Goal: Task Accomplishment & Management: Complete application form

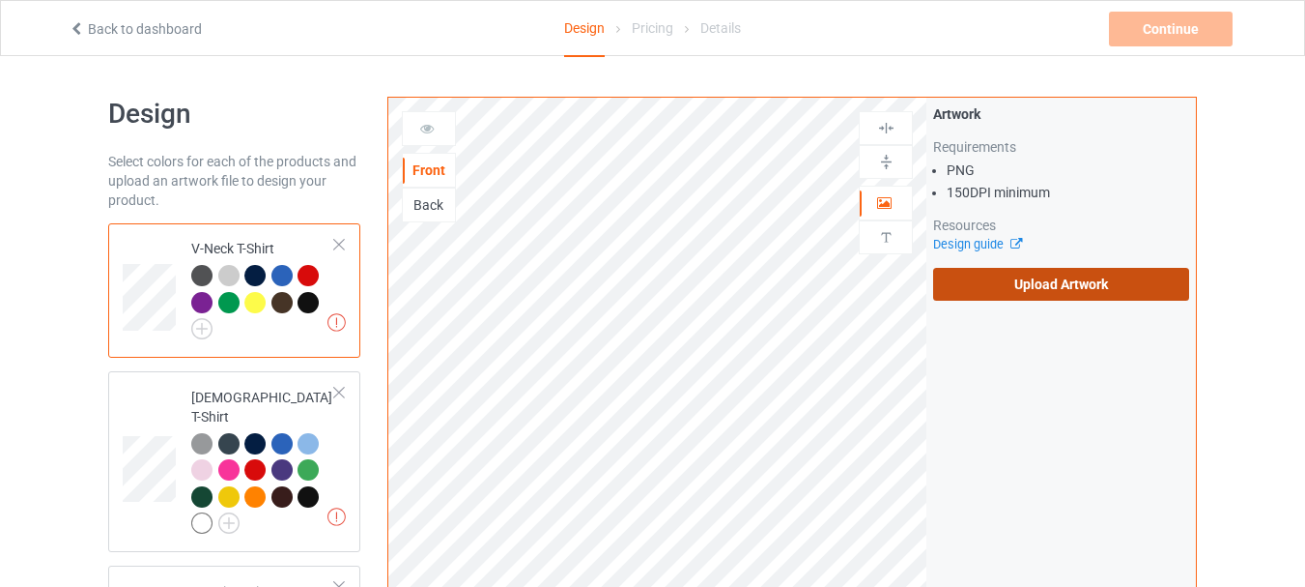
click at [1062, 279] on label "Upload Artwork" at bounding box center [1061, 284] width 256 height 33
click at [0, 0] on input "Upload Artwork" at bounding box center [0, 0] width 0 height 0
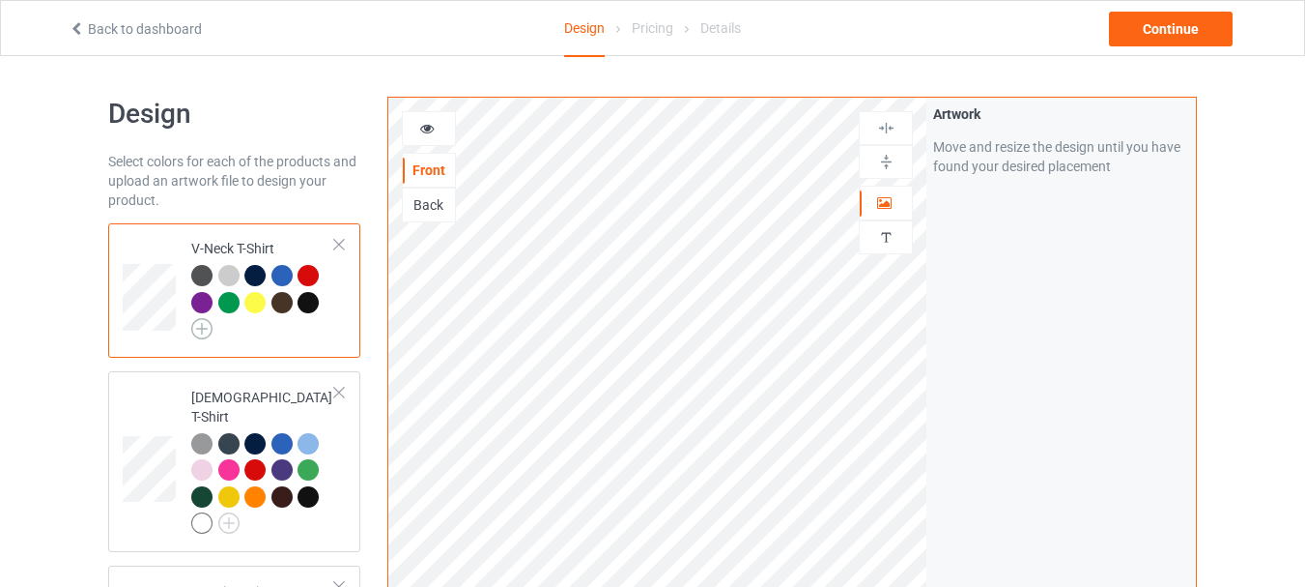
click at [201, 332] on img at bounding box center [201, 328] width 21 height 21
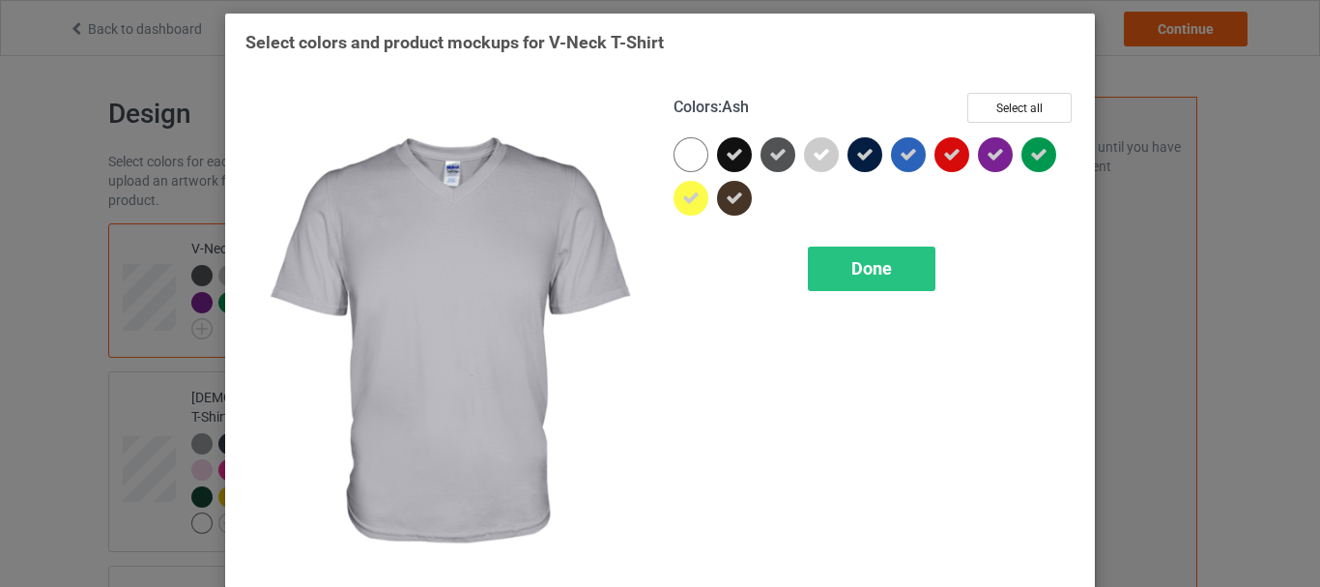
click at [818, 158] on icon at bounding box center [821, 154] width 17 height 17
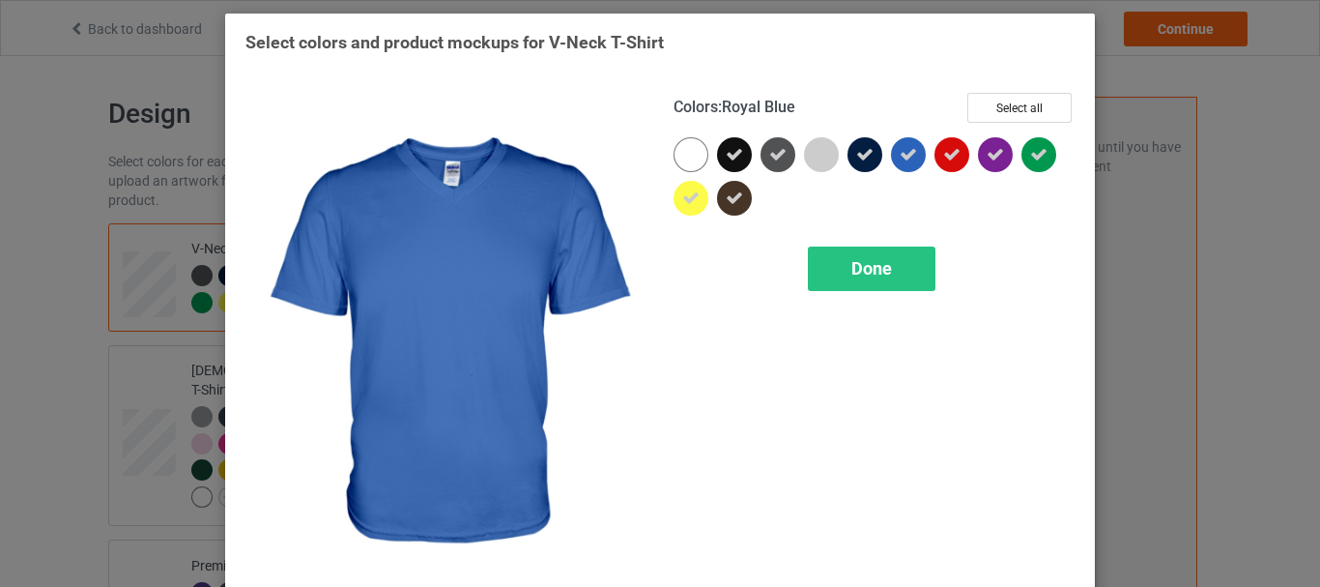
click at [904, 153] on icon at bounding box center [908, 154] width 17 height 17
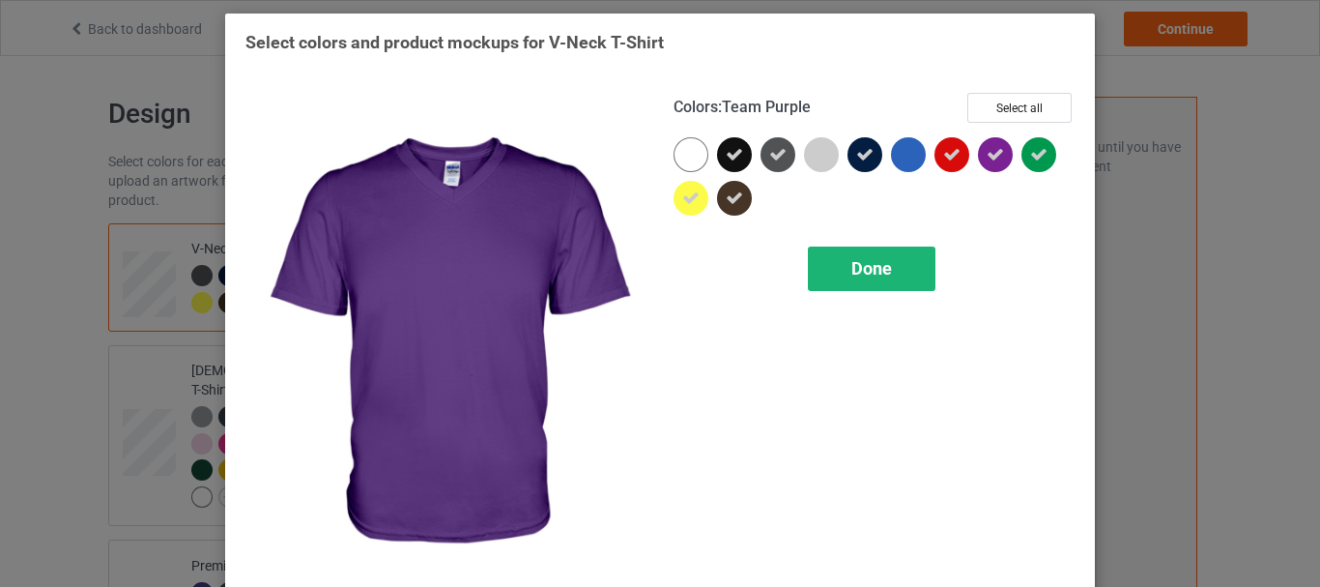
click at [908, 272] on div "Done" at bounding box center [872, 268] width 128 height 44
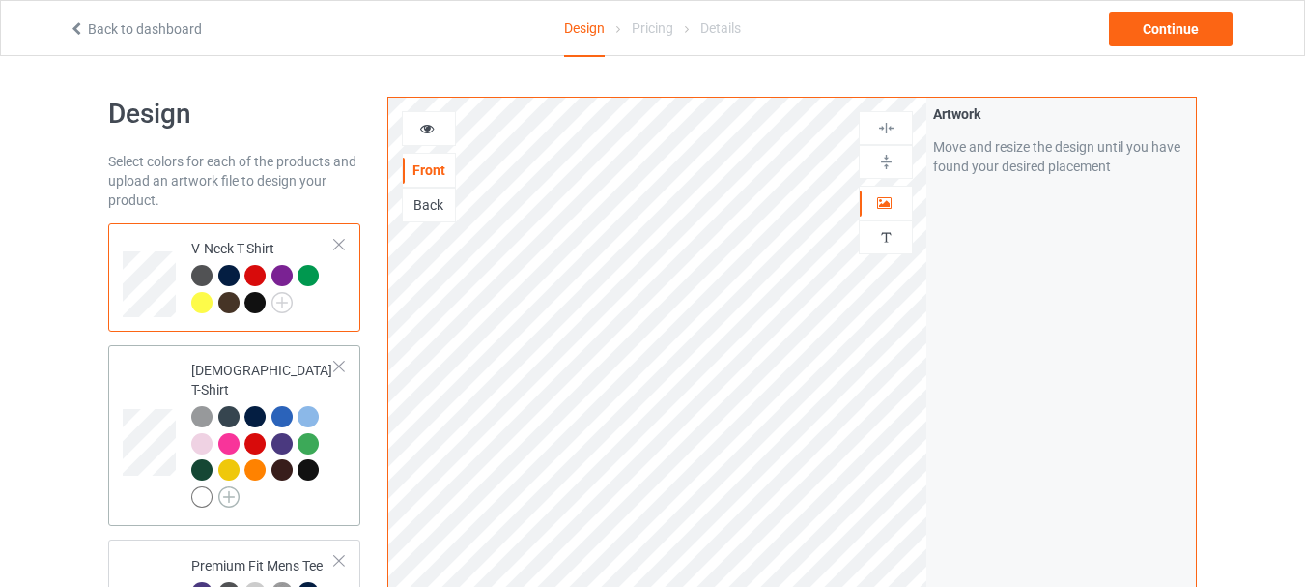
click at [224, 486] on img at bounding box center [228, 496] width 21 height 21
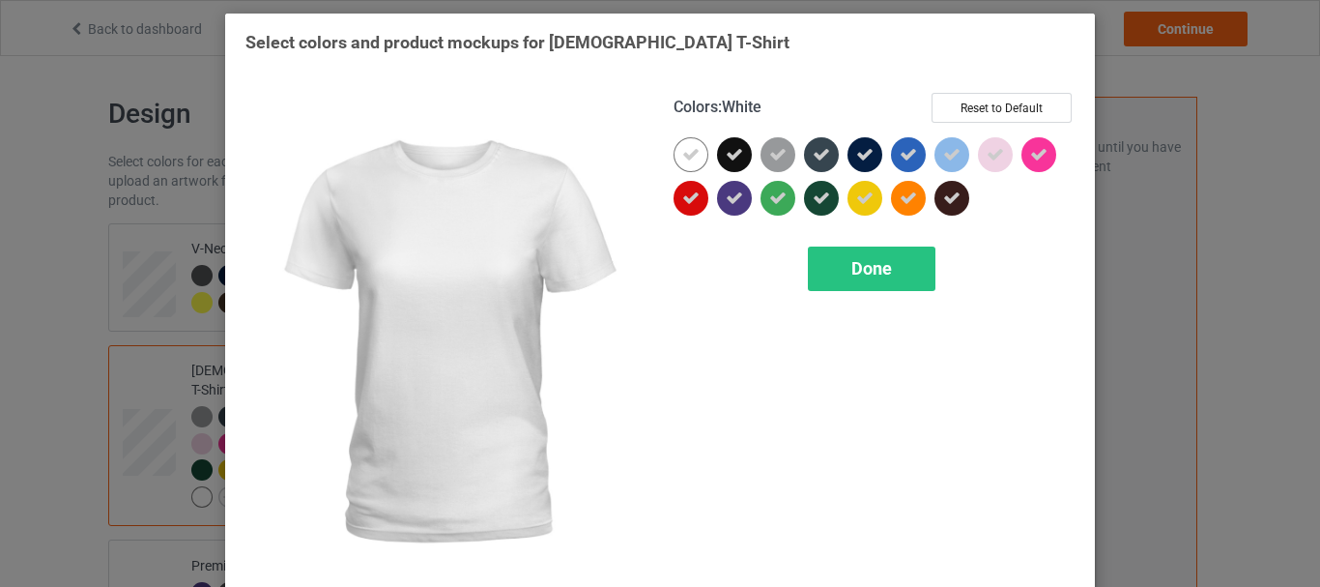
click at [683, 154] on icon at bounding box center [690, 154] width 17 height 17
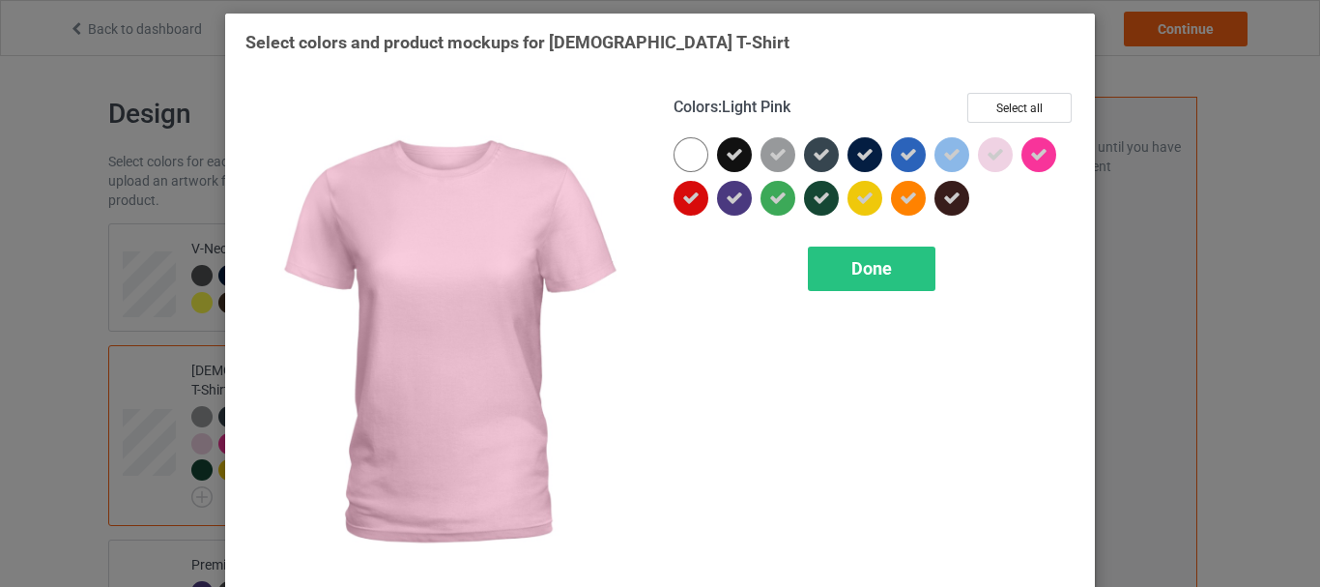
click at [992, 160] on icon at bounding box center [995, 154] width 17 height 17
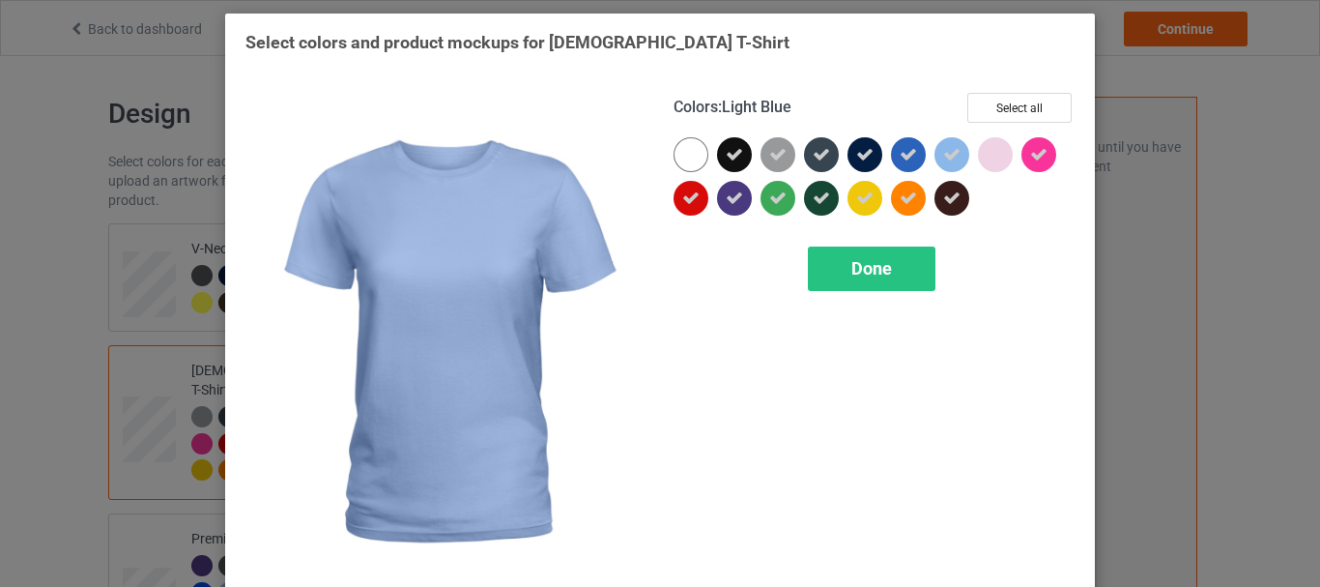
click at [952, 154] on icon at bounding box center [951, 154] width 17 height 17
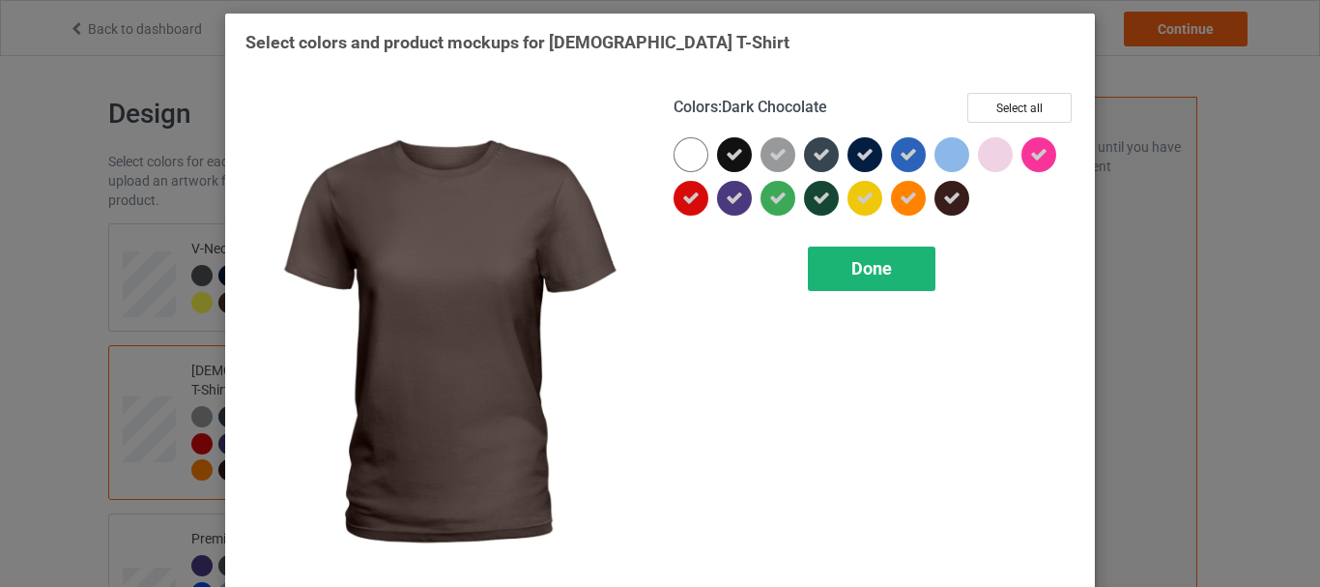
click at [873, 267] on span "Done" at bounding box center [871, 268] width 41 height 20
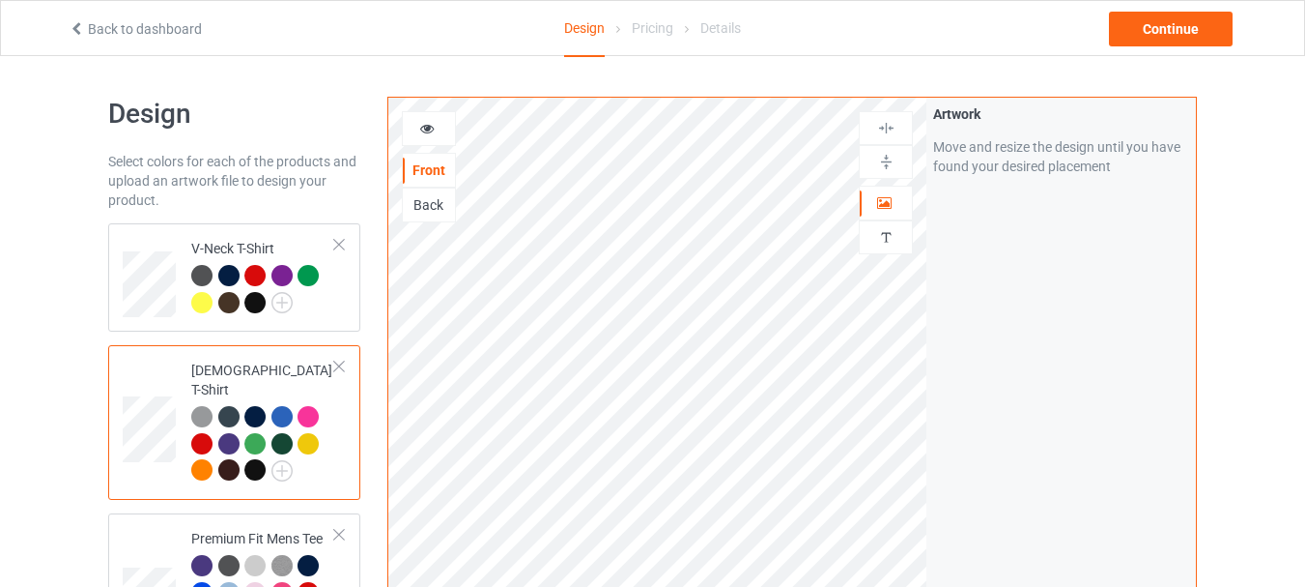
scroll to position [290, 0]
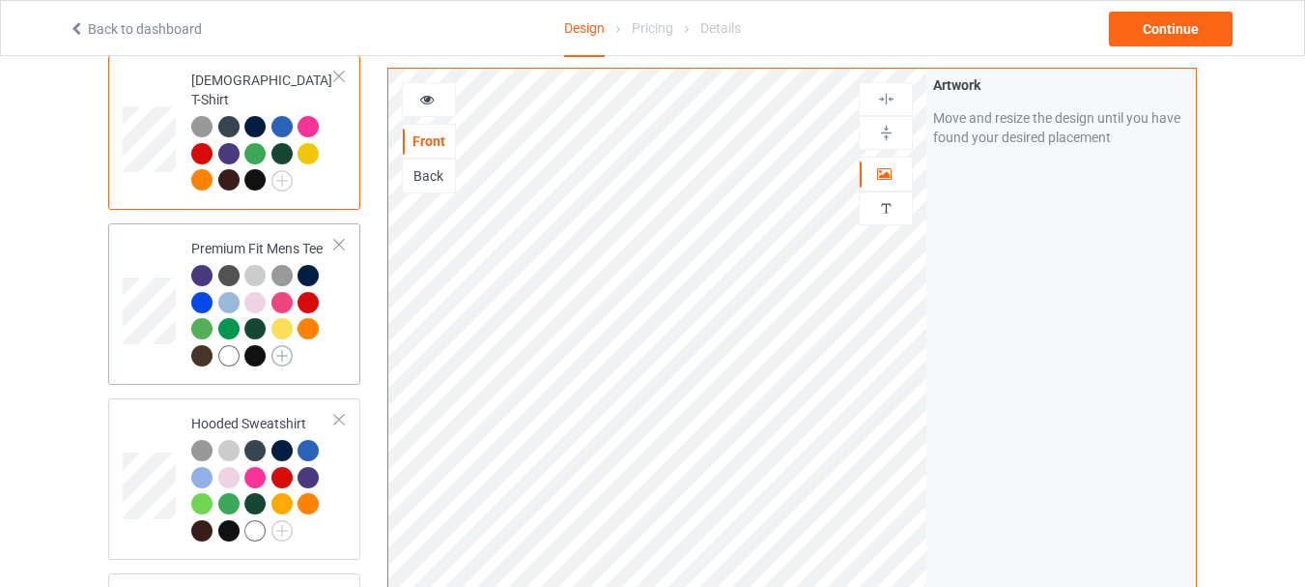
click at [288, 345] on img at bounding box center [282, 355] width 21 height 21
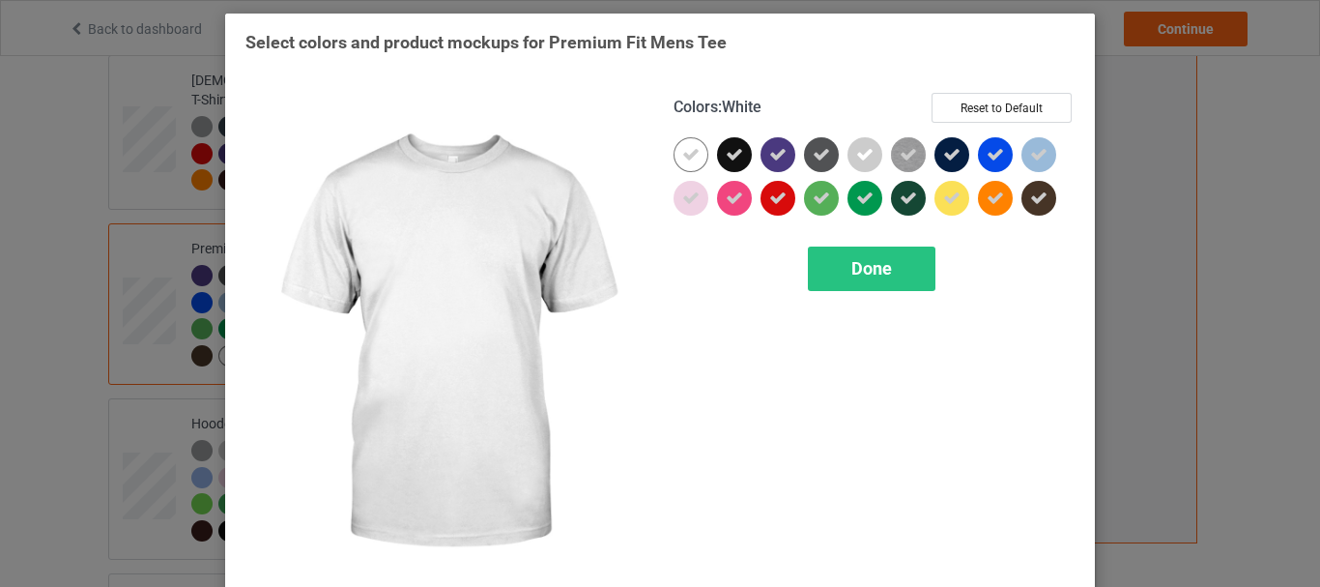
click at [685, 156] on icon at bounding box center [690, 154] width 17 height 17
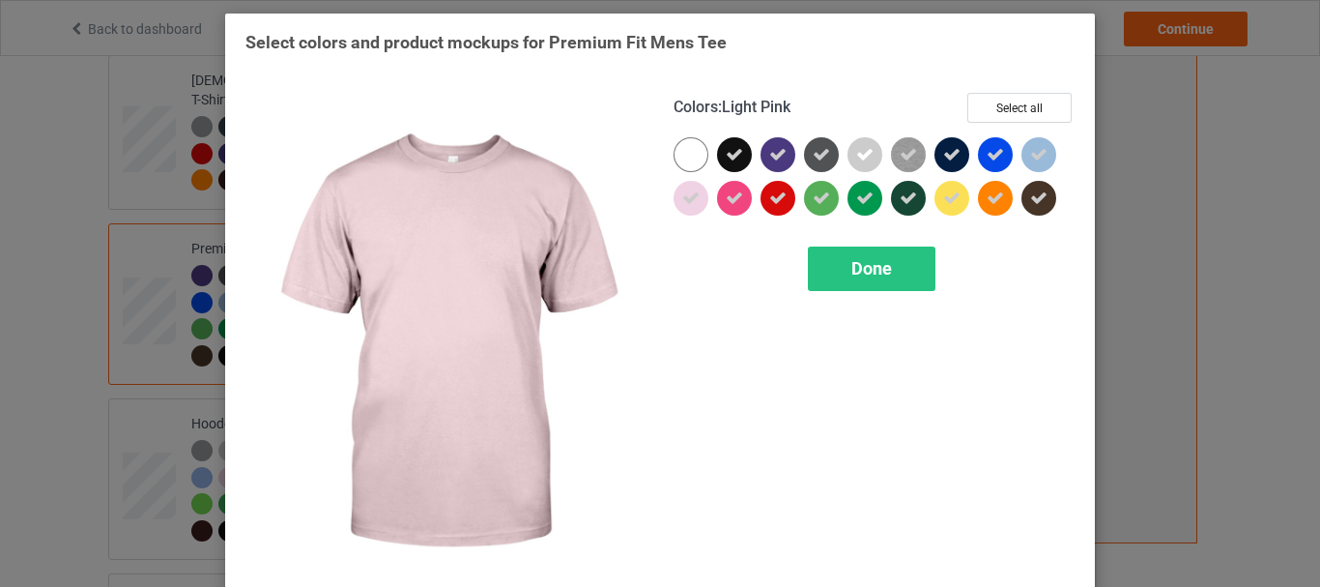
drag, startPoint x: 676, startPoint y: 196, endPoint x: 716, endPoint y: 197, distance: 39.6
click at [682, 204] on icon at bounding box center [690, 197] width 17 height 17
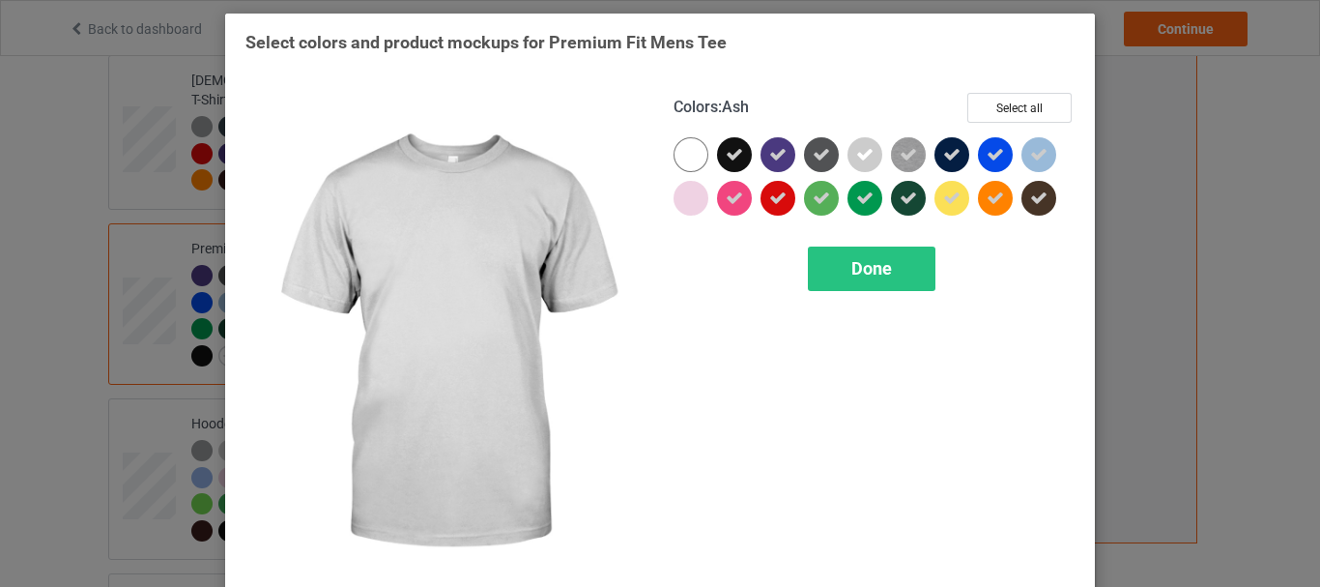
drag, startPoint x: 871, startPoint y: 154, endPoint x: 1018, endPoint y: 154, distance: 147.8
click at [873, 154] on div at bounding box center [864, 154] width 35 height 35
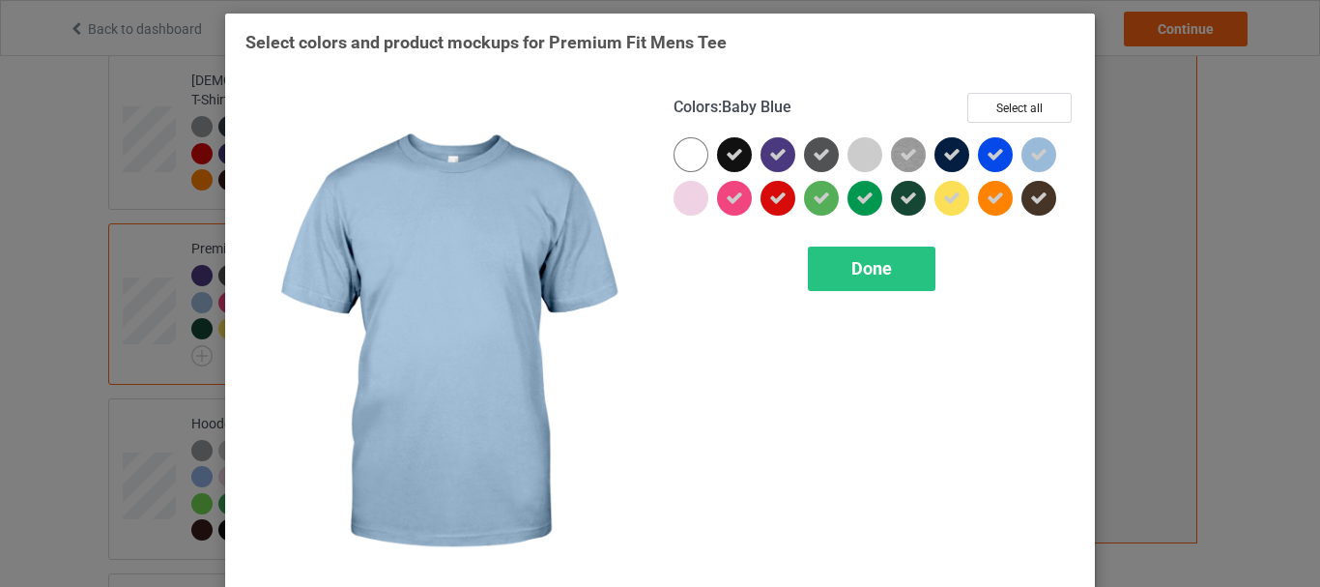
click at [1039, 152] on icon at bounding box center [1038, 154] width 17 height 17
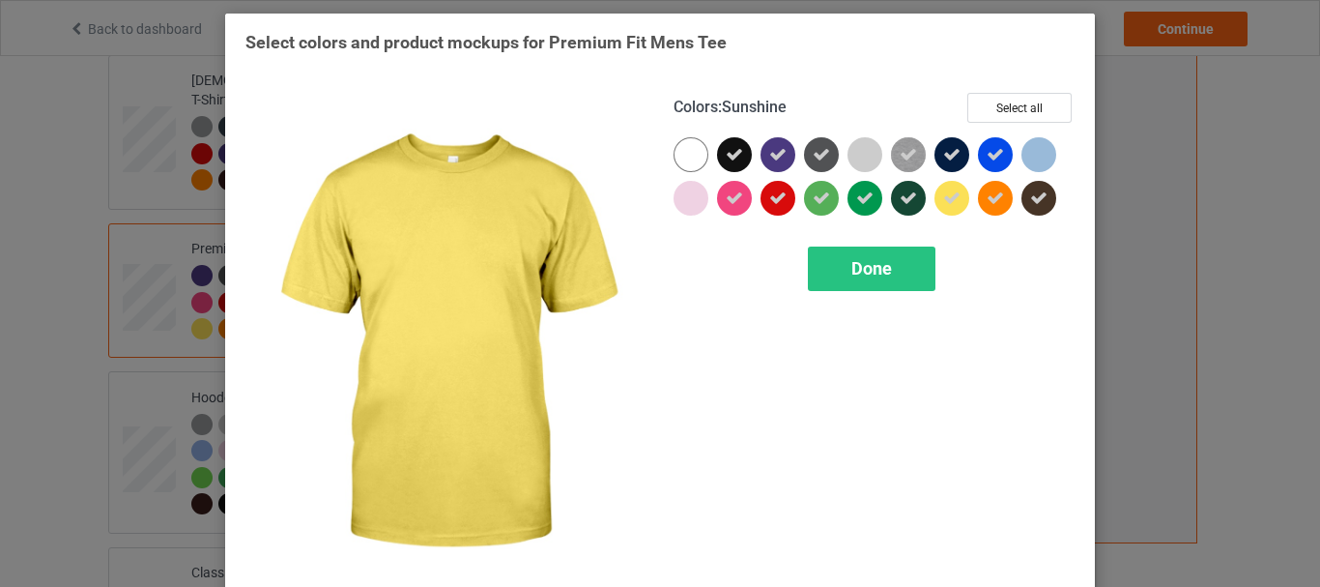
click at [946, 194] on icon at bounding box center [951, 197] width 17 height 17
click at [866, 273] on span "Done" at bounding box center [871, 268] width 41 height 20
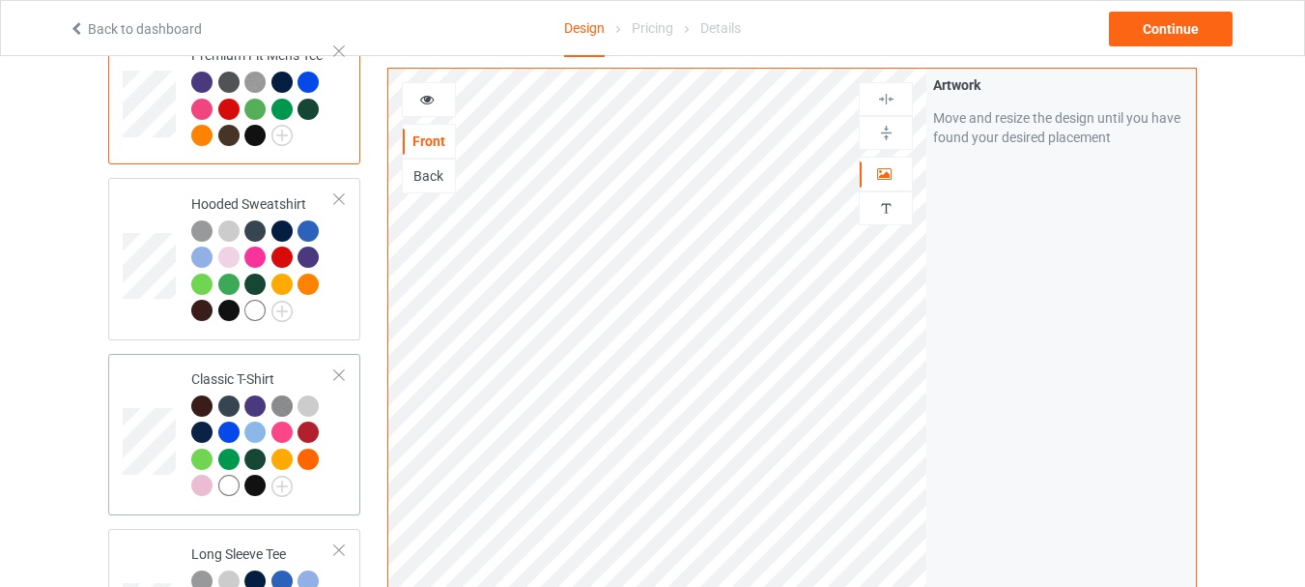
scroll to position [580, 0]
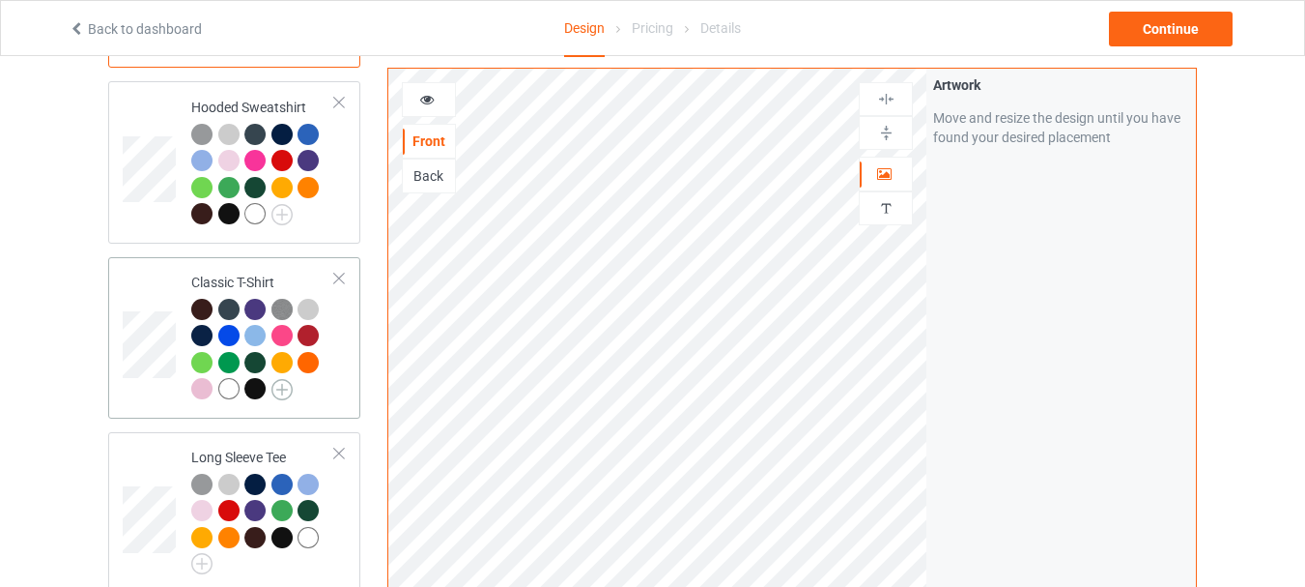
click at [283, 379] on img at bounding box center [282, 389] width 21 height 21
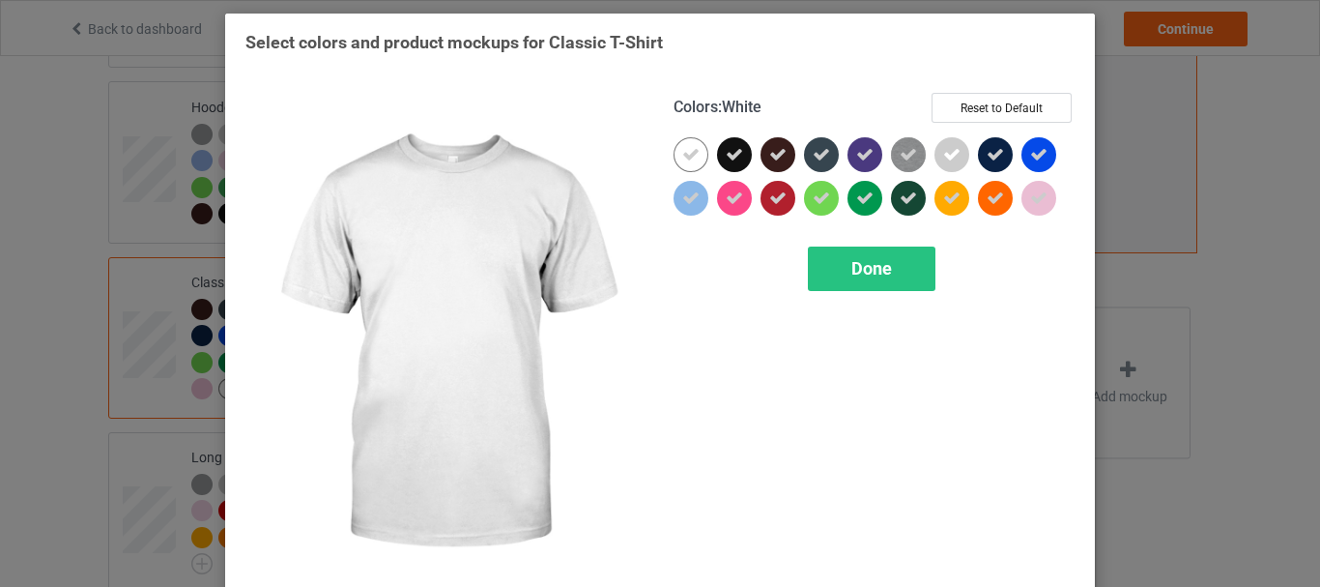
click at [696, 149] on div at bounding box center [690, 154] width 35 height 35
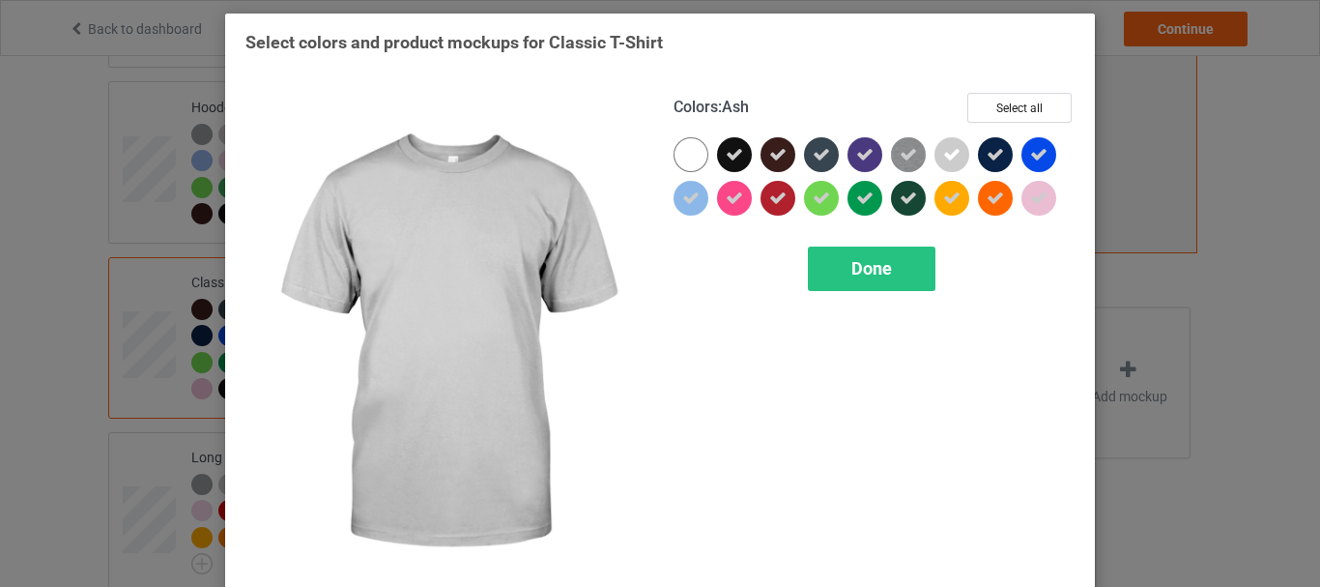
click at [952, 153] on icon at bounding box center [951, 154] width 17 height 17
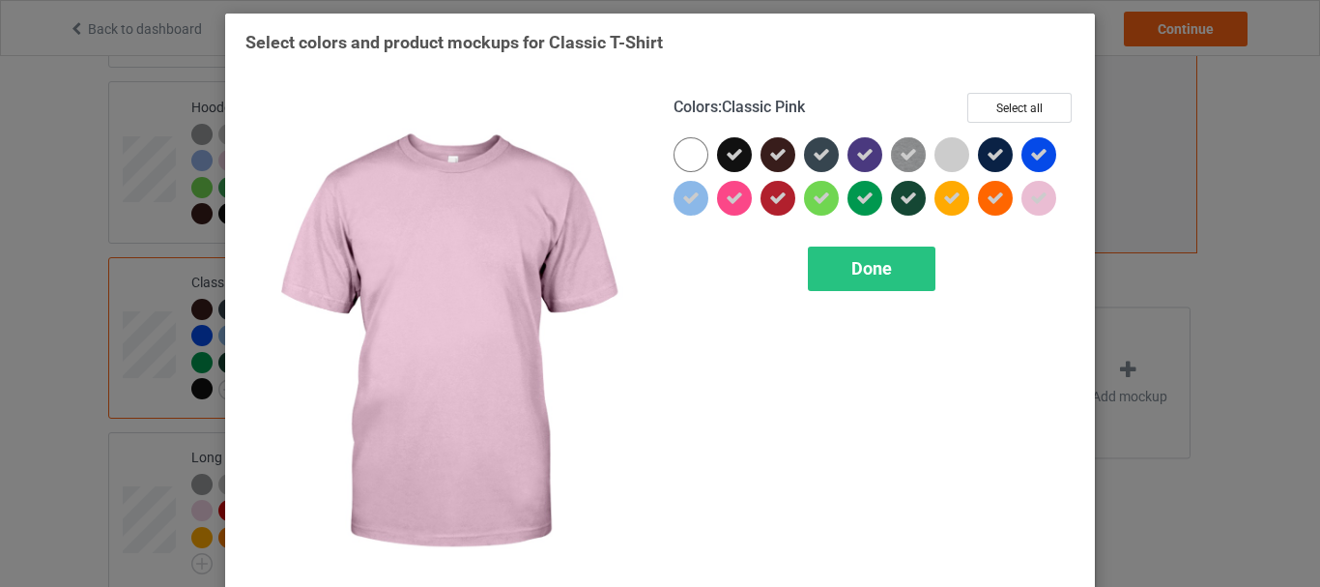
click at [1041, 184] on div at bounding box center [1038, 198] width 35 height 35
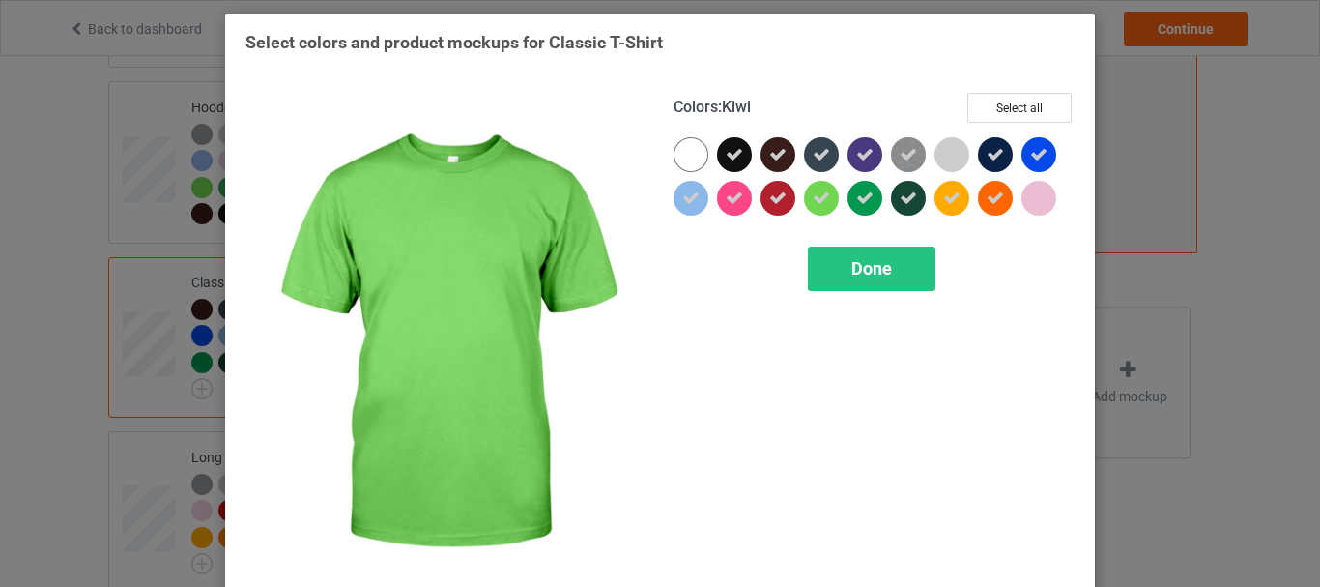
click at [813, 197] on icon at bounding box center [821, 197] width 17 height 17
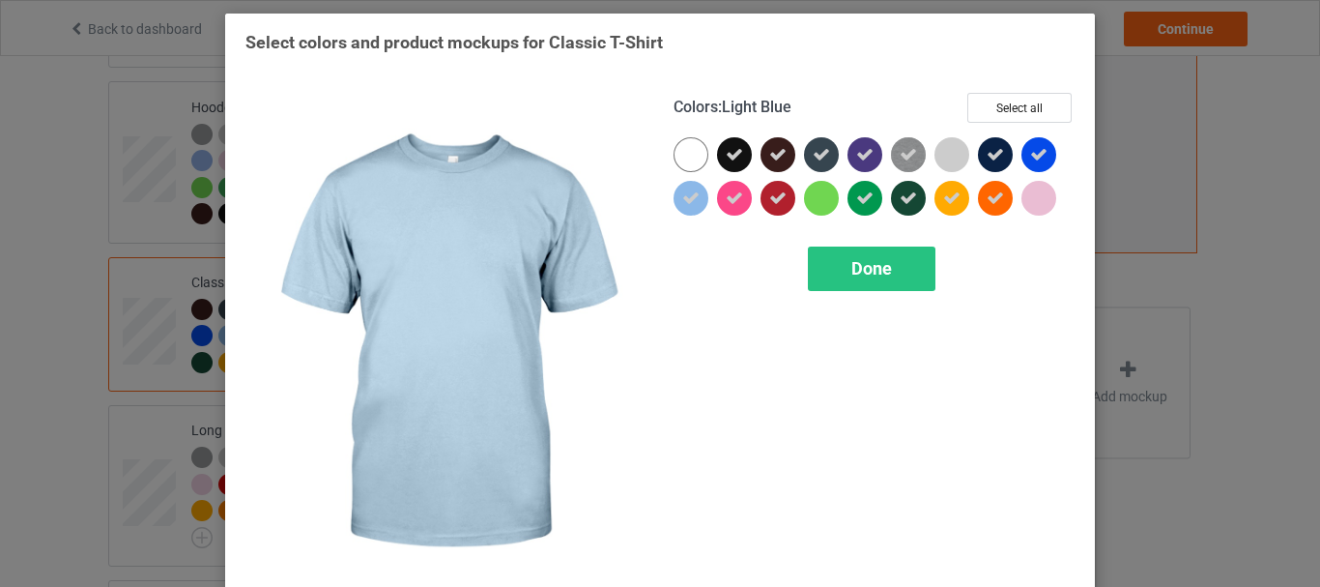
click at [673, 204] on div at bounding box center [690, 198] width 35 height 35
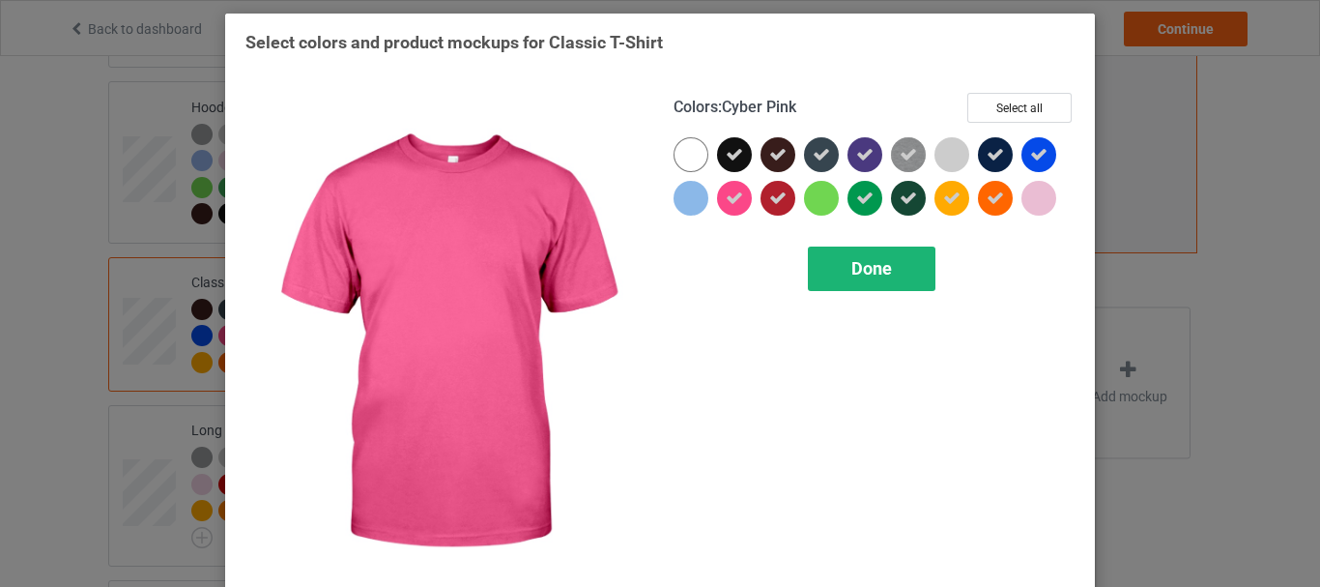
click at [854, 266] on span "Done" at bounding box center [871, 268] width 41 height 20
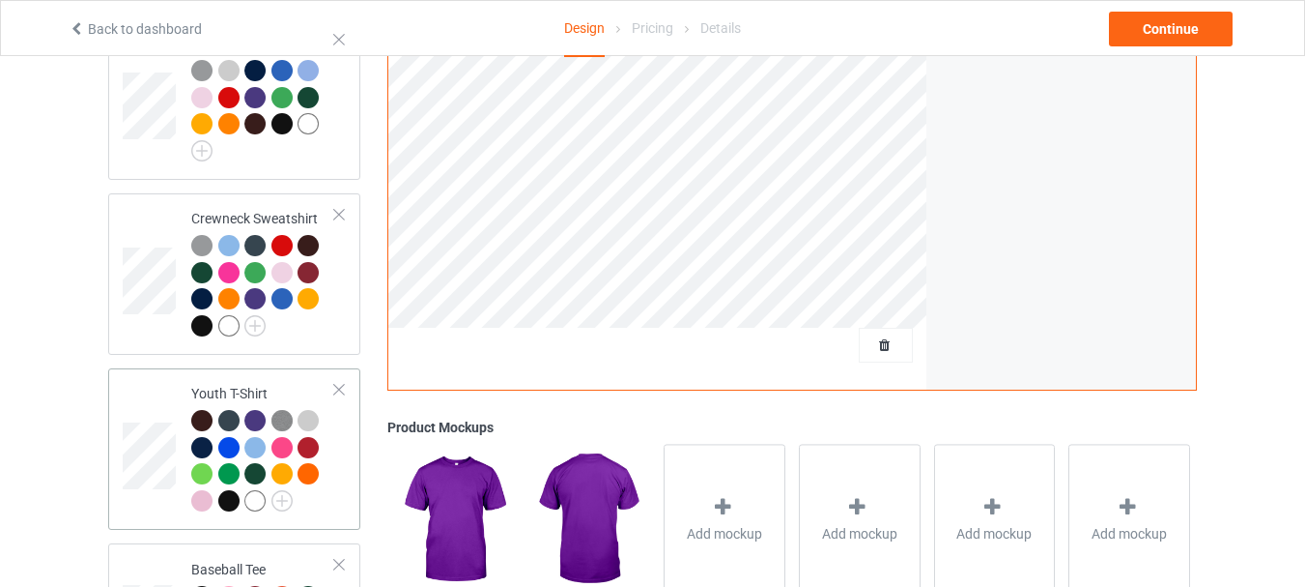
scroll to position [870, 0]
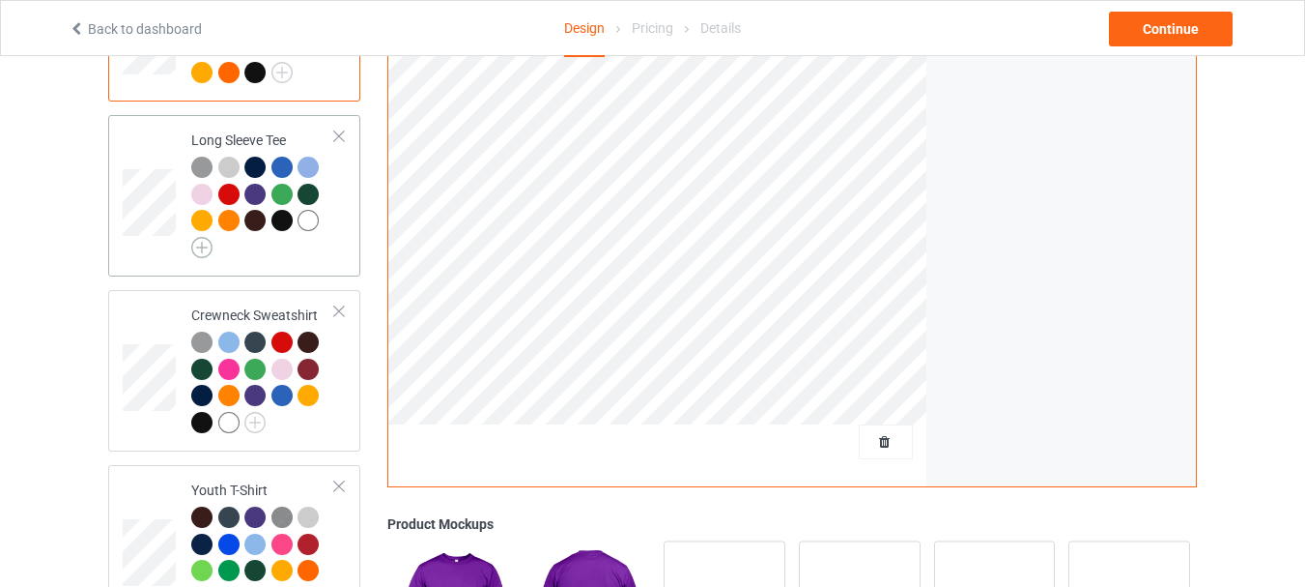
click at [207, 242] on img at bounding box center [201, 247] width 21 height 21
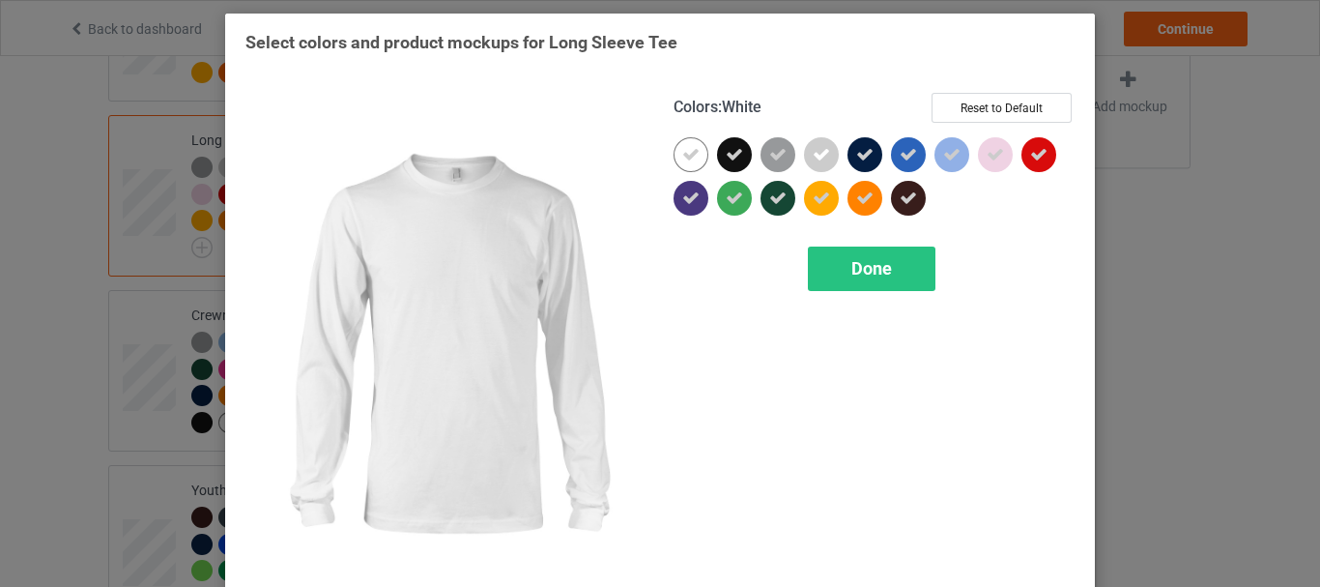
click at [673, 147] on div at bounding box center [690, 154] width 35 height 35
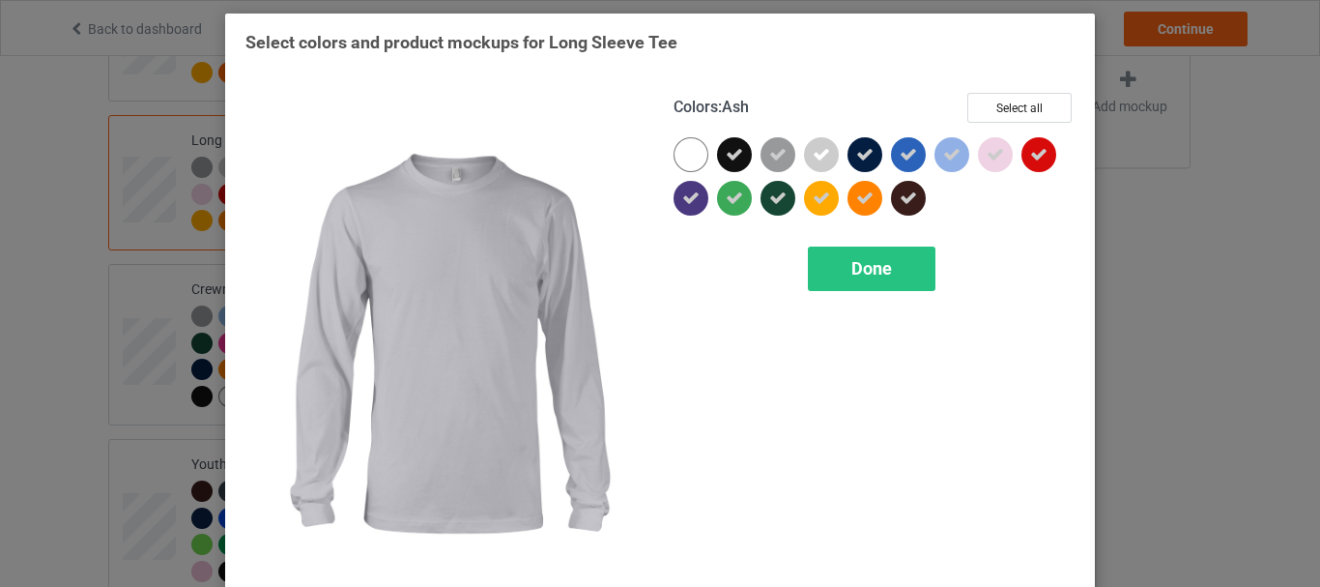
drag, startPoint x: 821, startPoint y: 150, endPoint x: 875, endPoint y: 154, distance: 54.2
click at [825, 152] on div at bounding box center [821, 154] width 35 height 35
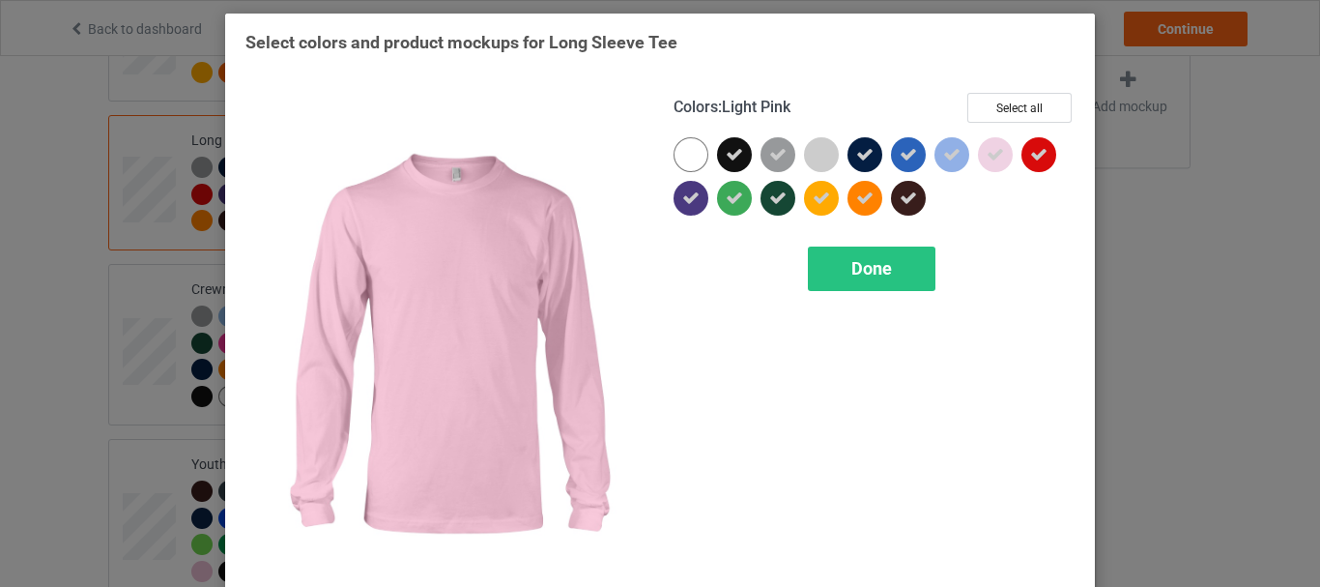
click at [988, 156] on icon at bounding box center [995, 154] width 17 height 17
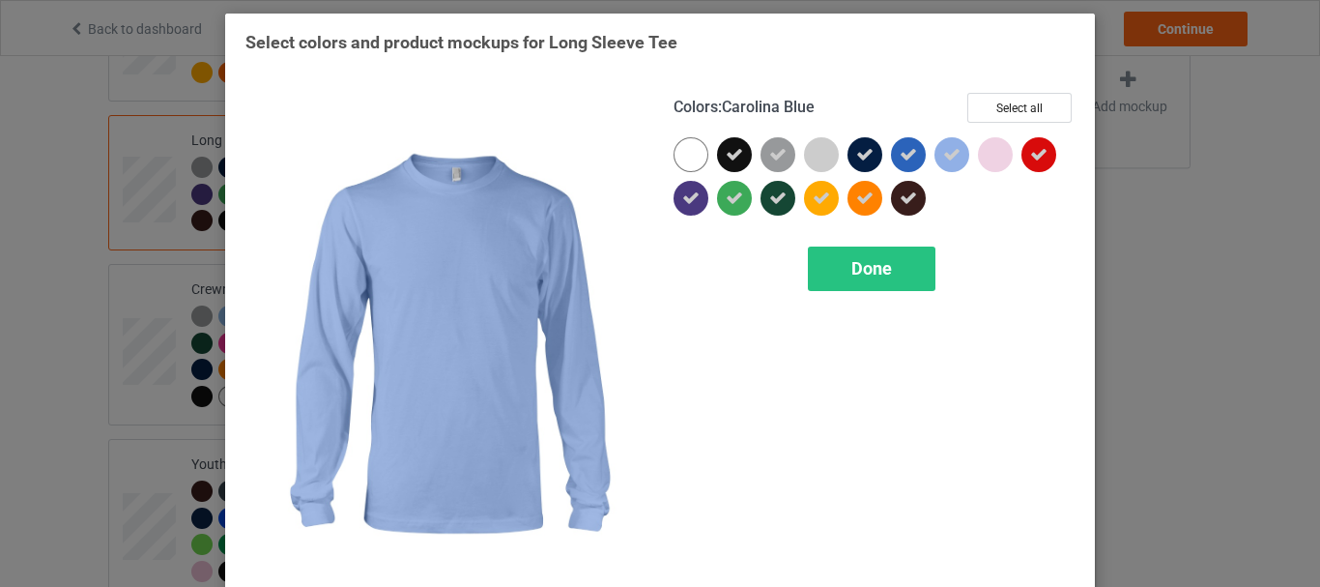
click at [943, 158] on icon at bounding box center [951, 154] width 17 height 17
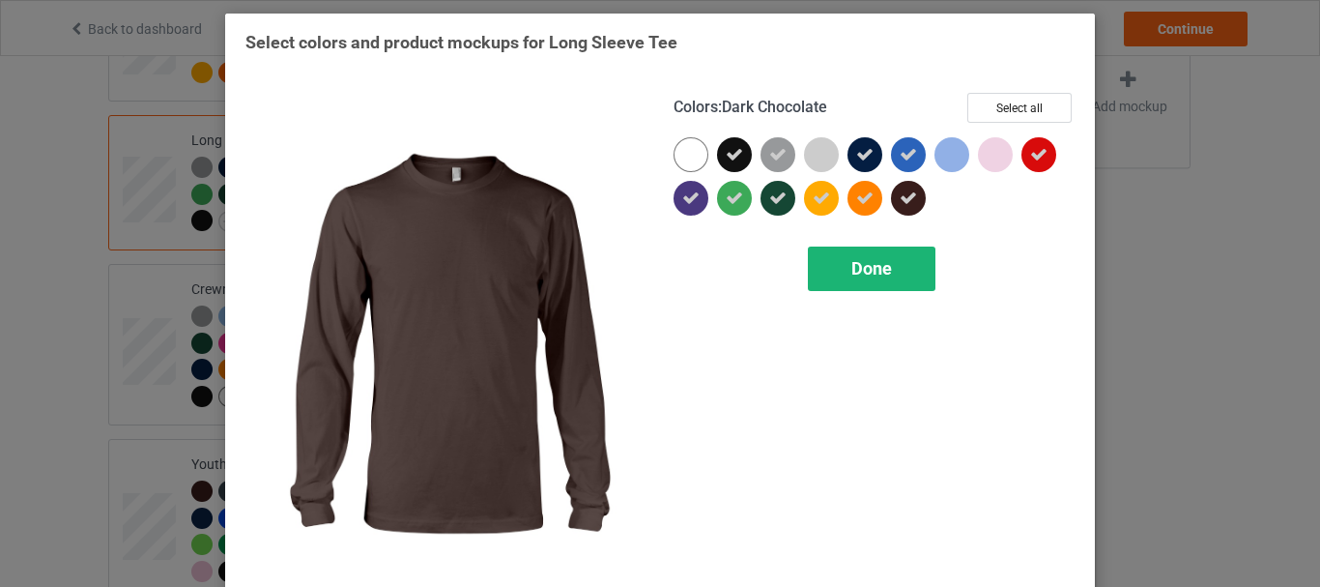
click at [885, 247] on div "Done" at bounding box center [872, 268] width 128 height 44
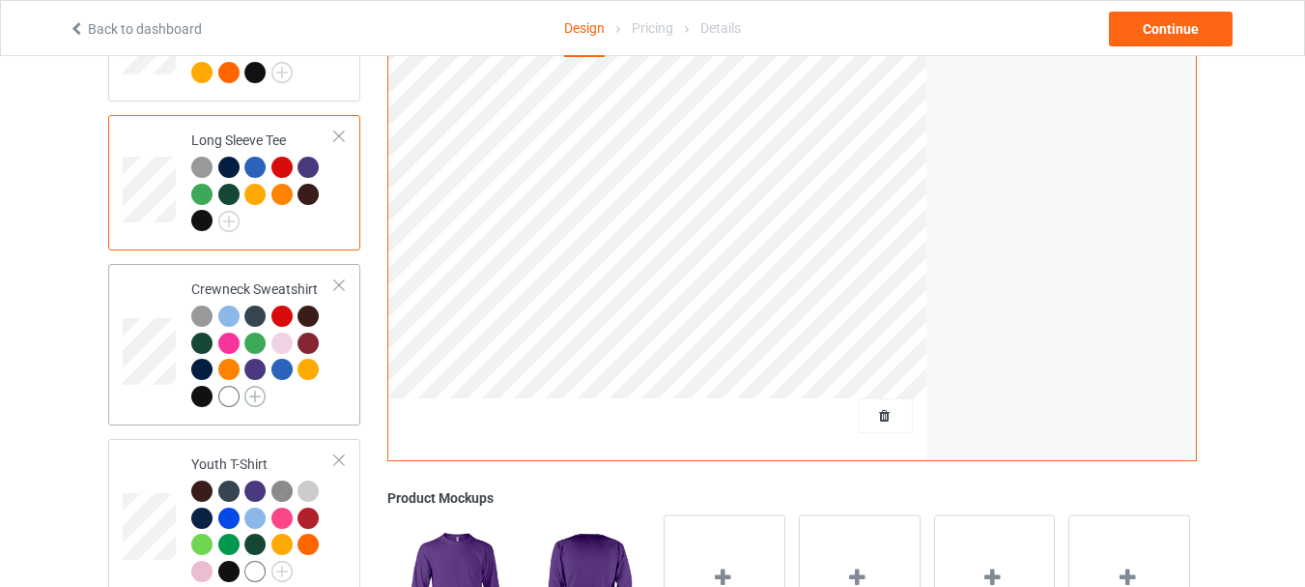
click at [253, 386] on img at bounding box center [254, 396] width 21 height 21
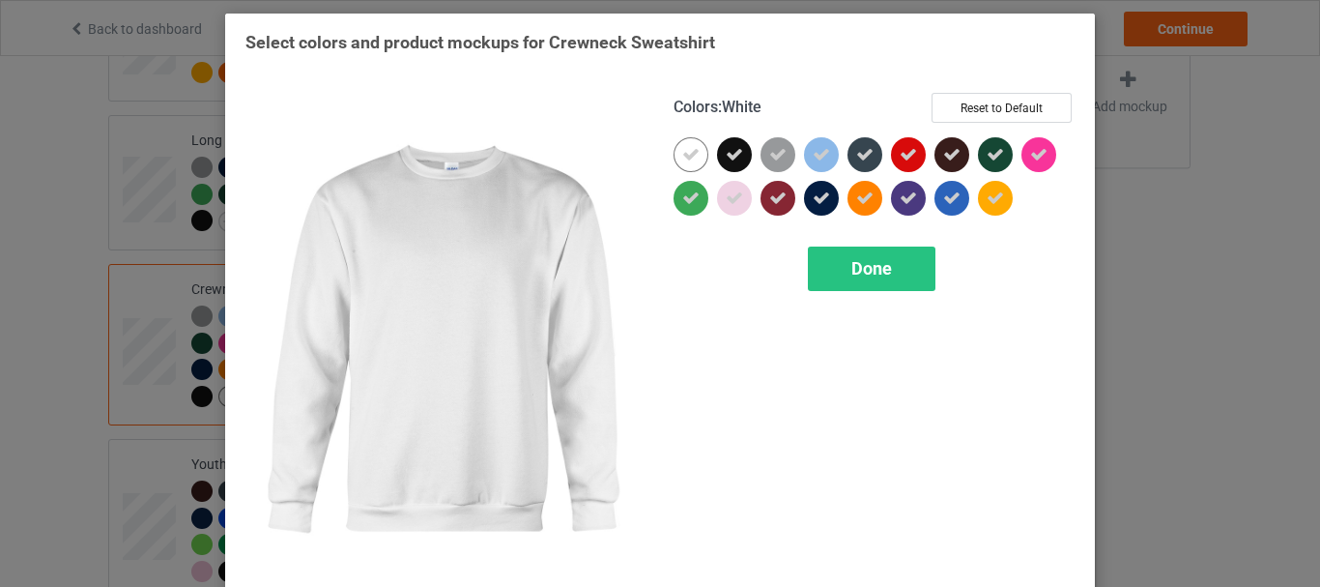
click at [689, 161] on icon at bounding box center [690, 154] width 17 height 17
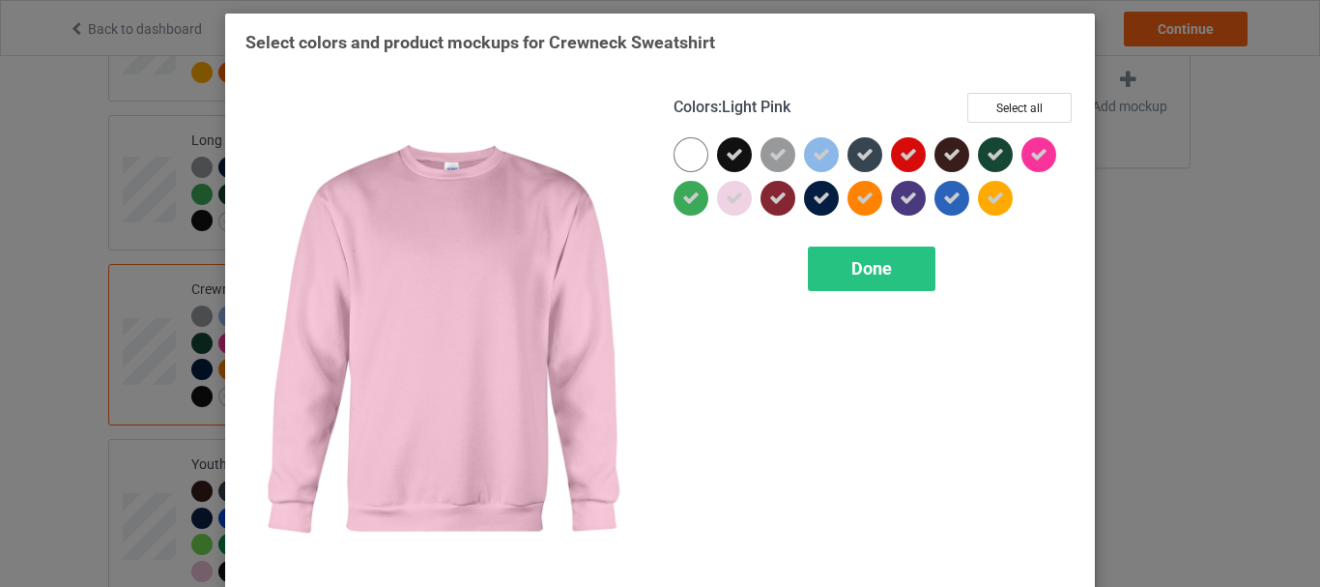
drag, startPoint x: 725, startPoint y: 192, endPoint x: 753, endPoint y: 186, distance: 28.8
click at [730, 195] on icon at bounding box center [734, 197] width 17 height 17
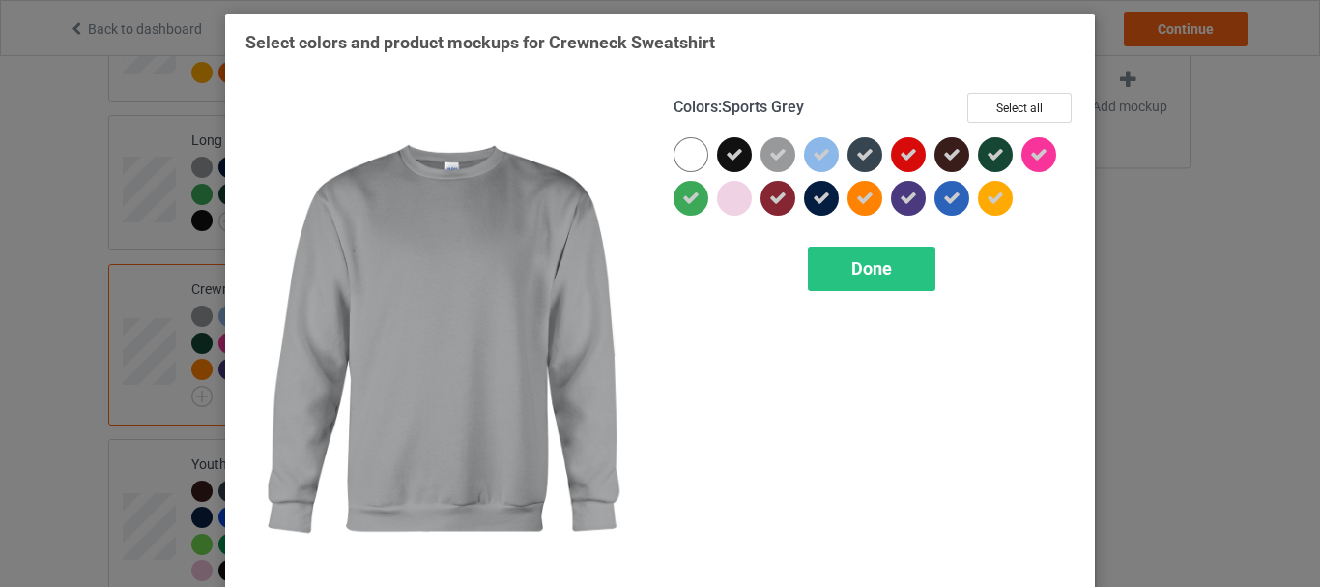
click at [762, 167] on div at bounding box center [777, 154] width 35 height 35
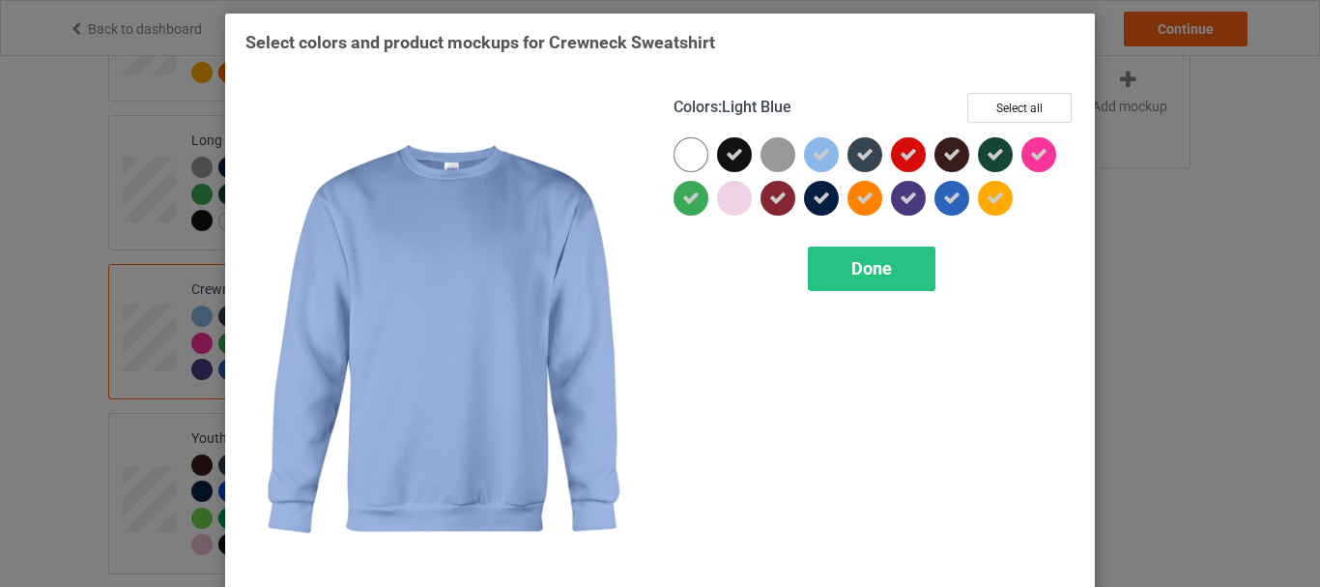
click at [813, 155] on icon at bounding box center [821, 154] width 17 height 17
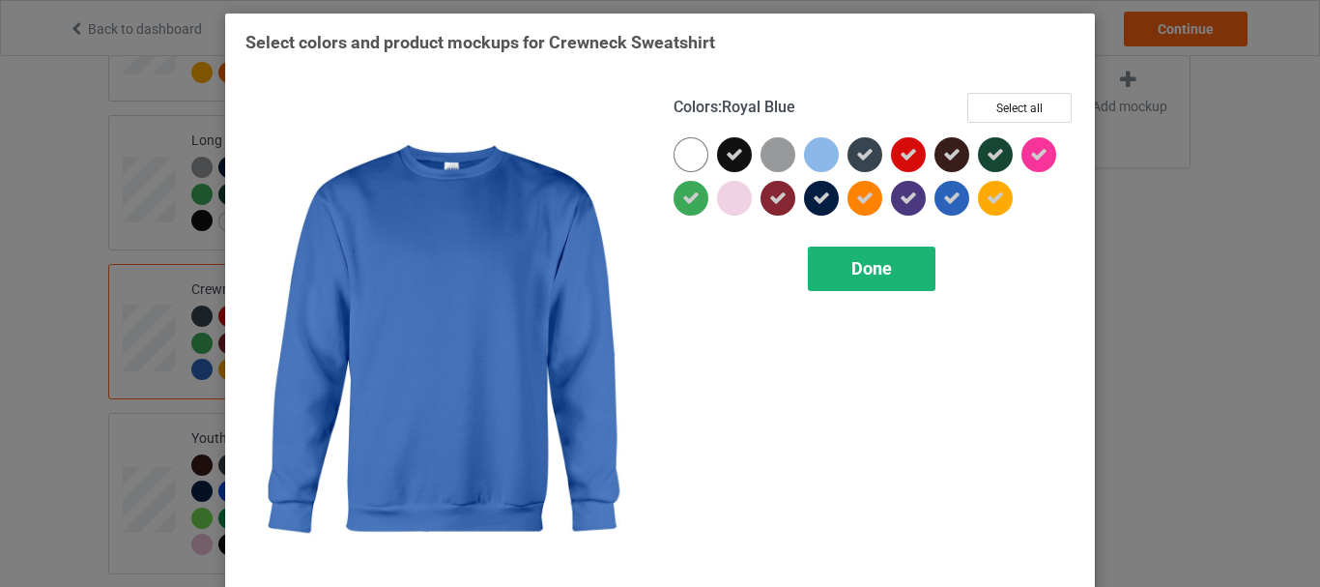
click at [893, 269] on div "Done" at bounding box center [872, 268] width 128 height 44
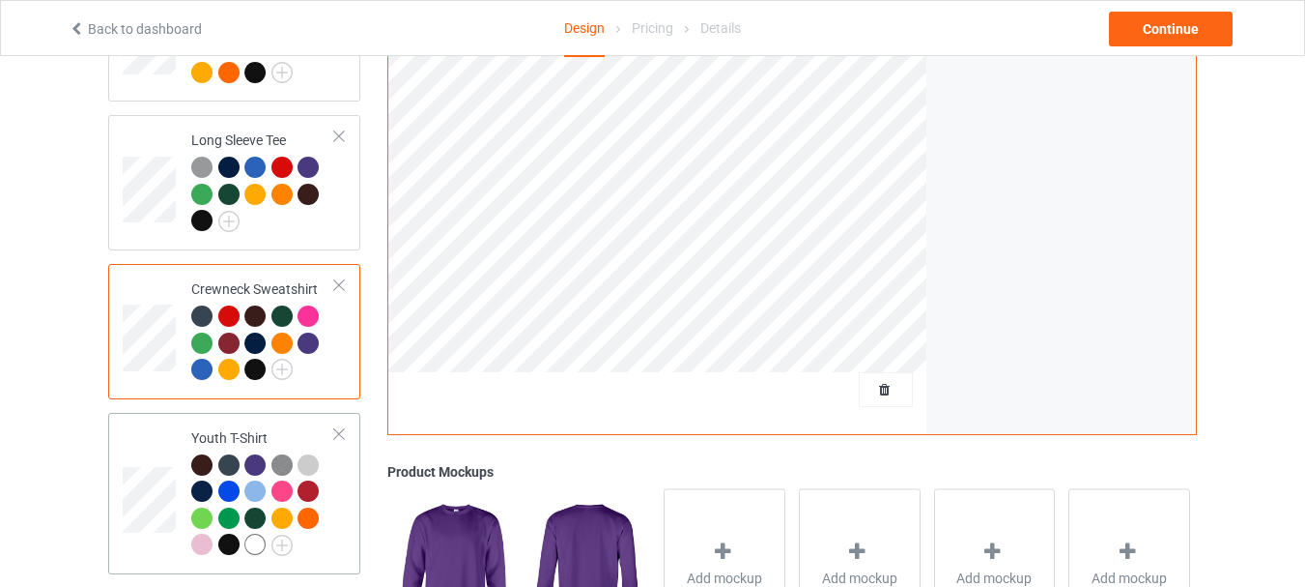
scroll to position [966, 0]
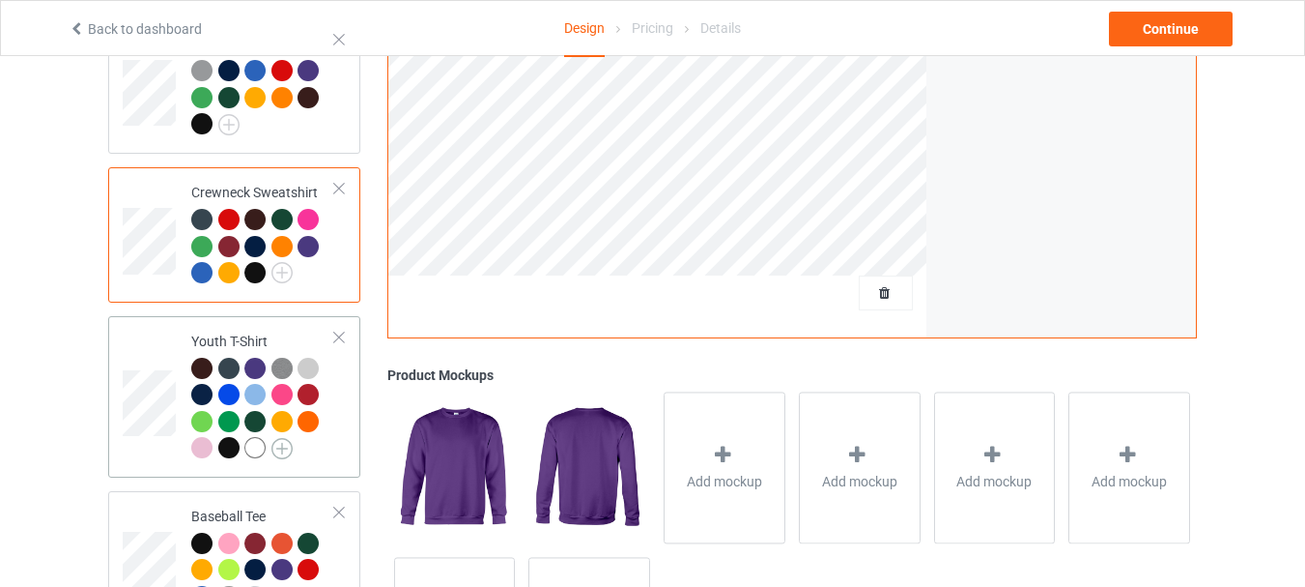
click at [288, 438] on img at bounding box center [282, 448] width 21 height 21
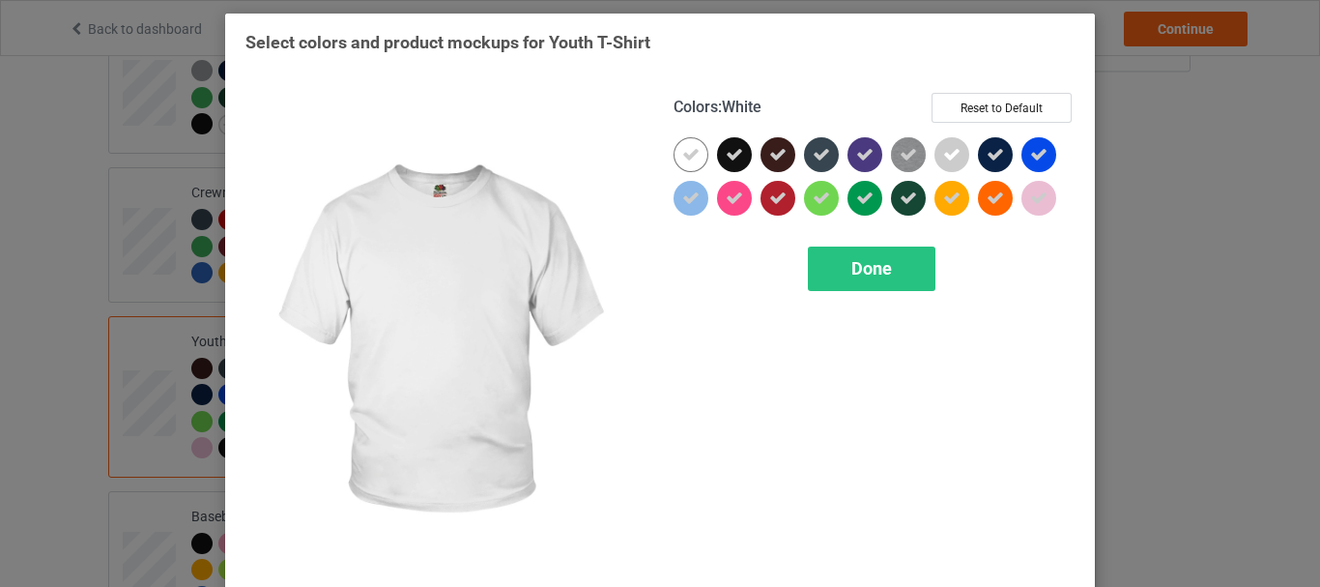
drag, startPoint x: 681, startPoint y: 152, endPoint x: 680, endPoint y: 167, distance: 15.5
click at [682, 153] on icon at bounding box center [690, 154] width 17 height 17
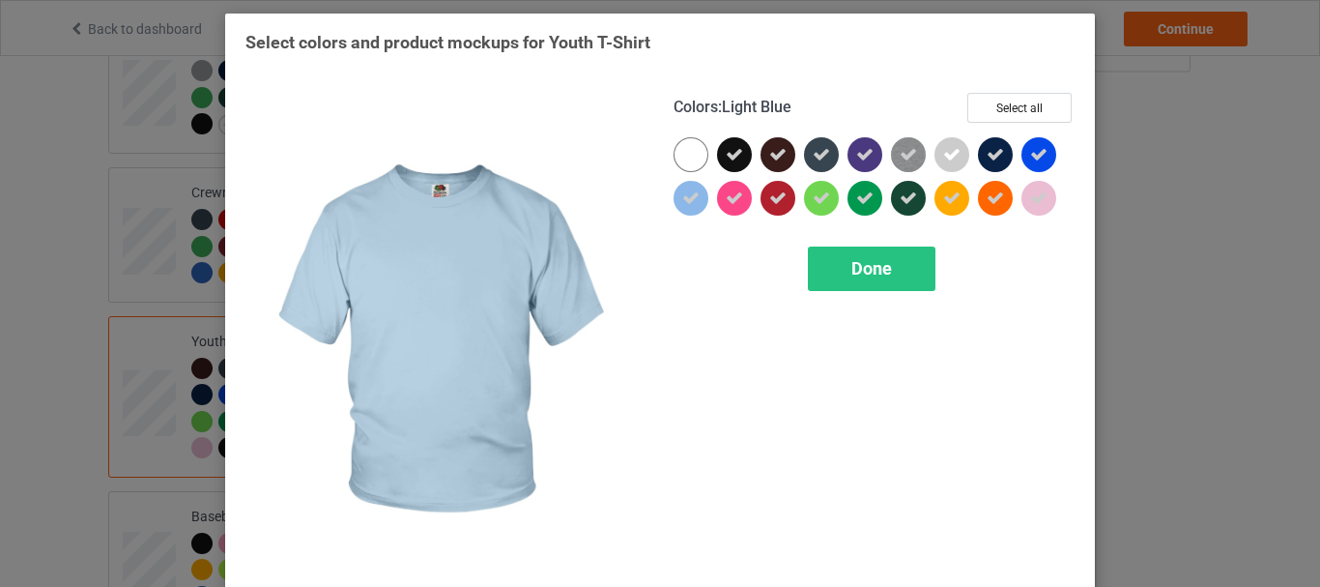
click at [673, 204] on div at bounding box center [690, 198] width 35 height 35
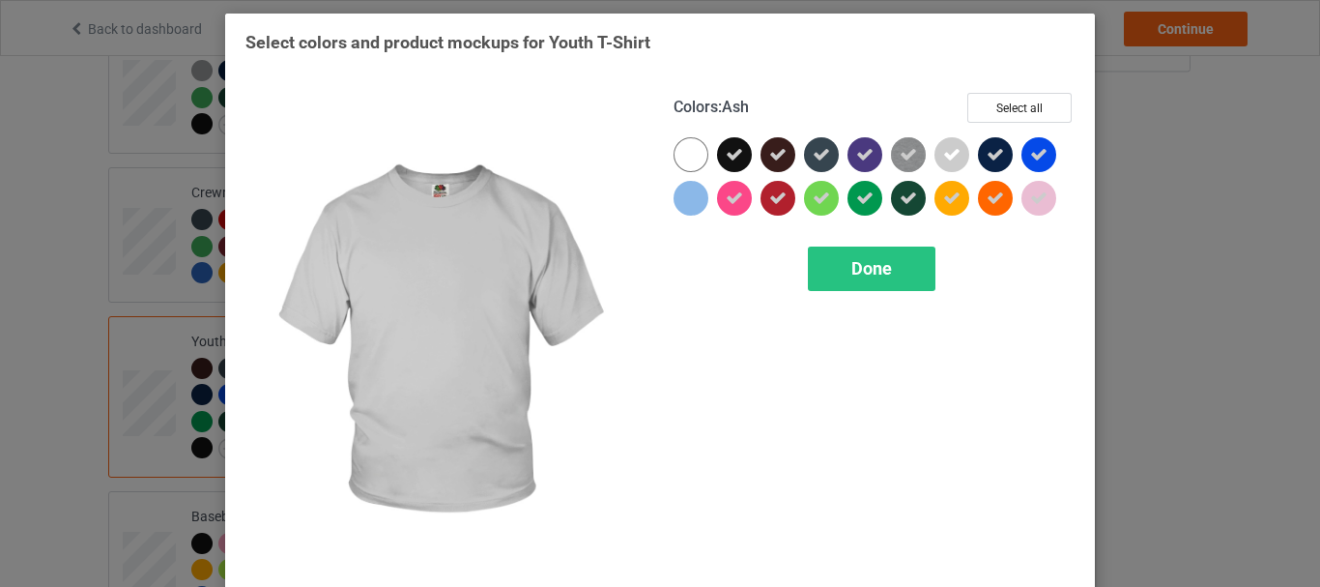
click at [946, 150] on icon at bounding box center [951, 154] width 17 height 17
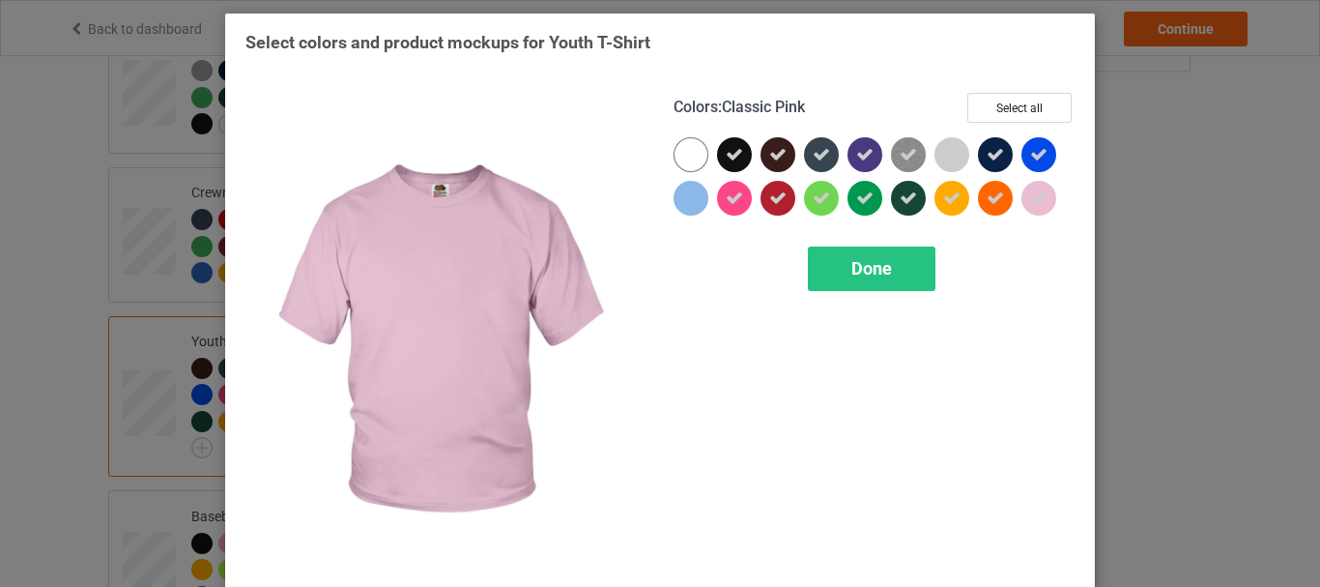
click at [1022, 195] on div at bounding box center [1038, 198] width 35 height 35
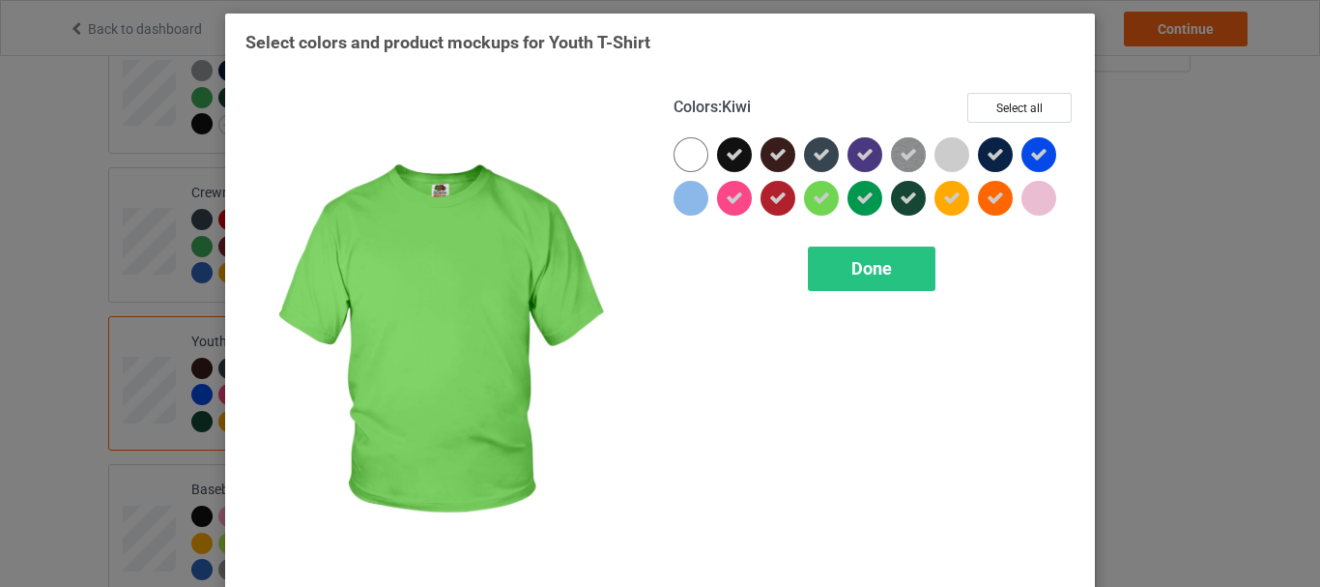
click at [819, 212] on div at bounding box center [821, 198] width 35 height 35
click at [842, 268] on div "Done" at bounding box center [872, 268] width 128 height 44
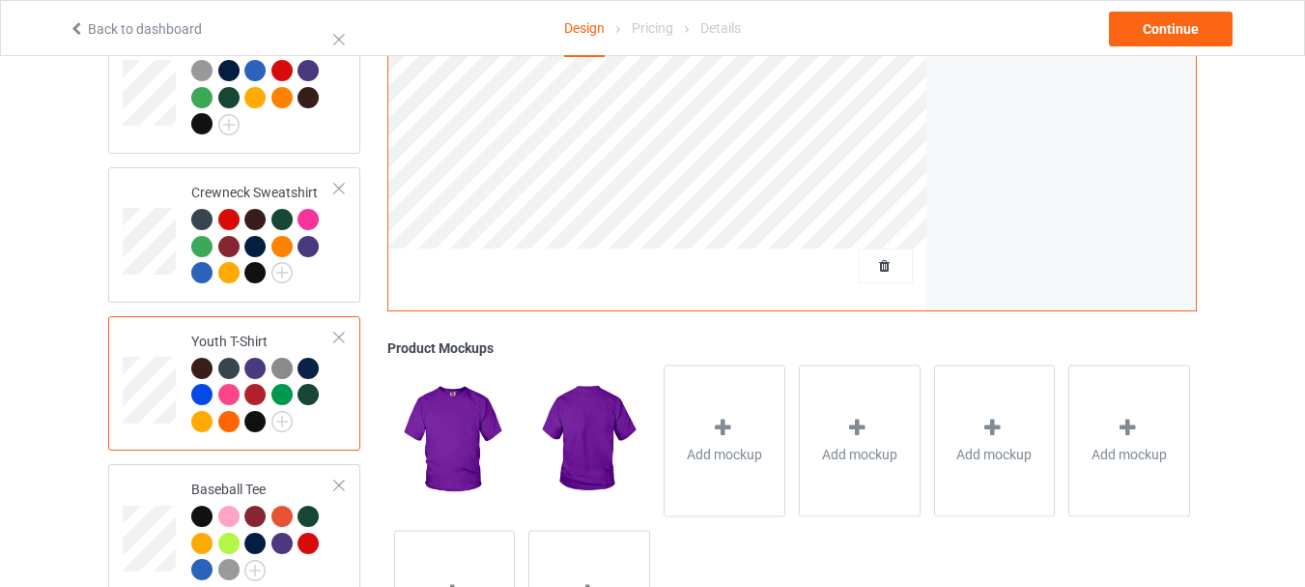
scroll to position [1100, 0]
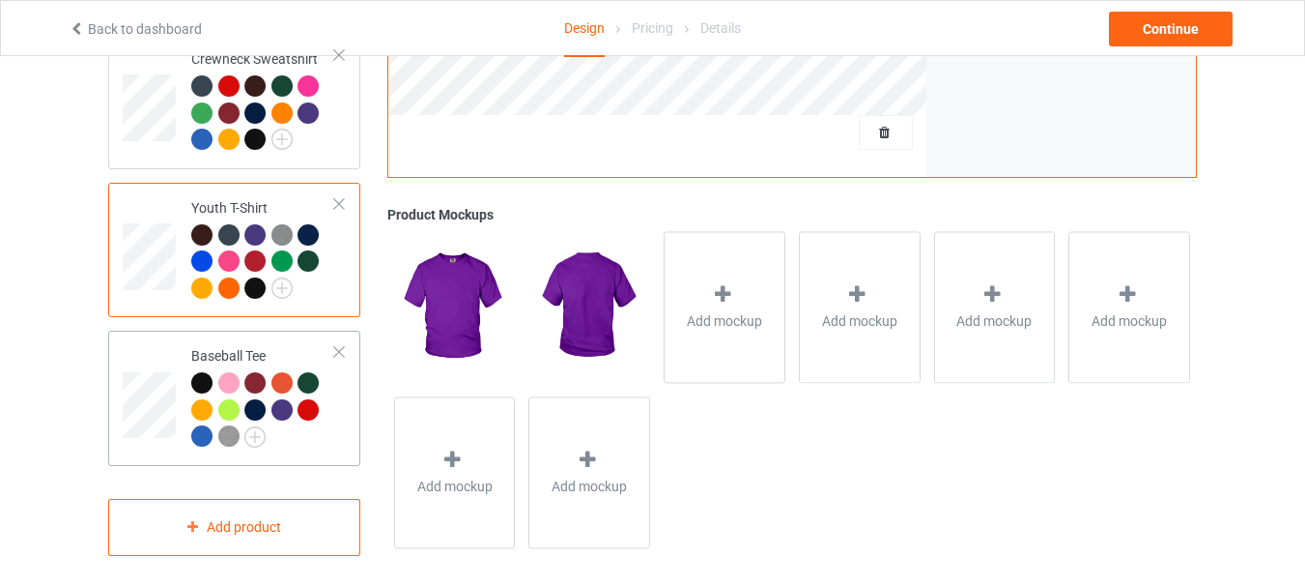
click at [334, 345] on div at bounding box center [339, 352] width 14 height 14
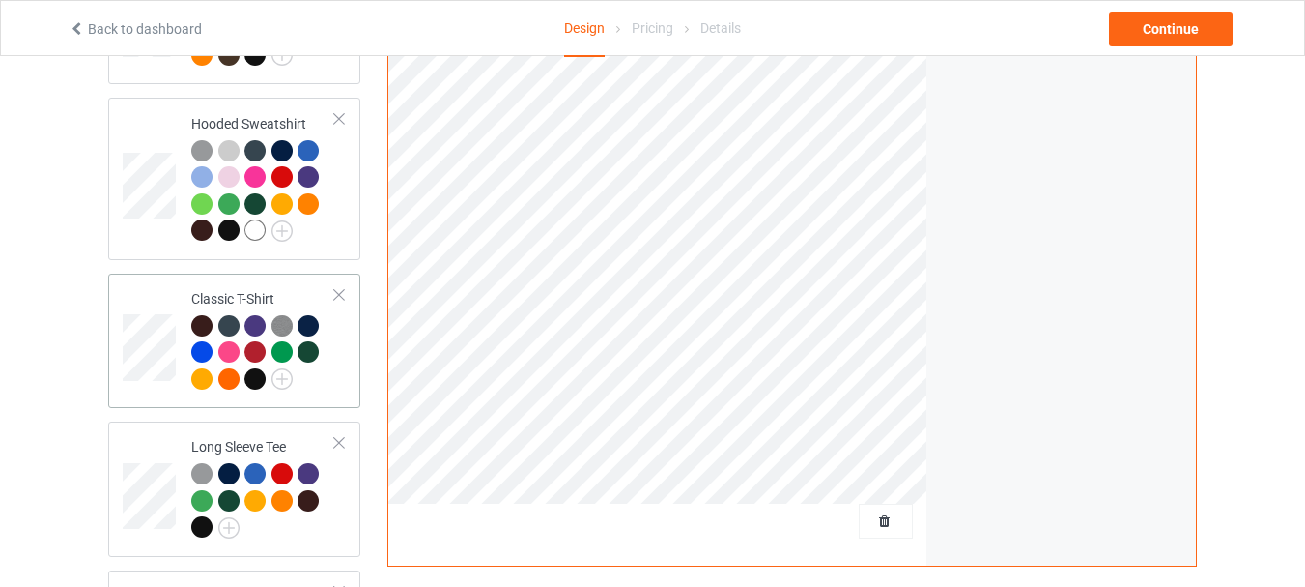
scroll to position [0, 0]
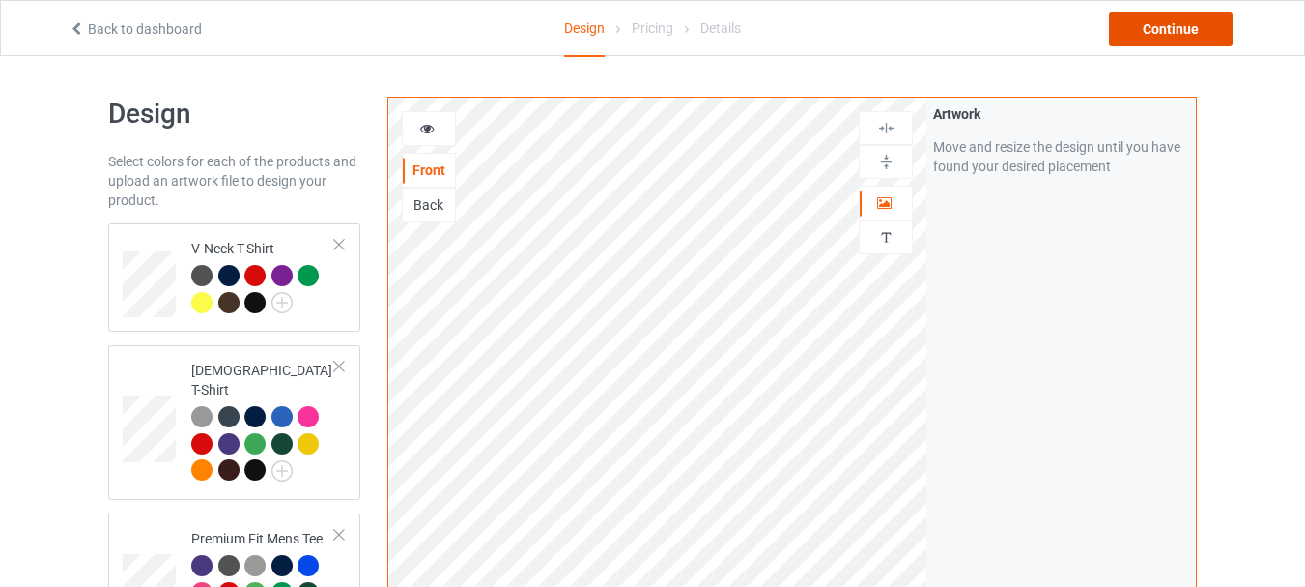
click at [1172, 37] on div "Continue" at bounding box center [1171, 29] width 124 height 35
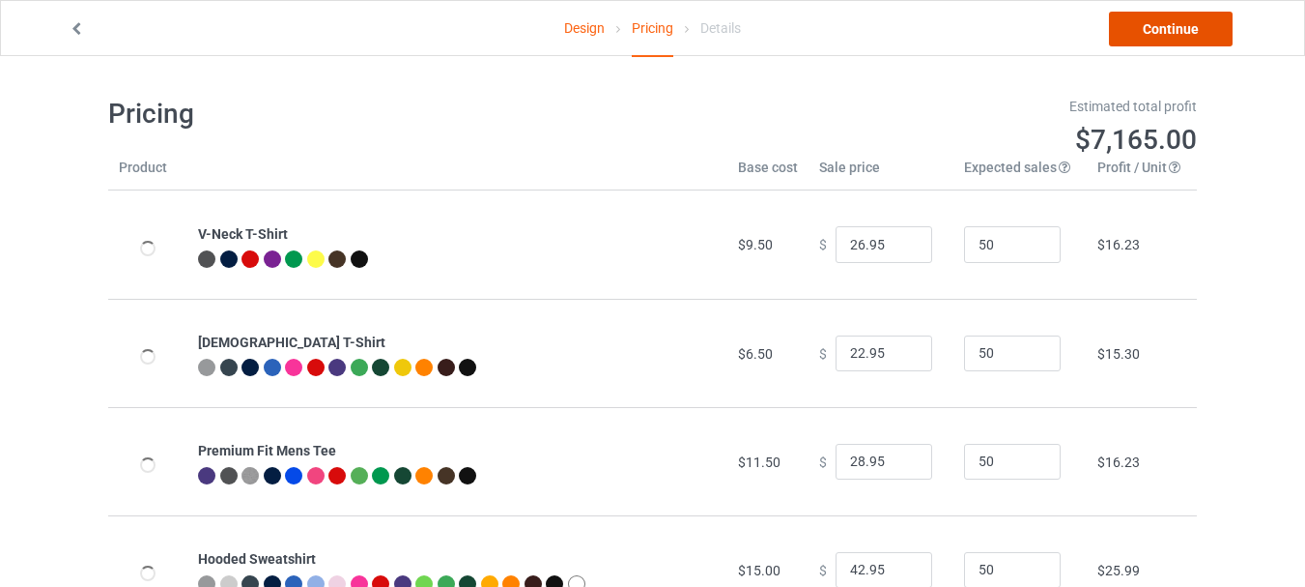
click at [1181, 38] on link "Continue" at bounding box center [1171, 29] width 124 height 35
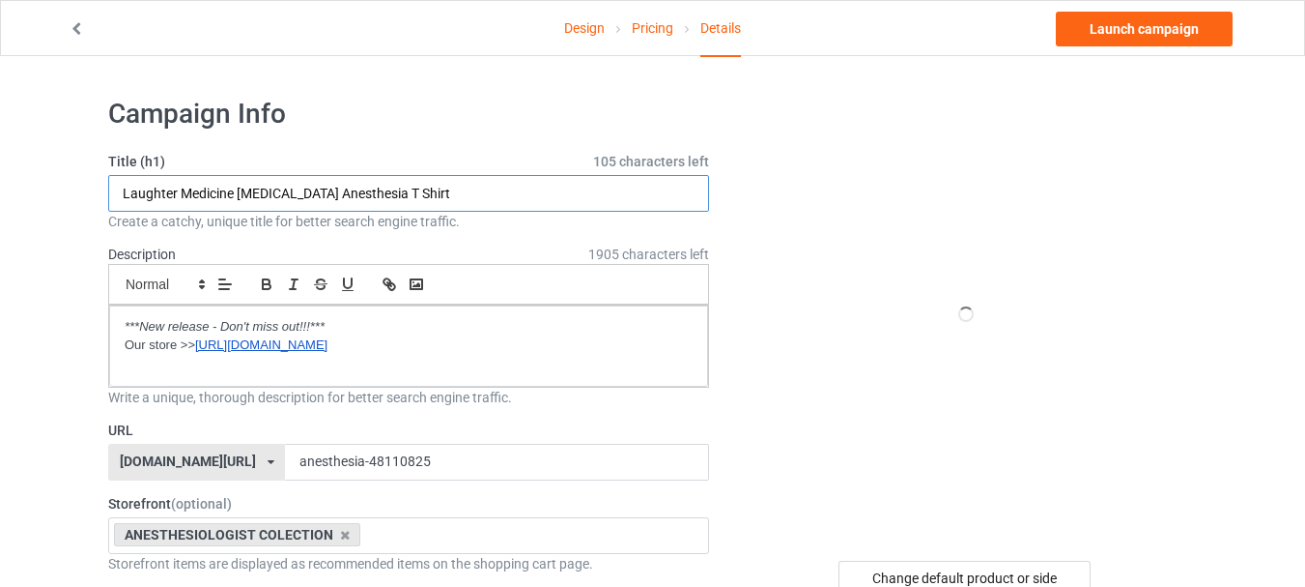
click at [477, 199] on input "Laughter Medicine Propofol Anesthesia T Shirt" at bounding box center [408, 193] width 601 height 37
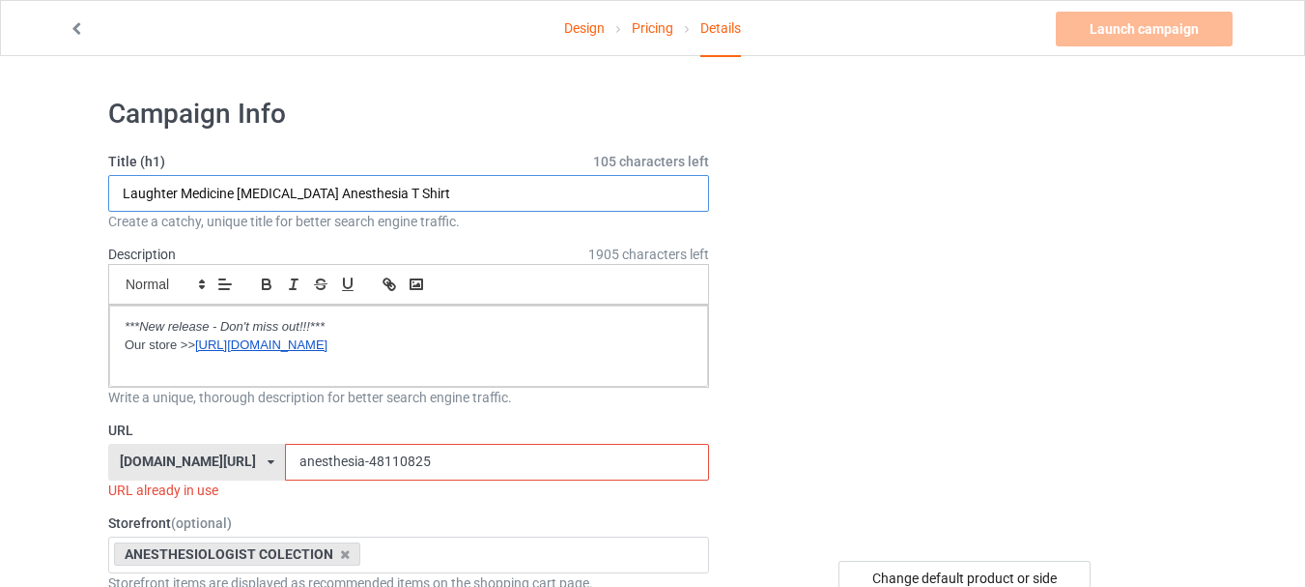
paste input "spooky pacu crew anesthesia anesthesiologist halloween ghost boo cute"
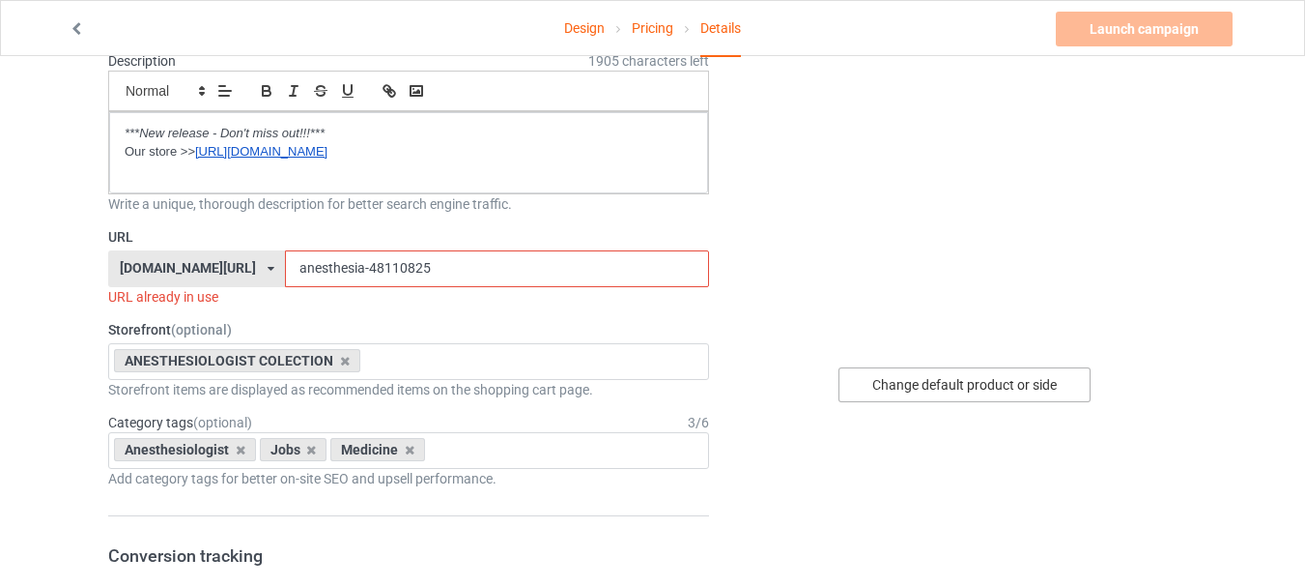
type input "spooky pacu crew anesthesia anesthesiologist halloween ghost boo cute"
click at [923, 384] on div "Change default product or side" at bounding box center [965, 384] width 252 height 35
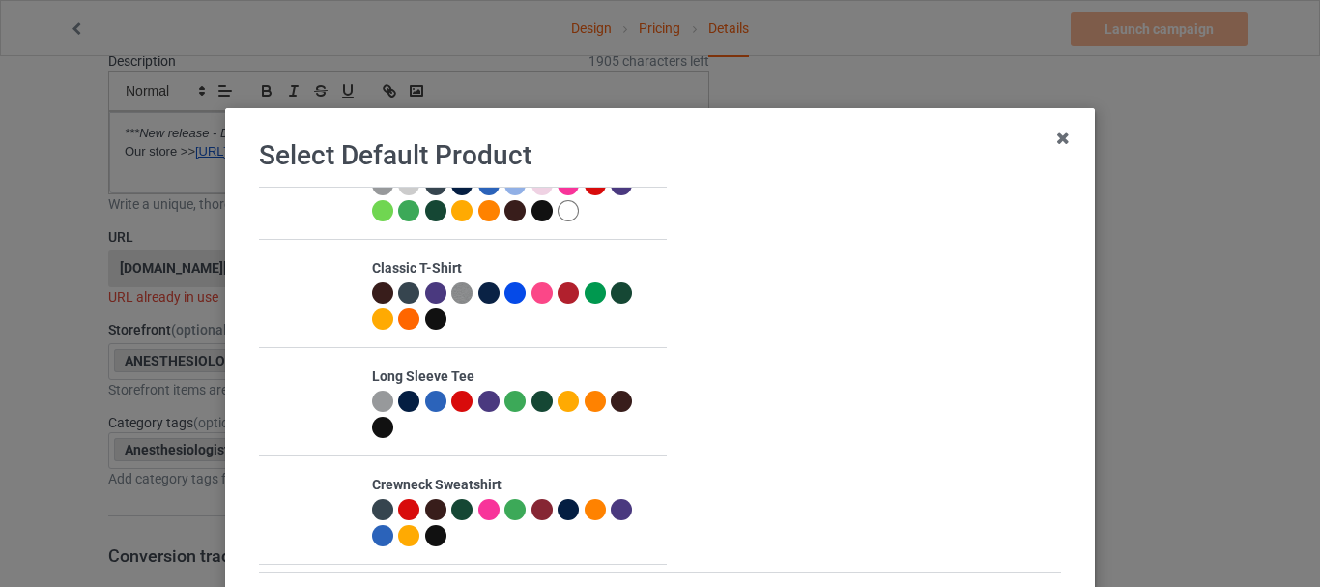
scroll to position [487, 0]
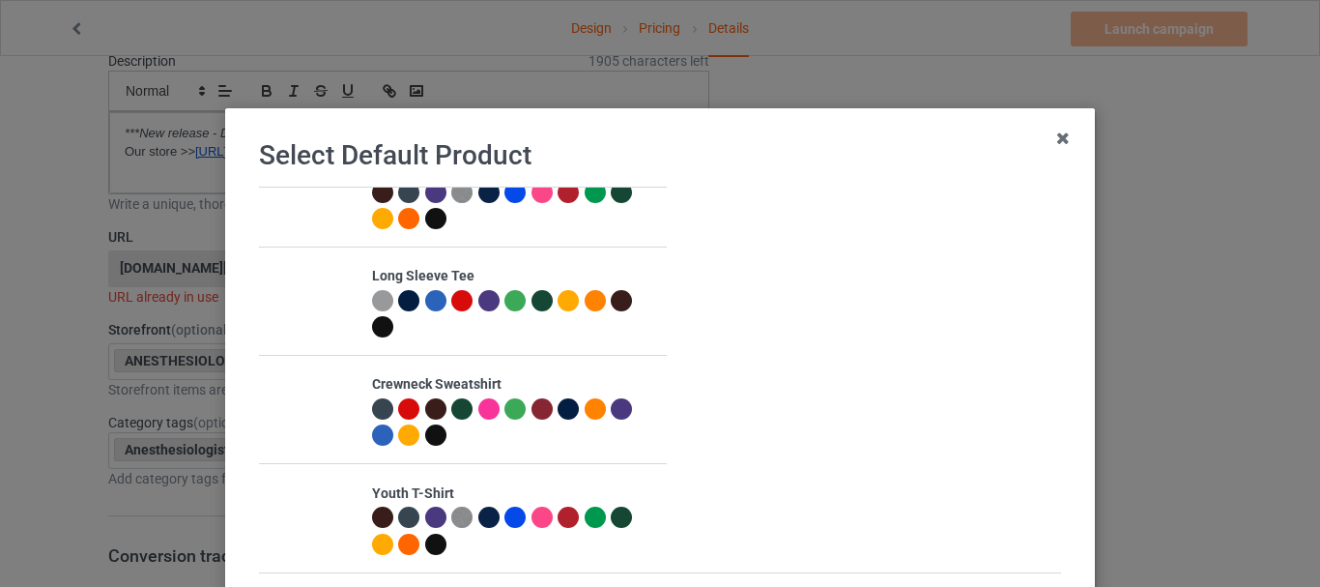
click at [425, 434] on div at bounding box center [435, 434] width 21 height 21
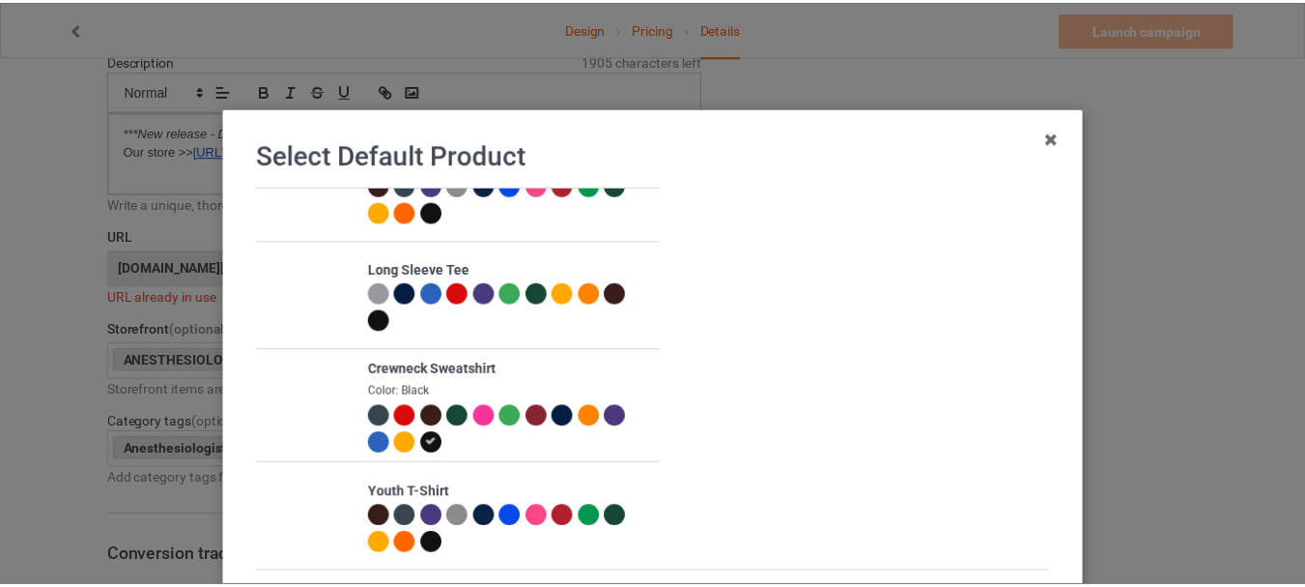
scroll to position [189, 0]
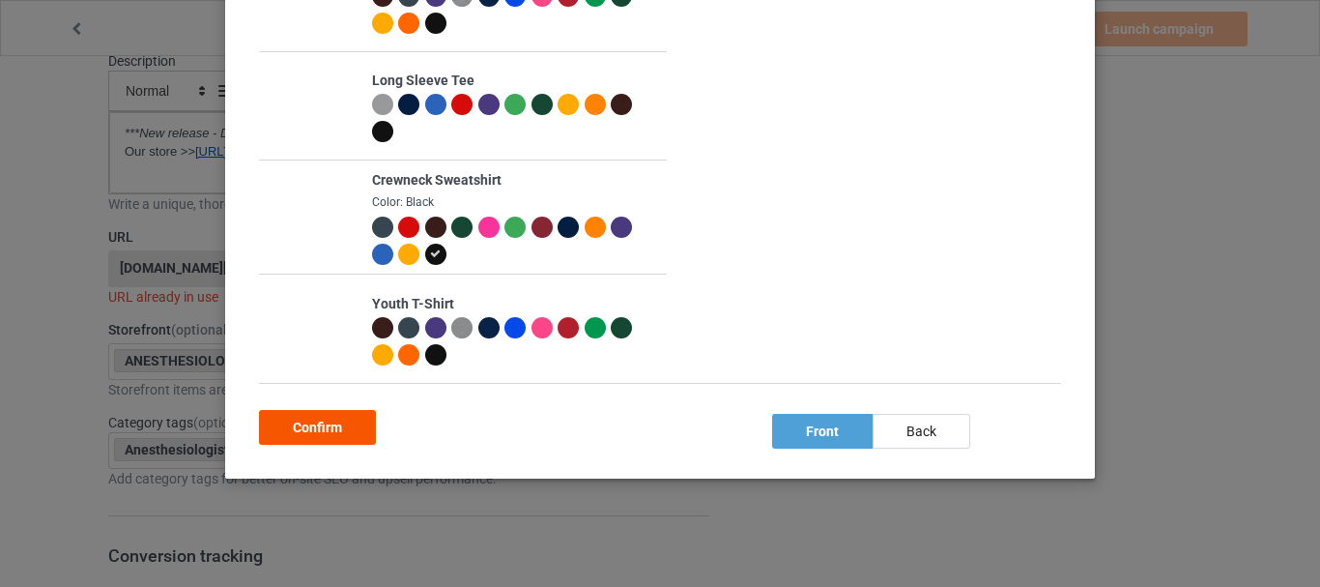
click at [362, 425] on div "Confirm" at bounding box center [317, 427] width 117 height 35
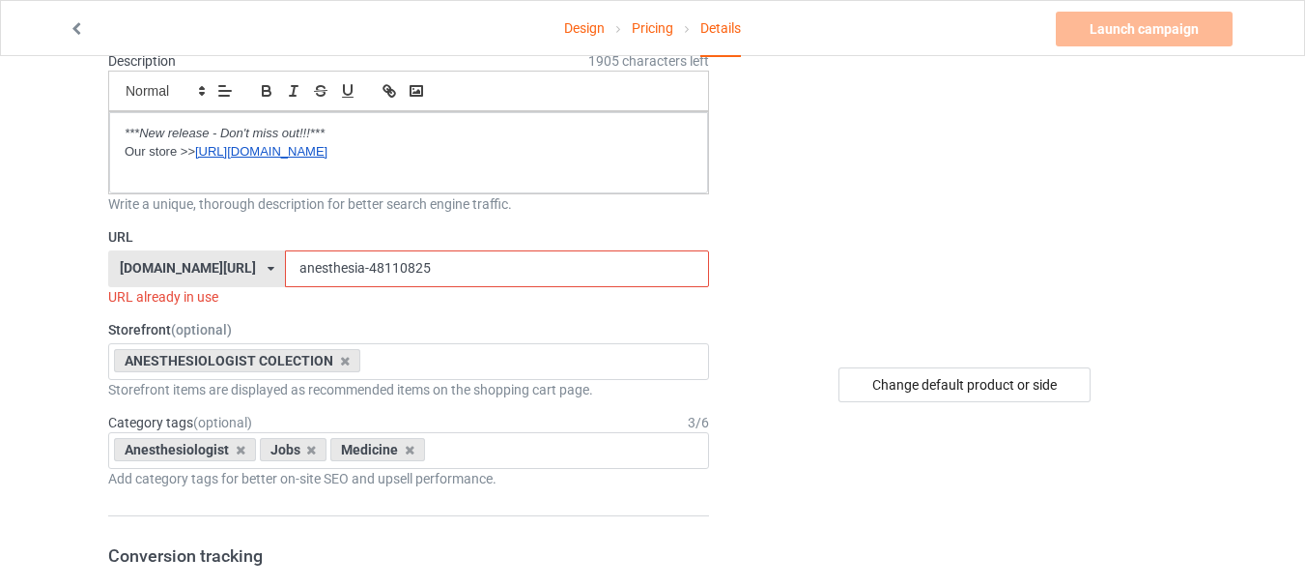
click at [355, 272] on input "anesthesia-48110825" at bounding box center [496, 268] width 423 height 37
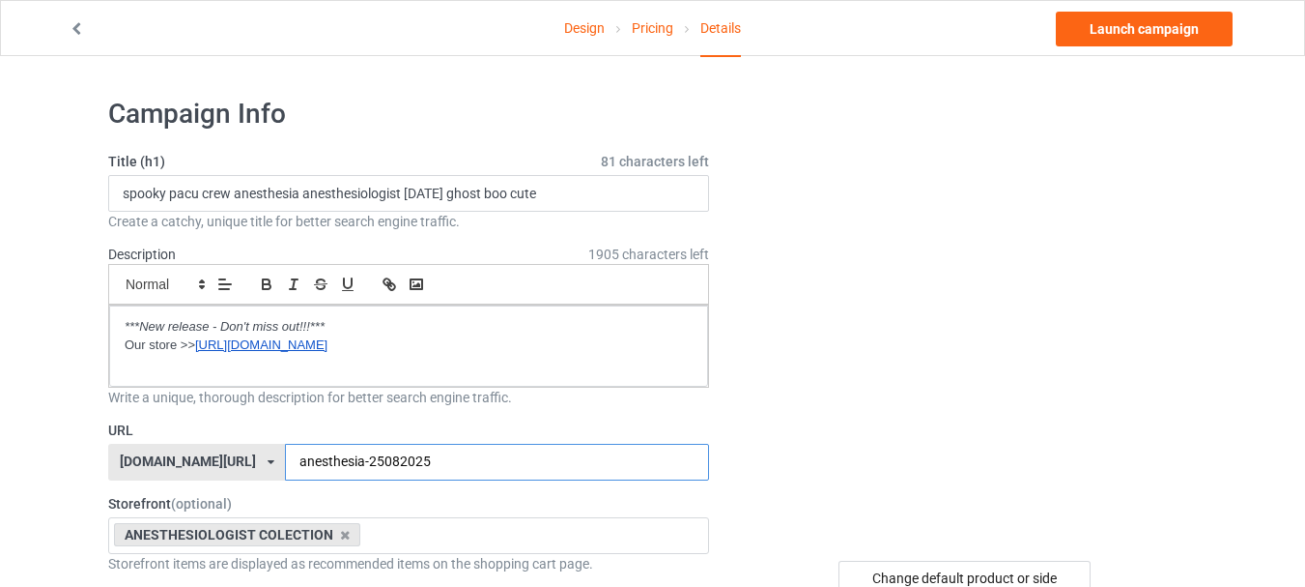
type input "anesthesia-25082025"
click at [581, 26] on link "Design" at bounding box center [584, 28] width 41 height 54
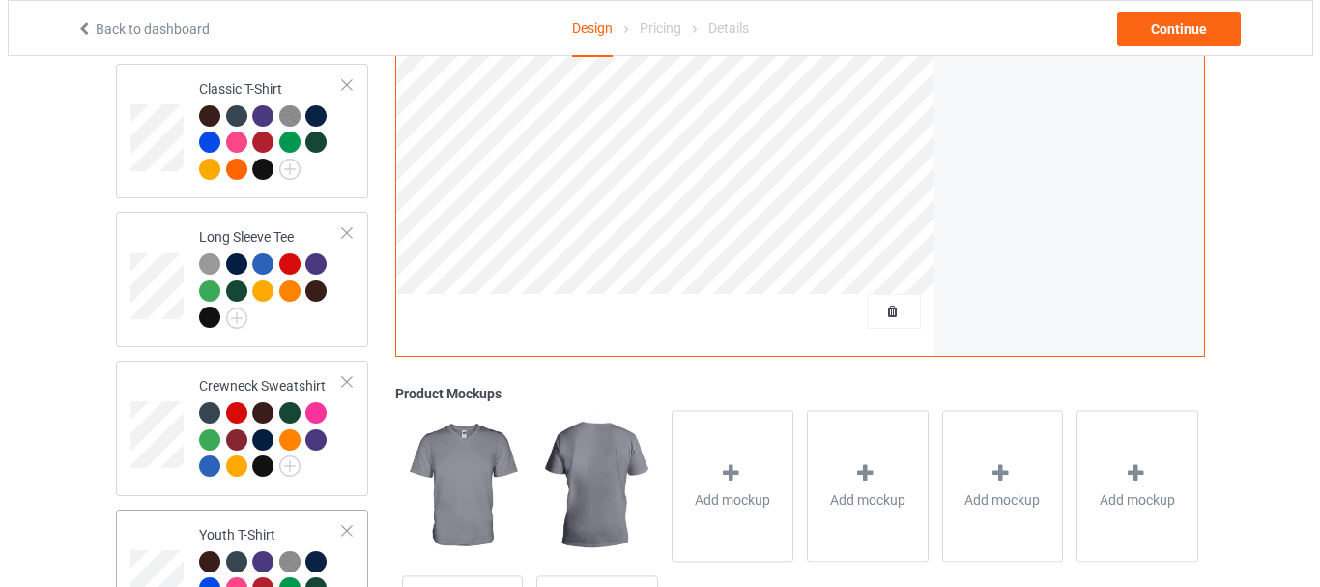
scroll to position [950, 0]
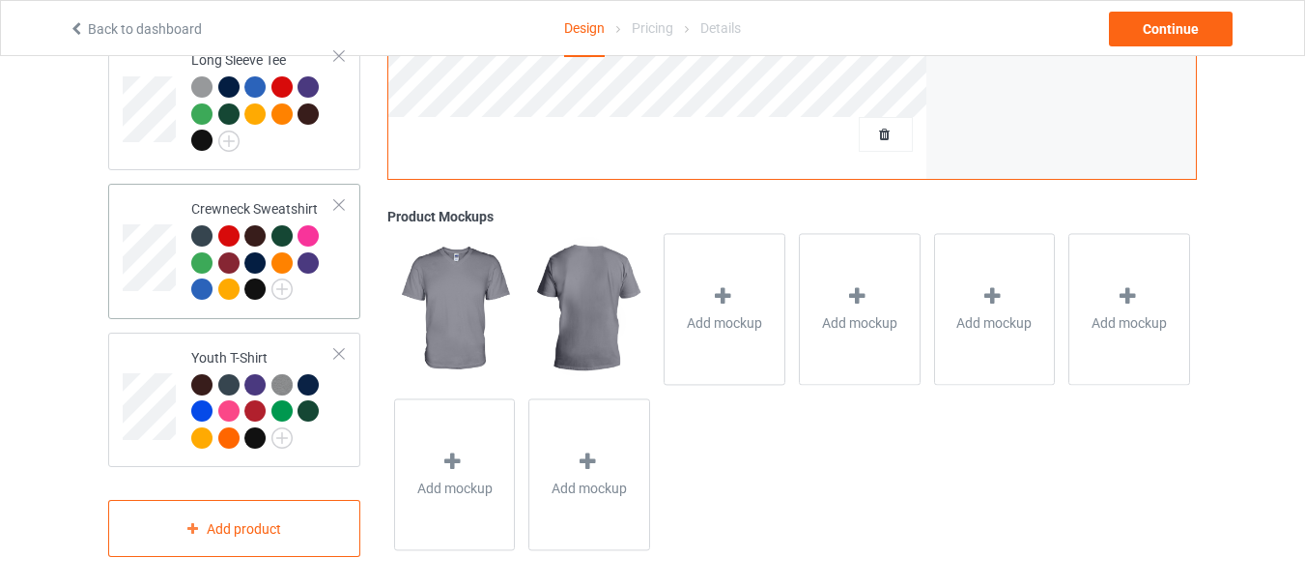
click at [259, 278] on div at bounding box center [254, 288] width 21 height 21
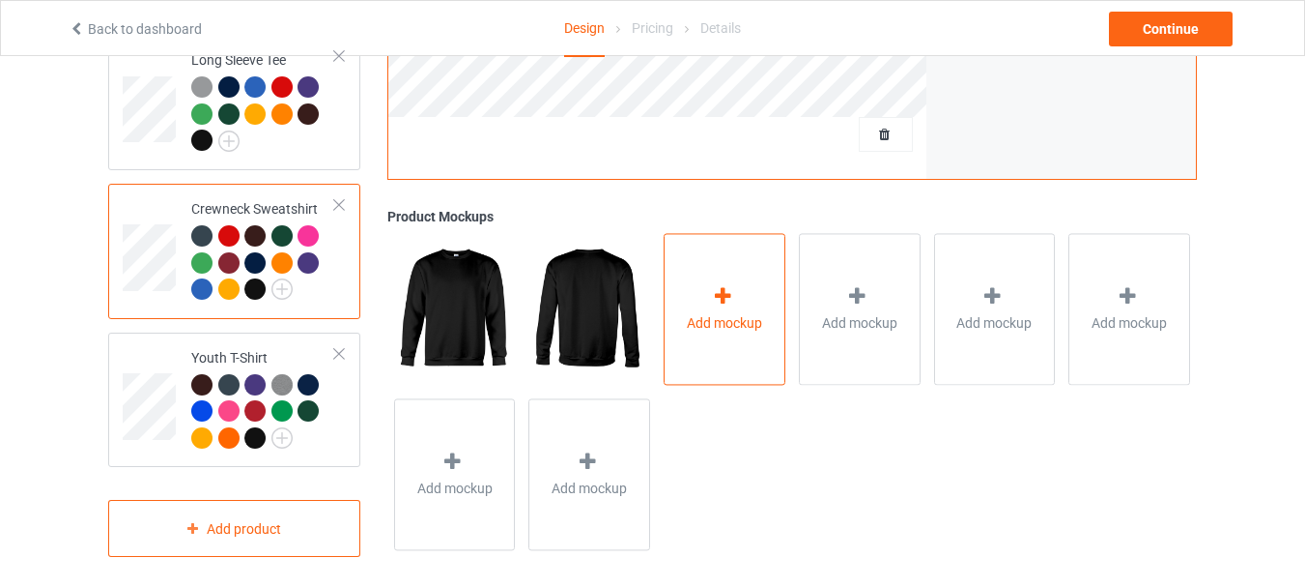
click at [695, 296] on div "Add mockup" at bounding box center [725, 309] width 122 height 152
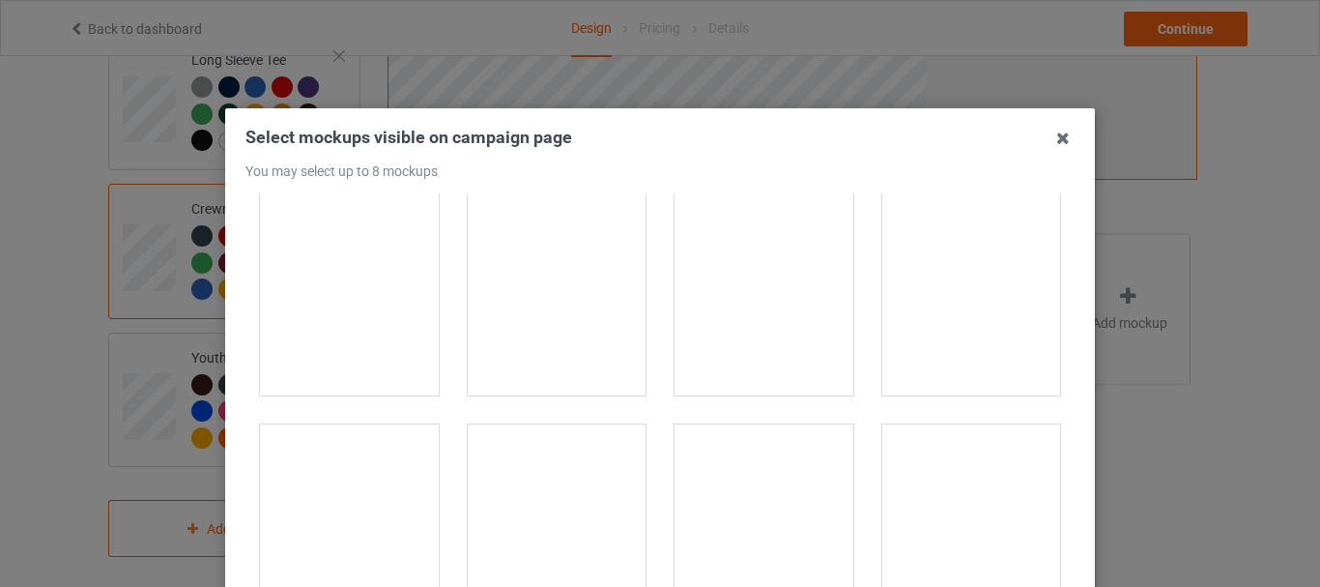
scroll to position [1449, 0]
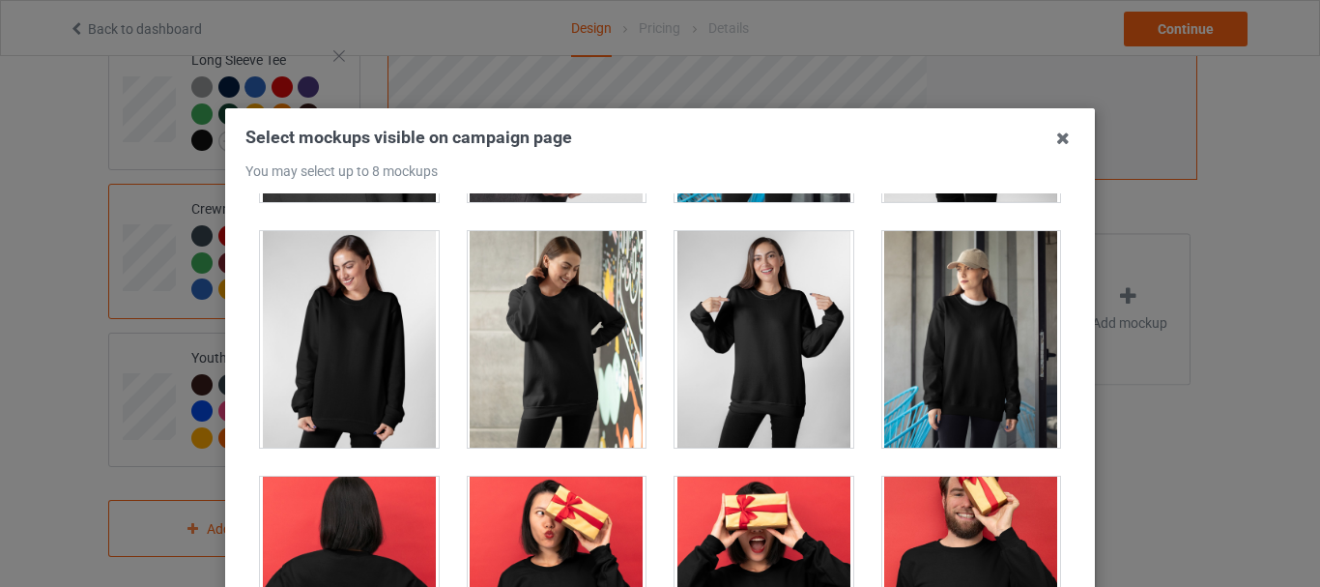
click at [554, 347] on div at bounding box center [557, 339] width 179 height 216
click at [777, 346] on div at bounding box center [763, 339] width 179 height 216
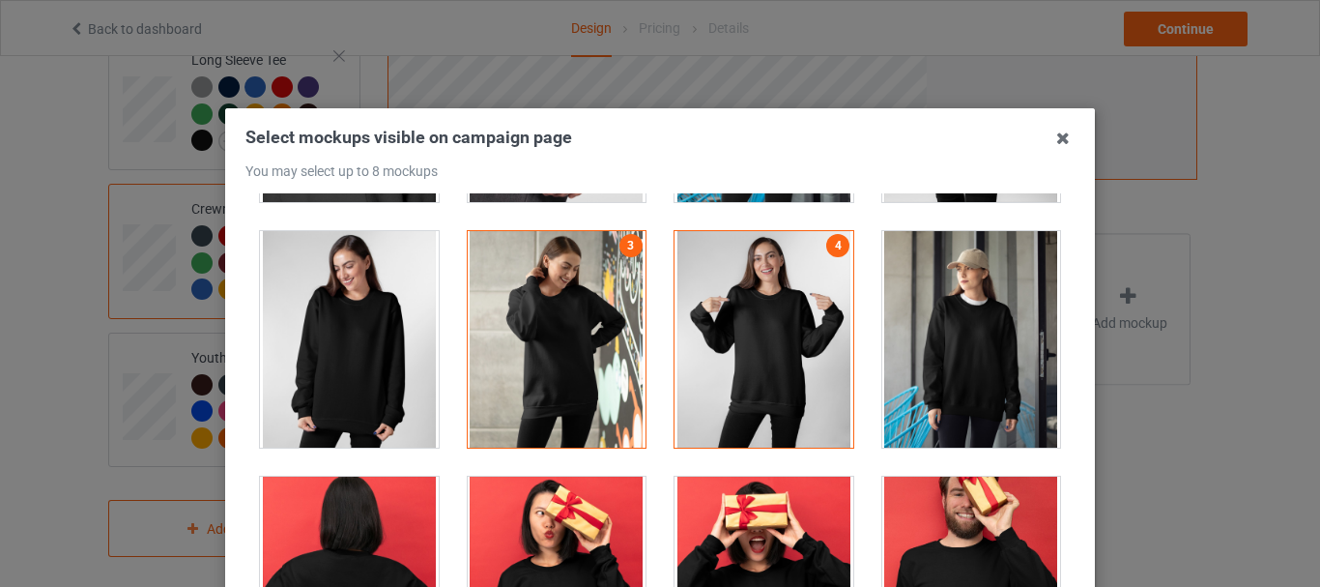
click at [952, 338] on div at bounding box center [971, 339] width 179 height 216
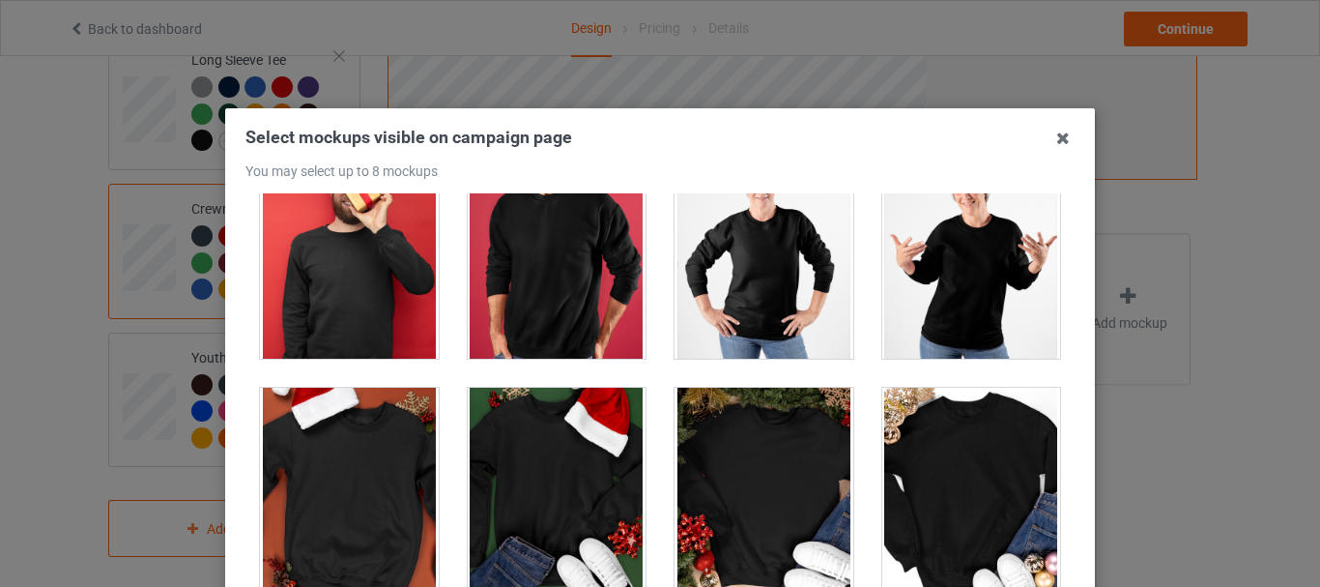
scroll to position [1933, 0]
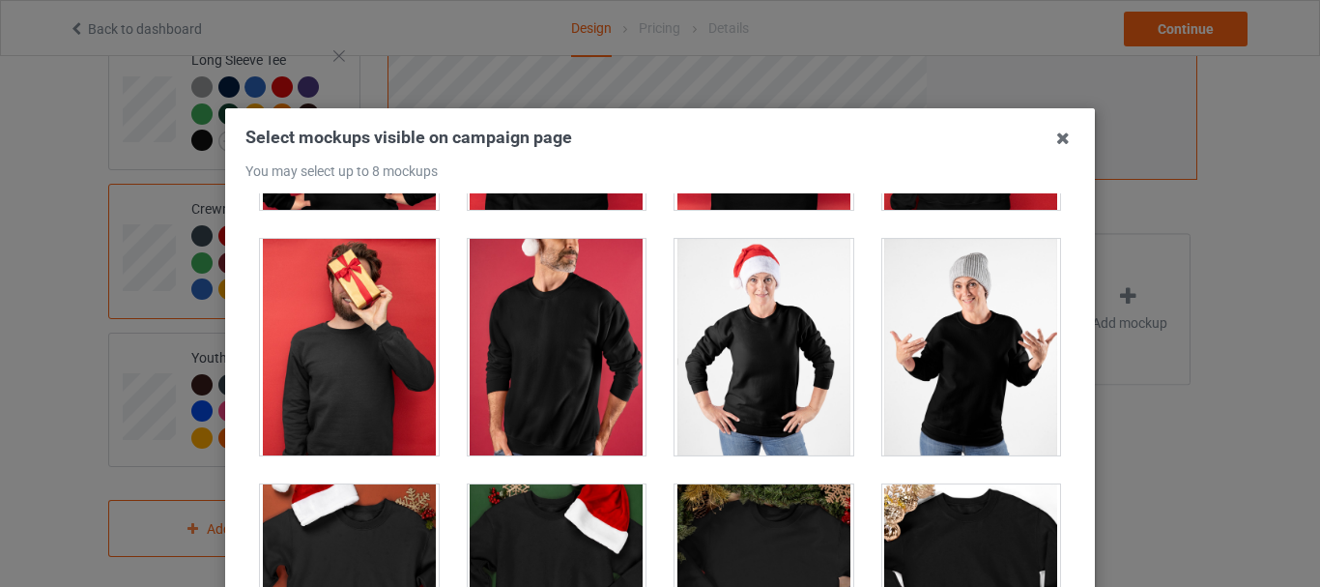
click at [971, 365] on div at bounding box center [971, 347] width 179 height 216
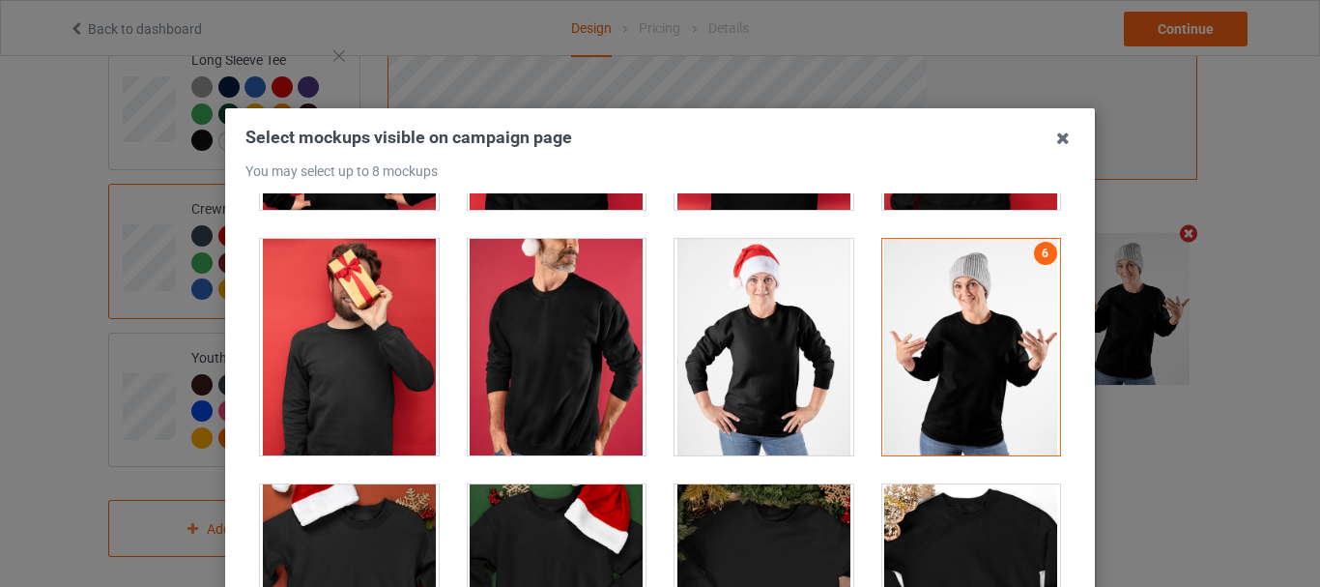
scroll to position [2222, 0]
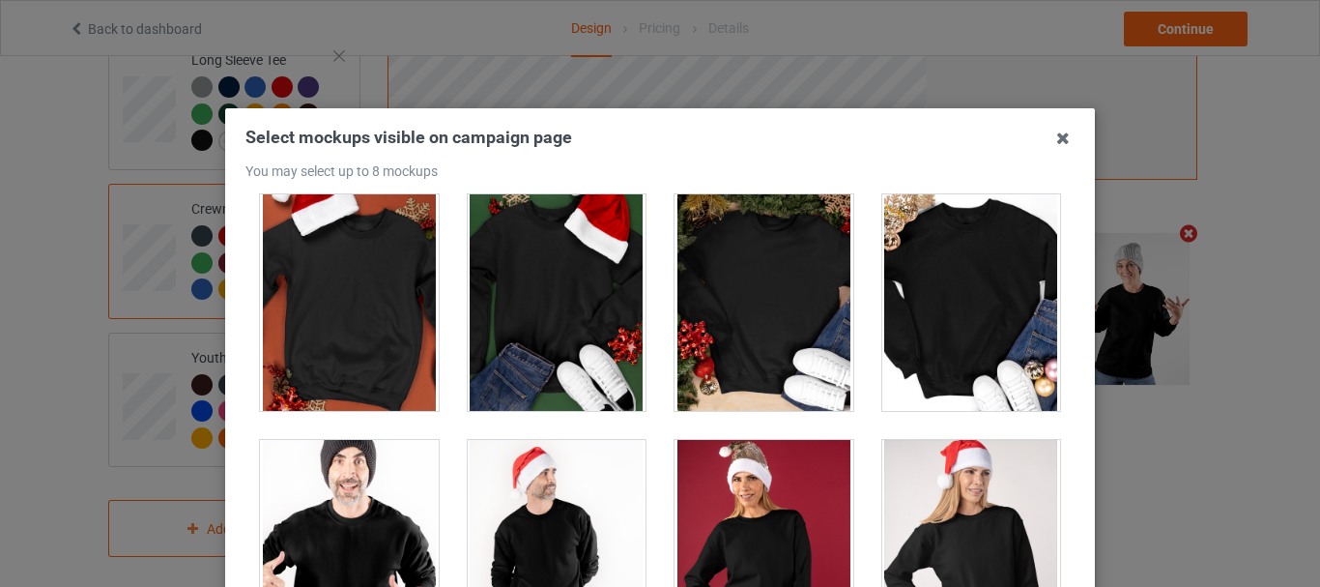
click at [518, 314] on div at bounding box center [557, 302] width 179 height 216
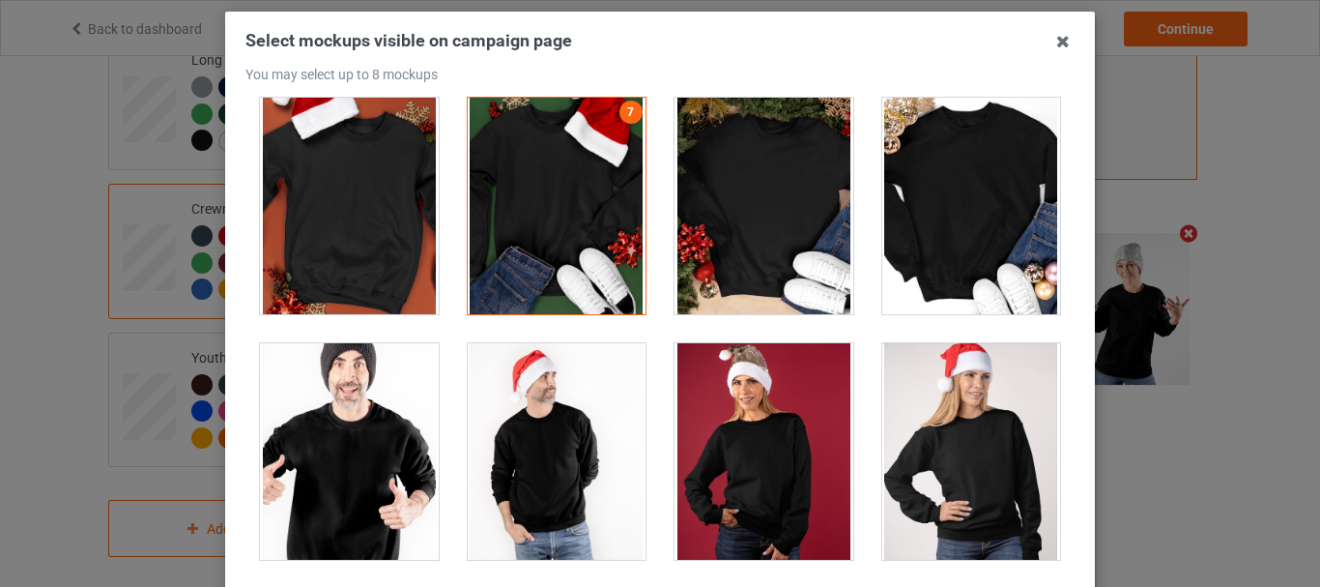
click at [931, 247] on div at bounding box center [971, 206] width 179 height 216
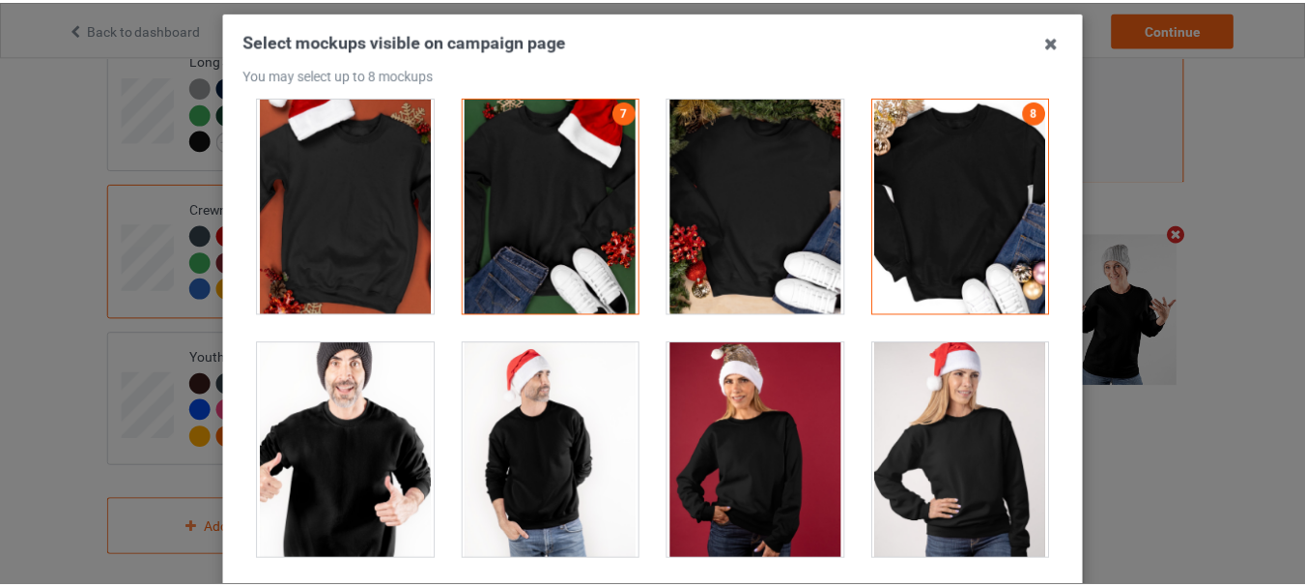
scroll to position [272, 0]
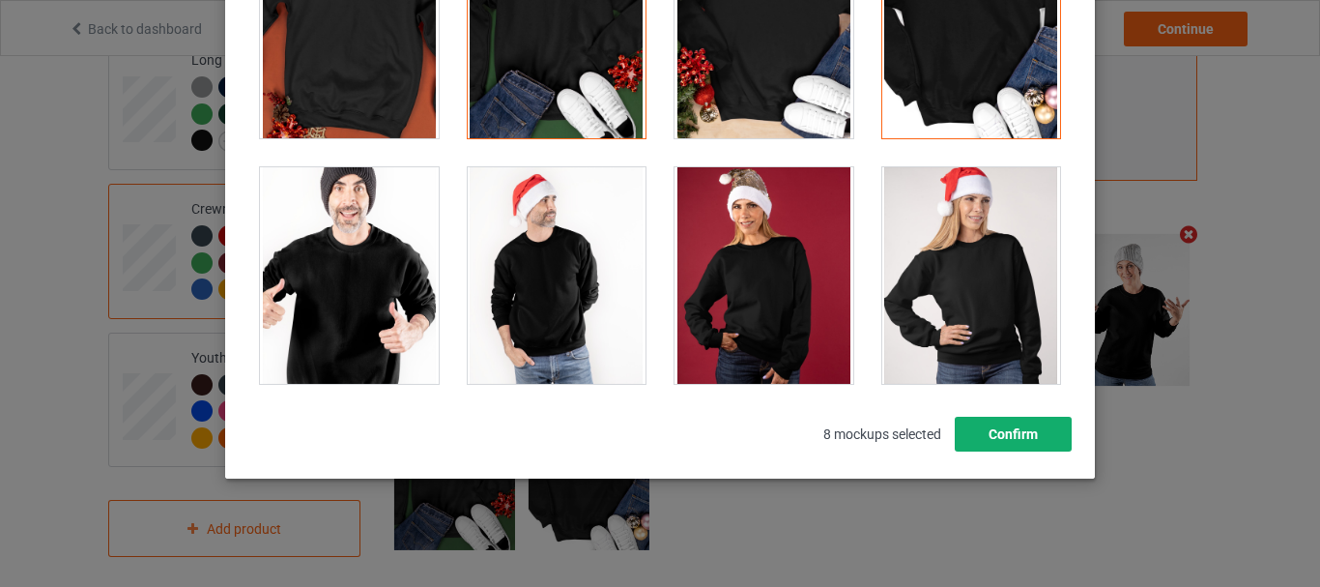
click at [1001, 428] on button "Confirm" at bounding box center [1013, 433] width 117 height 35
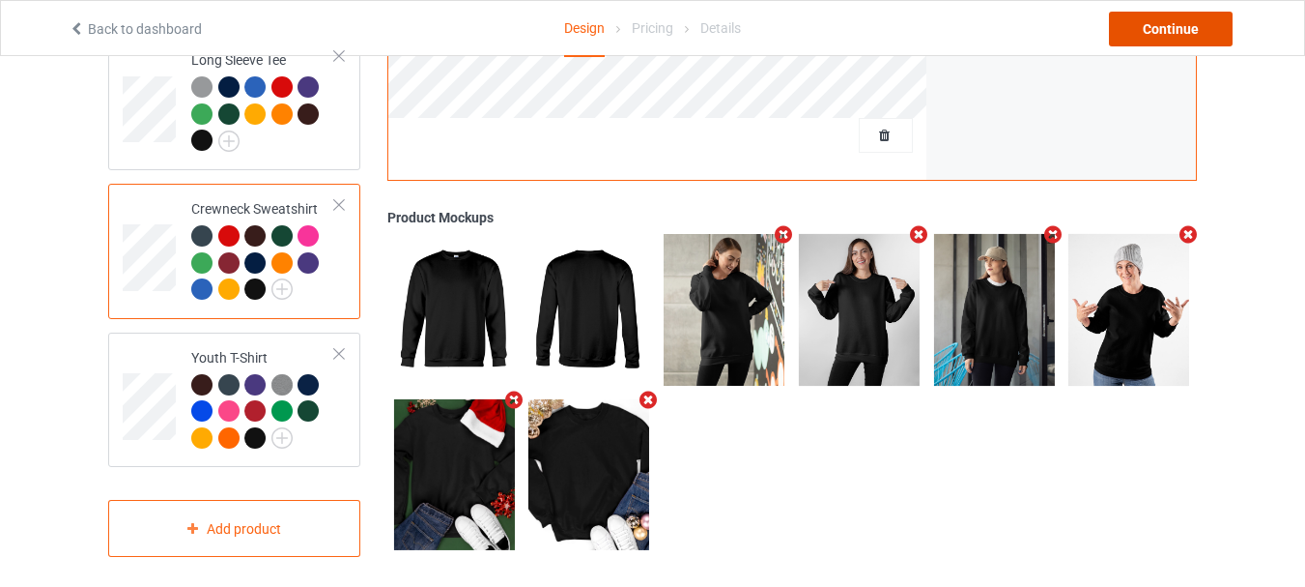
click at [1154, 16] on div "Continue" at bounding box center [1171, 29] width 124 height 35
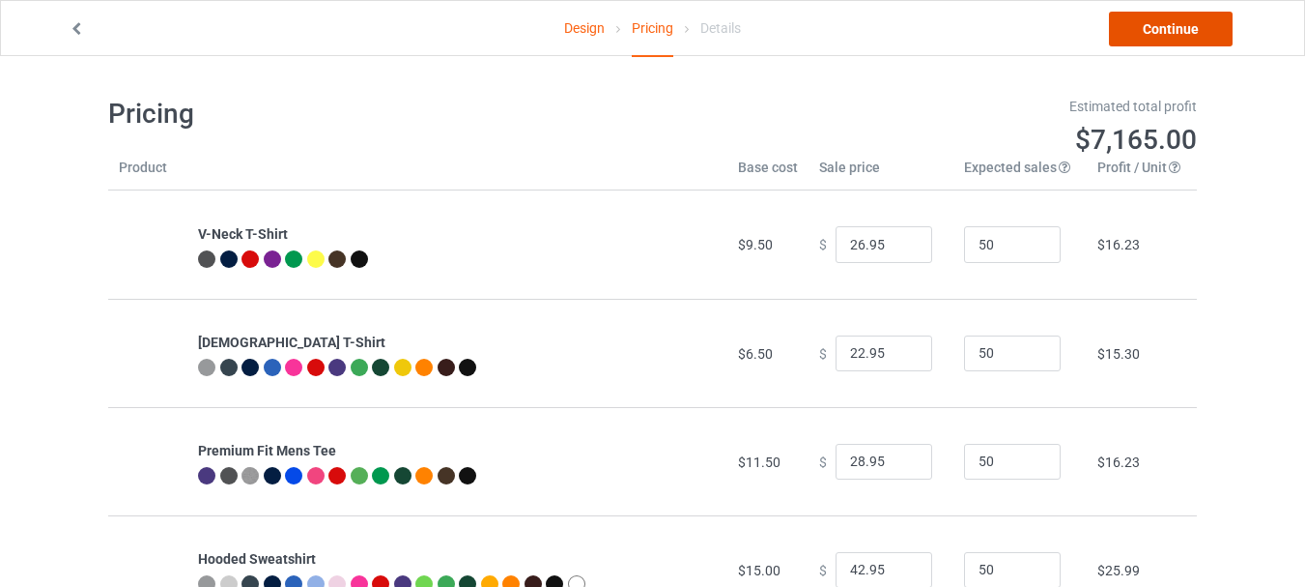
click at [1163, 20] on link "Continue" at bounding box center [1171, 29] width 124 height 35
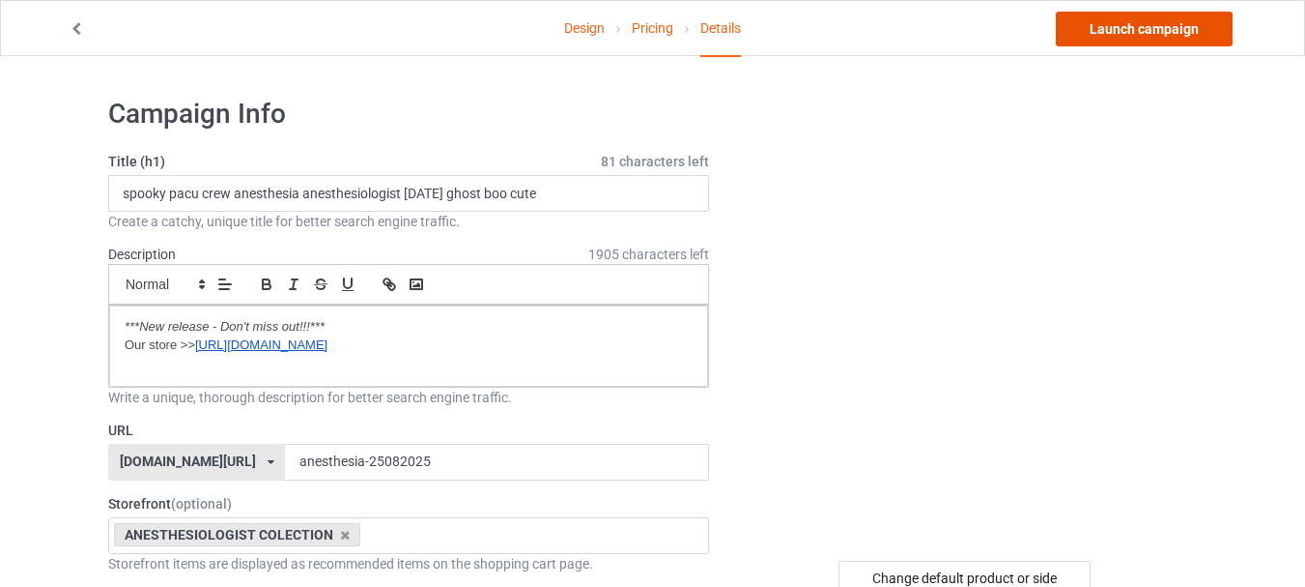
click at [1160, 24] on link "Launch campaign" at bounding box center [1144, 29] width 177 height 35
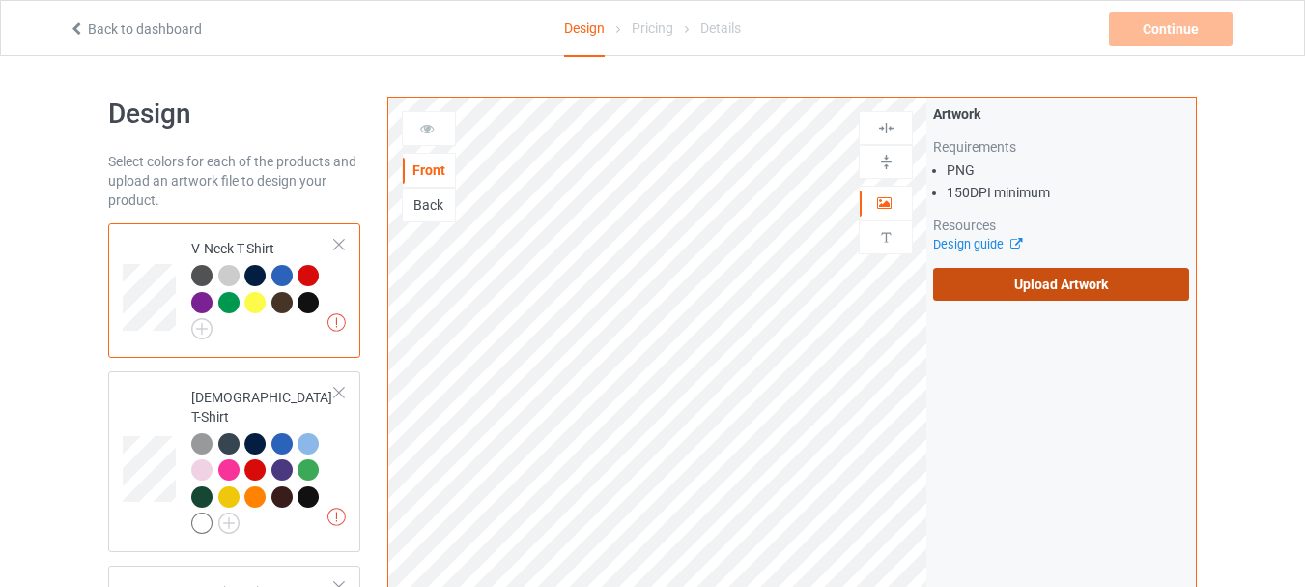
click at [982, 296] on label "Upload Artwork" at bounding box center [1061, 284] width 256 height 33
click at [0, 0] on input "Upload Artwork" at bounding box center [0, 0] width 0 height 0
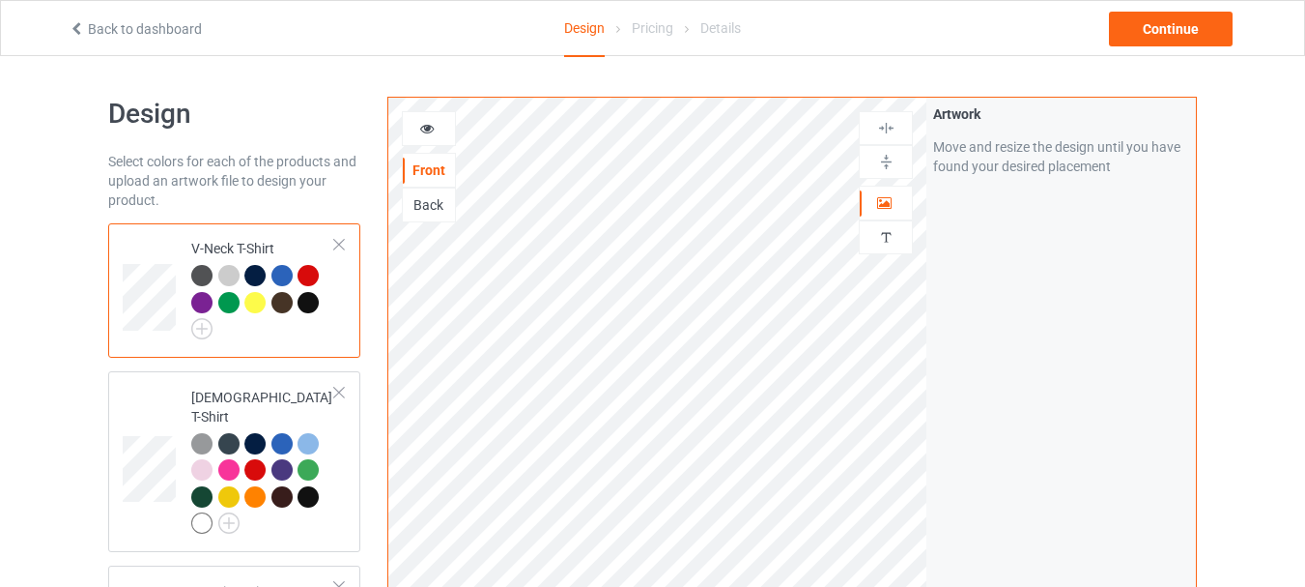
click at [250, 275] on div at bounding box center [254, 275] width 21 height 21
click at [203, 326] on img at bounding box center [201, 328] width 21 height 21
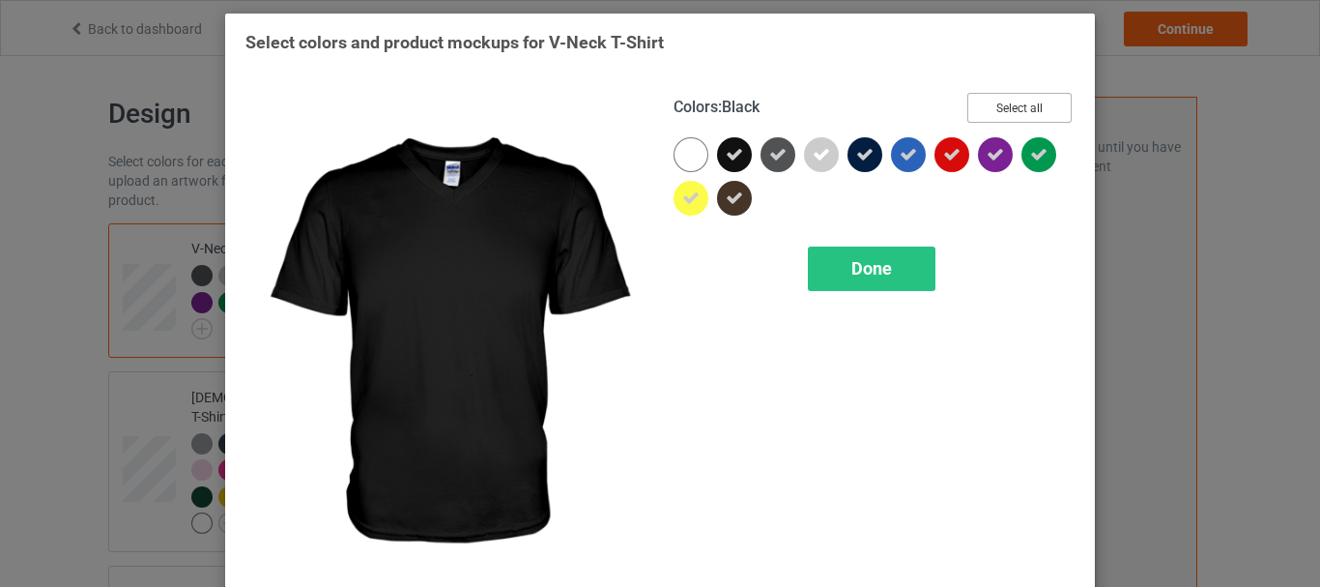
drag, startPoint x: 1008, startPoint y: 103, endPoint x: 1001, endPoint y: 112, distance: 11.0
click at [1008, 104] on button "Select all" at bounding box center [1019, 108] width 104 height 30
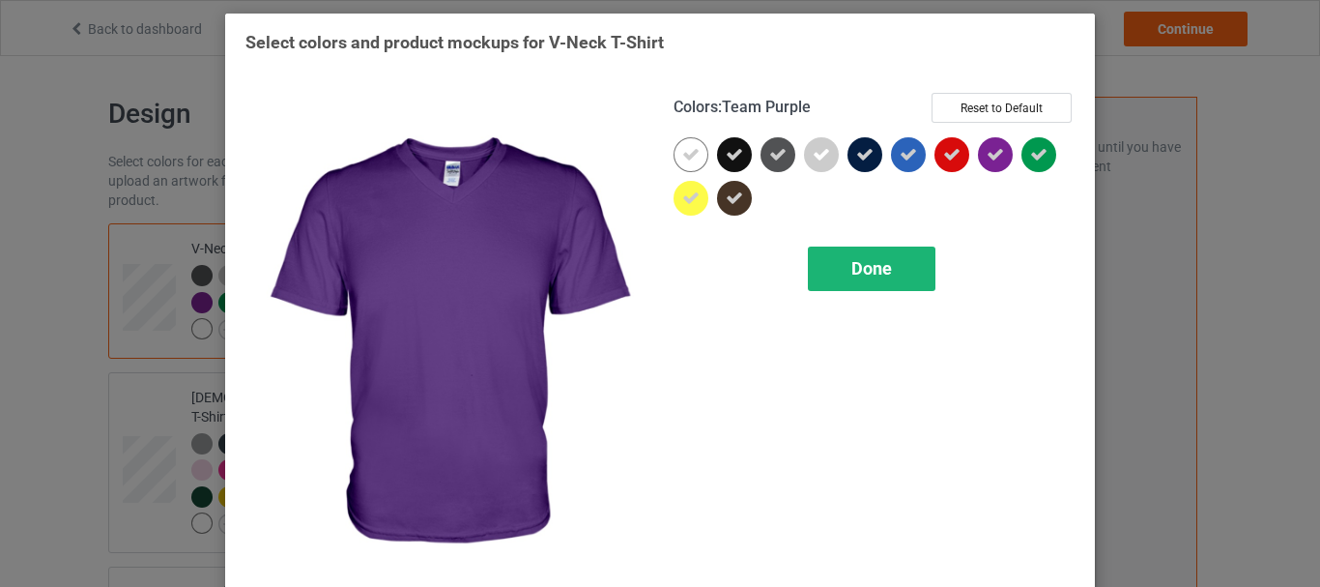
click at [886, 259] on div "Done" at bounding box center [872, 268] width 128 height 44
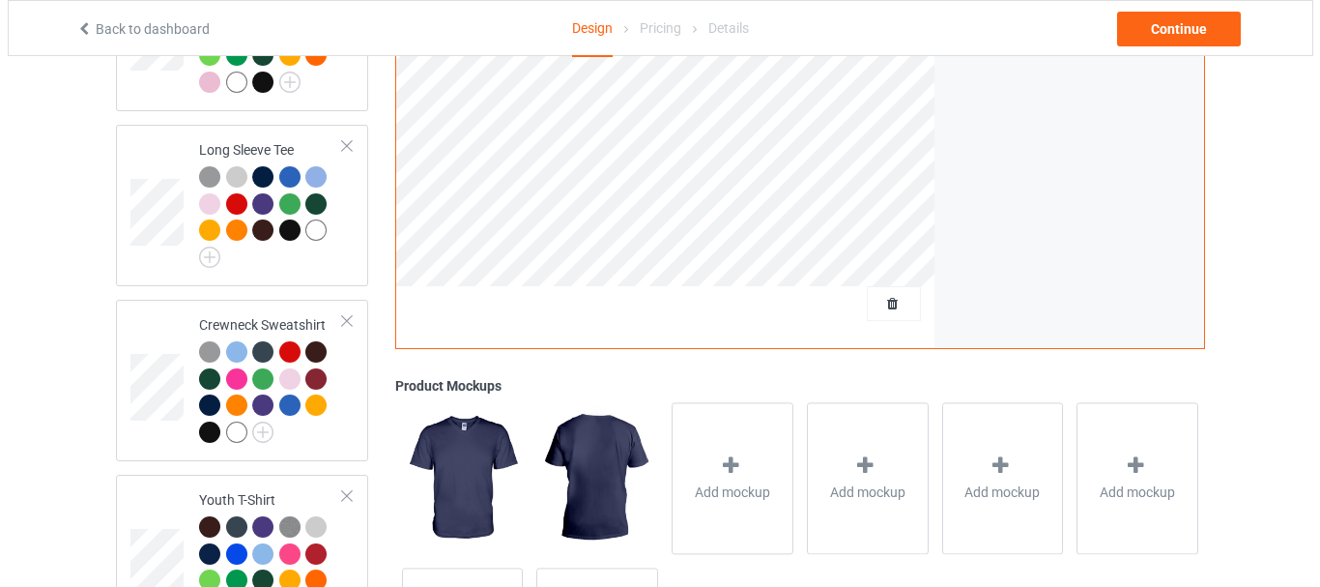
scroll to position [1135, 0]
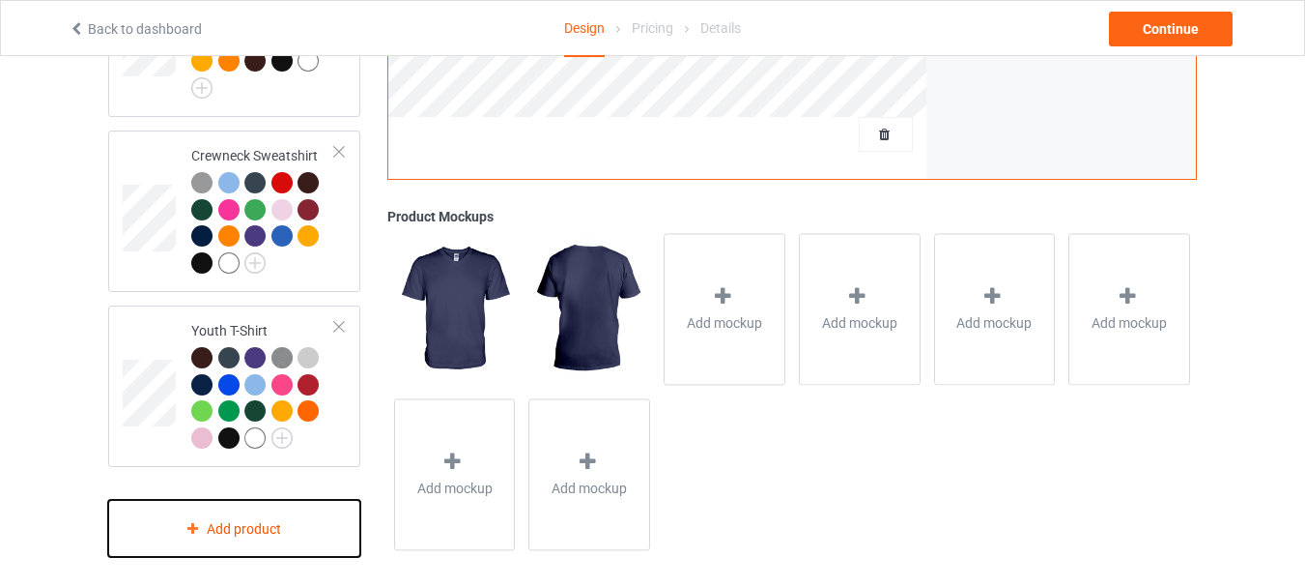
click at [275, 518] on div "Add product" at bounding box center [234, 528] width 252 height 57
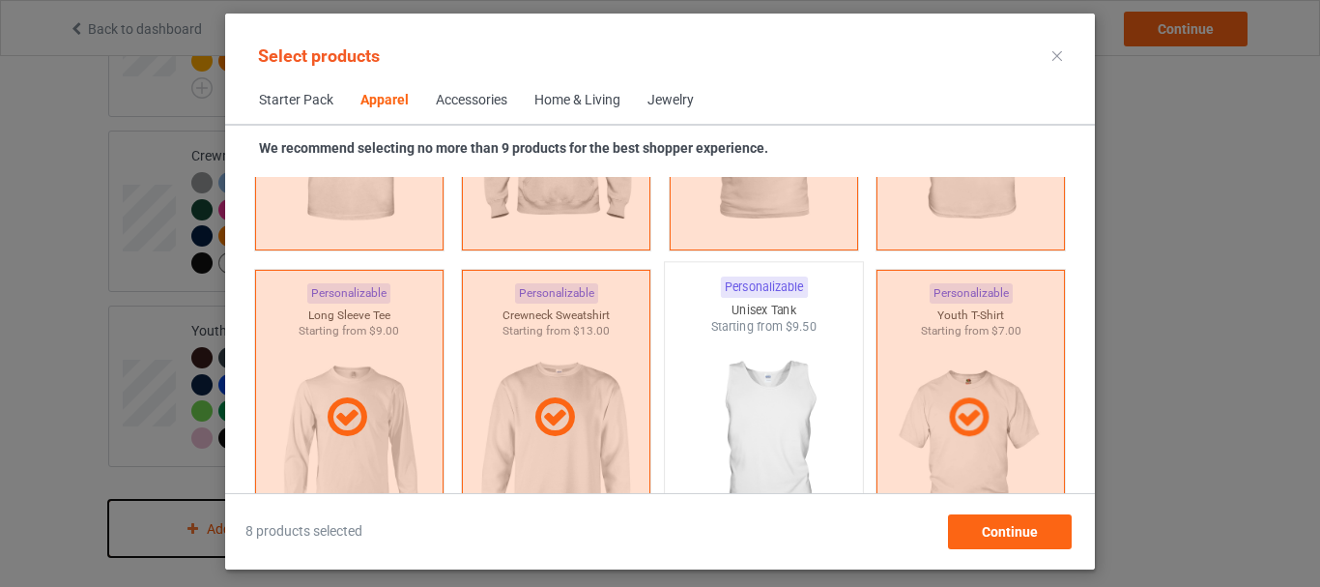
scroll to position [1396, 0]
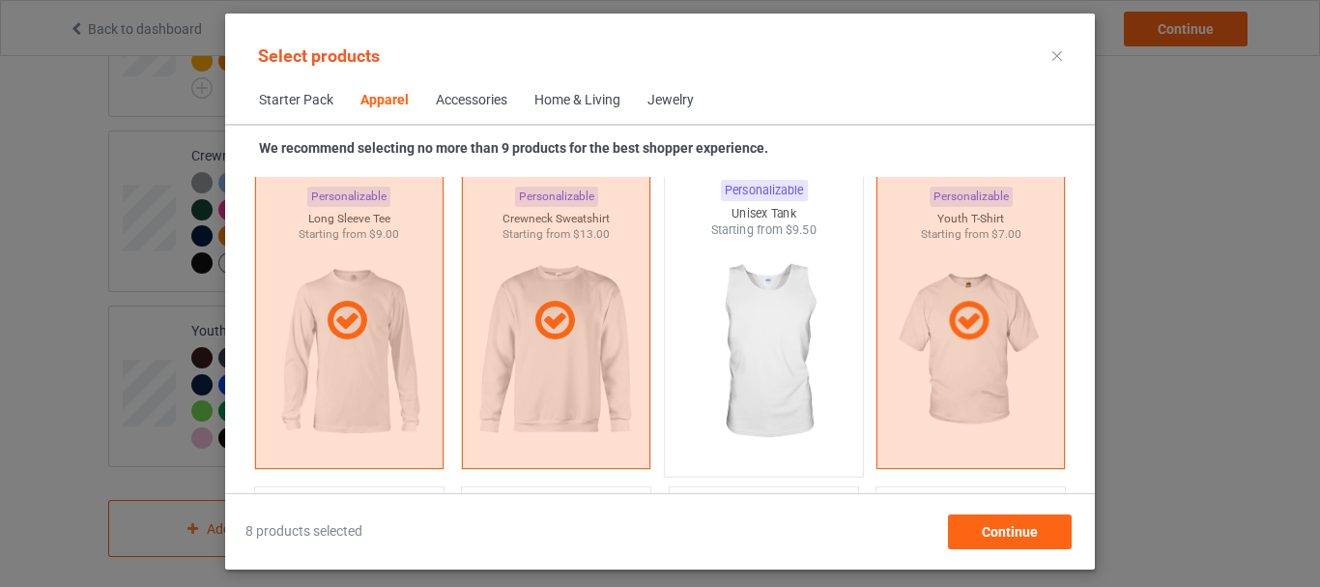
click at [722, 305] on img at bounding box center [764, 352] width 182 height 227
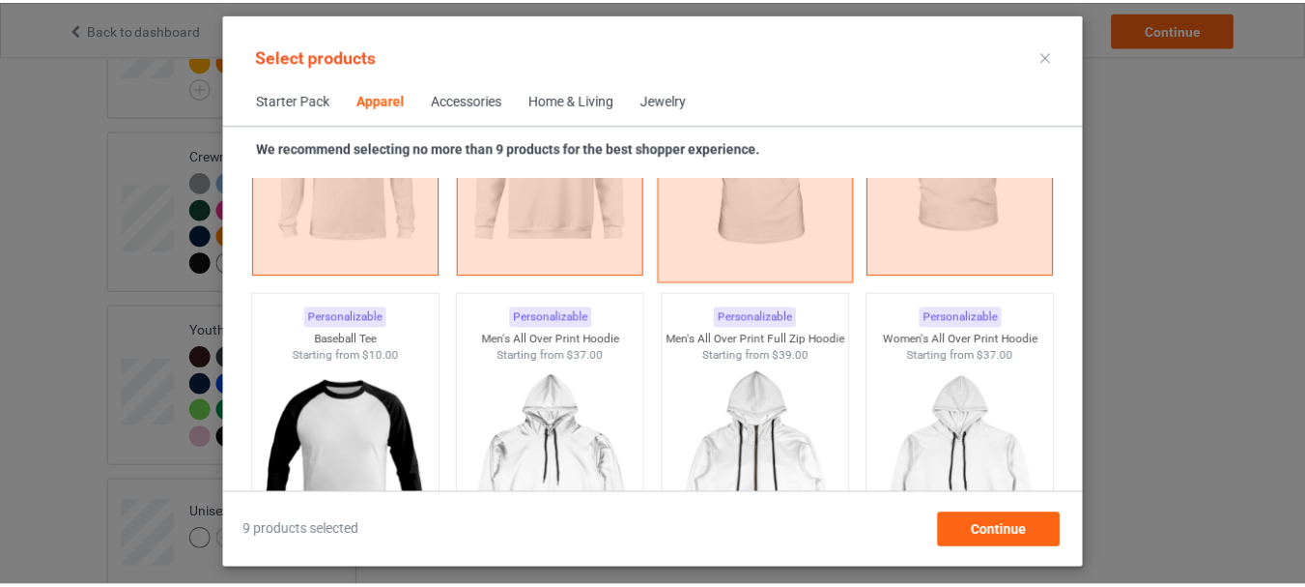
scroll to position [1686, 0]
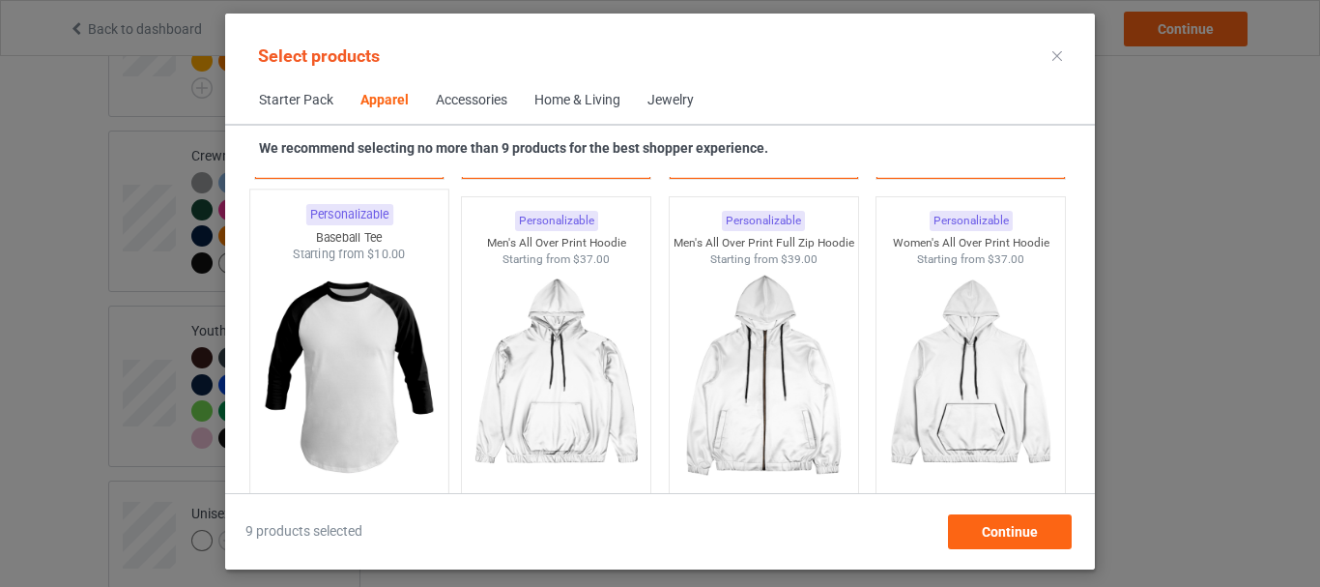
click at [385, 336] on img at bounding box center [349, 376] width 182 height 227
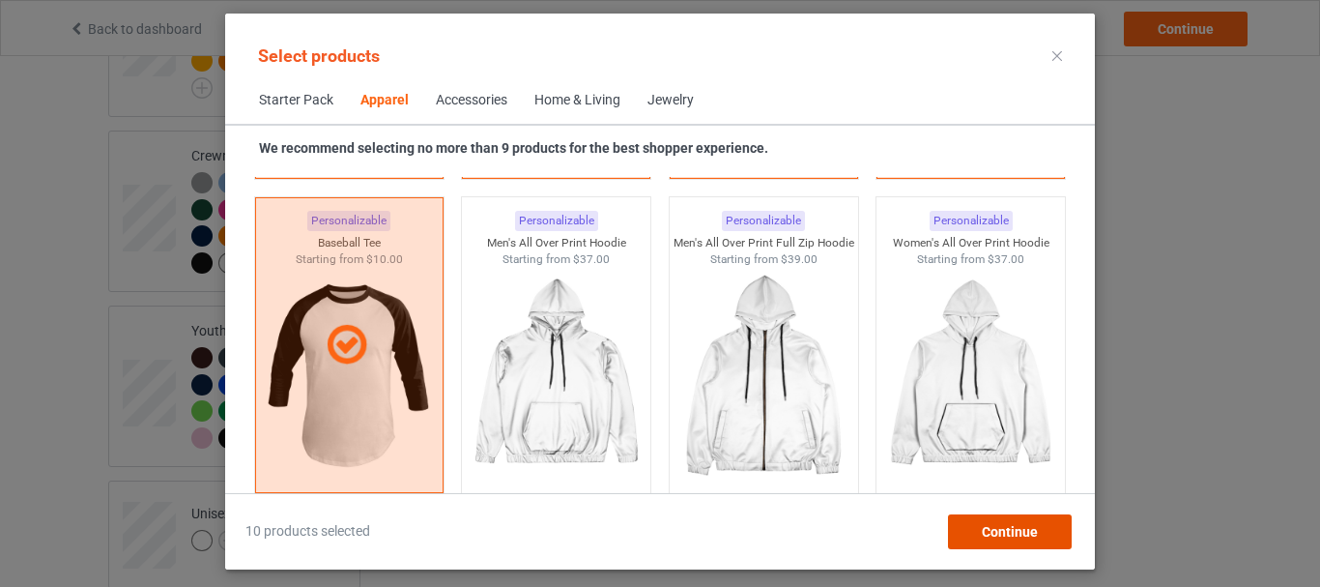
click at [998, 521] on div "Continue" at bounding box center [1010, 531] width 124 height 35
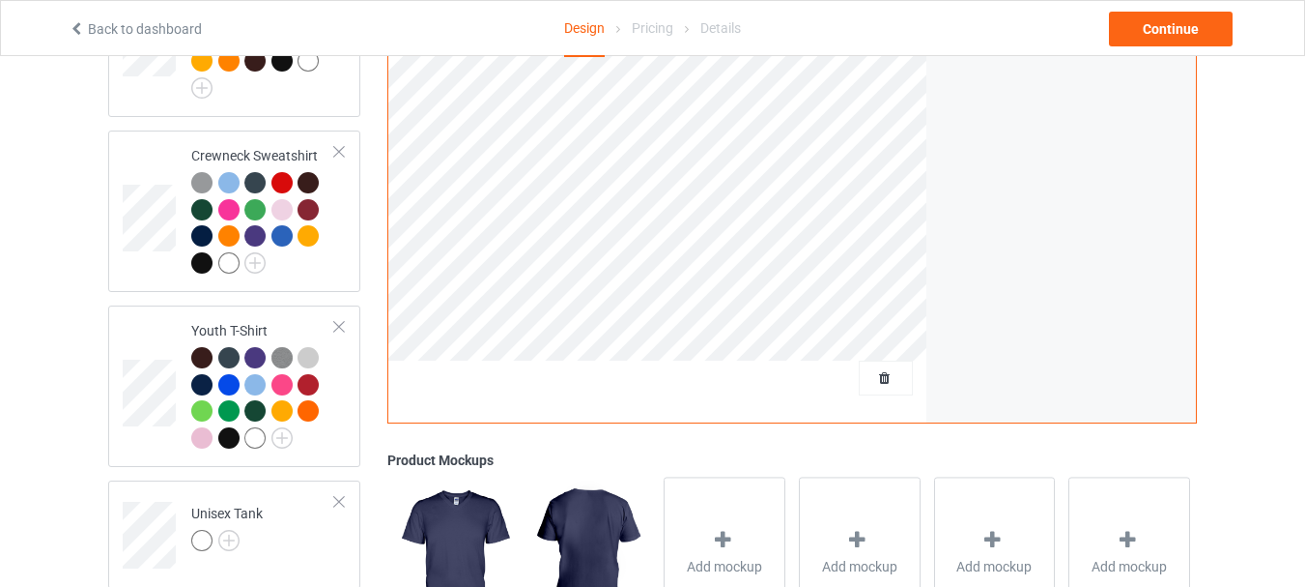
scroll to position [1329, 0]
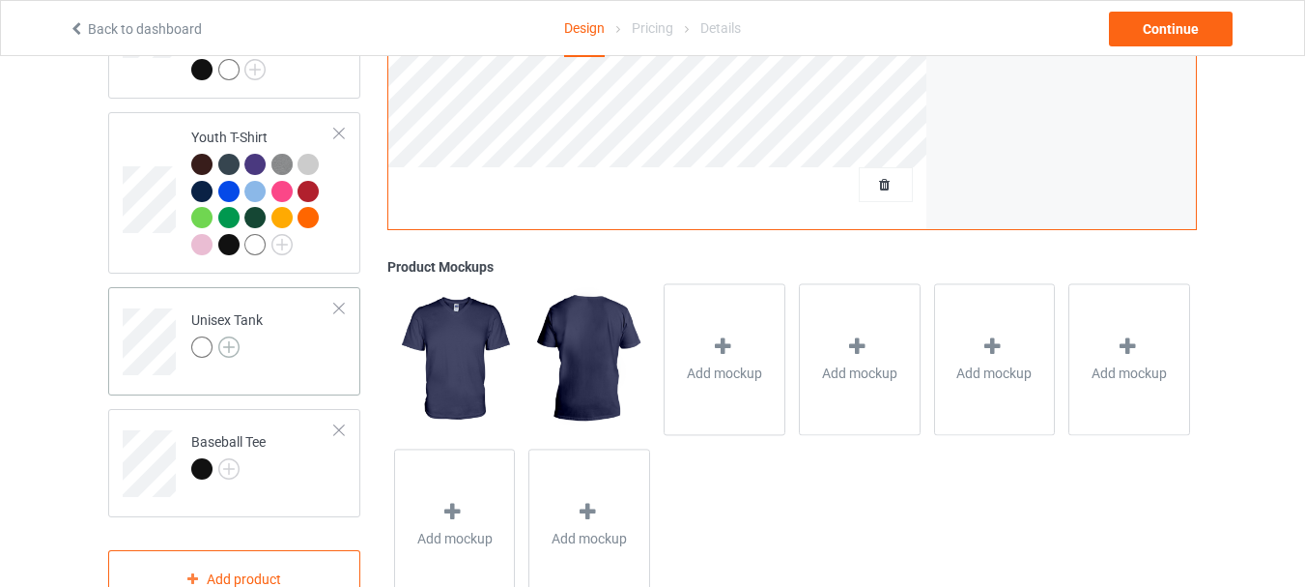
click at [235, 336] on img at bounding box center [228, 346] width 21 height 21
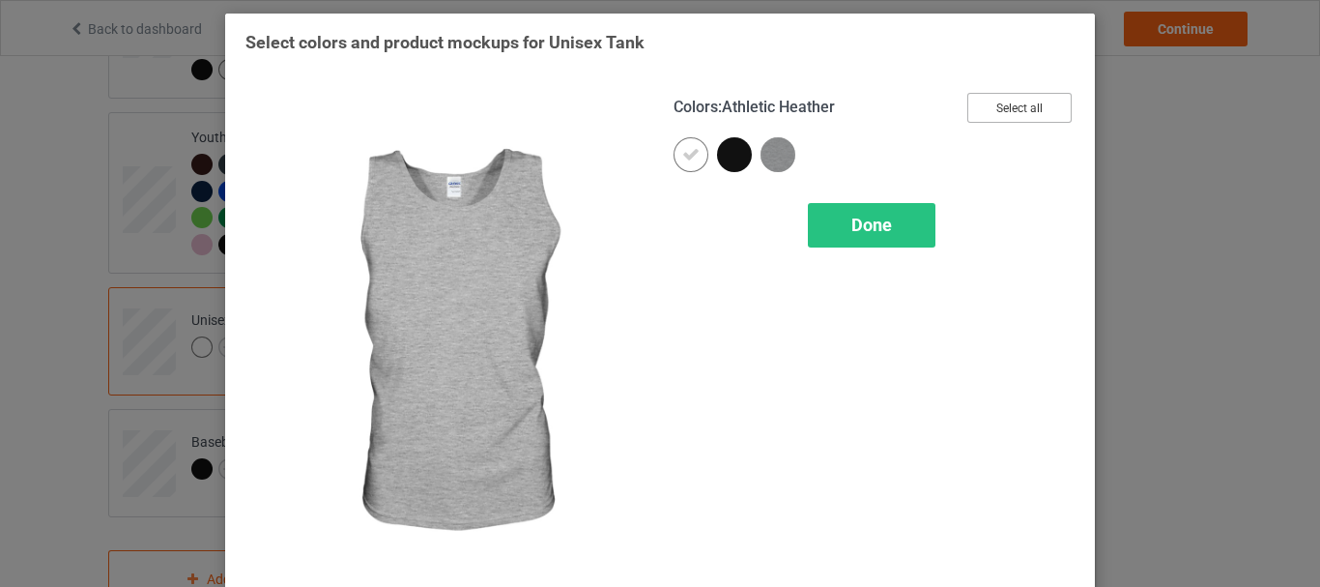
click at [1007, 116] on button "Select all" at bounding box center [1019, 108] width 104 height 30
click at [901, 225] on div "Done" at bounding box center [872, 225] width 128 height 44
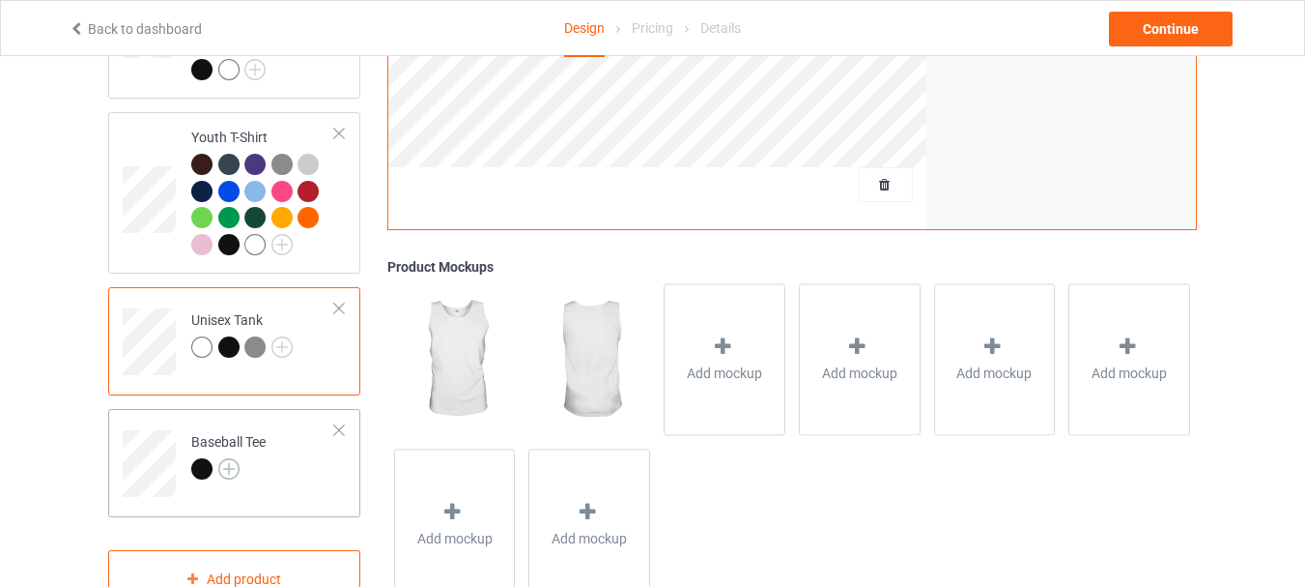
click at [236, 458] on img at bounding box center [228, 468] width 21 height 21
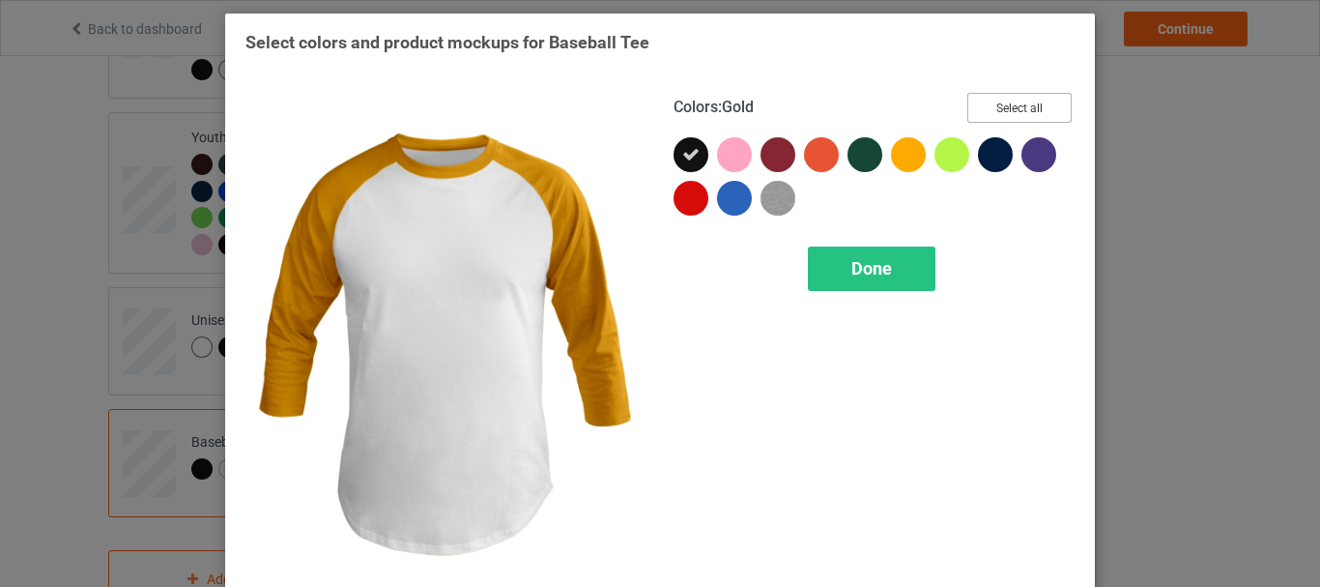
click at [1044, 100] on button "Select all" at bounding box center [1019, 108] width 104 height 30
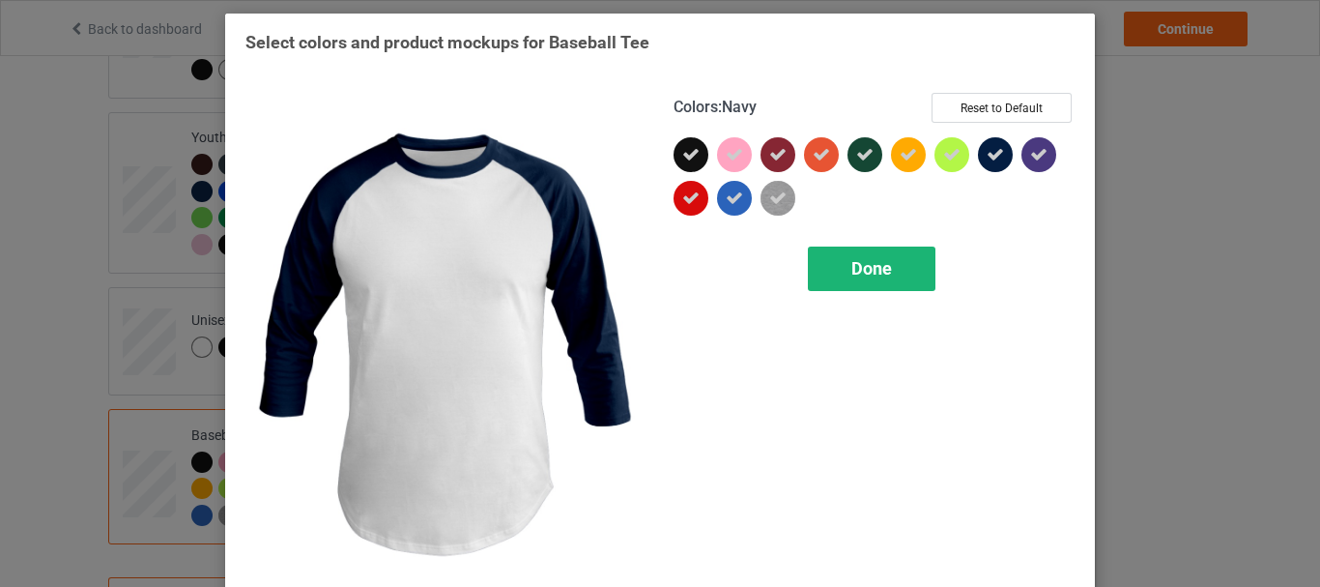
click at [866, 275] on span "Done" at bounding box center [871, 268] width 41 height 20
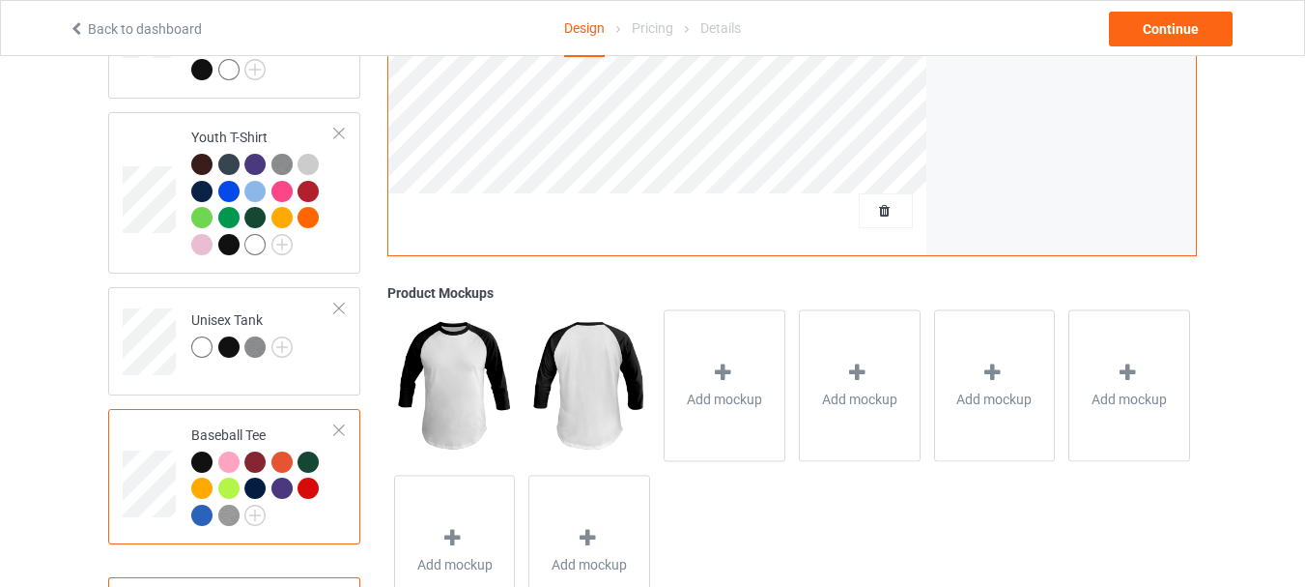
click at [195, 477] on div at bounding box center [201, 487] width 21 height 21
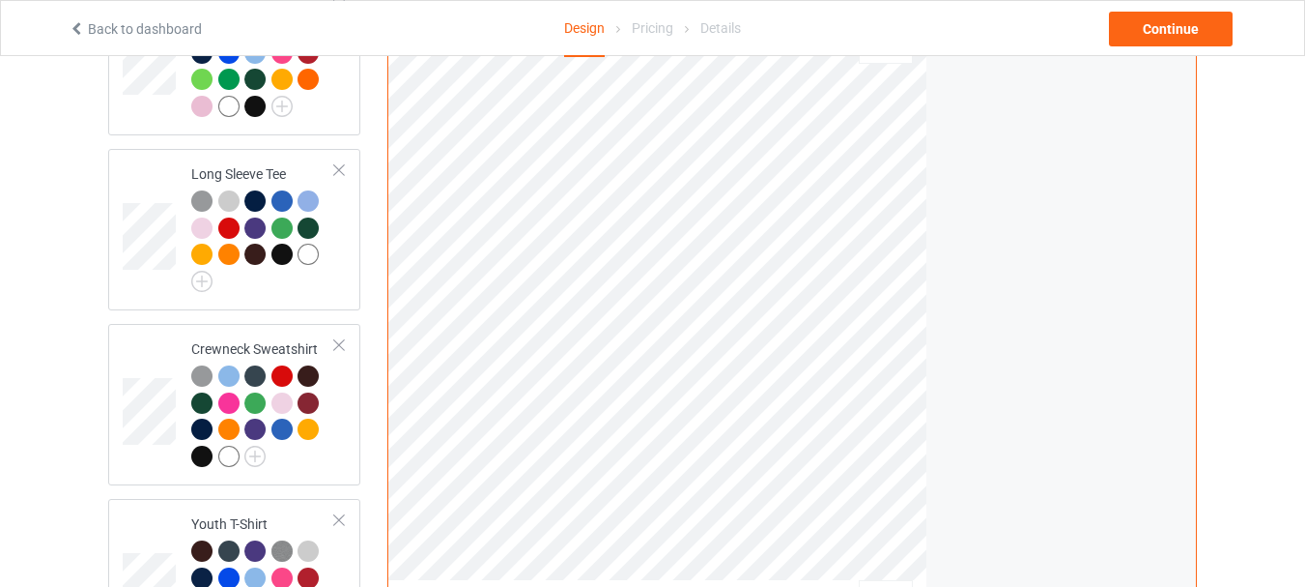
scroll to position [845, 0]
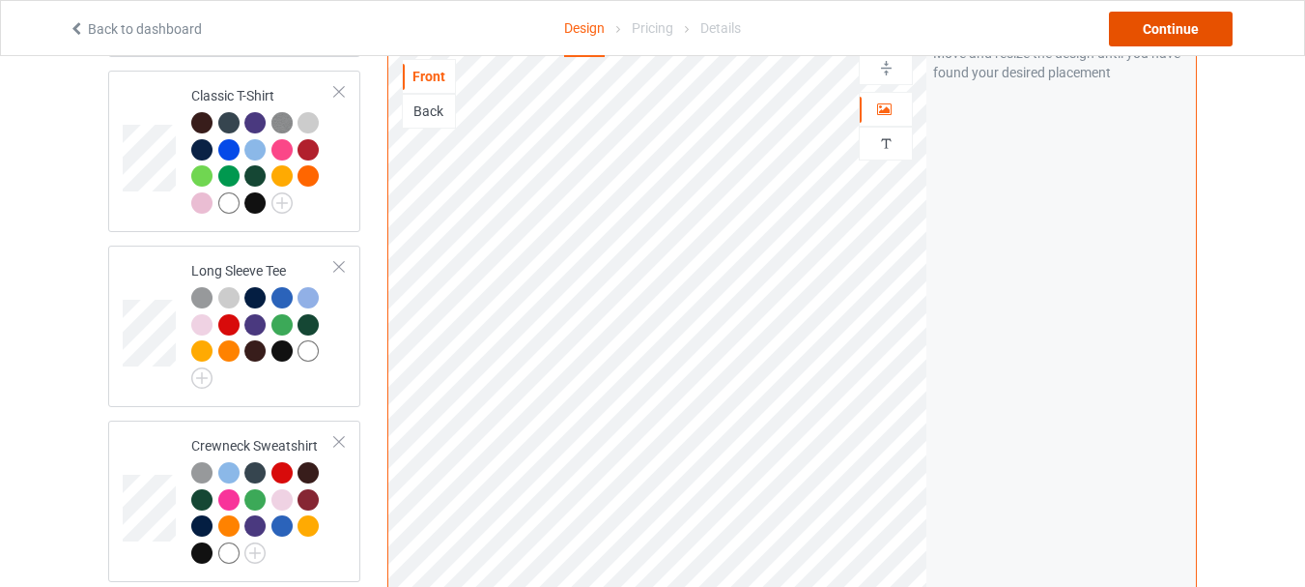
click at [1176, 40] on div "Continue" at bounding box center [1171, 29] width 124 height 35
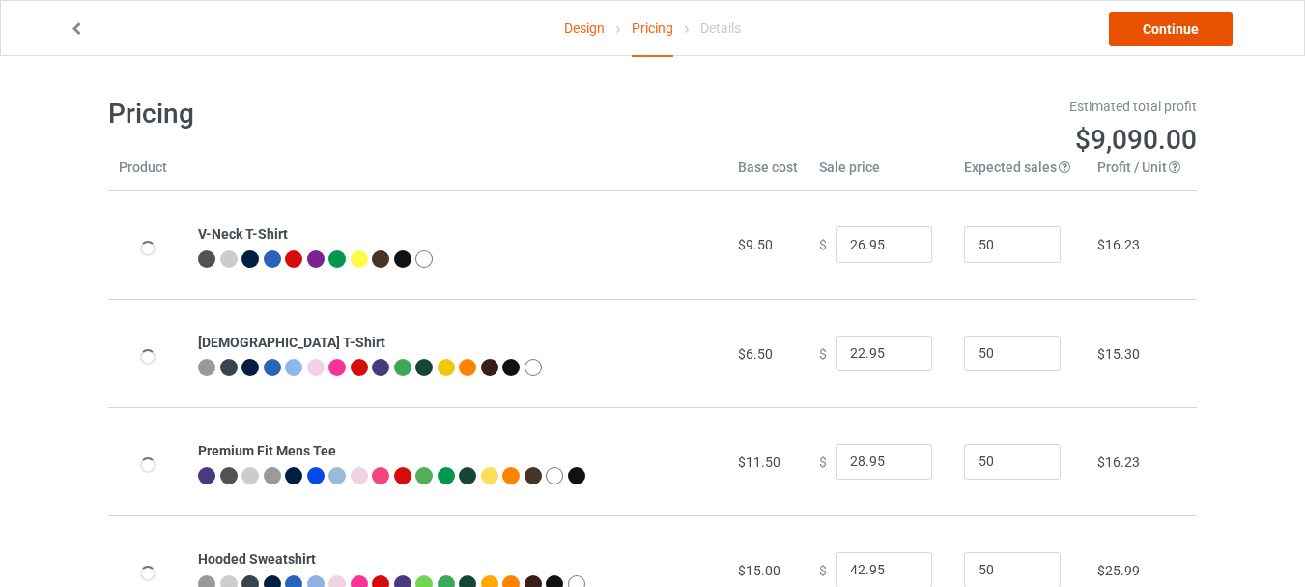
click at [1156, 26] on link "Continue" at bounding box center [1171, 29] width 124 height 35
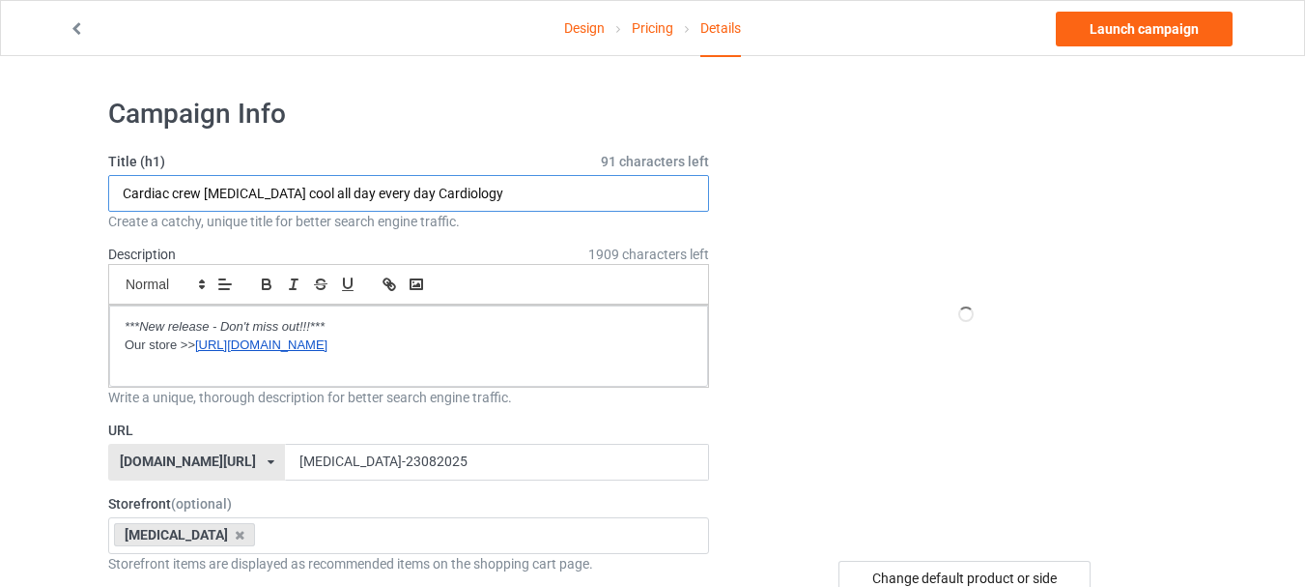
click at [294, 196] on input "Cardiac crew cardiologist cool all day every day Cardiology" at bounding box center [408, 193] width 601 height 37
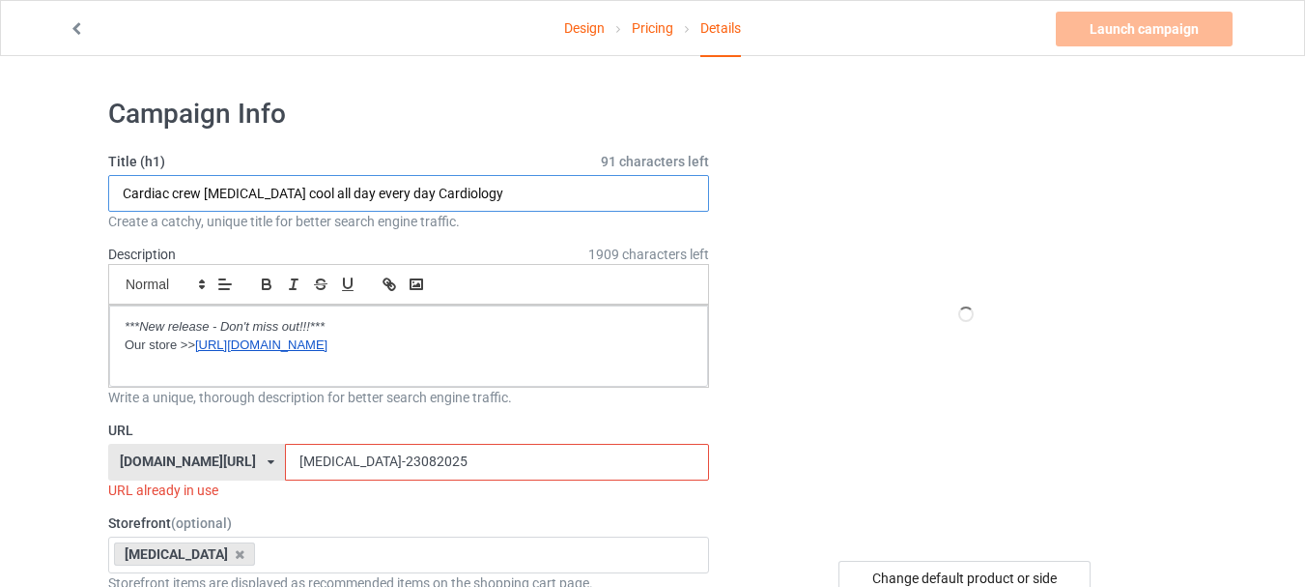
paste input "ute heart cardiac CVICU cardiologist halloween funny nurse"
type input "Cute heart cardiac CVICU cardiologist halloween funny nurse"
click at [335, 464] on input "cardiologist-23082025" at bounding box center [496, 462] width 423 height 37
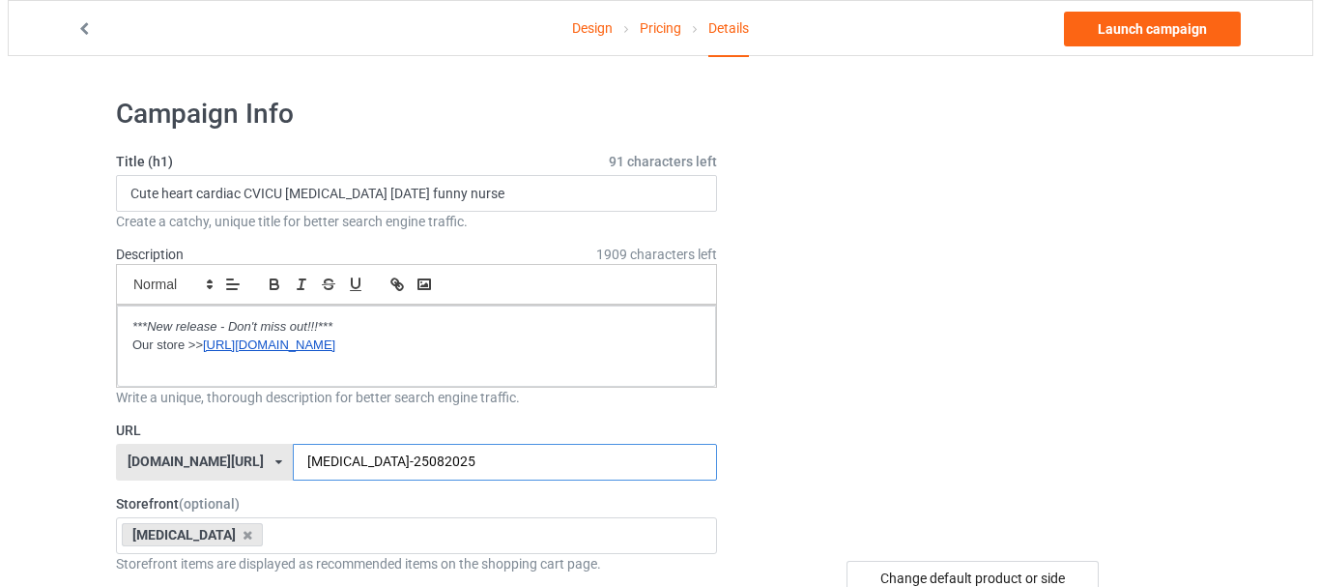
scroll to position [97, 0]
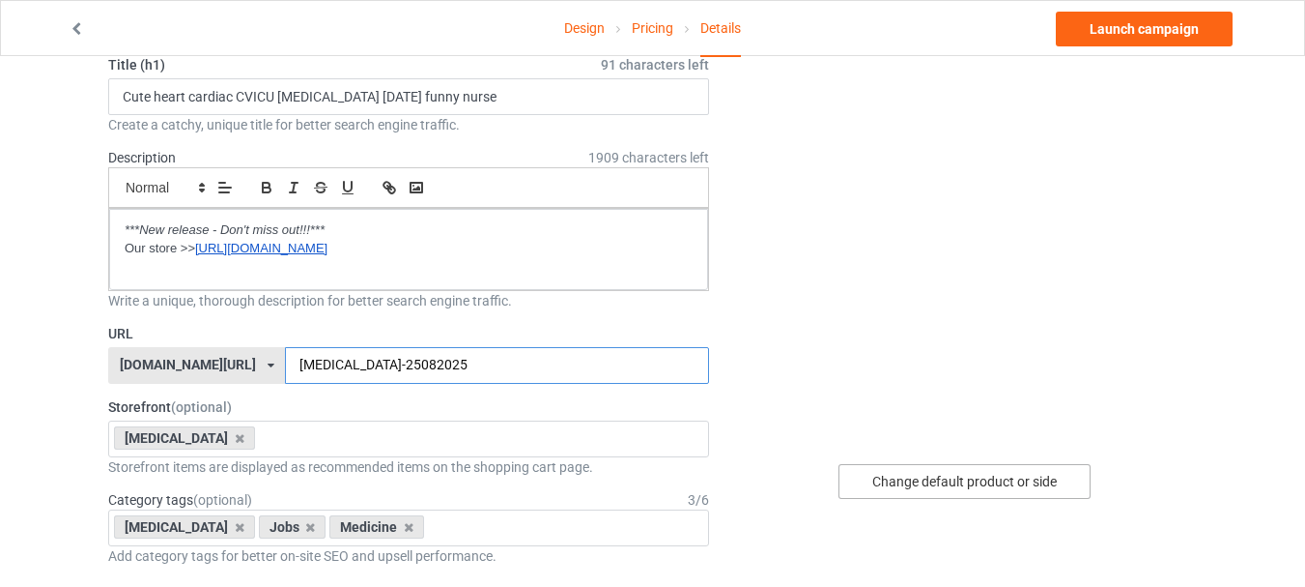
type input "cardiologist-25082025"
click at [983, 476] on div "Change default product or side" at bounding box center [965, 481] width 252 height 35
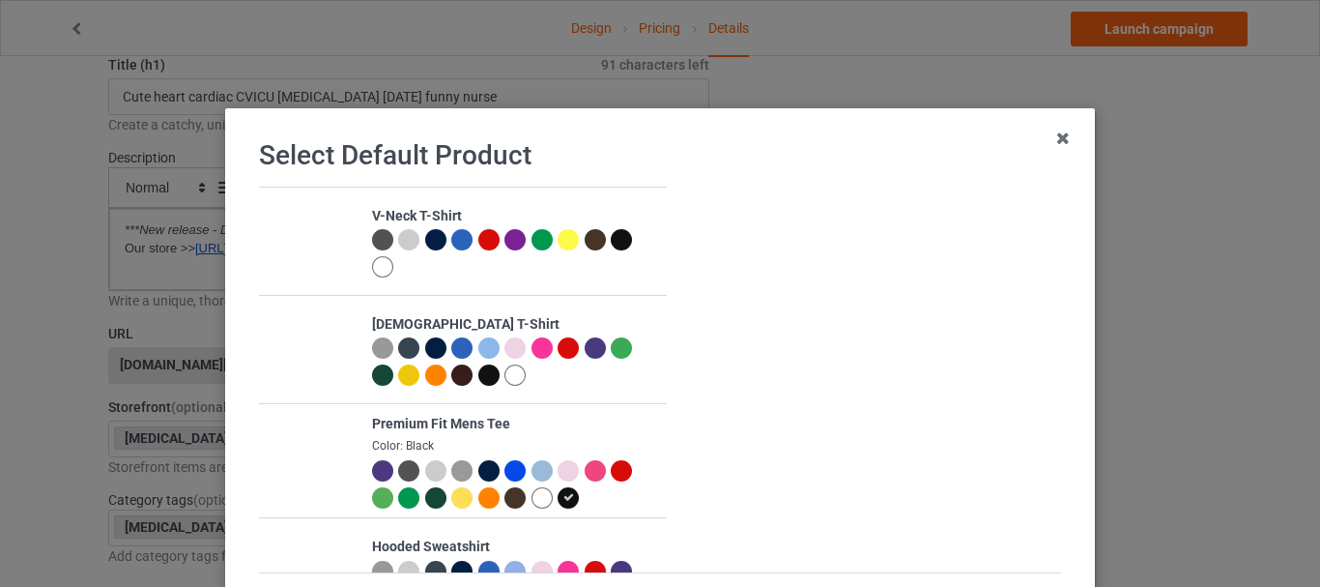
scroll to position [97, 0]
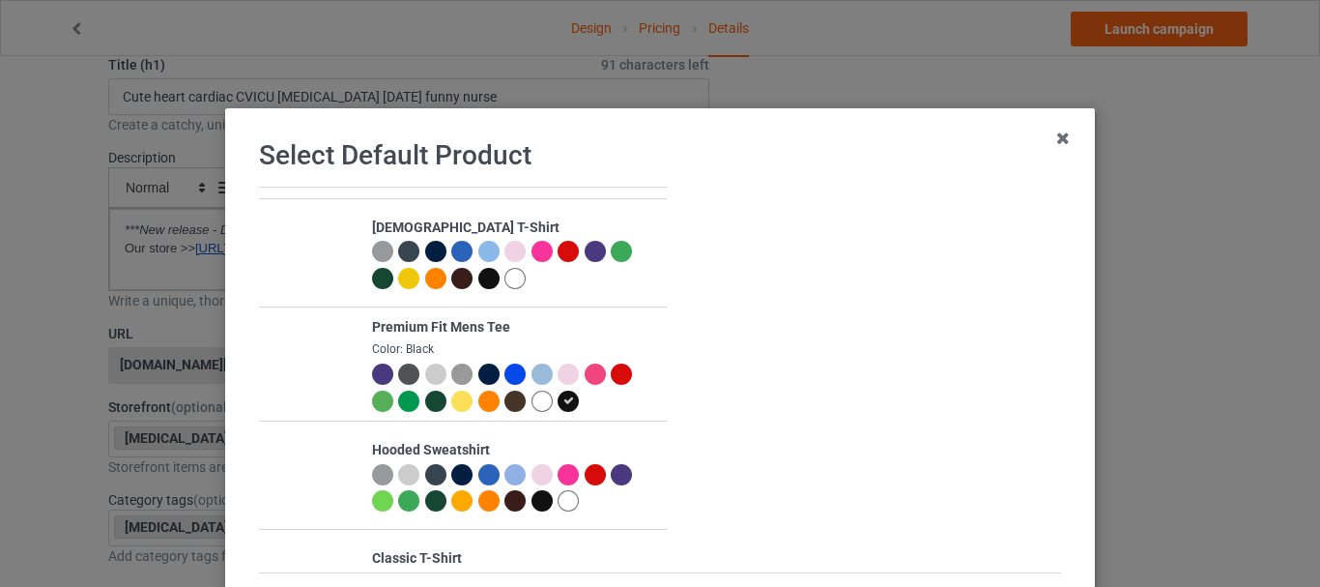
click at [478, 377] on div at bounding box center [488, 373] width 21 height 21
click at [425, 398] on div at bounding box center [435, 400] width 21 height 21
click at [478, 368] on div at bounding box center [488, 373] width 21 height 21
click at [575, 410] on div at bounding box center [514, 389] width 285 height 53
click at [558, 403] on div at bounding box center [568, 400] width 21 height 21
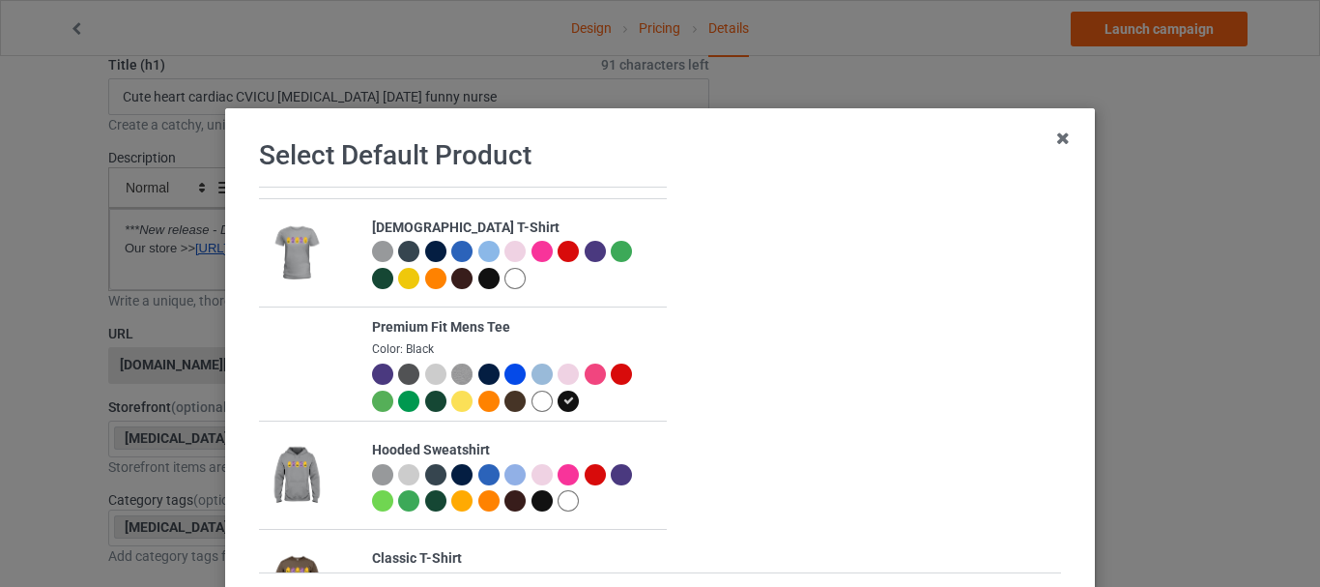
scroll to position [290, 0]
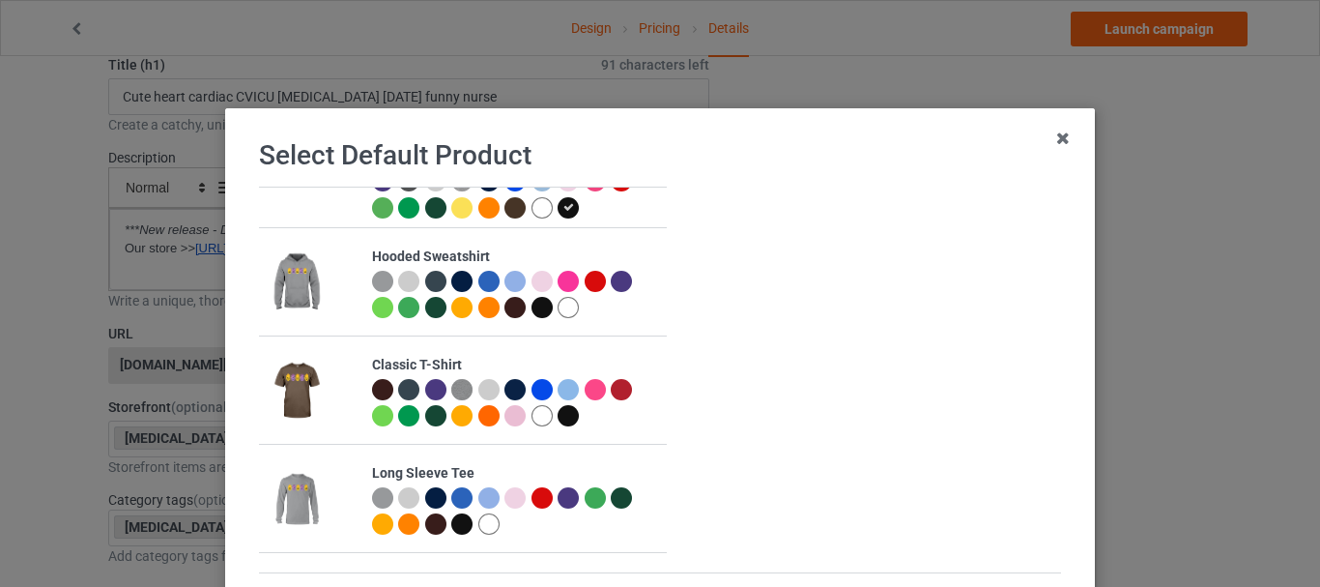
click at [454, 276] on div at bounding box center [461, 281] width 21 height 21
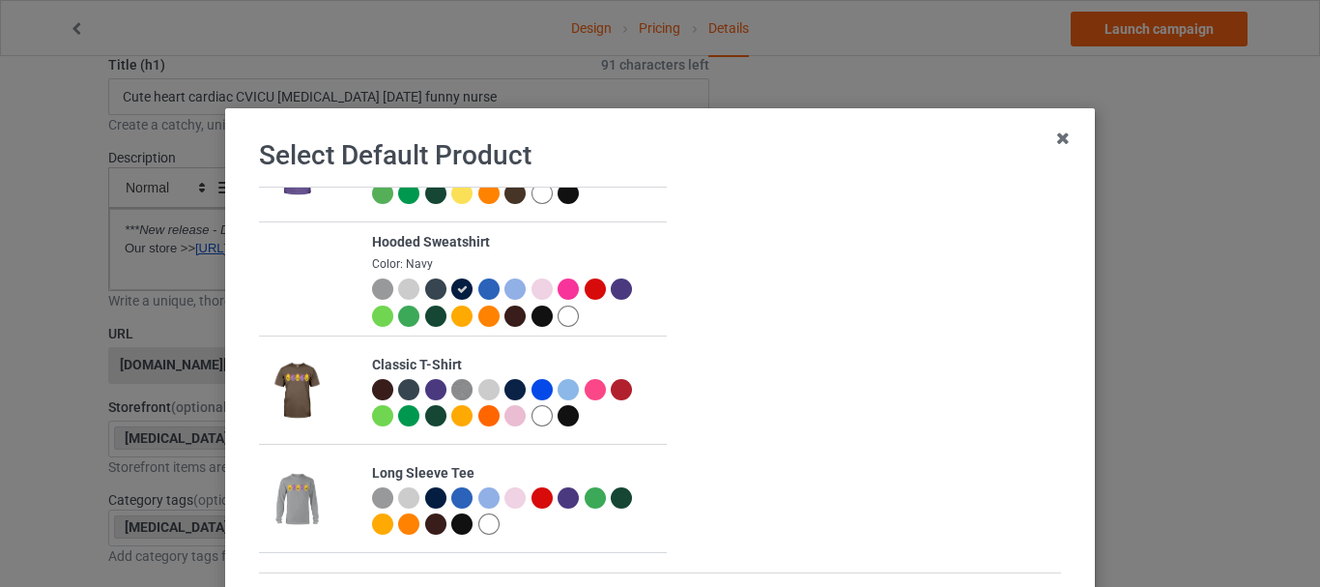
scroll to position [97, 0]
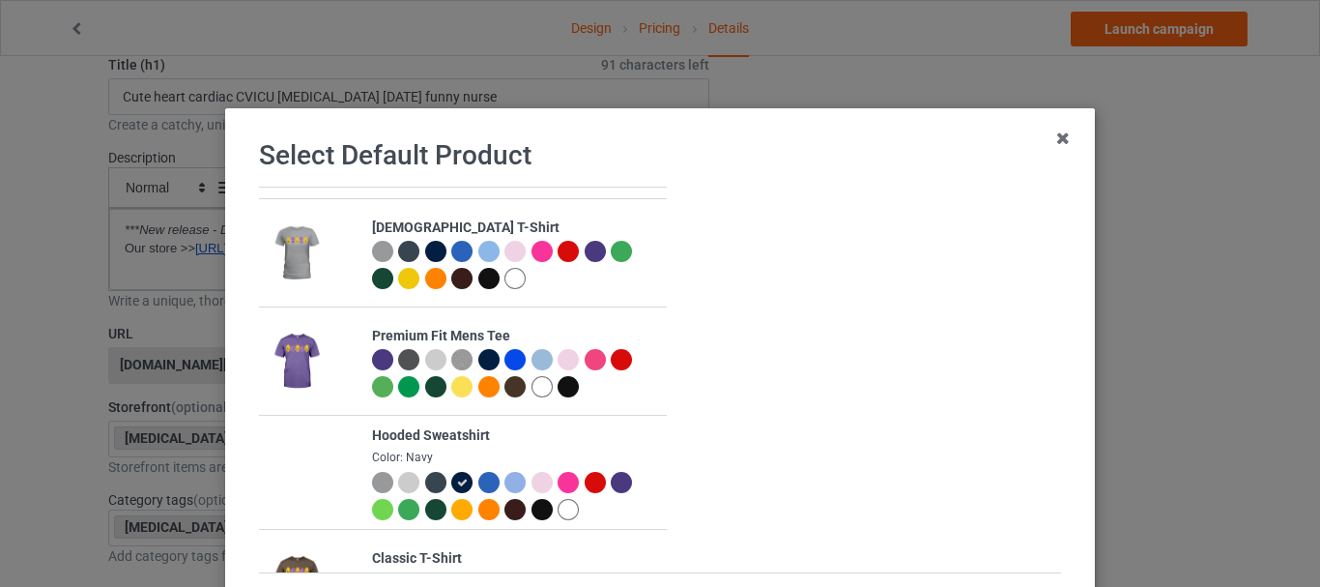
click at [425, 249] on div at bounding box center [435, 251] width 21 height 21
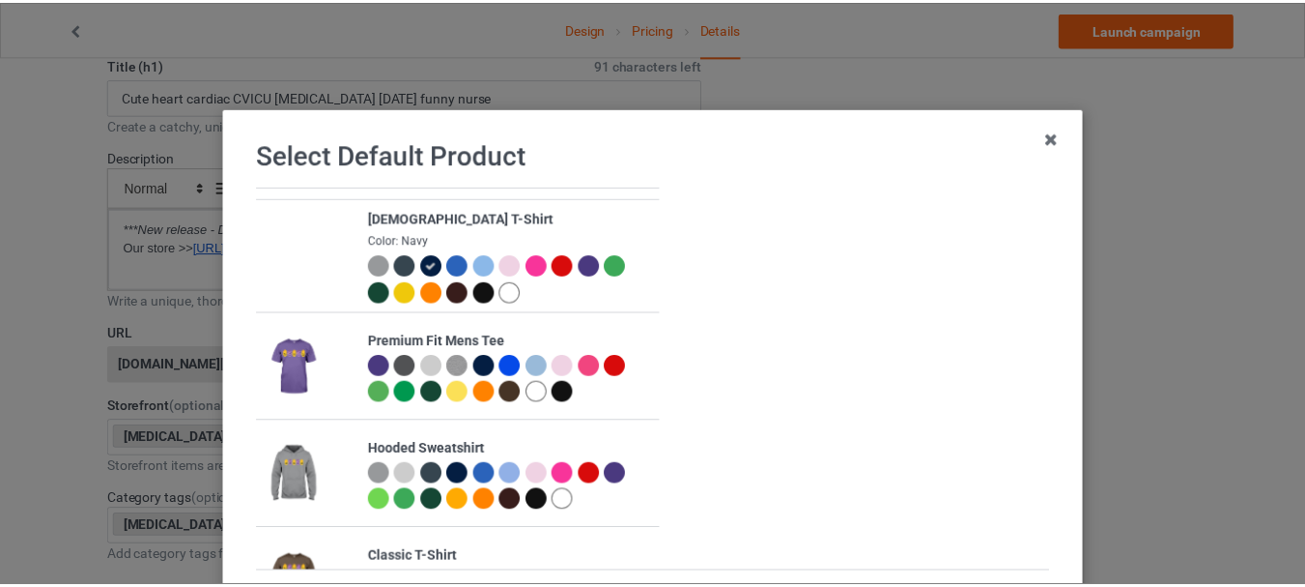
scroll to position [189, 0]
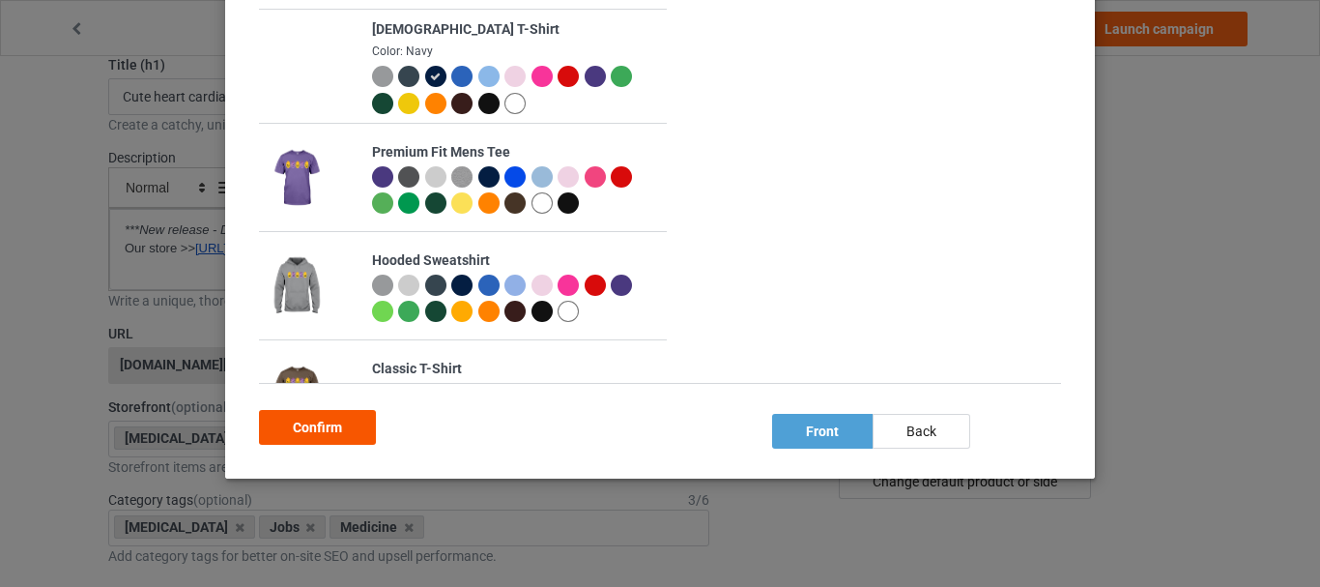
click at [344, 414] on div "Confirm" at bounding box center [317, 427] width 117 height 35
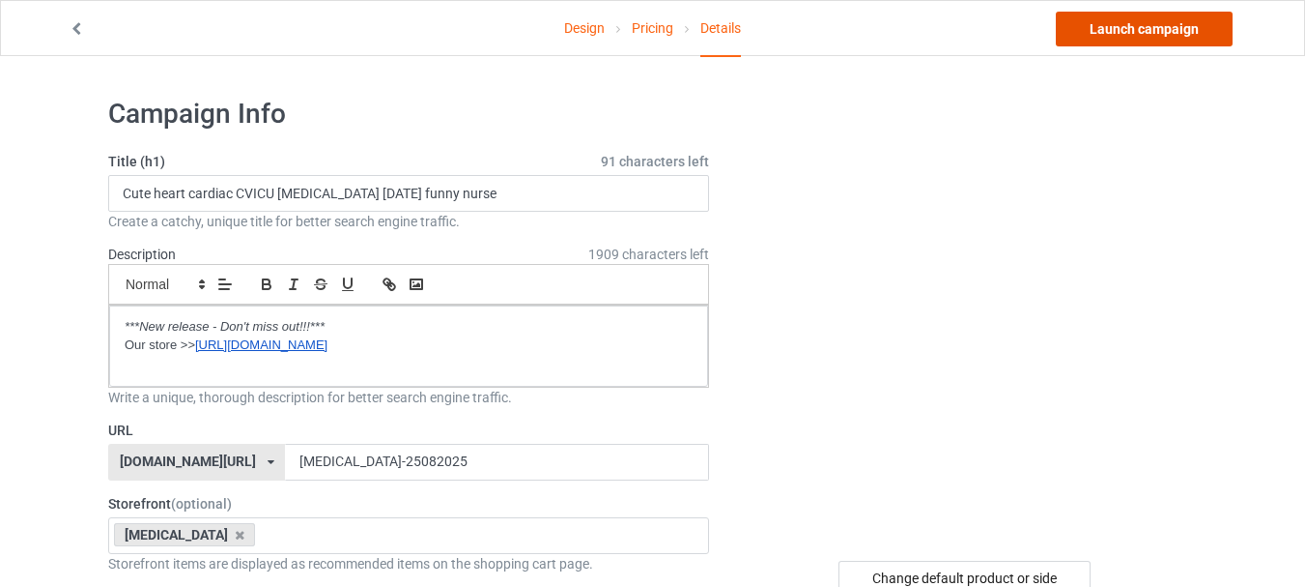
click at [1126, 31] on link "Launch campaign" at bounding box center [1144, 29] width 177 height 35
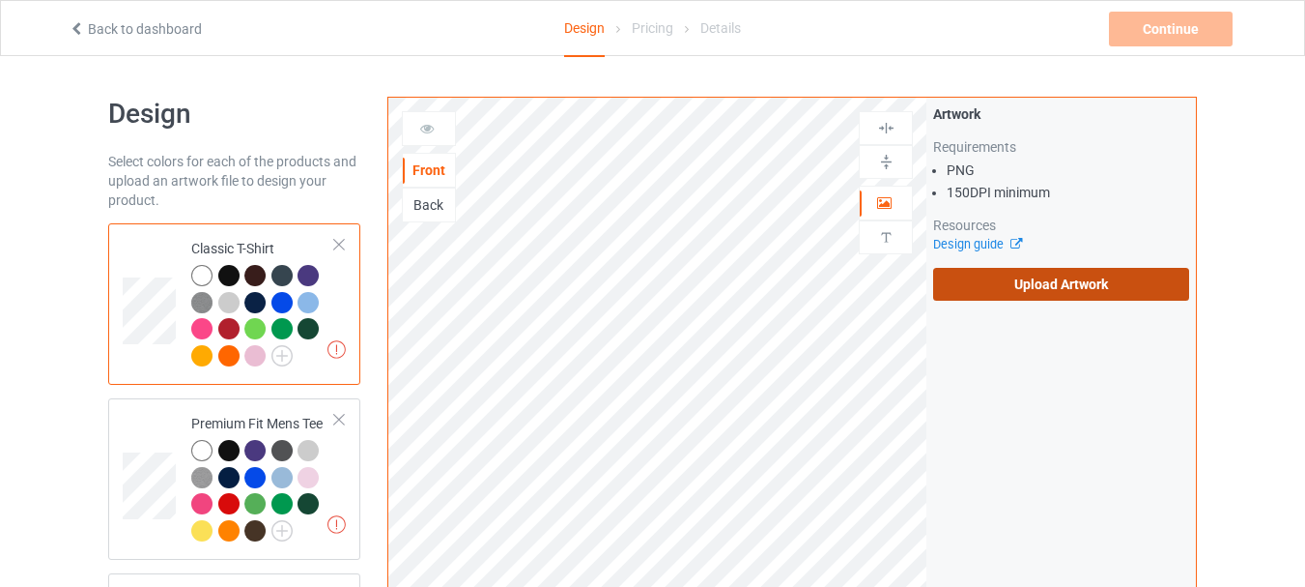
click at [1002, 278] on label "Upload Artwork" at bounding box center [1061, 284] width 256 height 33
click at [0, 0] on input "Upload Artwork" at bounding box center [0, 0] width 0 height 0
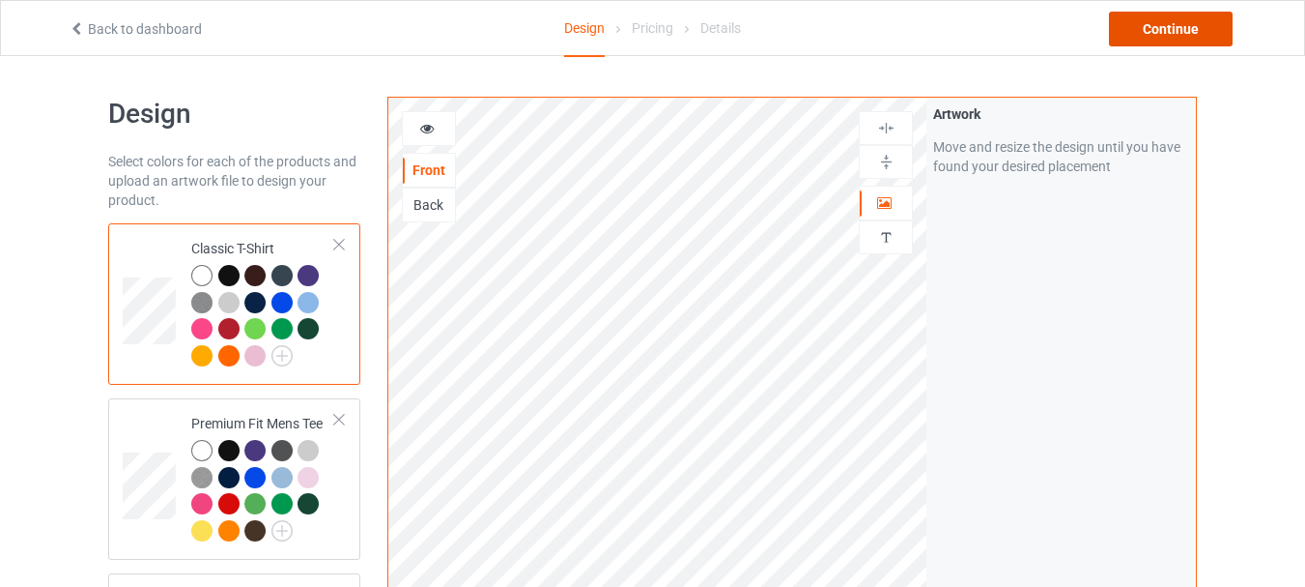
click at [1179, 36] on div "Continue" at bounding box center [1171, 29] width 124 height 35
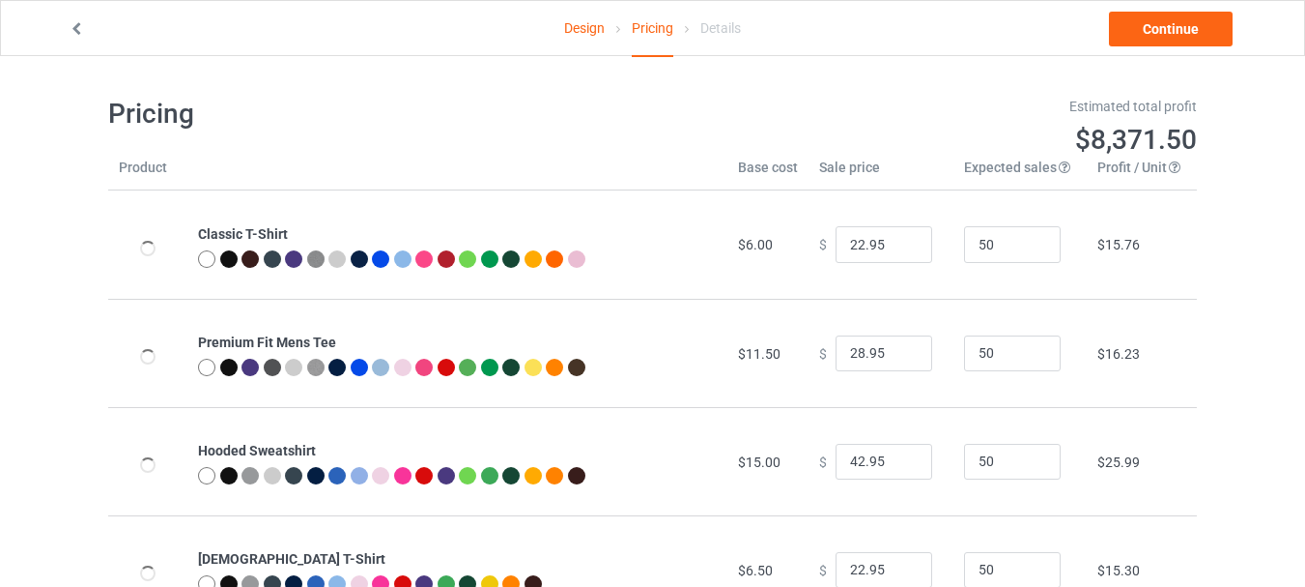
click at [589, 24] on link "Design" at bounding box center [584, 28] width 41 height 54
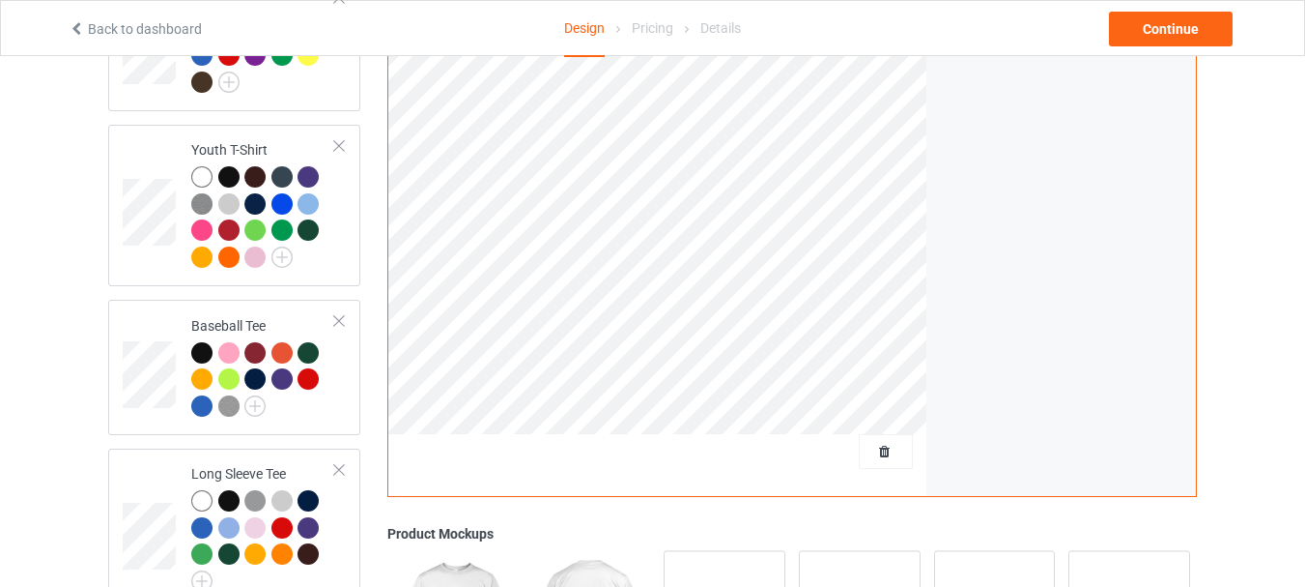
scroll to position [1285, 0]
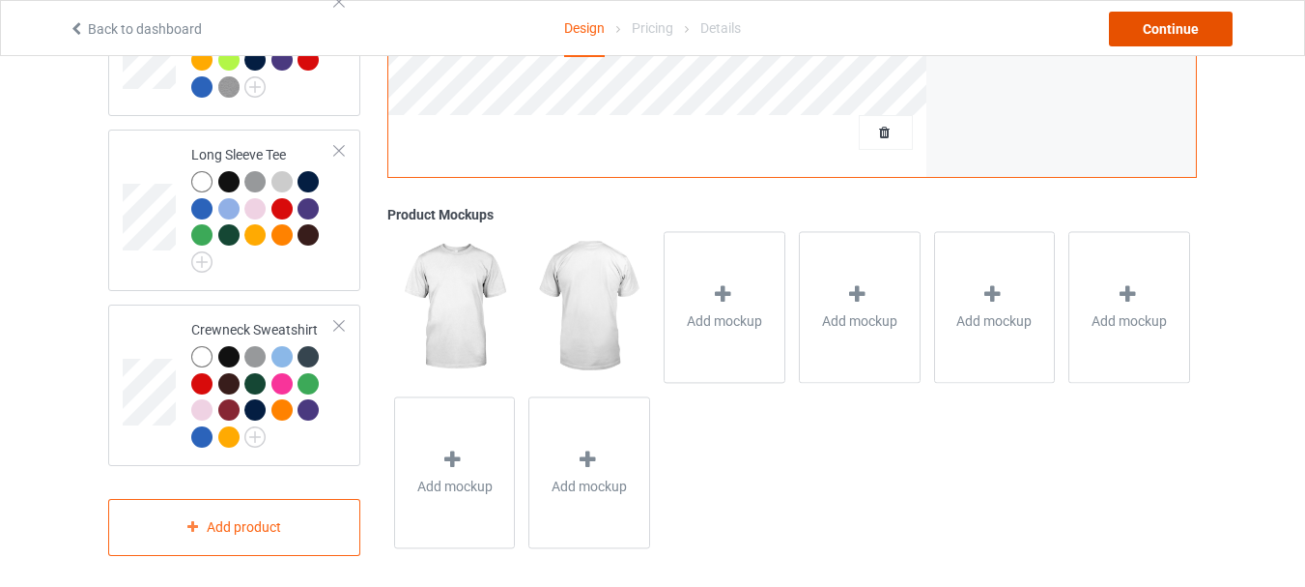
click at [1172, 26] on div "Continue" at bounding box center [1171, 29] width 124 height 35
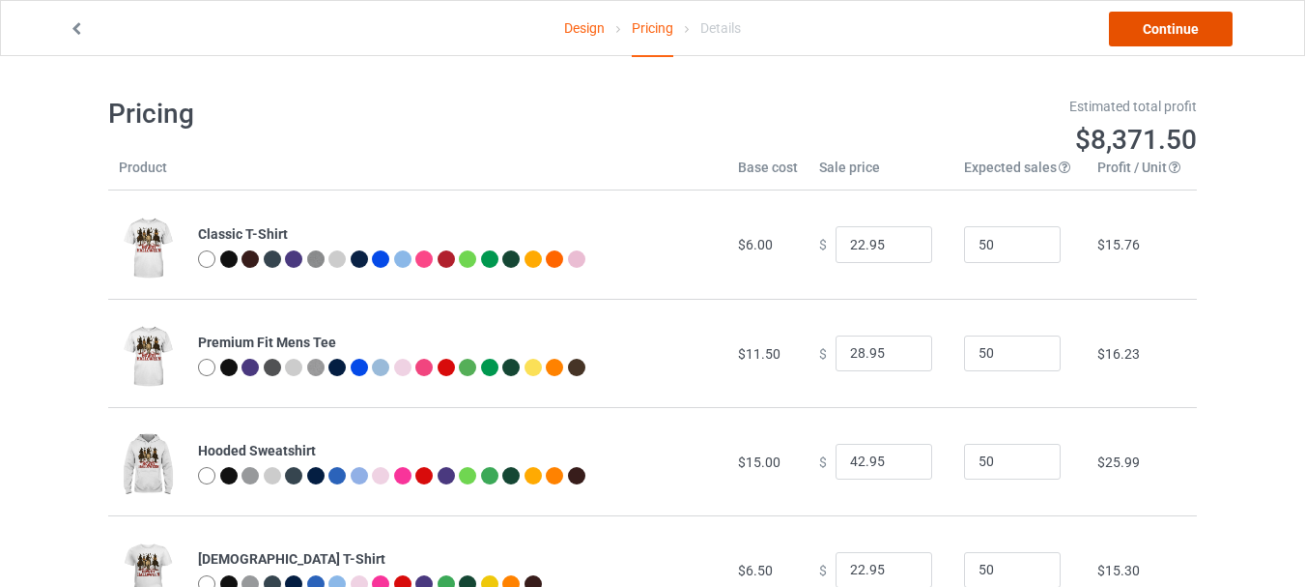
click at [1159, 35] on link "Continue" at bounding box center [1171, 29] width 124 height 35
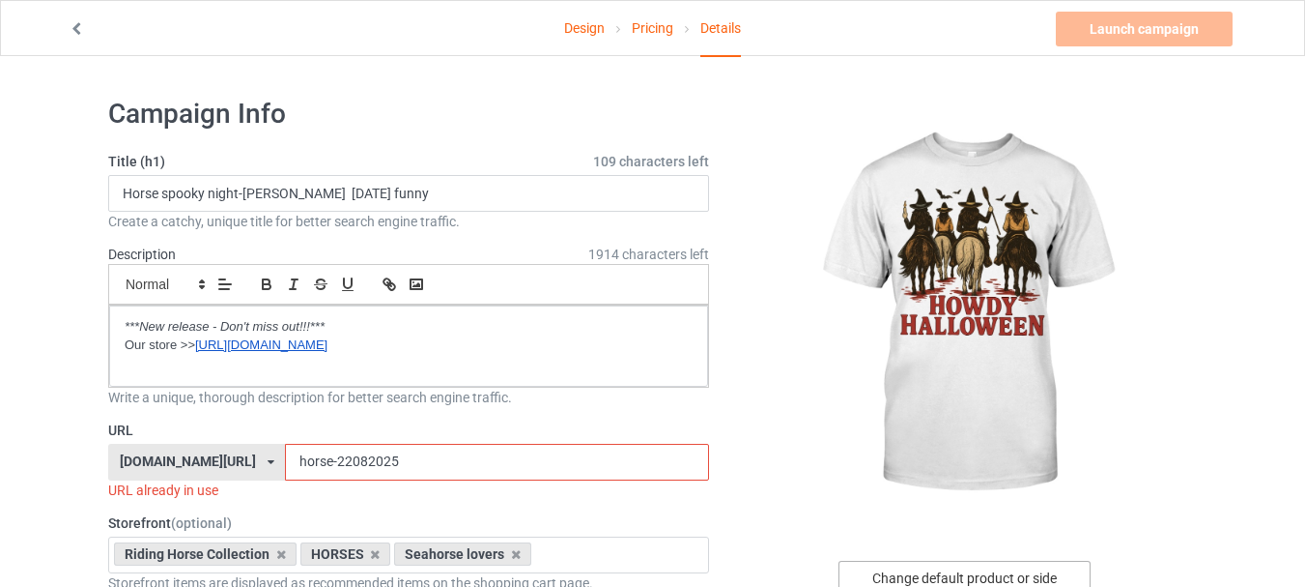
click at [945, 577] on div "Change default product or side" at bounding box center [965, 577] width 252 height 35
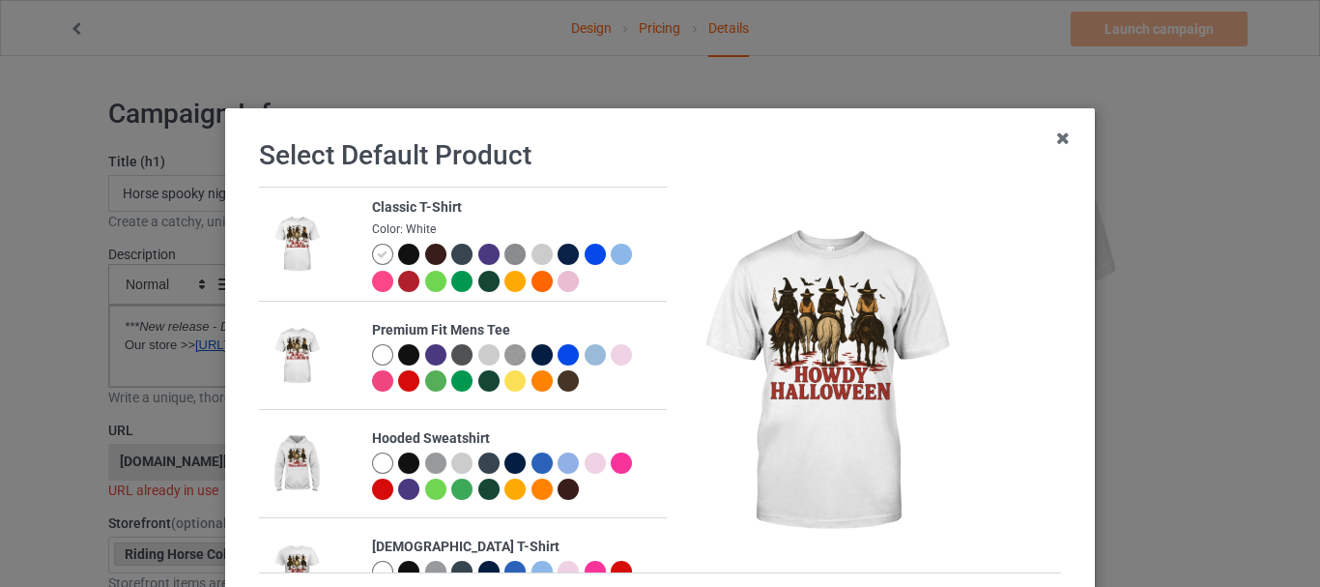
click at [558, 272] on div at bounding box center [568, 281] width 21 height 21
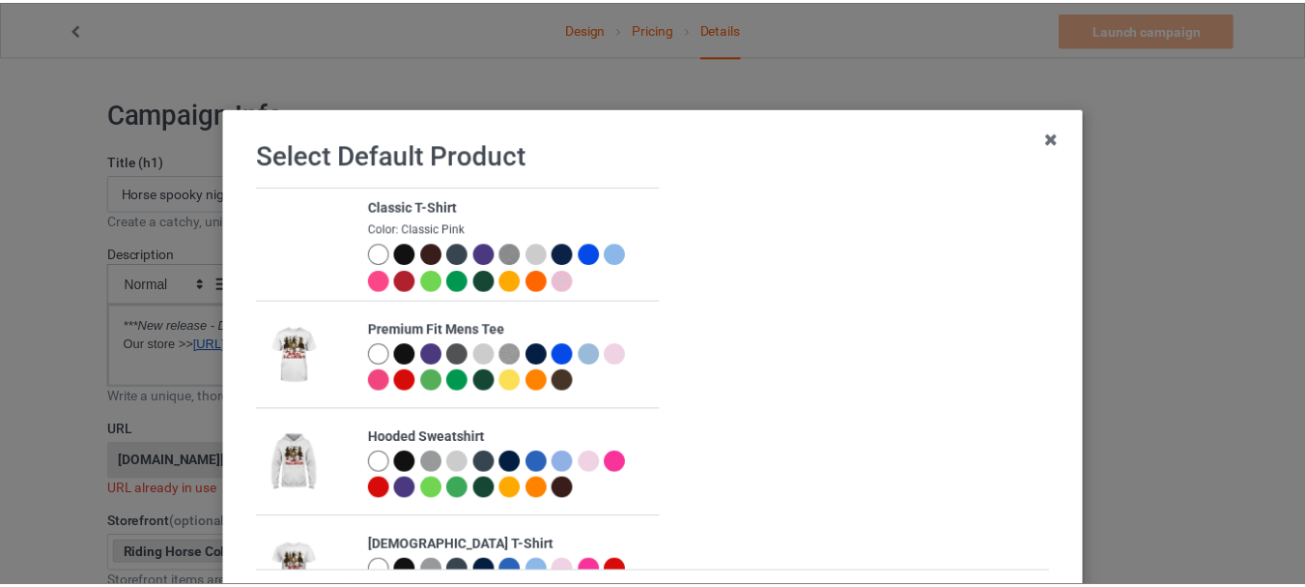
scroll to position [189, 0]
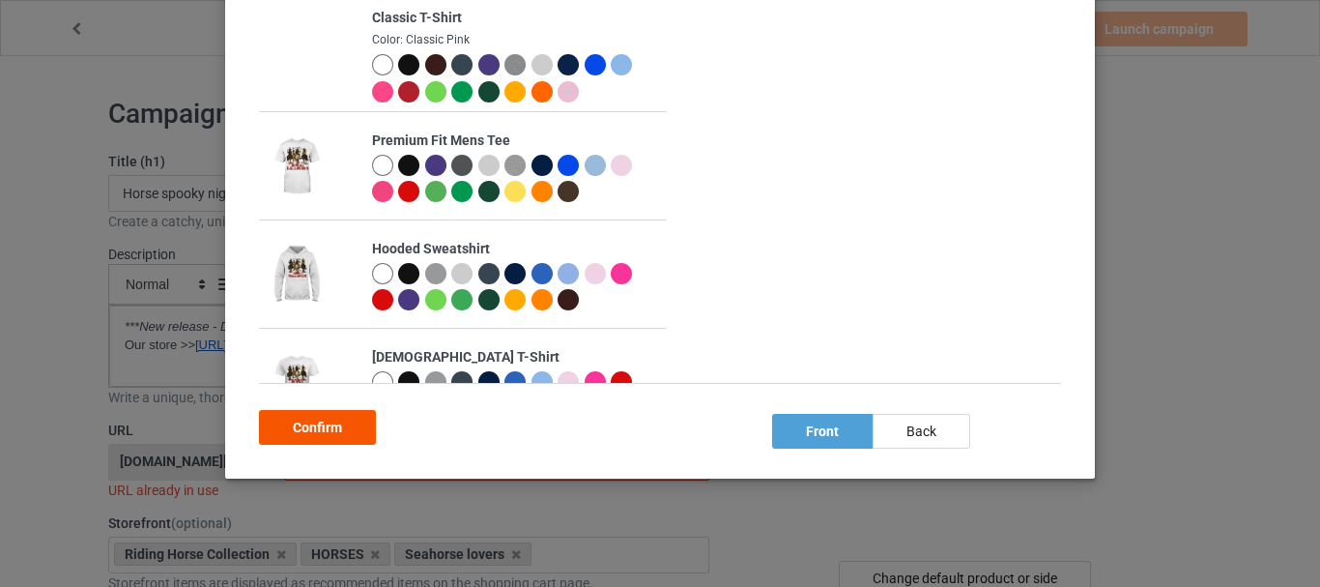
click at [273, 426] on div "Confirm" at bounding box center [317, 427] width 117 height 35
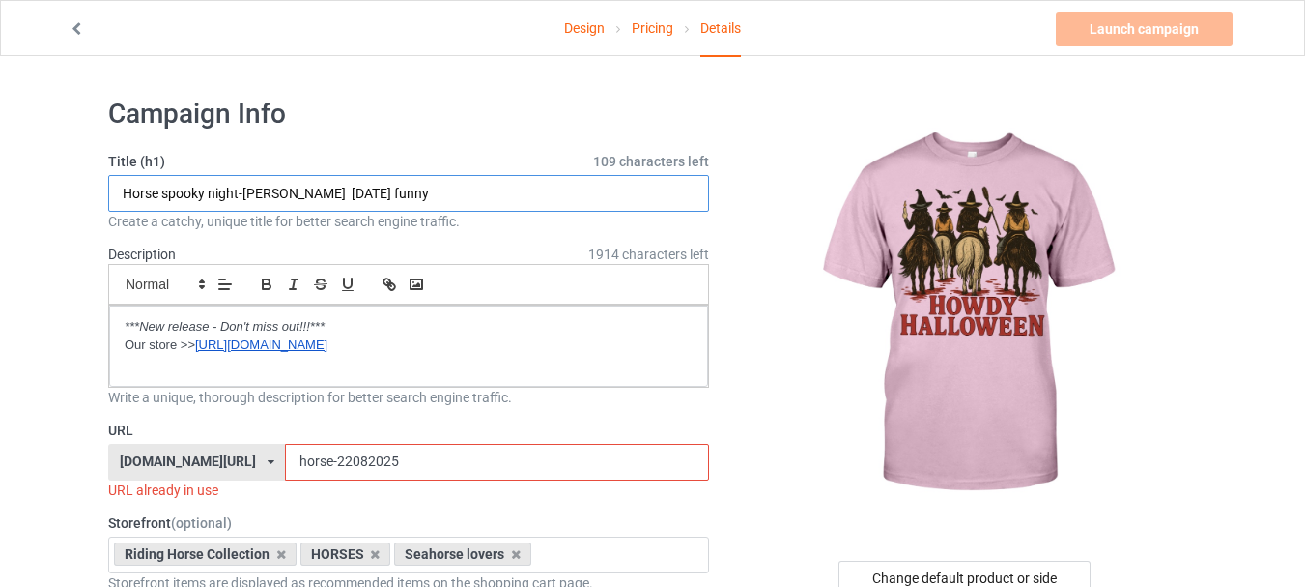
click at [449, 198] on input "Horse spooky night-mares halloween funny" at bounding box center [408, 193] width 601 height 37
paste input "alloween Spooky Horse Cute Ghost Cowgirl howd"
type input "Halloween Spooky Horse Cute Ghost Cowgirl howdy"
click at [315, 467] on input "horse-22082025" at bounding box center [496, 462] width 423 height 37
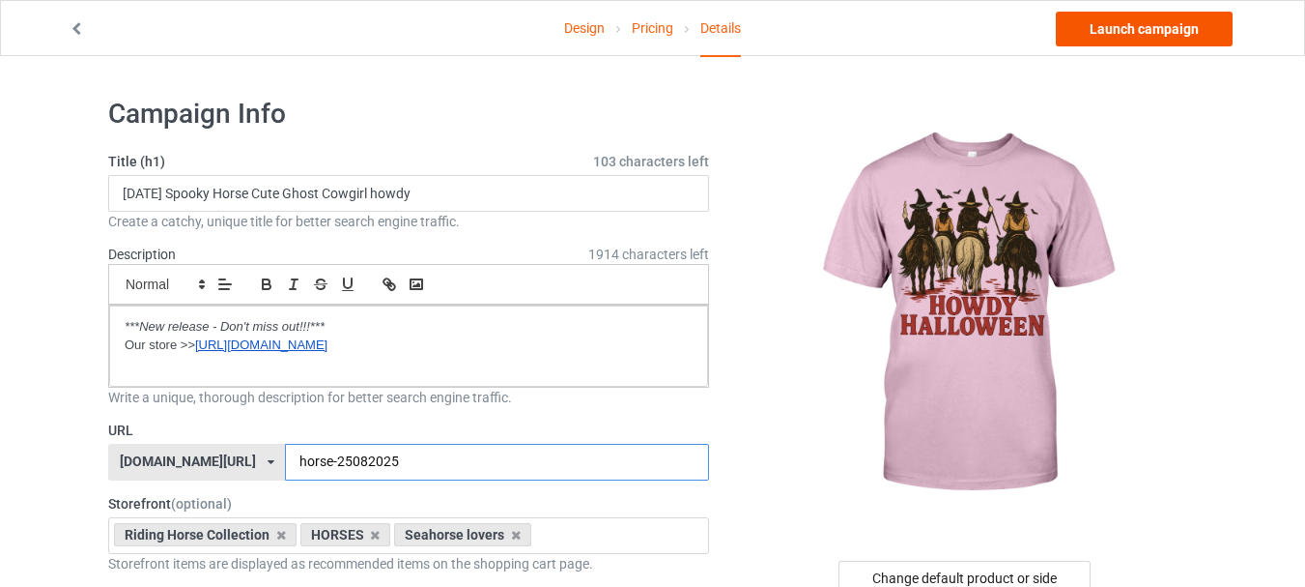
type input "horse-25082025"
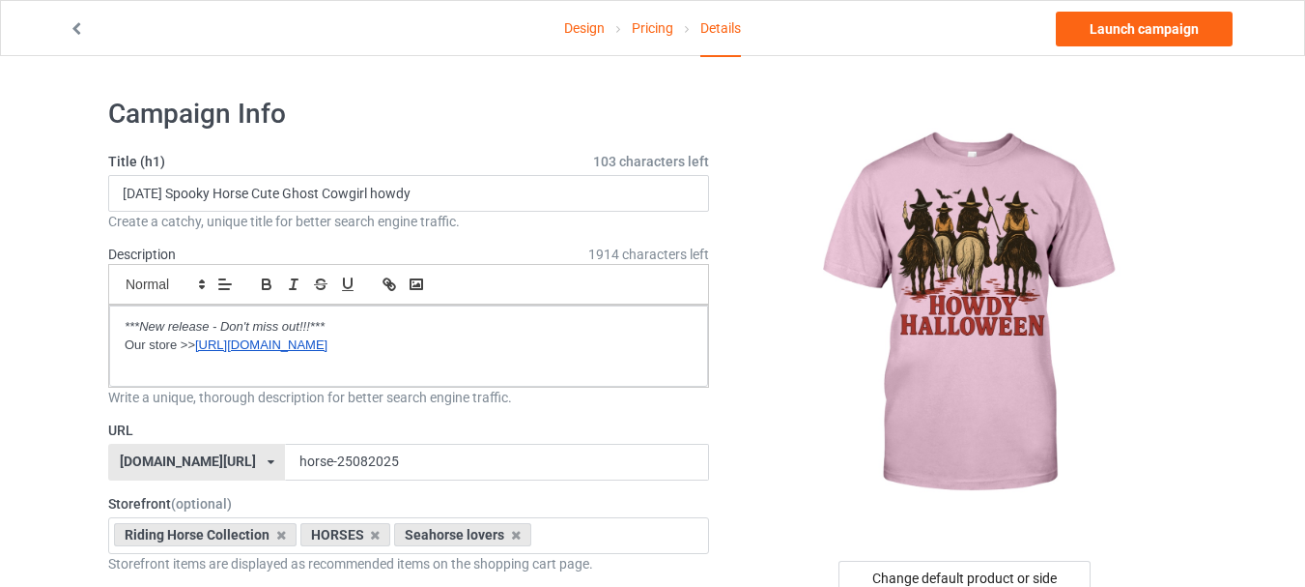
click at [581, 29] on link "Design" at bounding box center [584, 28] width 41 height 54
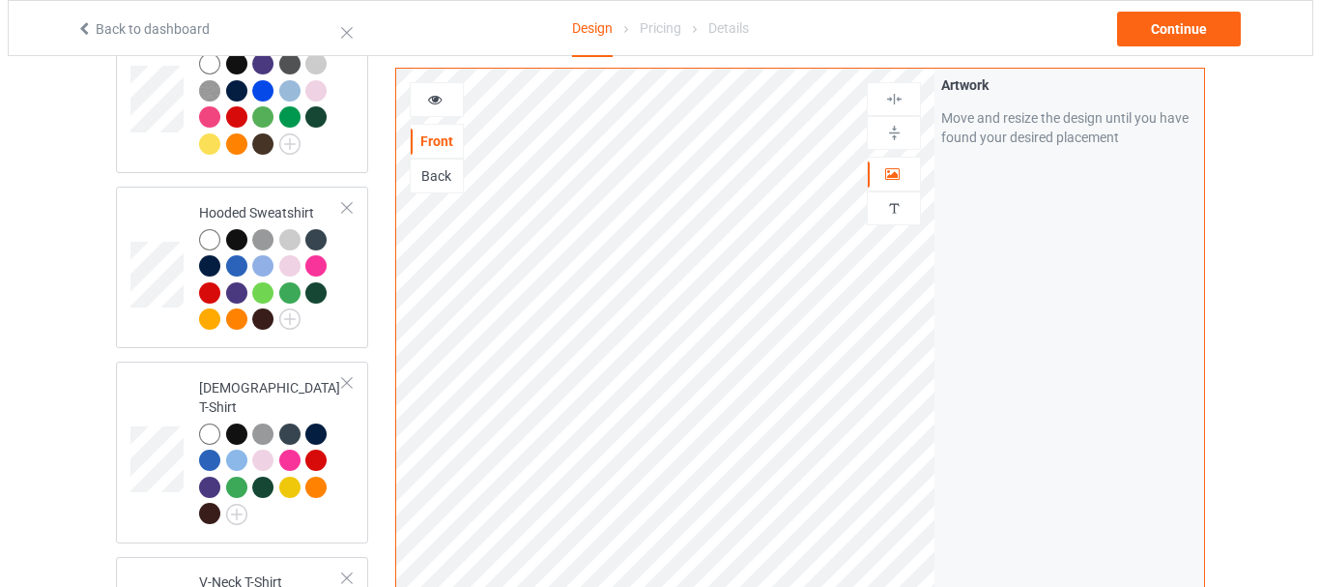
scroll to position [97, 0]
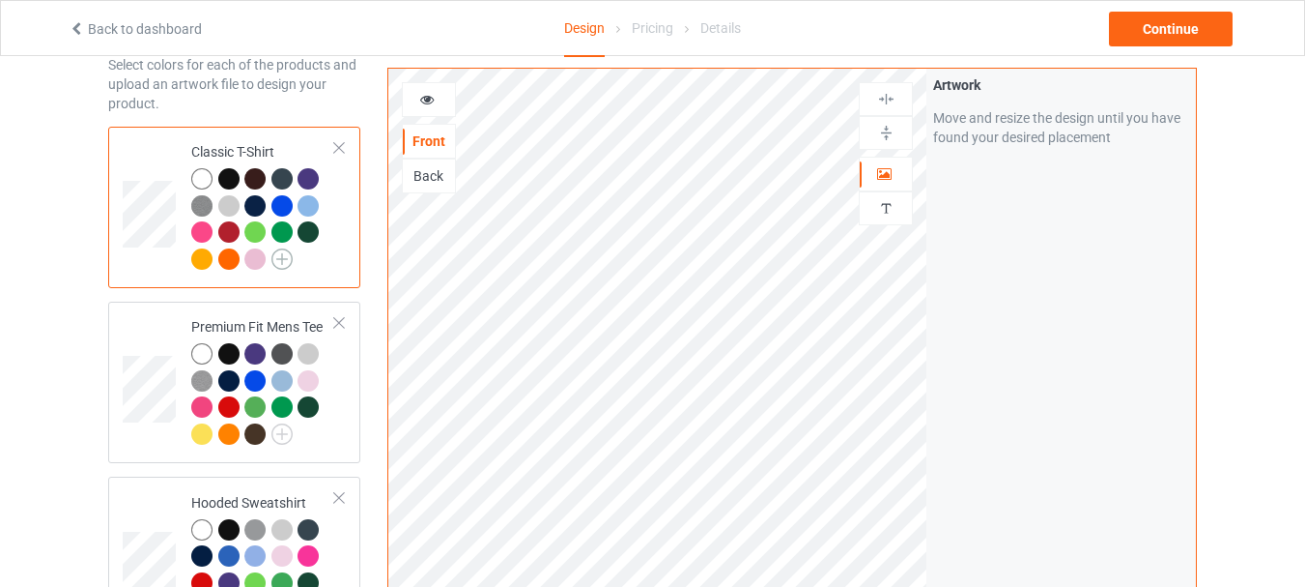
click at [283, 254] on img at bounding box center [282, 258] width 21 height 21
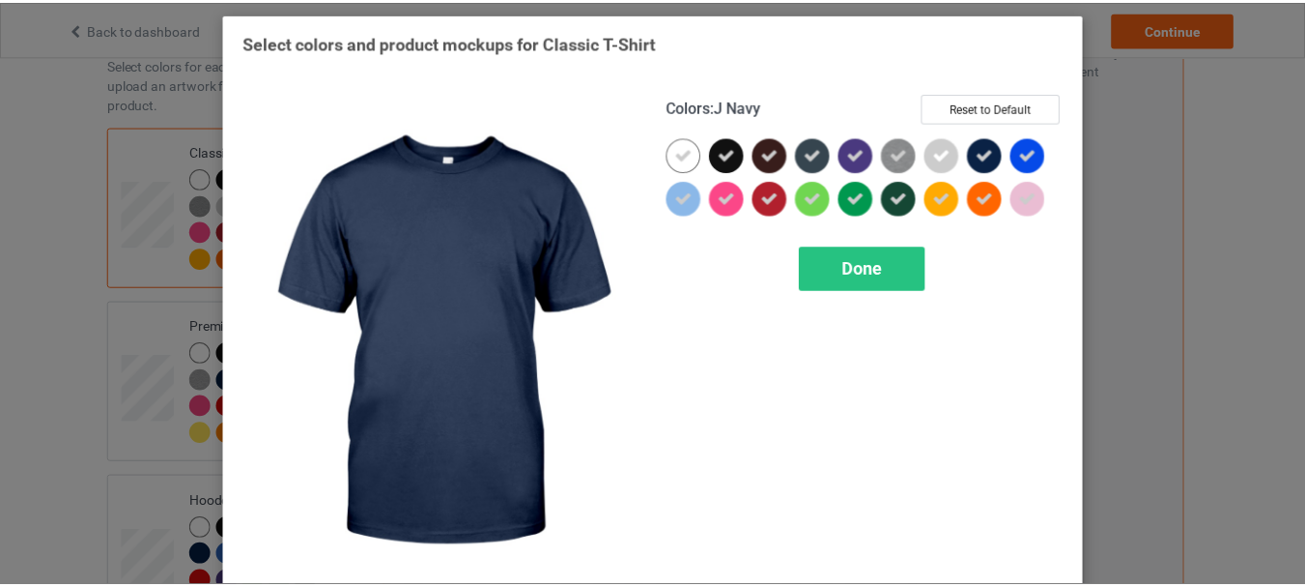
scroll to position [42, 0]
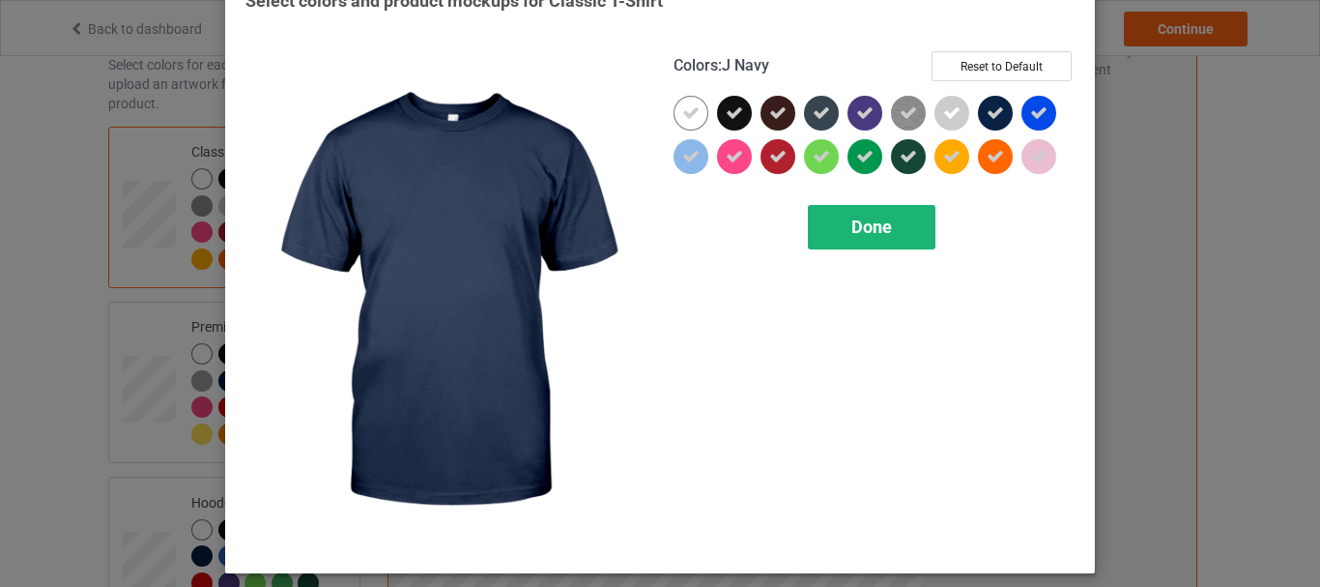
click at [898, 229] on div "Done" at bounding box center [872, 227] width 128 height 44
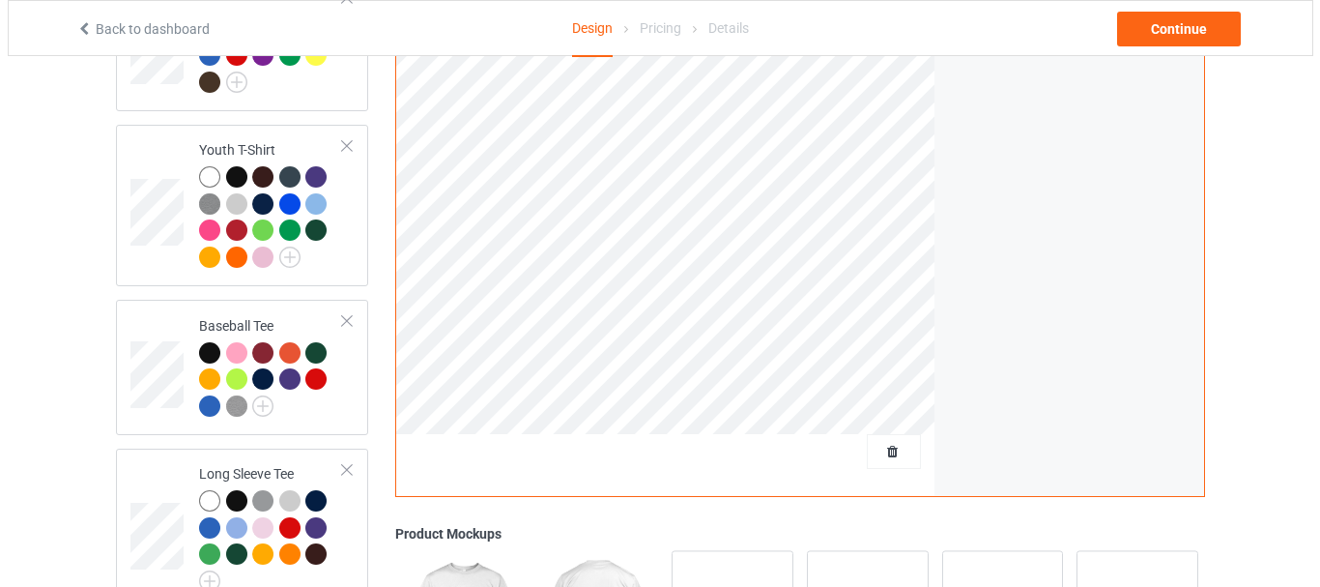
scroll to position [1256, 0]
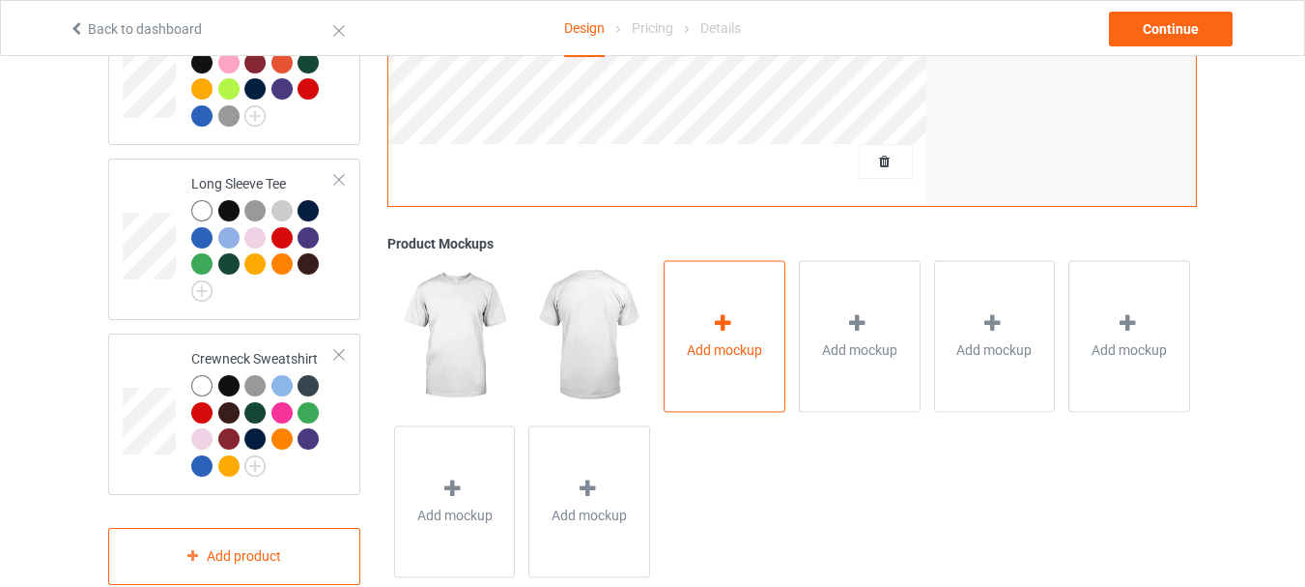
click at [702, 341] on span "Add mockup" at bounding box center [724, 350] width 75 height 19
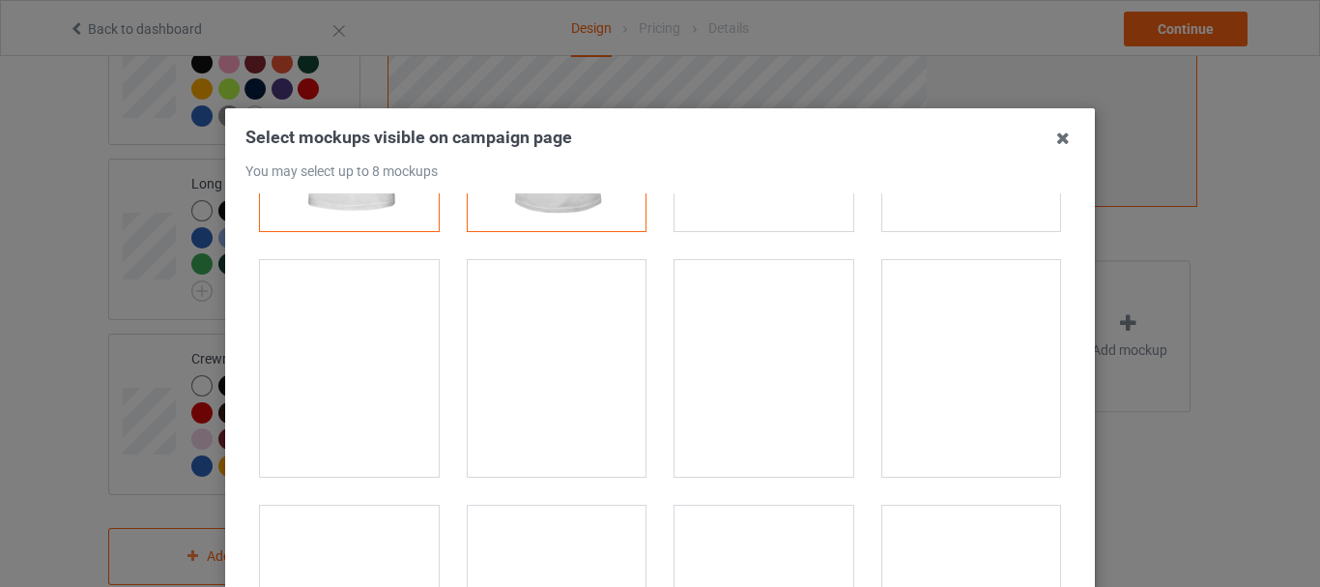
scroll to position [290, 0]
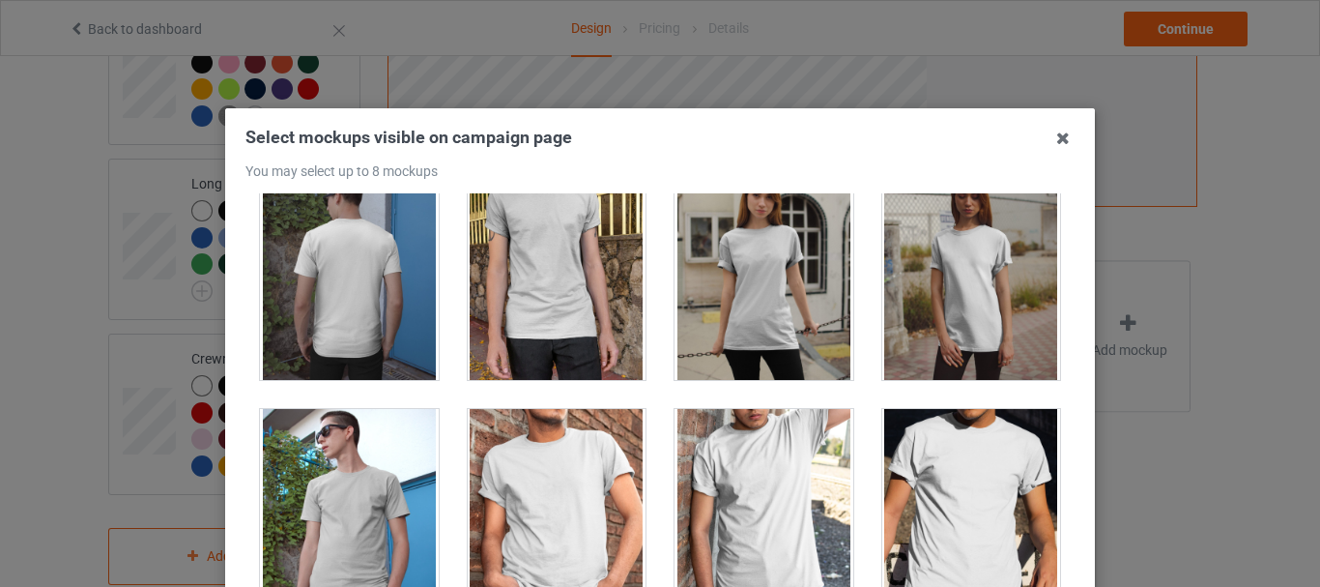
click at [739, 243] on div at bounding box center [763, 271] width 179 height 216
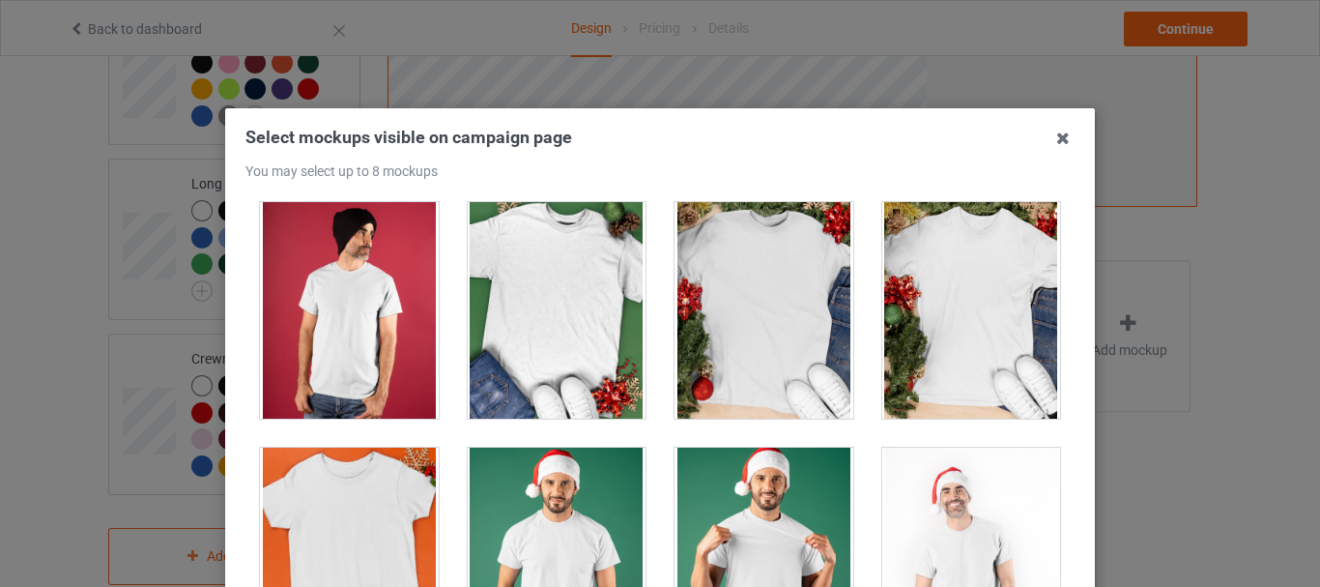
scroll to position [3189, 0]
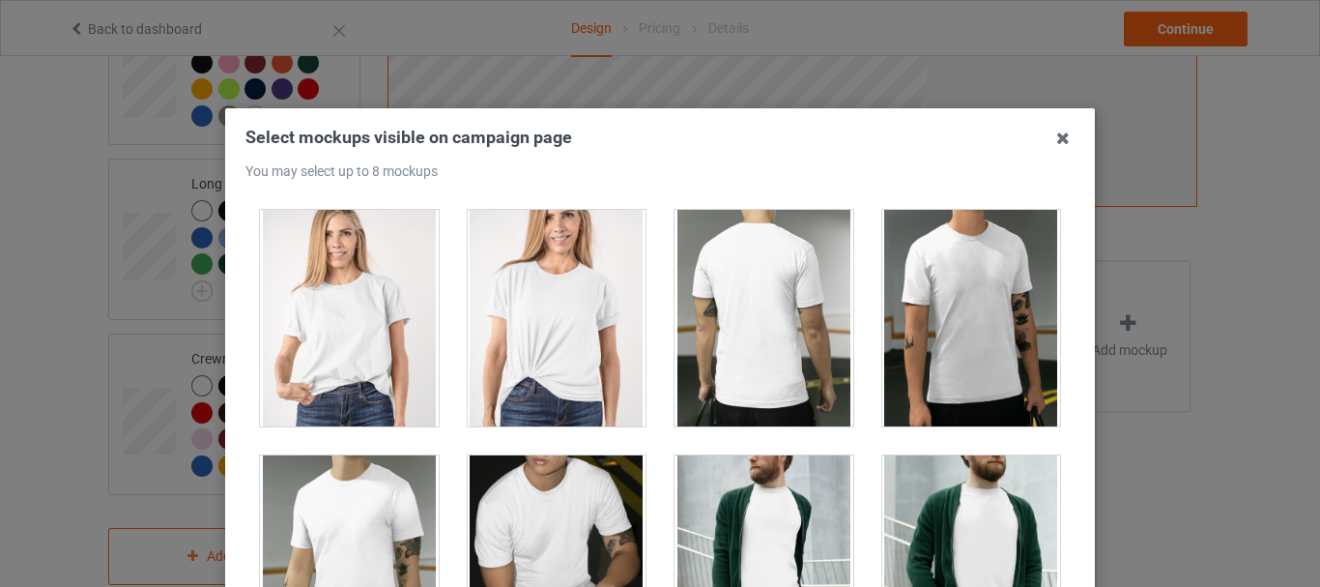
click at [367, 321] on div at bounding box center [349, 318] width 179 height 216
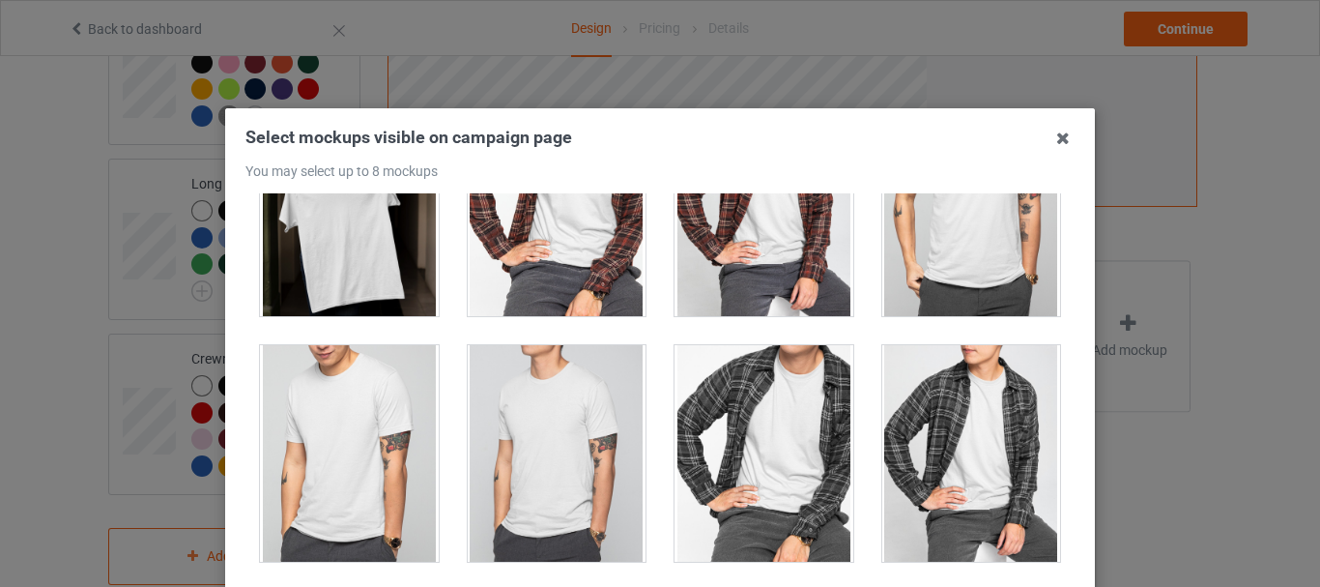
scroll to position [5411, 0]
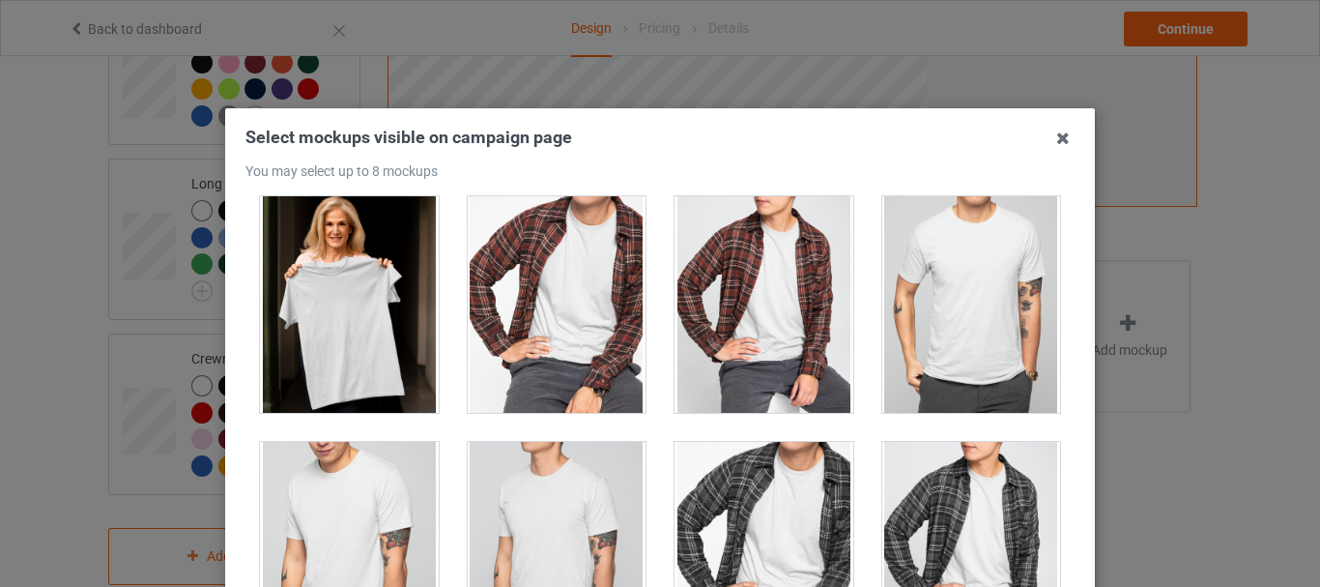
click at [302, 325] on div at bounding box center [349, 304] width 179 height 216
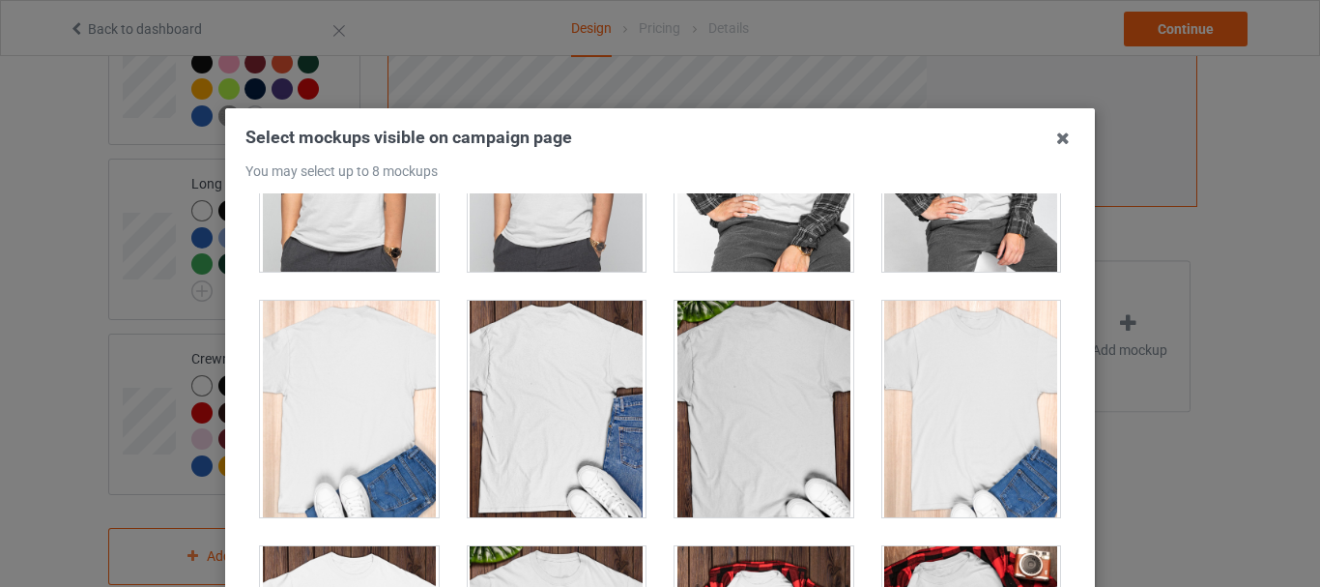
scroll to position [5991, 0]
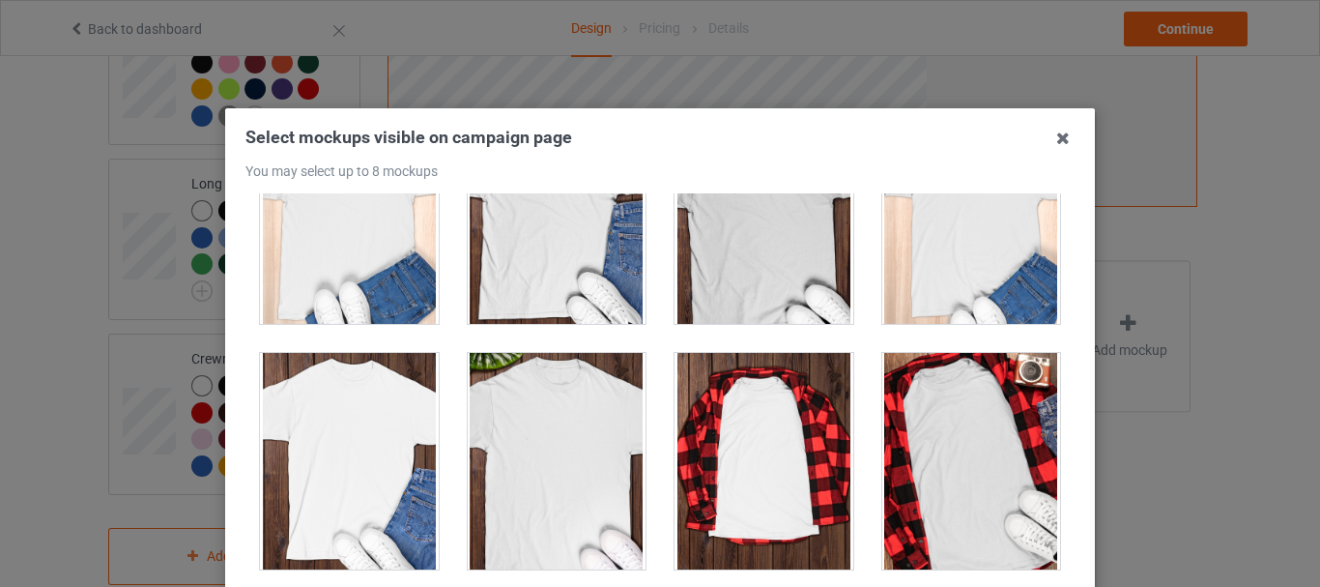
click at [547, 265] on div at bounding box center [557, 215] width 179 height 216
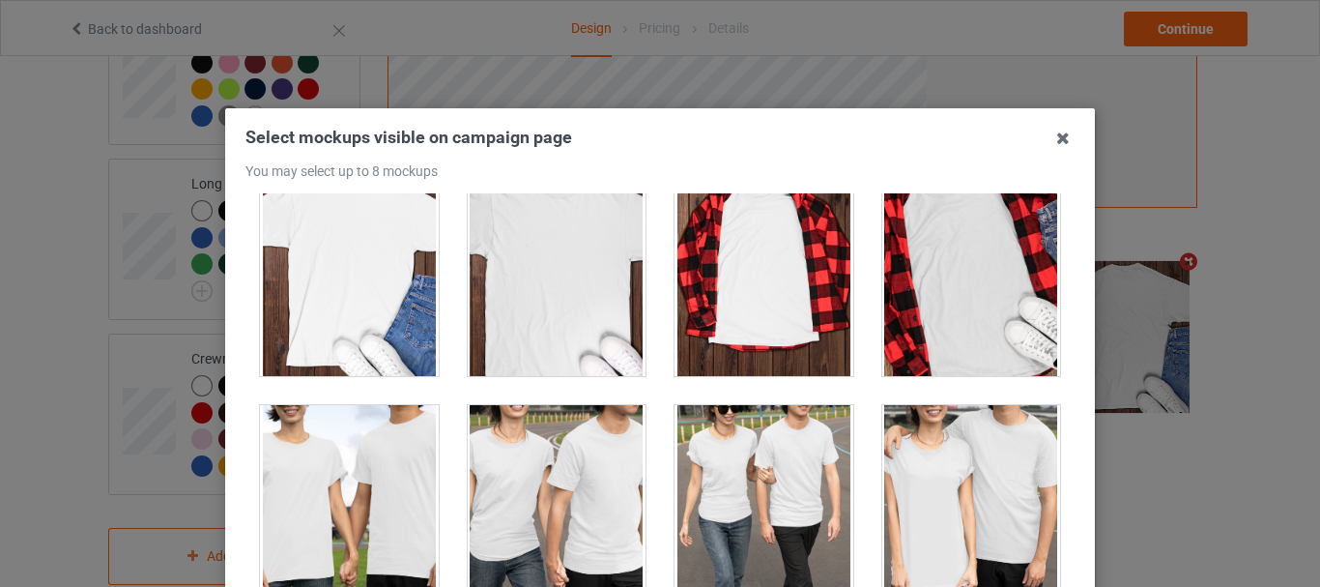
scroll to position [6281, 0]
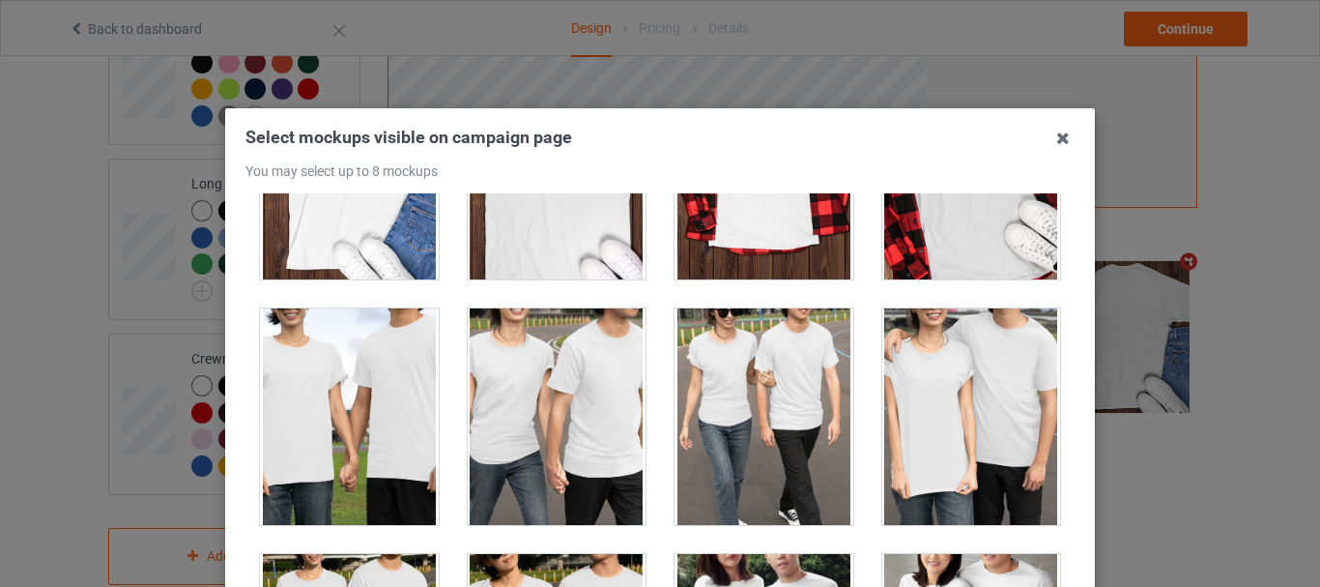
click at [940, 412] on div at bounding box center [971, 416] width 179 height 216
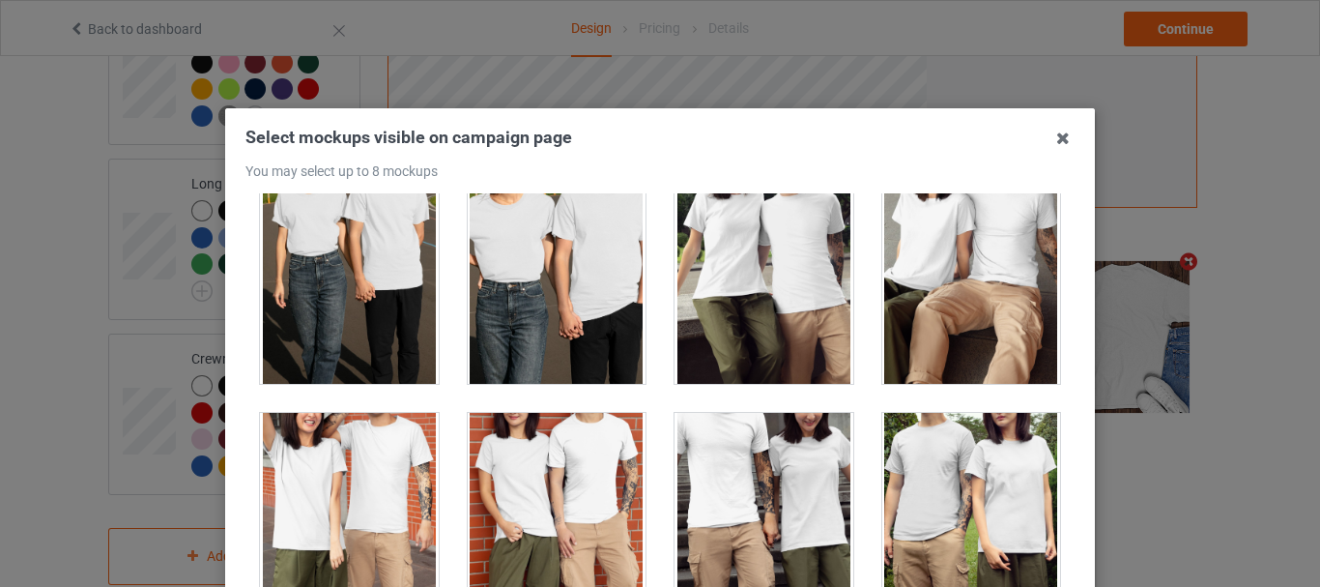
scroll to position [6861, 0]
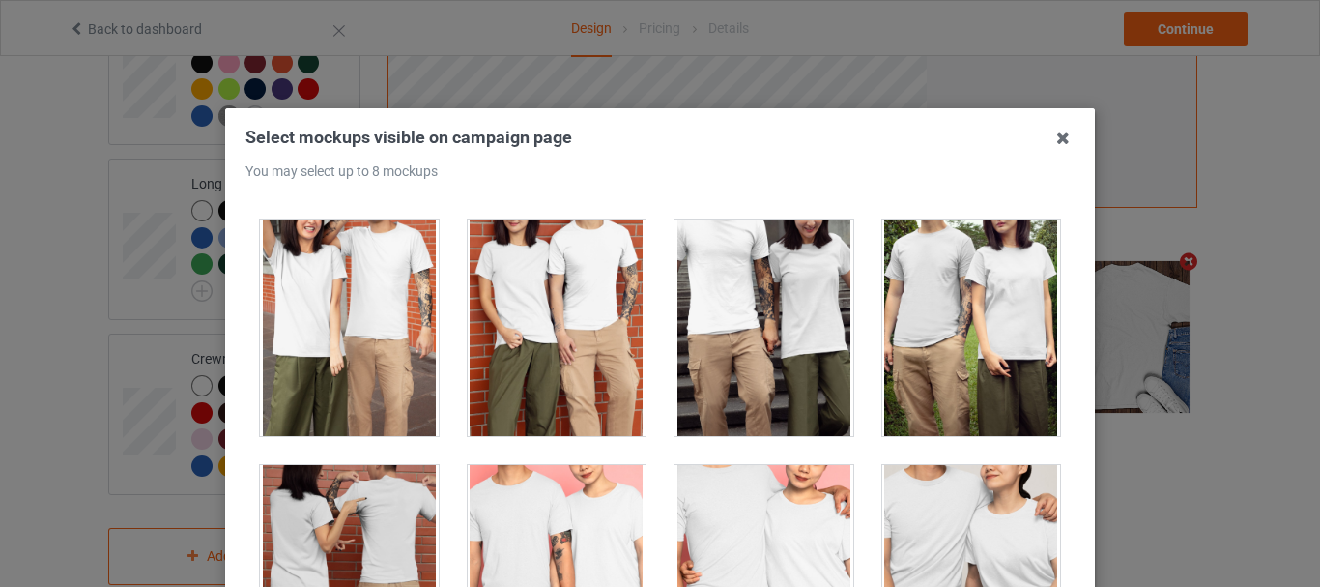
click at [953, 346] on div at bounding box center [971, 327] width 179 height 216
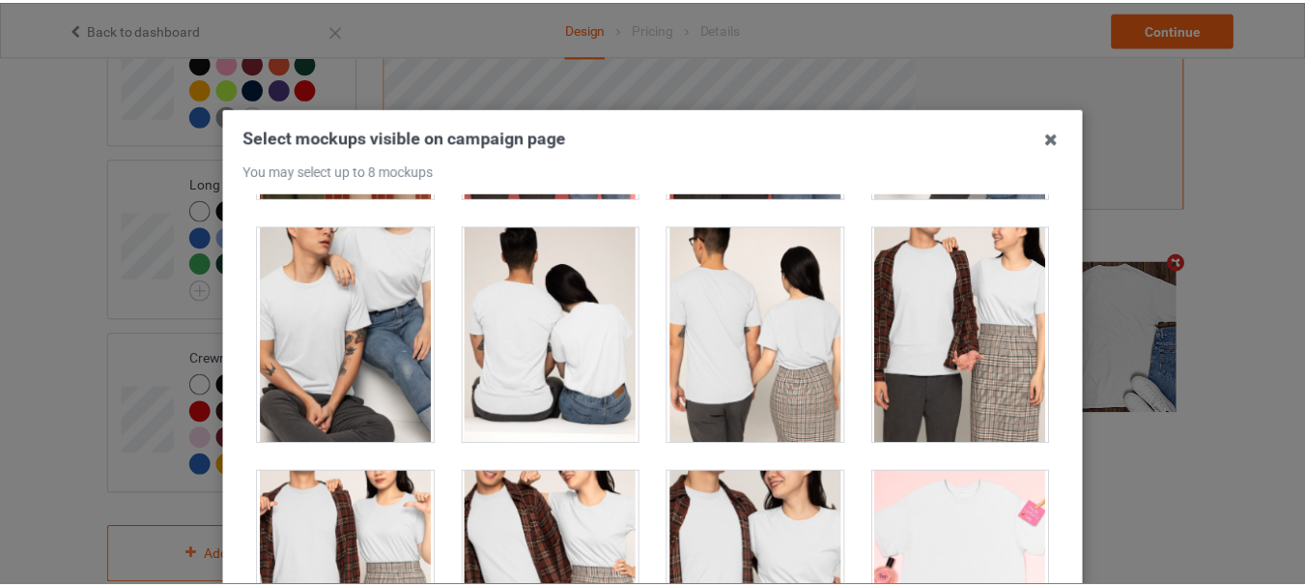
scroll to position [272, 0]
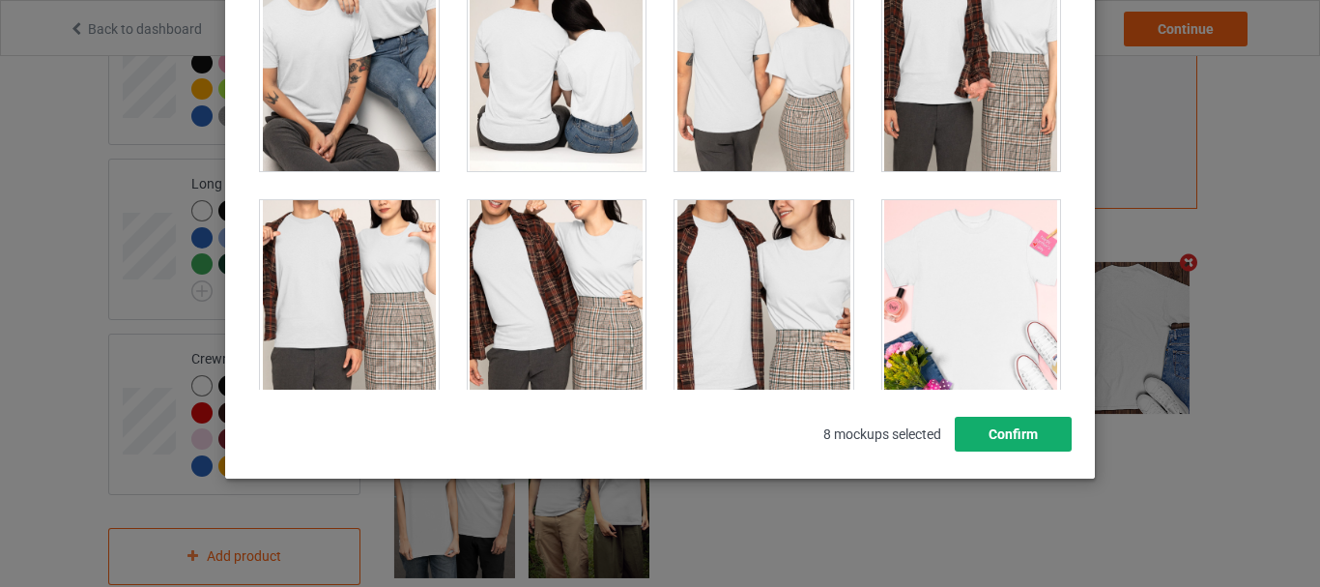
click at [1024, 421] on button "Confirm" at bounding box center [1013, 433] width 117 height 35
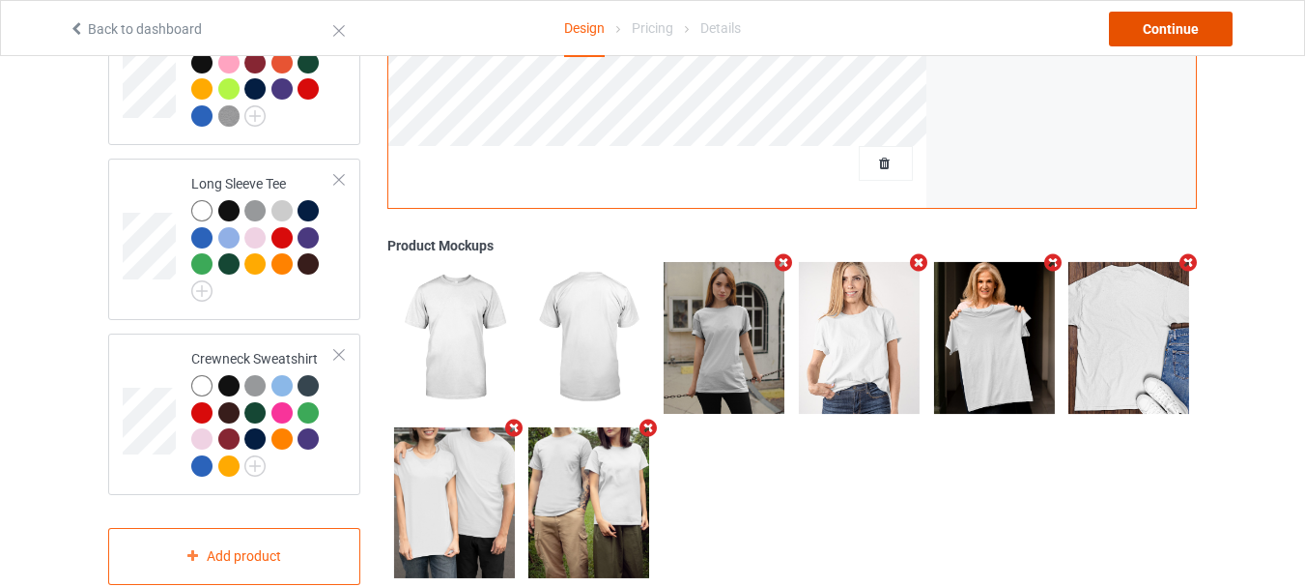
click at [1154, 23] on div "Continue" at bounding box center [1171, 29] width 124 height 35
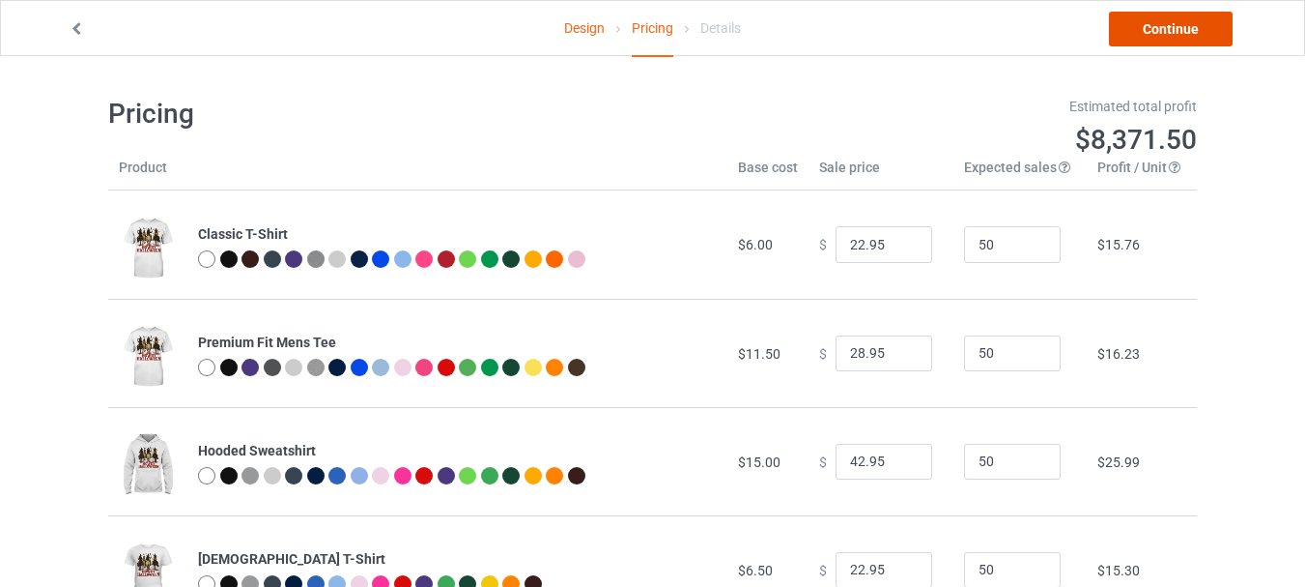
click at [1144, 31] on link "Continue" at bounding box center [1171, 29] width 124 height 35
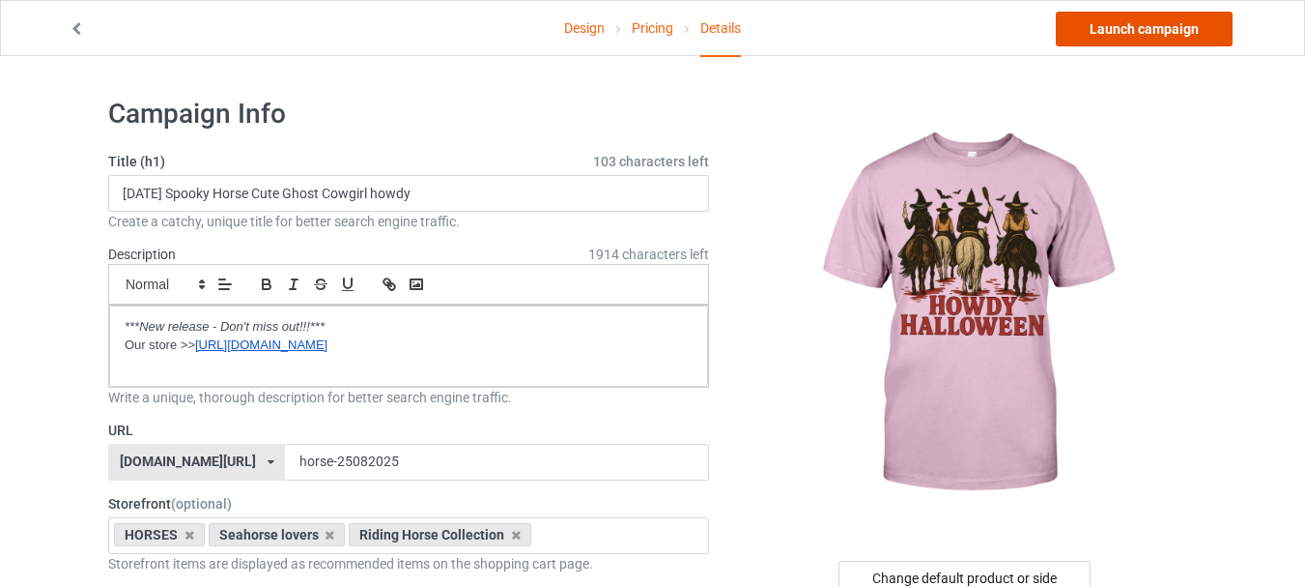
click at [1143, 22] on link "Launch campaign" at bounding box center [1144, 29] width 177 height 35
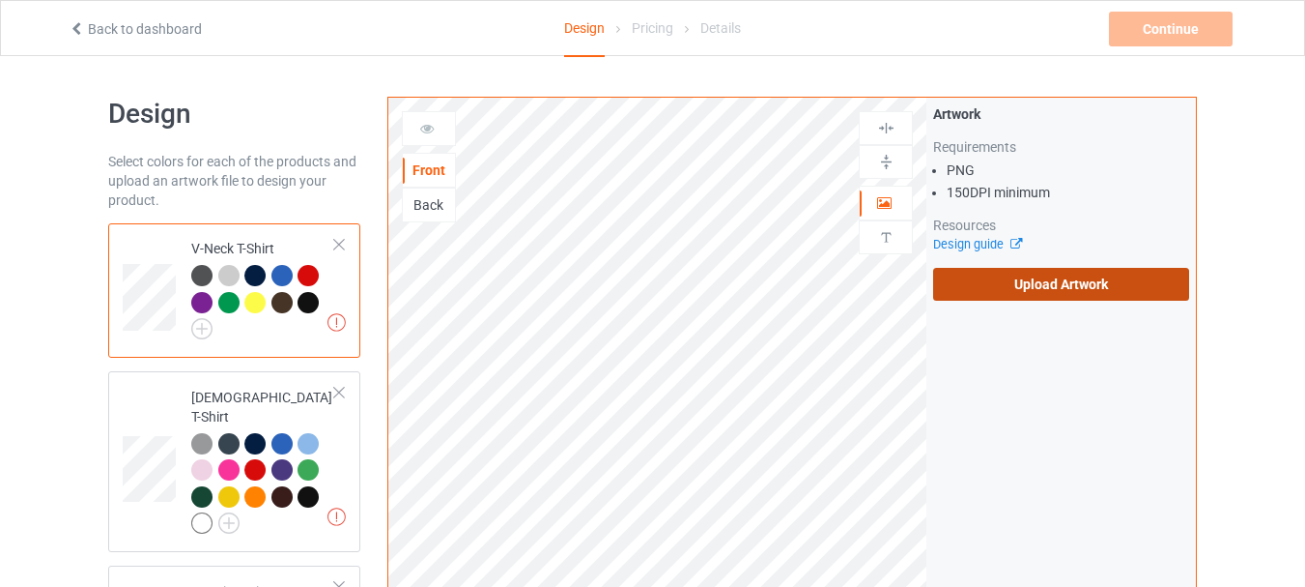
click at [1058, 288] on label "Upload Artwork" at bounding box center [1061, 284] width 256 height 33
click at [0, 0] on input "Upload Artwork" at bounding box center [0, 0] width 0 height 0
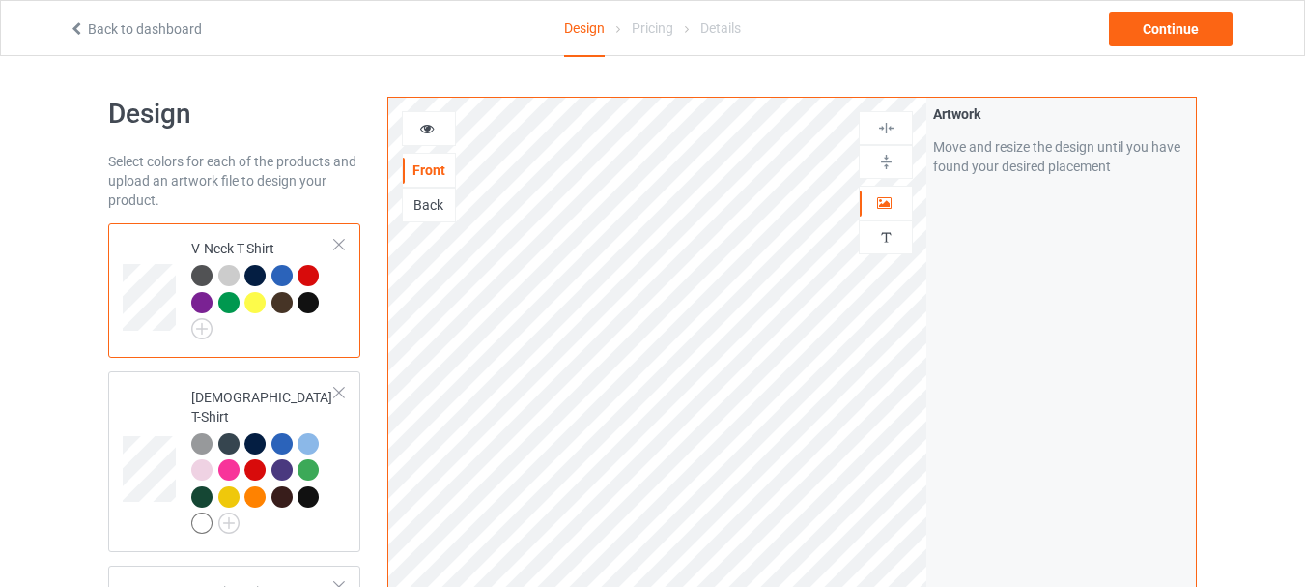
scroll to position [97, 0]
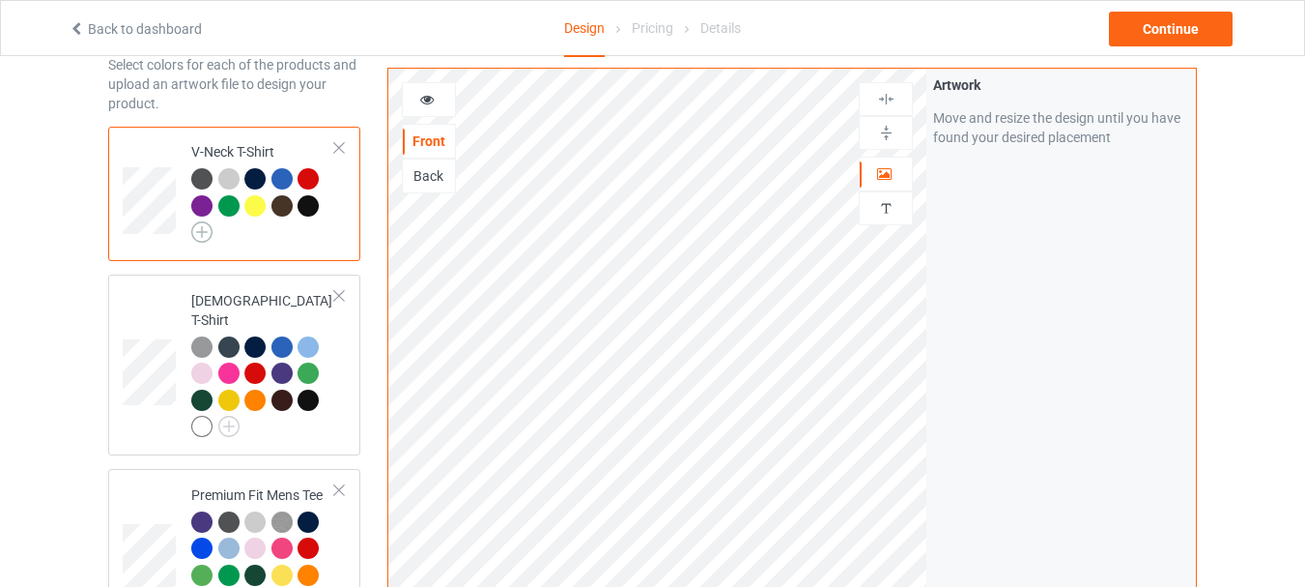
click at [197, 231] on img at bounding box center [201, 231] width 21 height 21
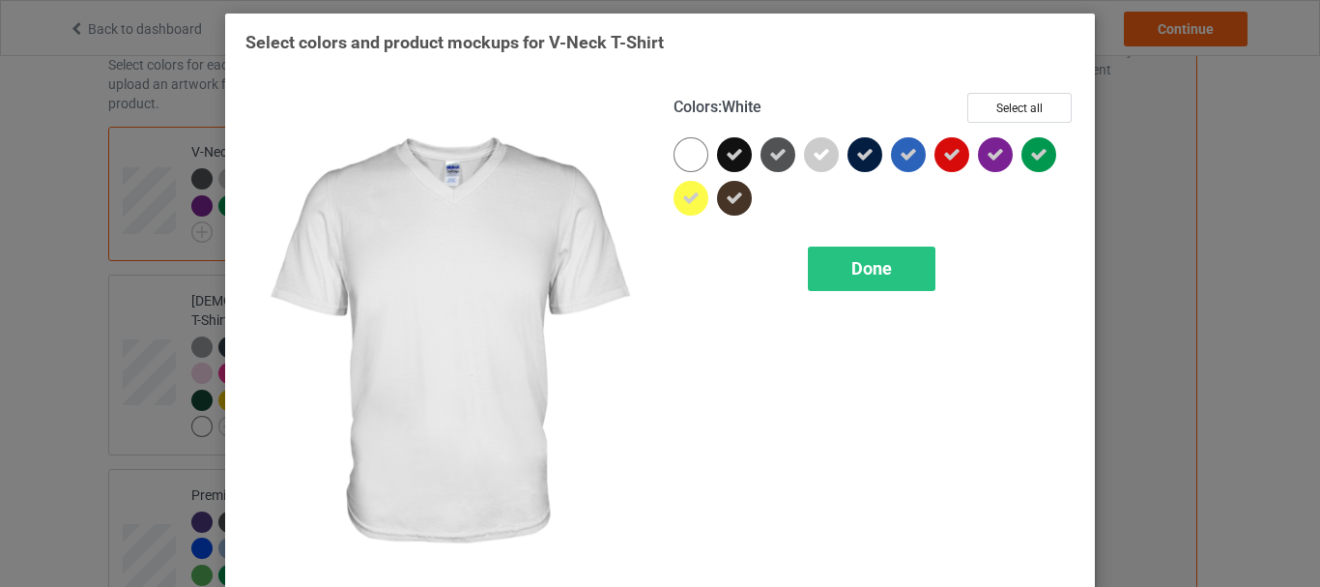
click at [673, 144] on div at bounding box center [690, 154] width 35 height 35
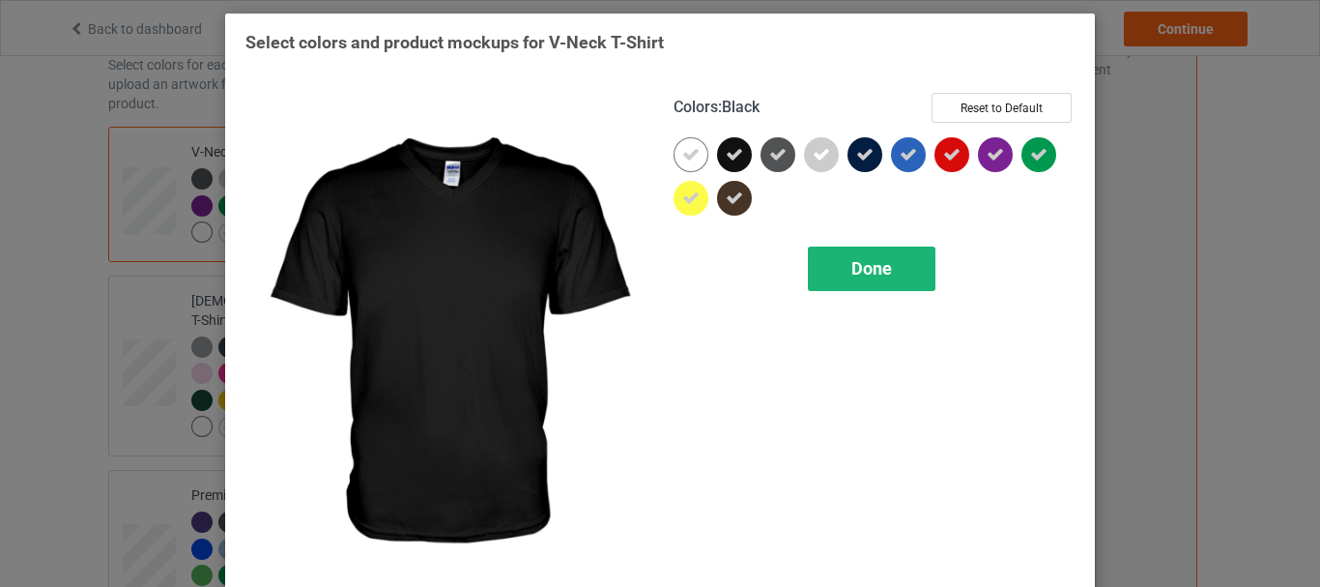
click at [863, 262] on span "Done" at bounding box center [871, 268] width 41 height 20
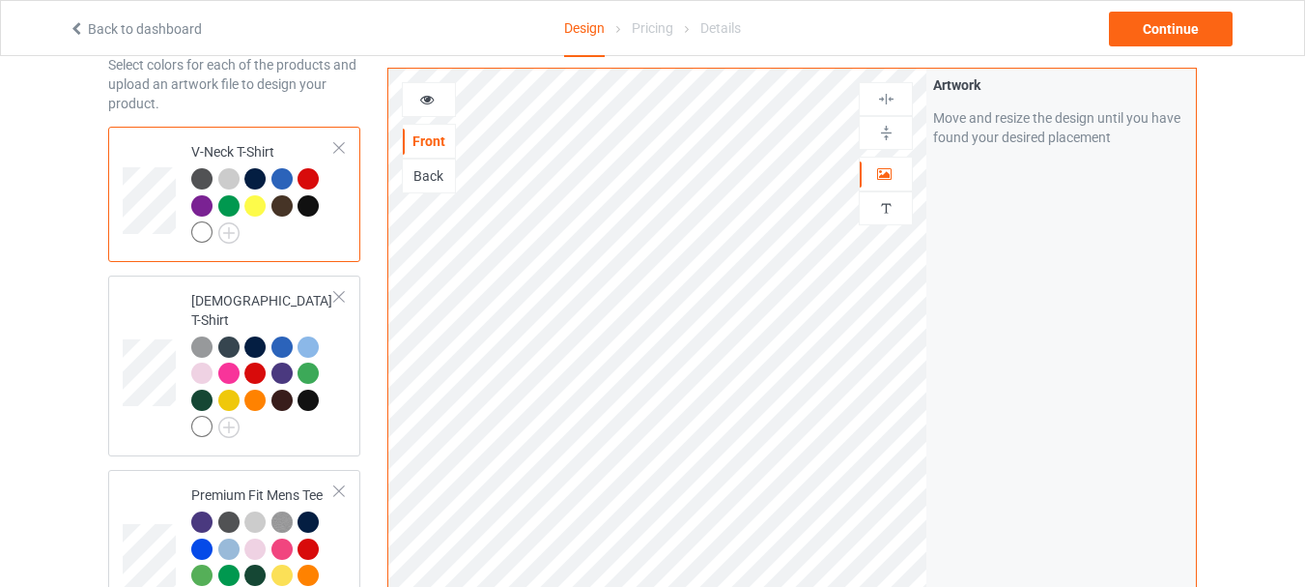
click at [209, 242] on div at bounding box center [204, 234] width 27 height 27
click at [225, 236] on img at bounding box center [228, 232] width 21 height 21
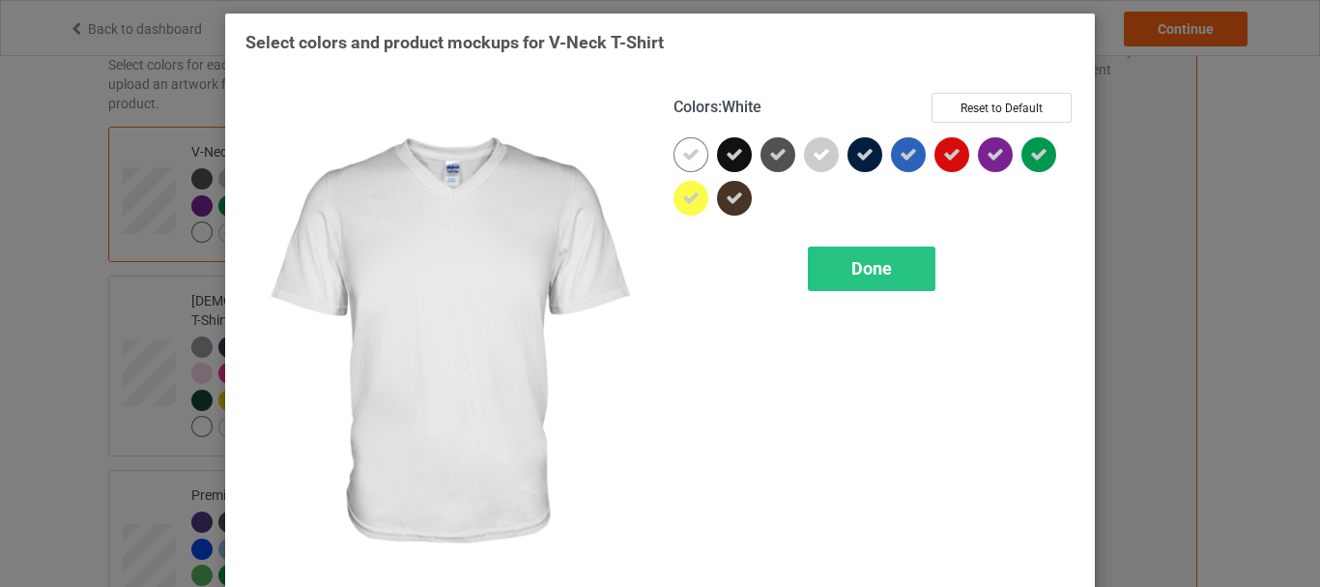
click at [694, 156] on div at bounding box center [690, 154] width 35 height 35
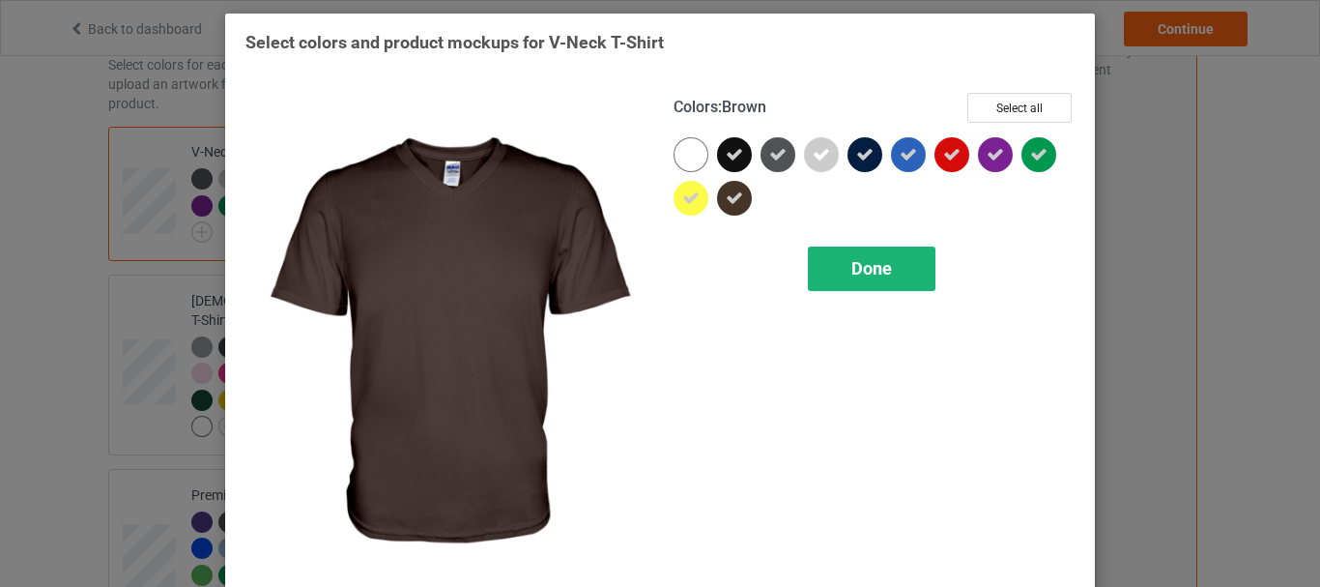
click at [873, 250] on div "Done" at bounding box center [872, 268] width 128 height 44
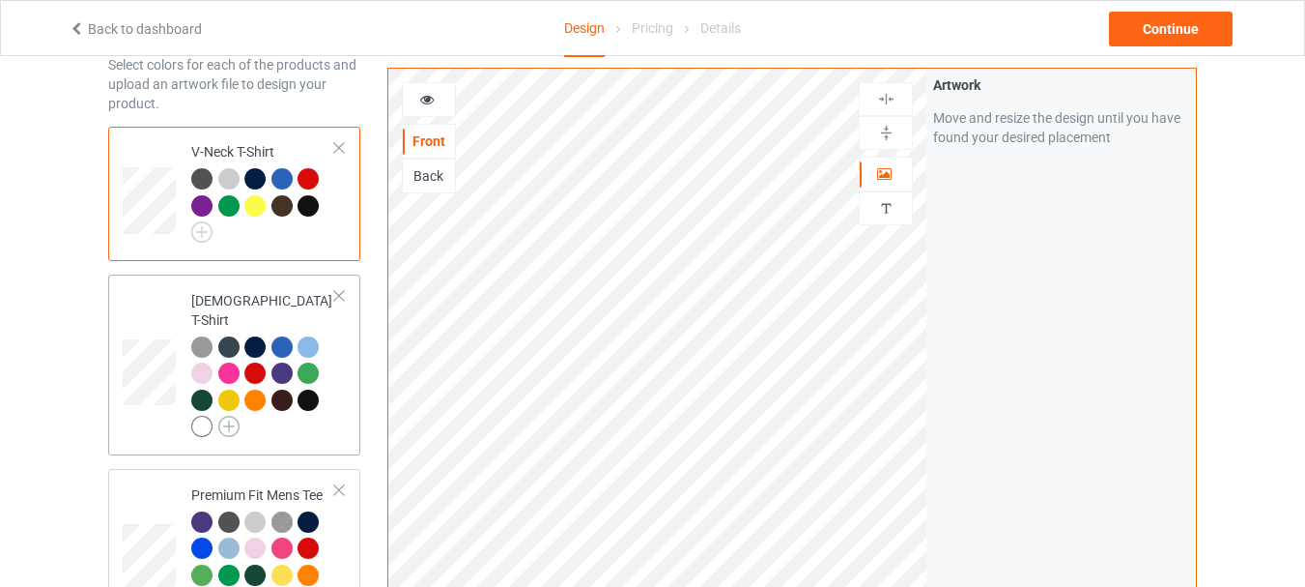
click at [231, 415] on img at bounding box center [228, 425] width 21 height 21
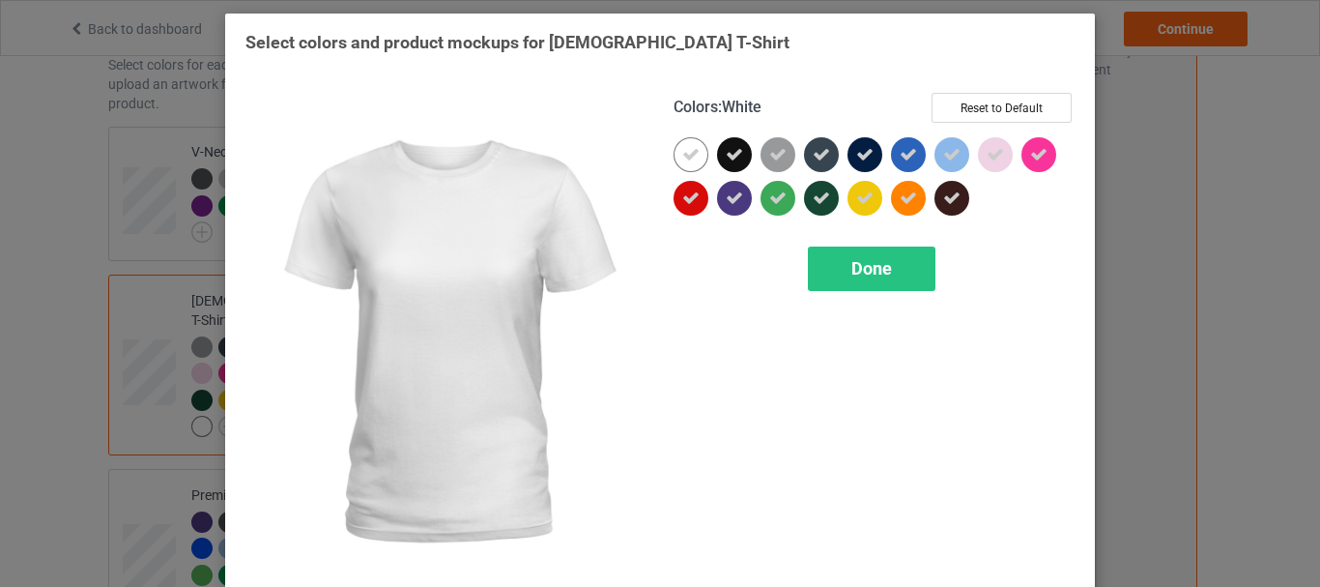
drag, startPoint x: 681, startPoint y: 154, endPoint x: 696, endPoint y: 161, distance: 16.4
click at [683, 154] on icon at bounding box center [690, 154] width 17 height 17
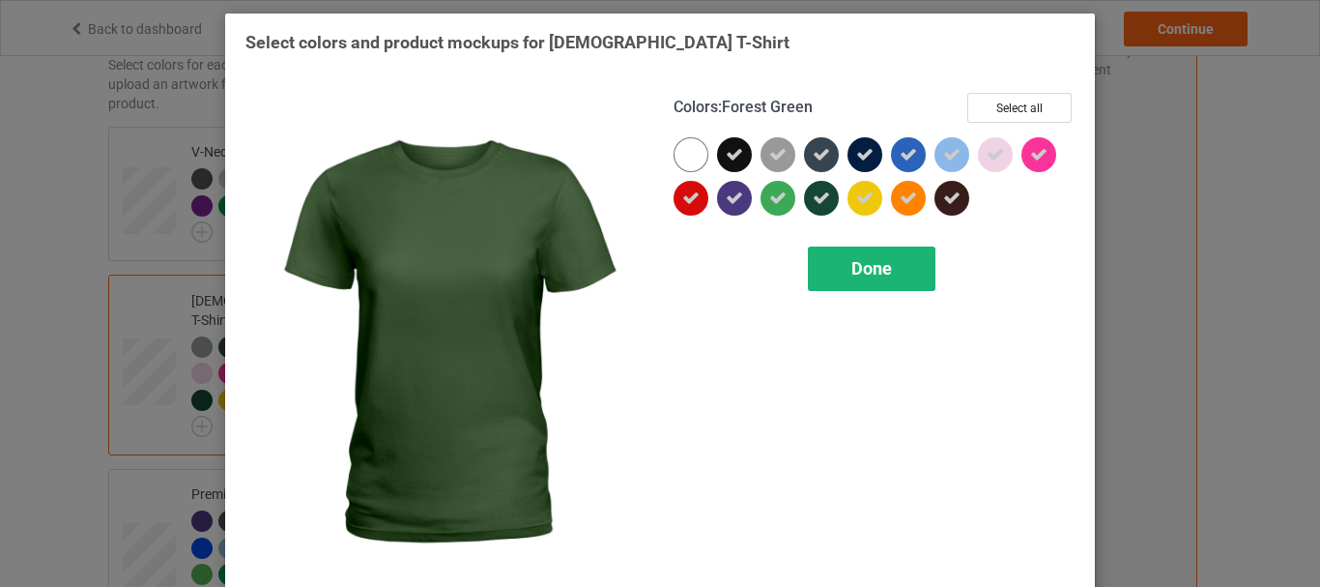
click at [862, 261] on span "Done" at bounding box center [871, 268] width 41 height 20
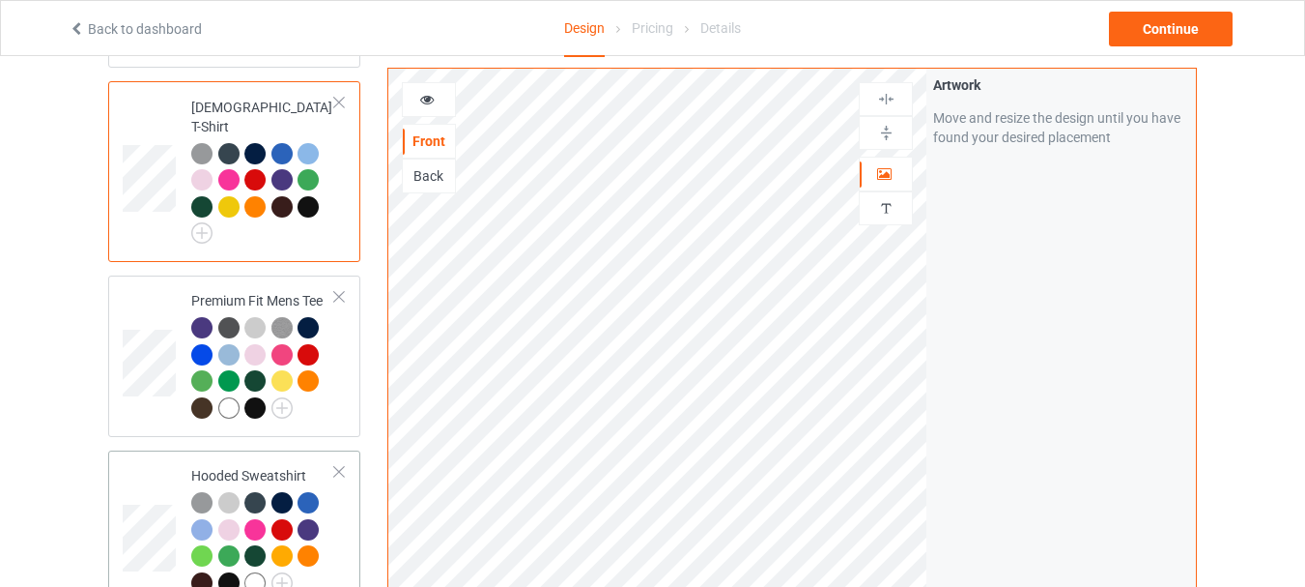
scroll to position [387, 0]
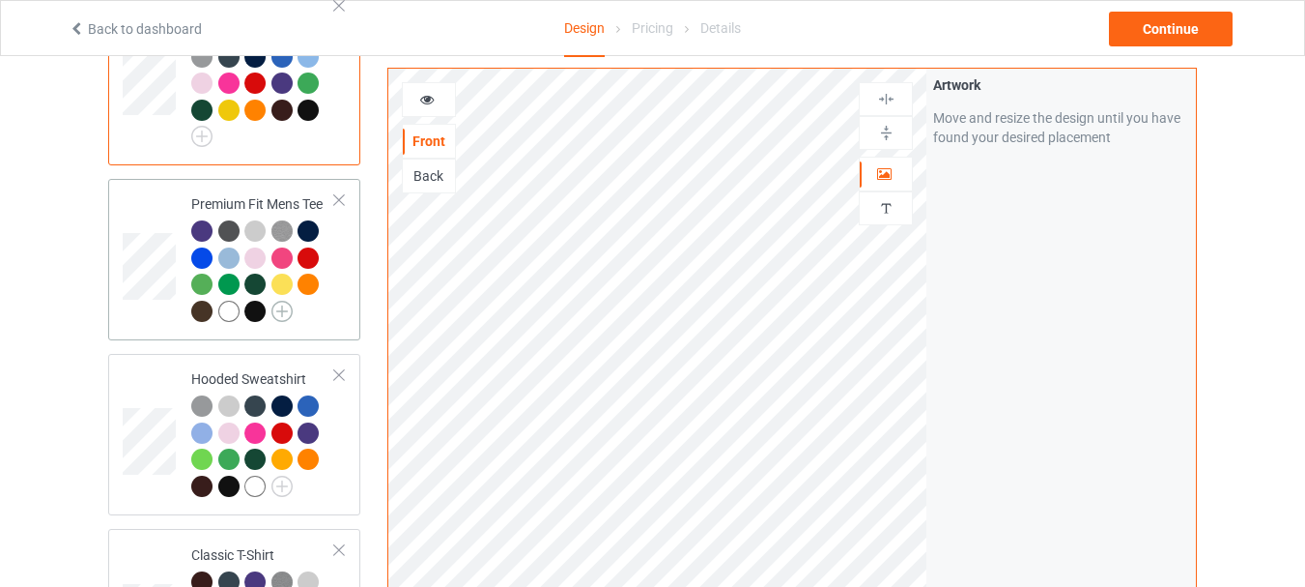
click at [287, 301] on img at bounding box center [282, 311] width 21 height 21
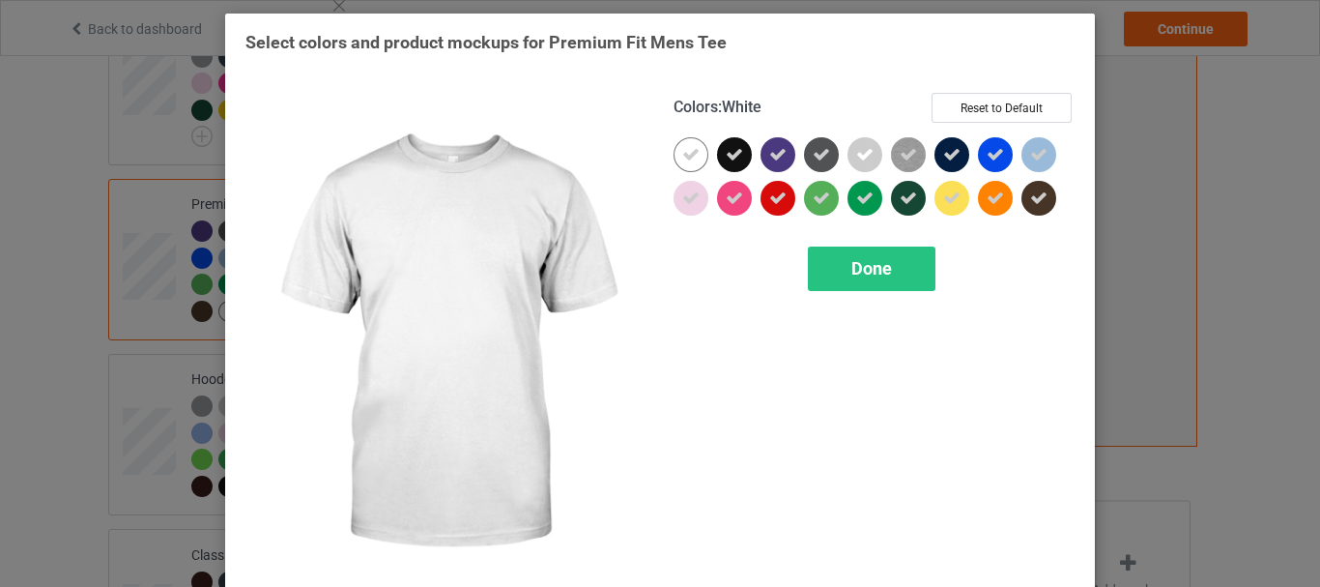
click at [684, 144] on div at bounding box center [690, 154] width 35 height 35
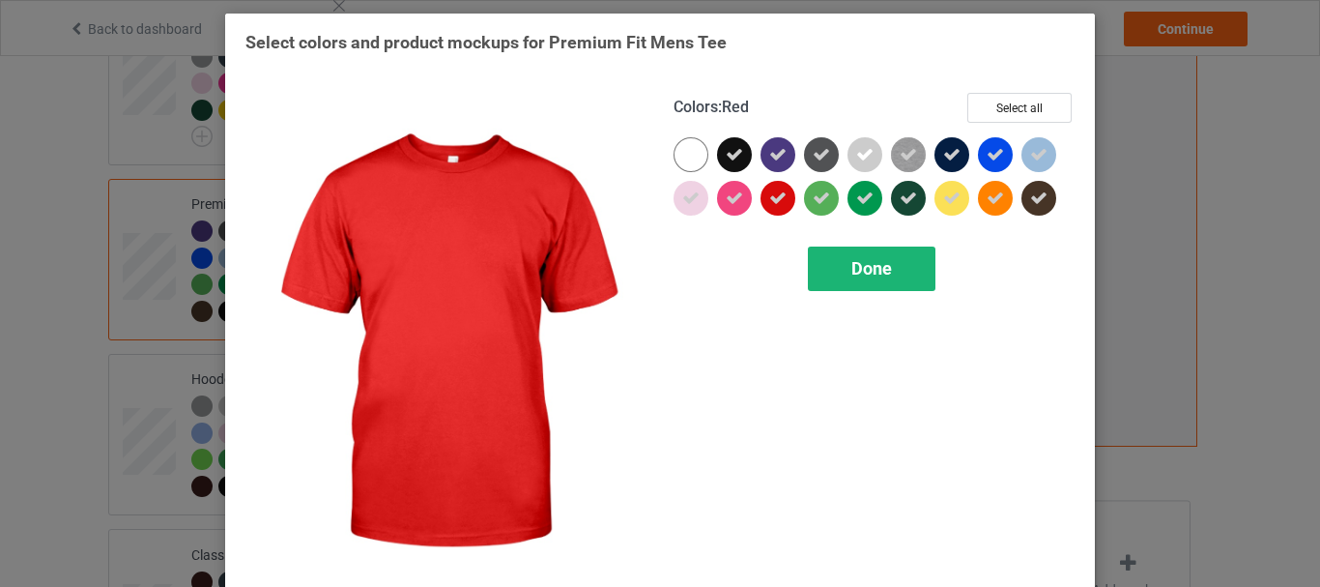
click at [906, 268] on div "Done" at bounding box center [872, 268] width 128 height 44
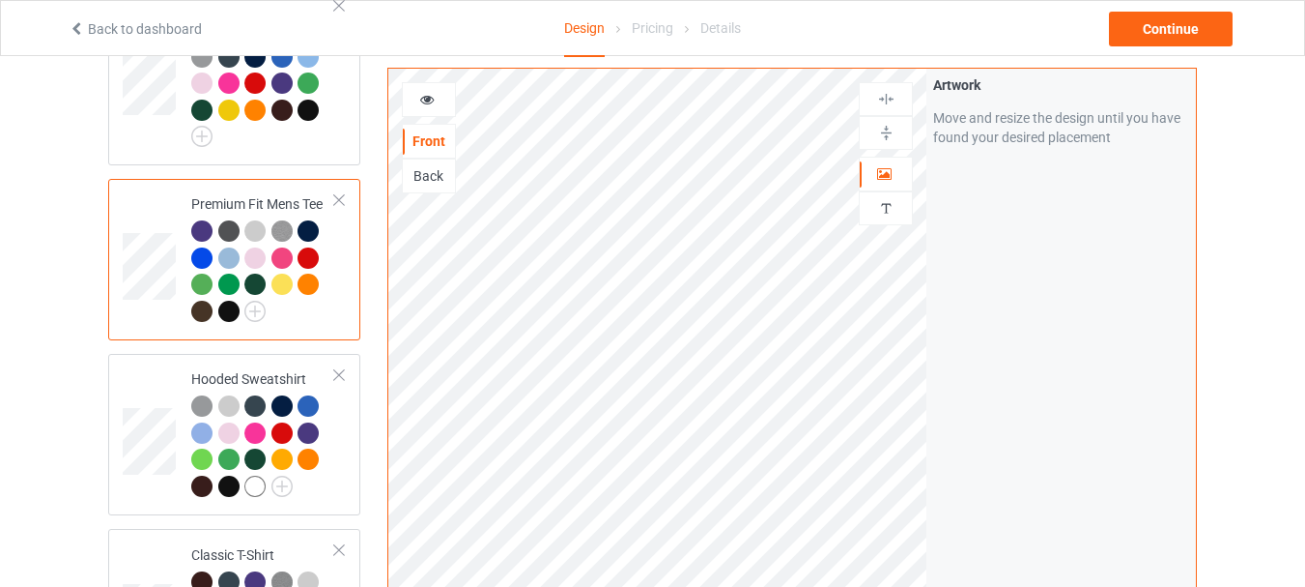
scroll to position [580, 0]
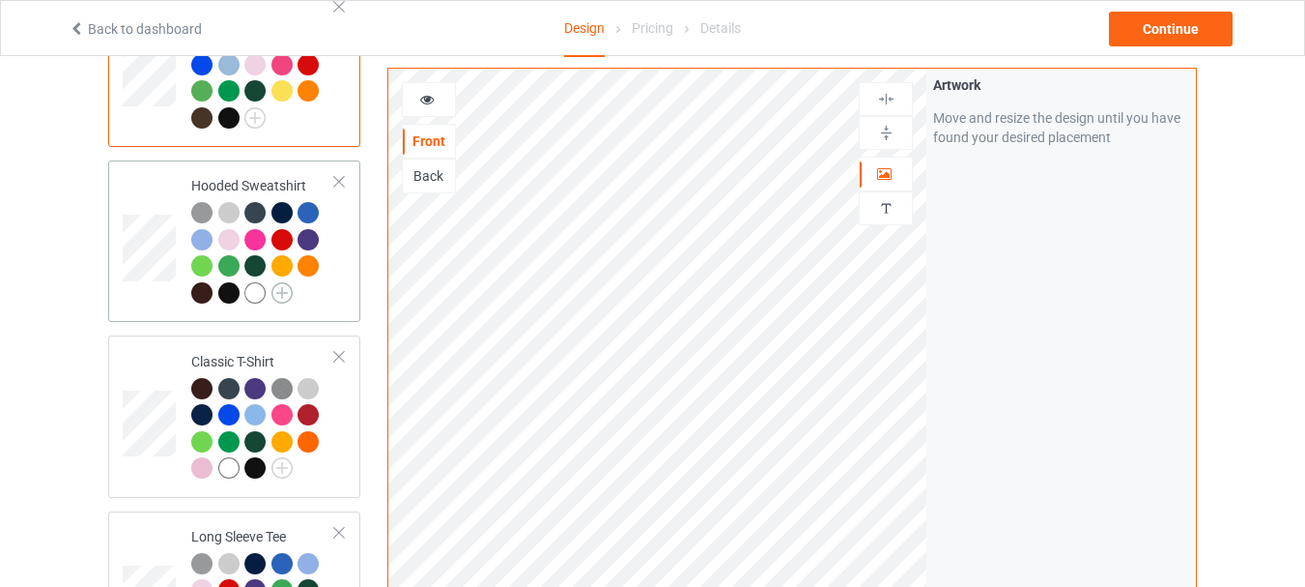
click at [281, 282] on img at bounding box center [282, 292] width 21 height 21
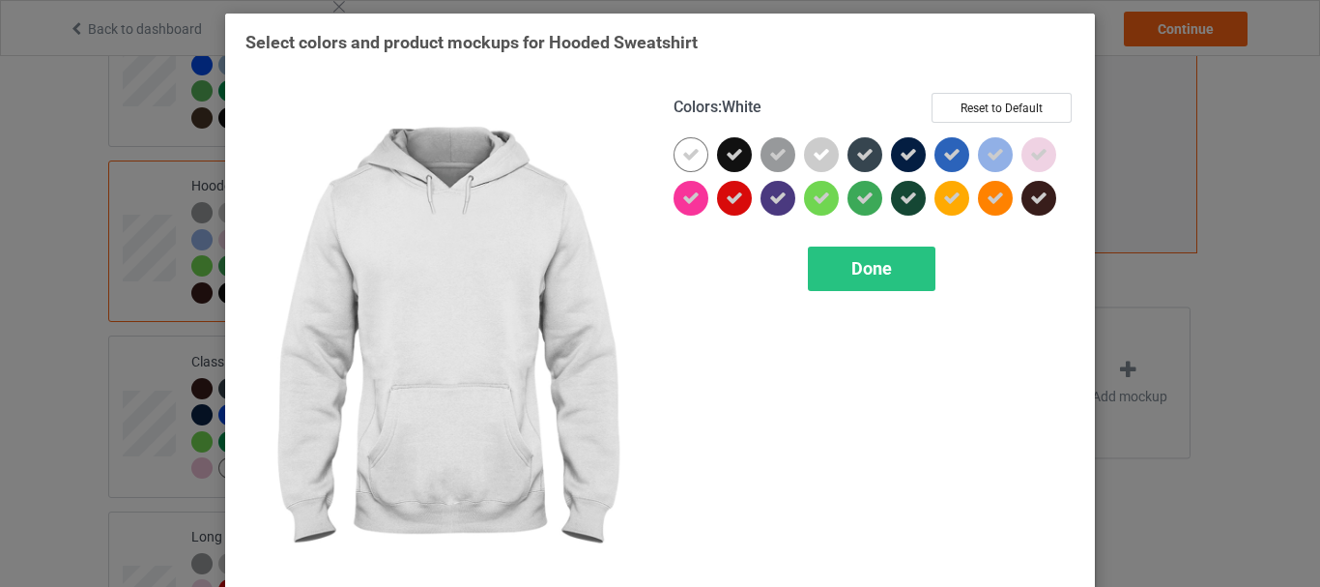
click at [698, 152] on div at bounding box center [690, 154] width 35 height 35
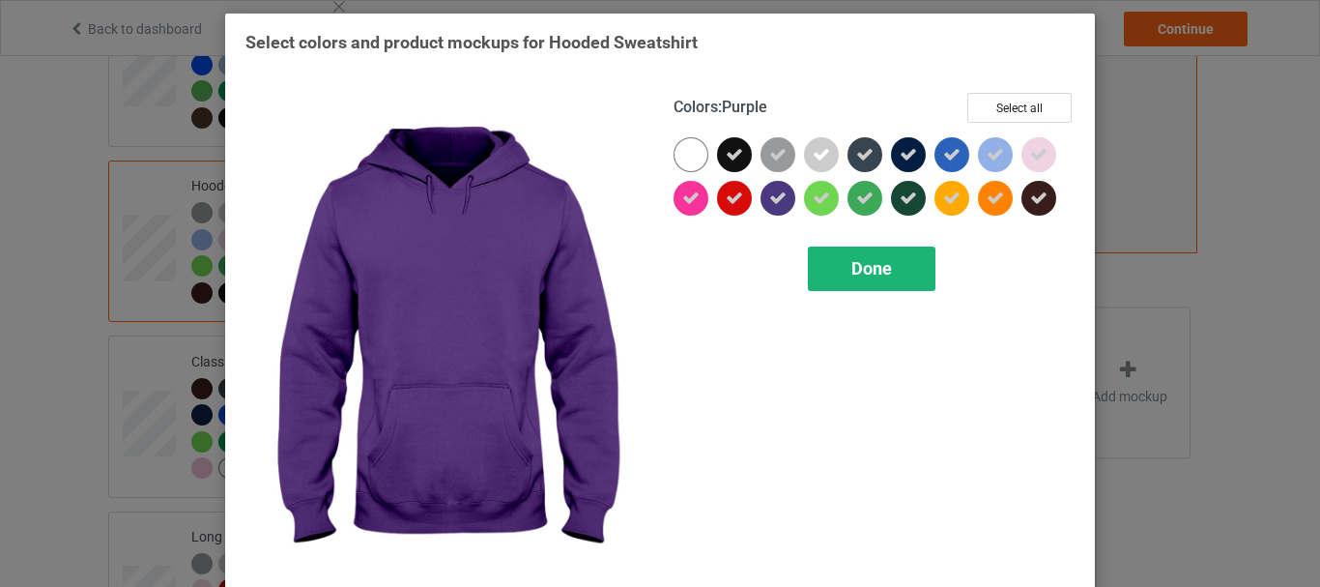
click at [885, 282] on div "Done" at bounding box center [872, 268] width 128 height 44
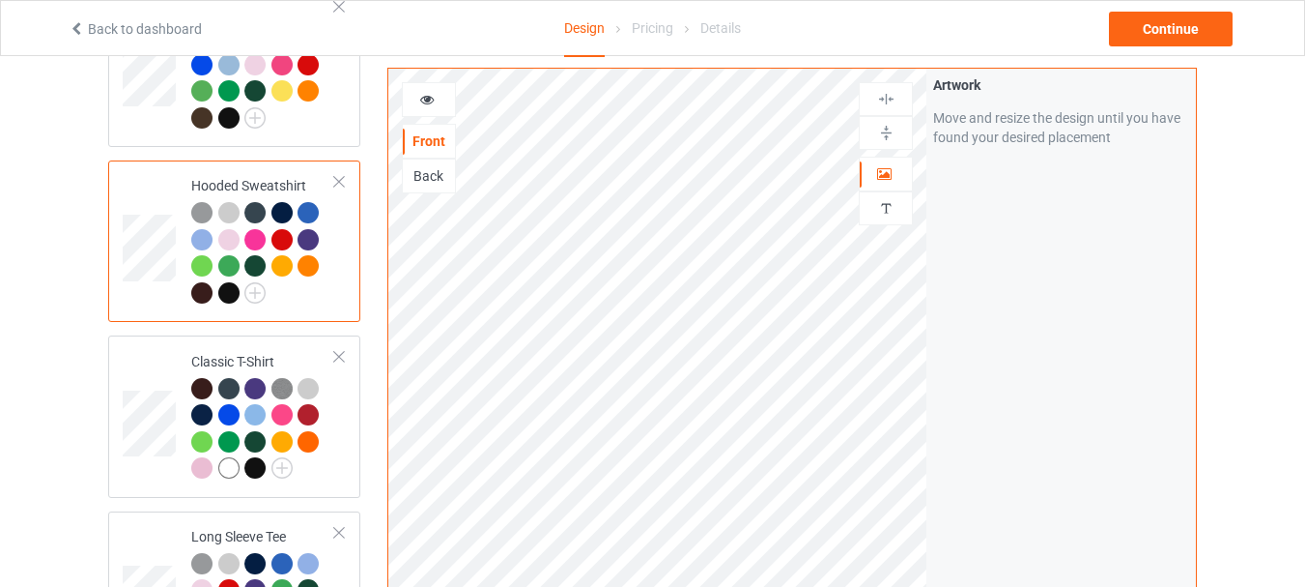
scroll to position [870, 0]
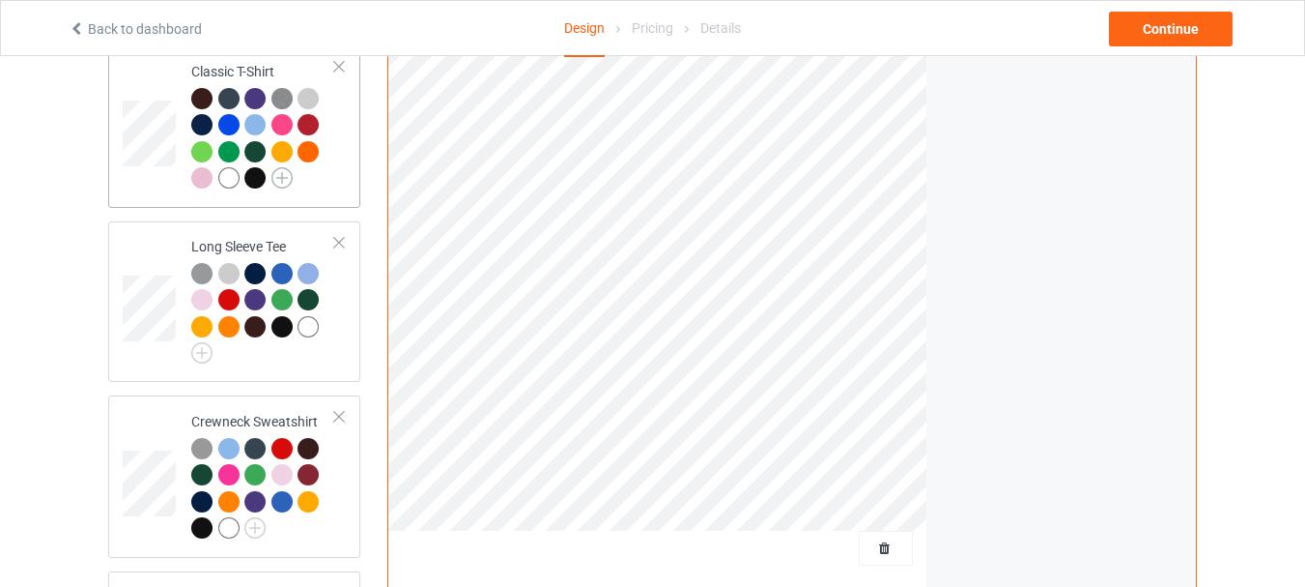
click at [281, 167] on img at bounding box center [282, 177] width 21 height 21
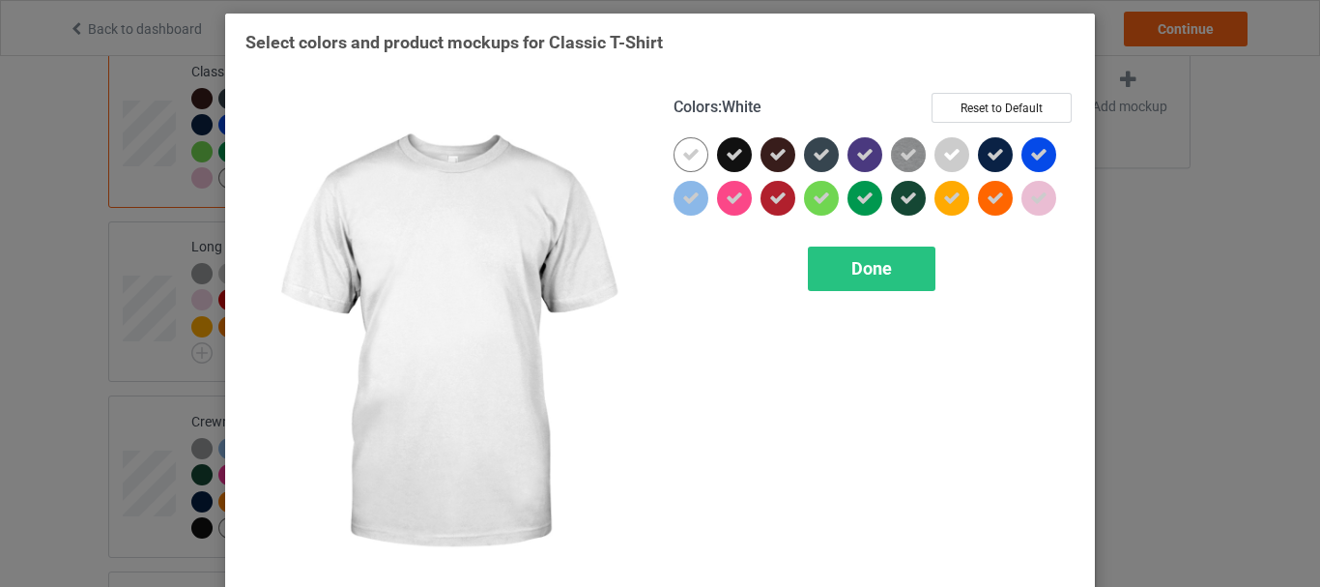
click at [693, 153] on div at bounding box center [690, 154] width 35 height 35
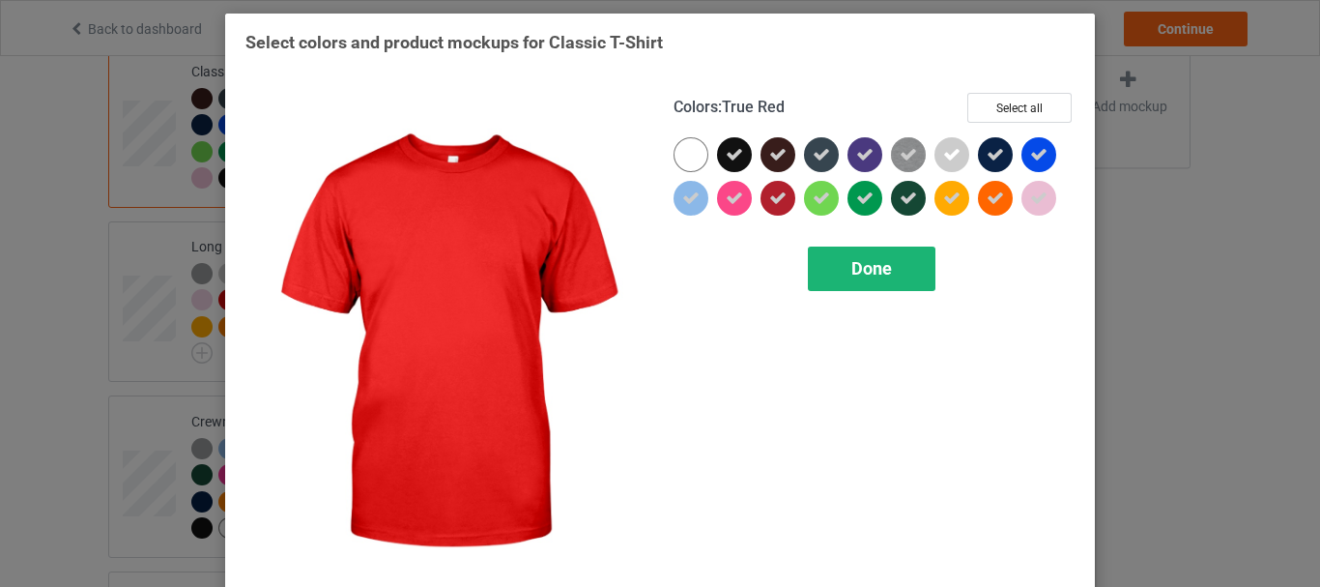
click at [839, 265] on div "Done" at bounding box center [872, 268] width 128 height 44
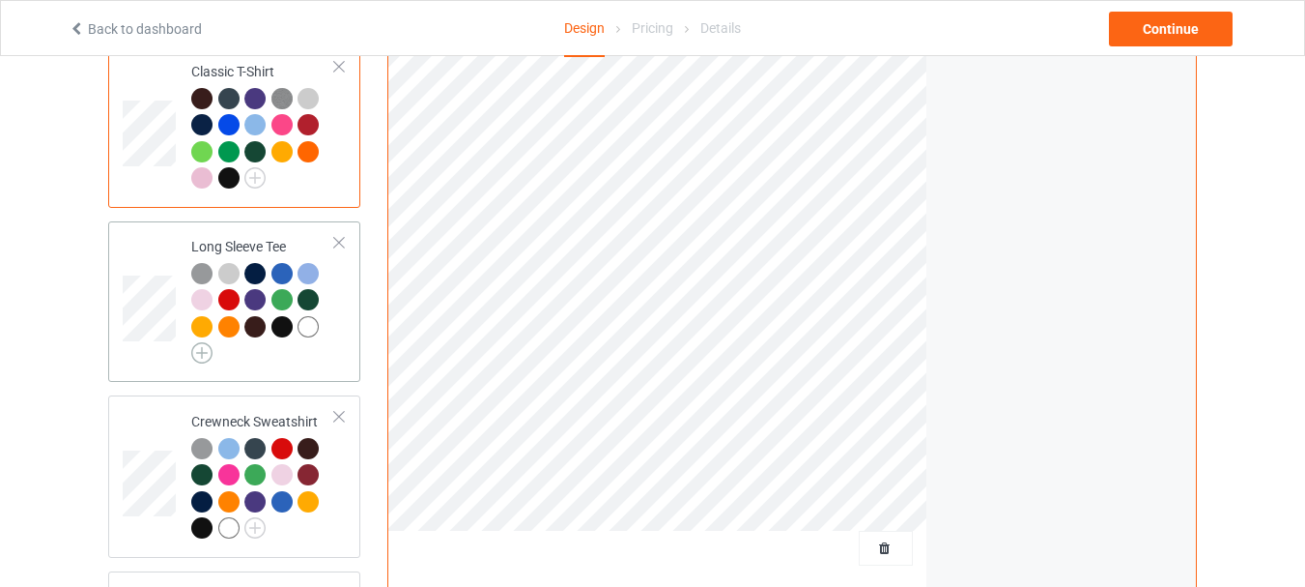
click at [192, 342] on img at bounding box center [201, 352] width 21 height 21
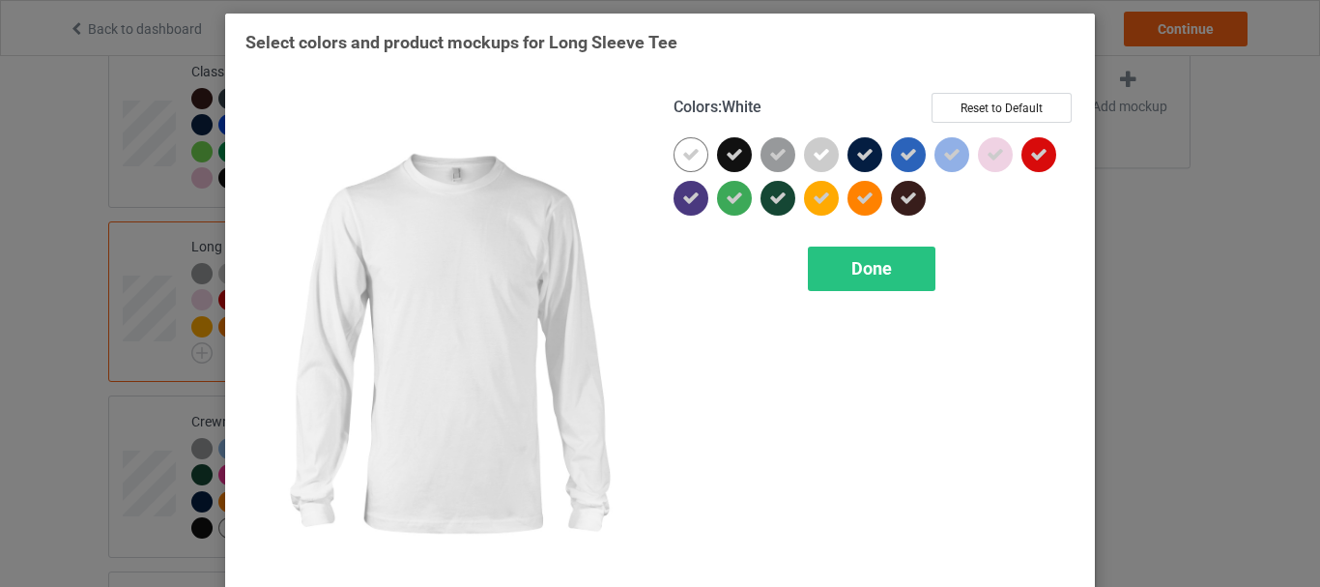
click at [684, 153] on icon at bounding box center [690, 154] width 17 height 17
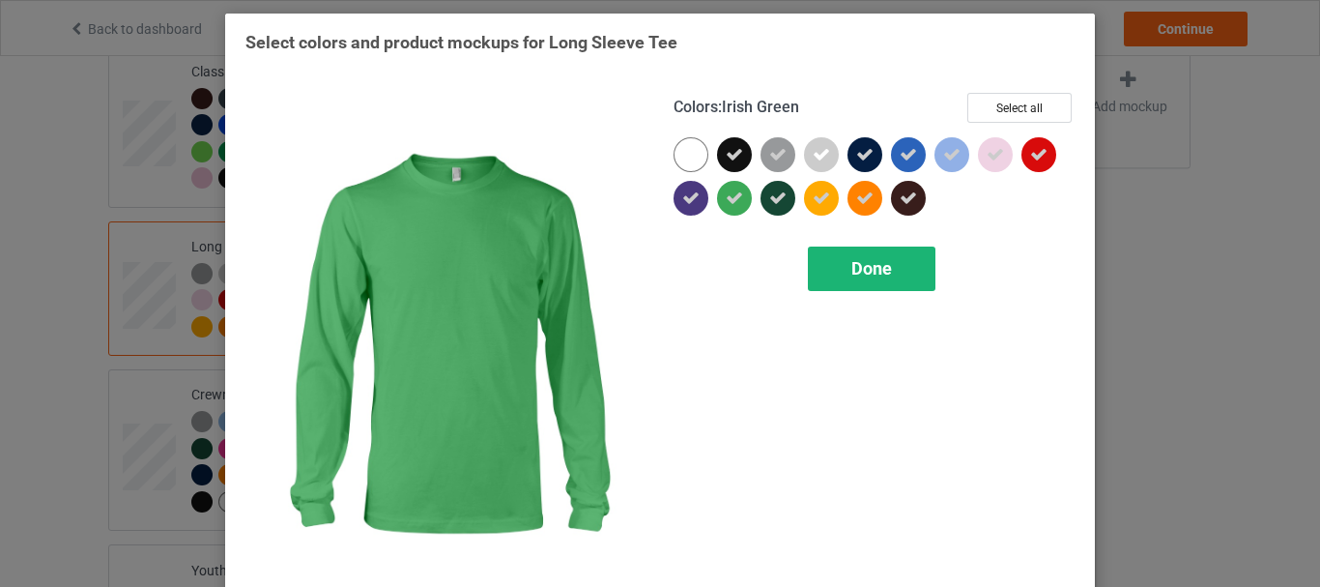
click at [851, 271] on span "Done" at bounding box center [871, 268] width 41 height 20
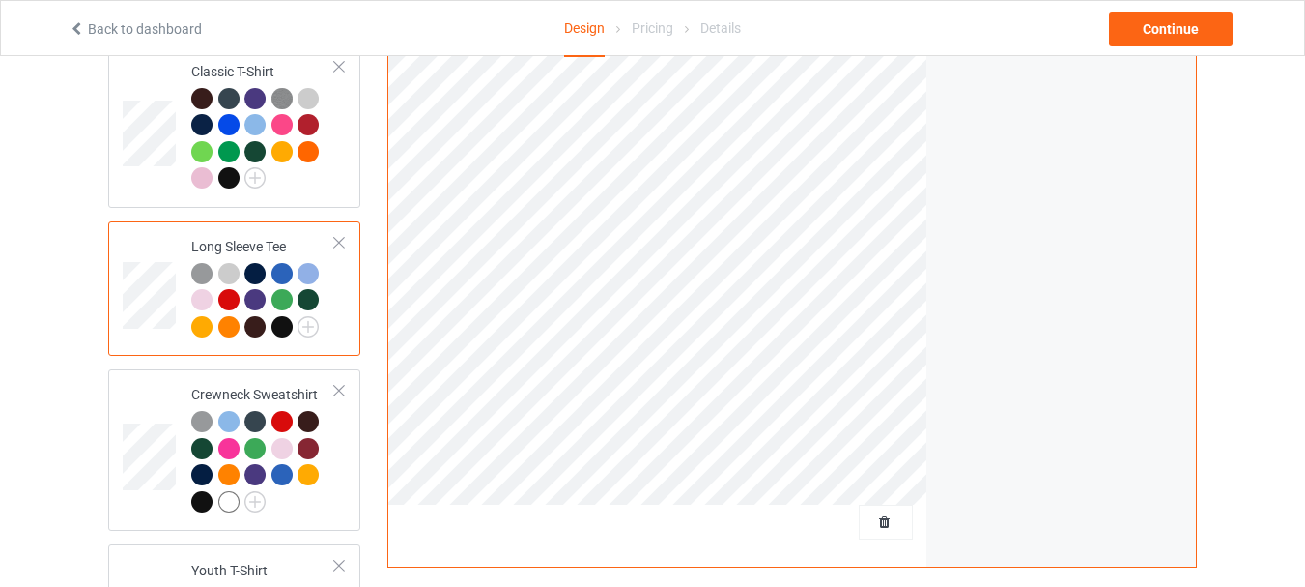
scroll to position [1063, 0]
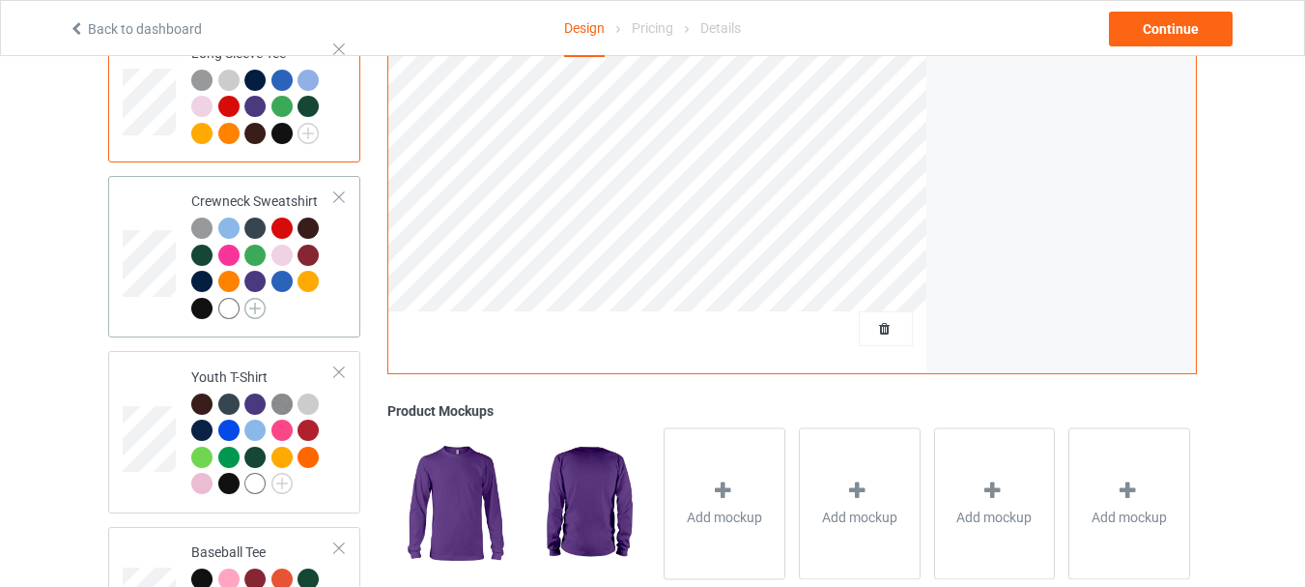
click at [246, 298] on img at bounding box center [254, 308] width 21 height 21
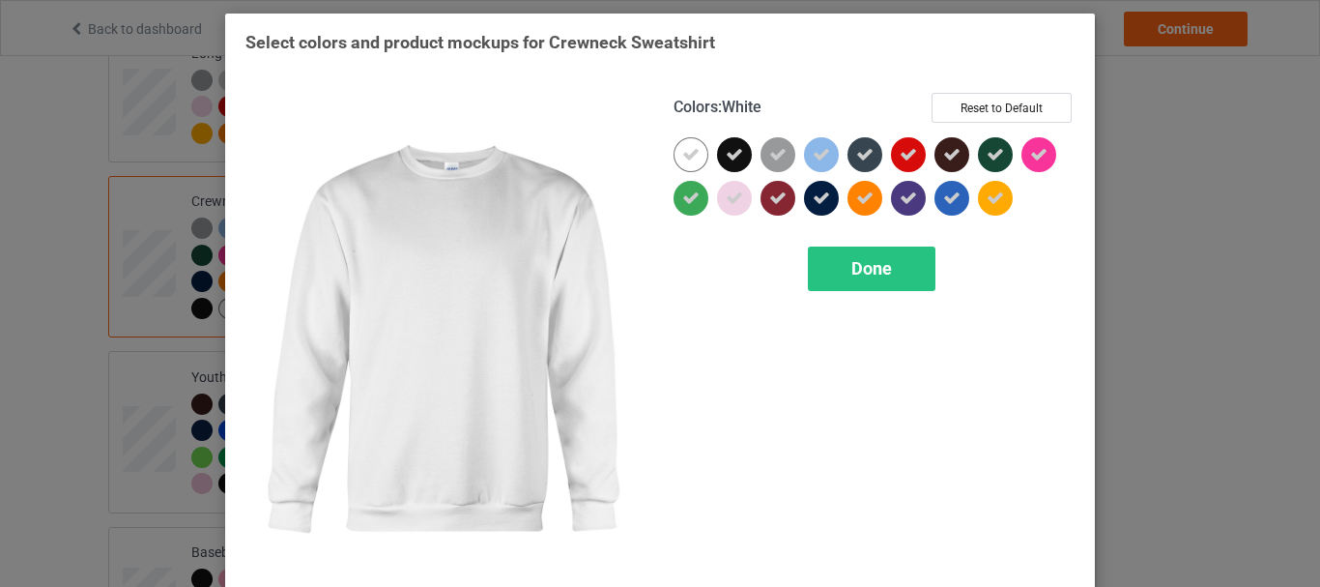
click at [687, 151] on icon at bounding box center [690, 154] width 17 height 17
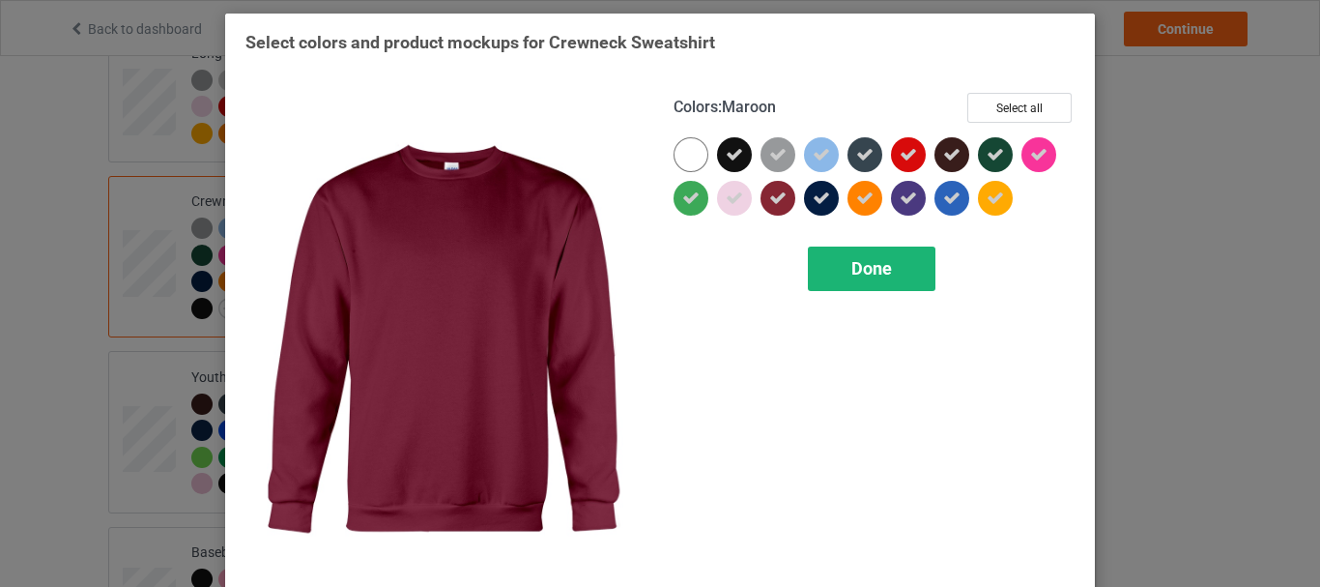
click at [851, 267] on span "Done" at bounding box center [871, 268] width 41 height 20
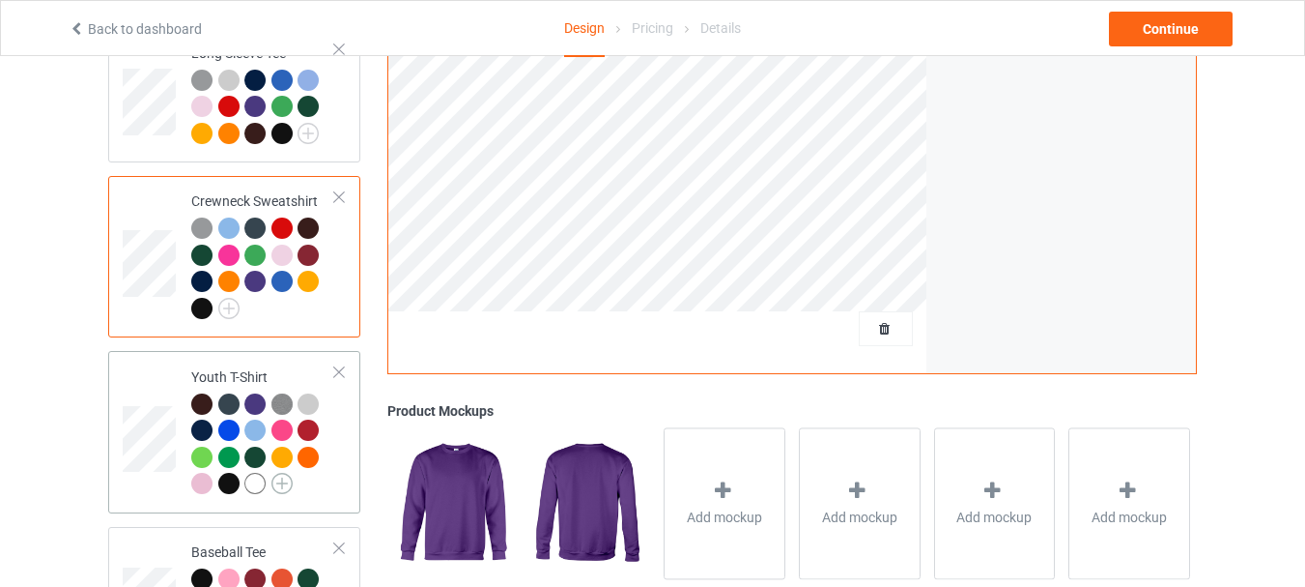
click at [287, 473] on img at bounding box center [282, 483] width 21 height 21
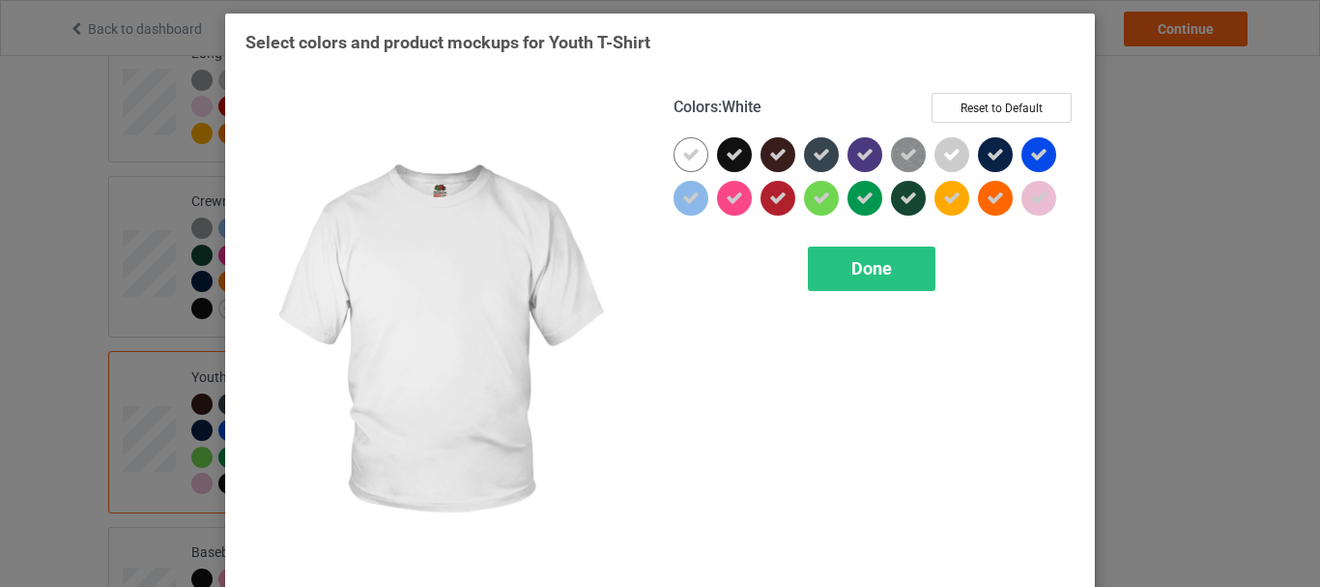
click at [683, 154] on icon at bounding box center [690, 154] width 17 height 17
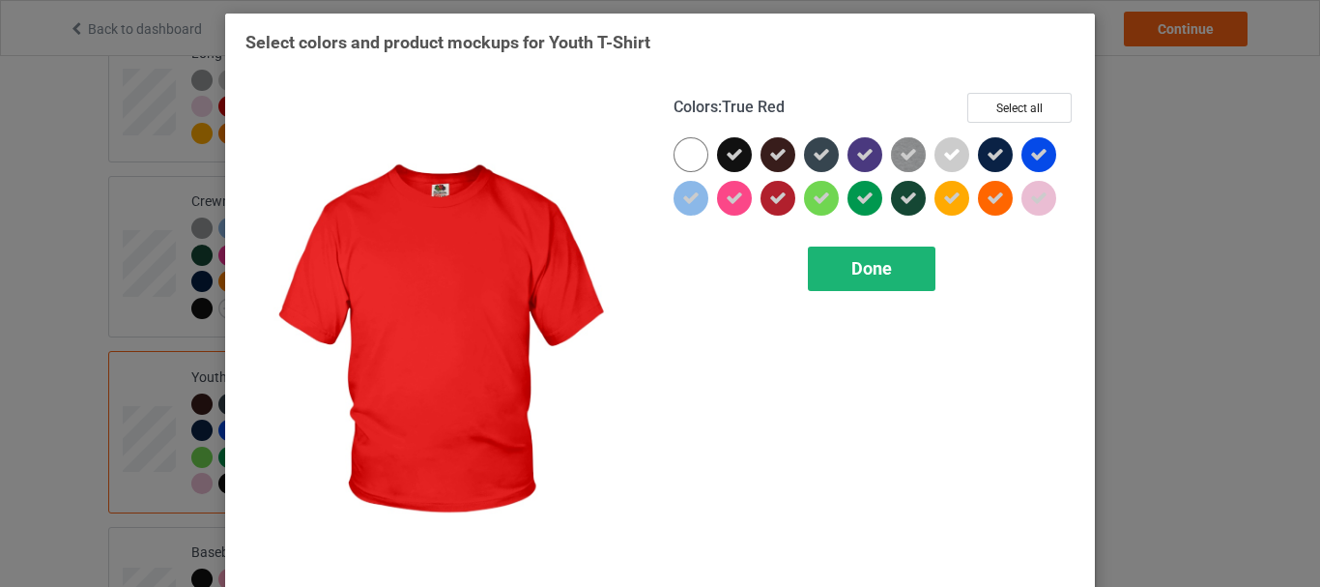
click at [842, 267] on div "Done" at bounding box center [872, 268] width 128 height 44
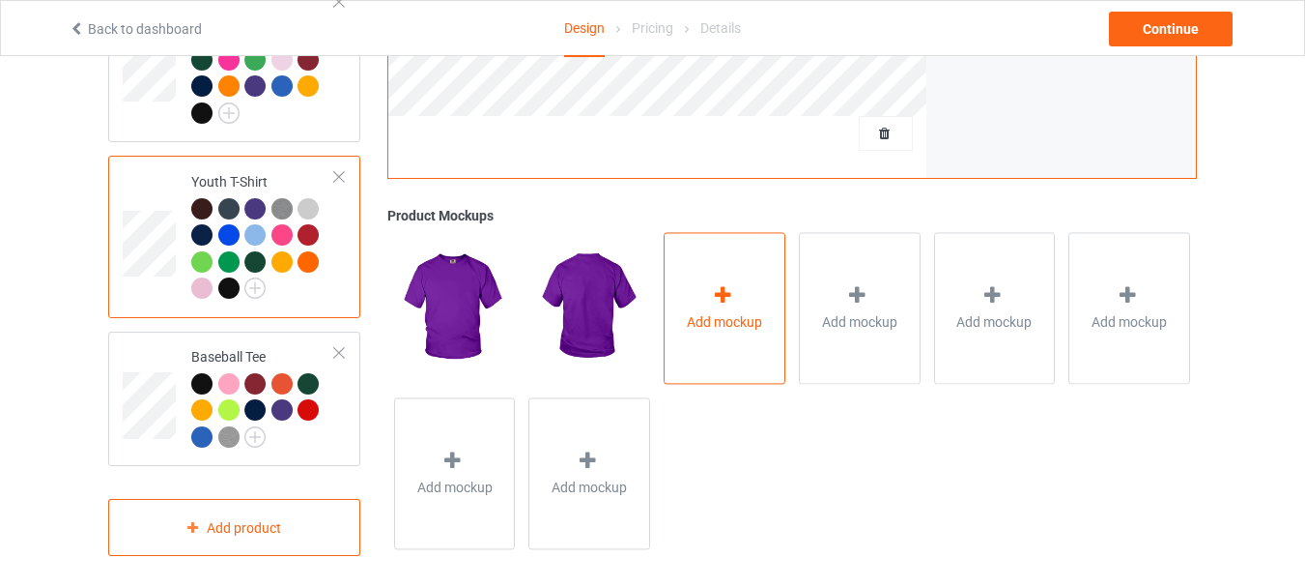
scroll to position [678, 0]
click at [340, 346] on div at bounding box center [339, 353] width 14 height 14
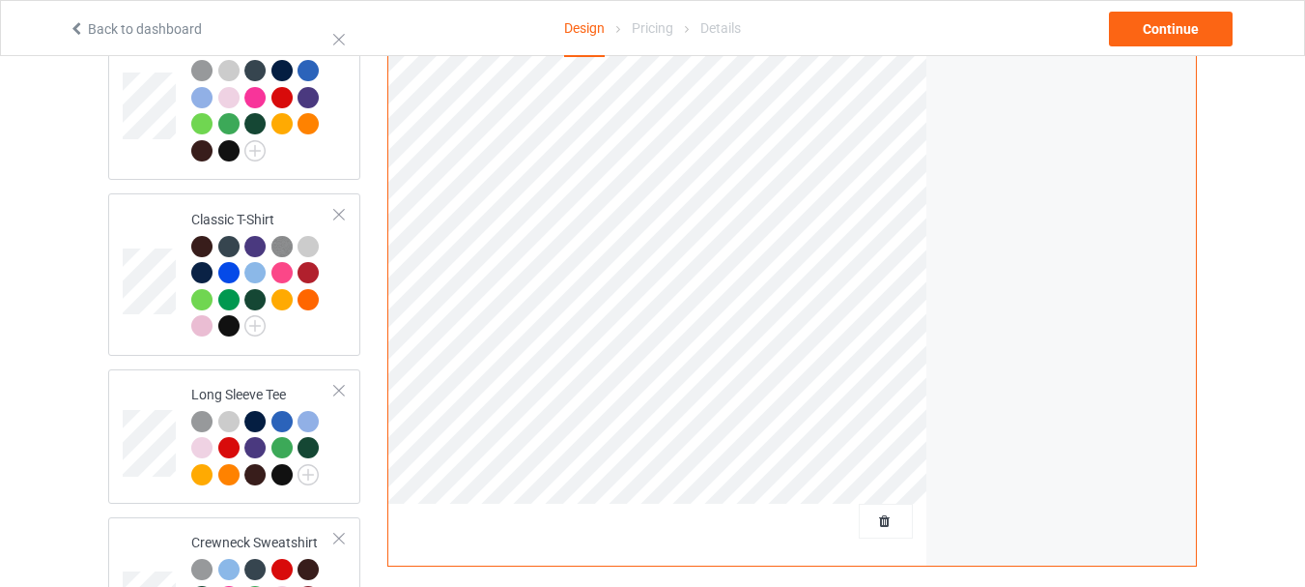
scroll to position [142, 0]
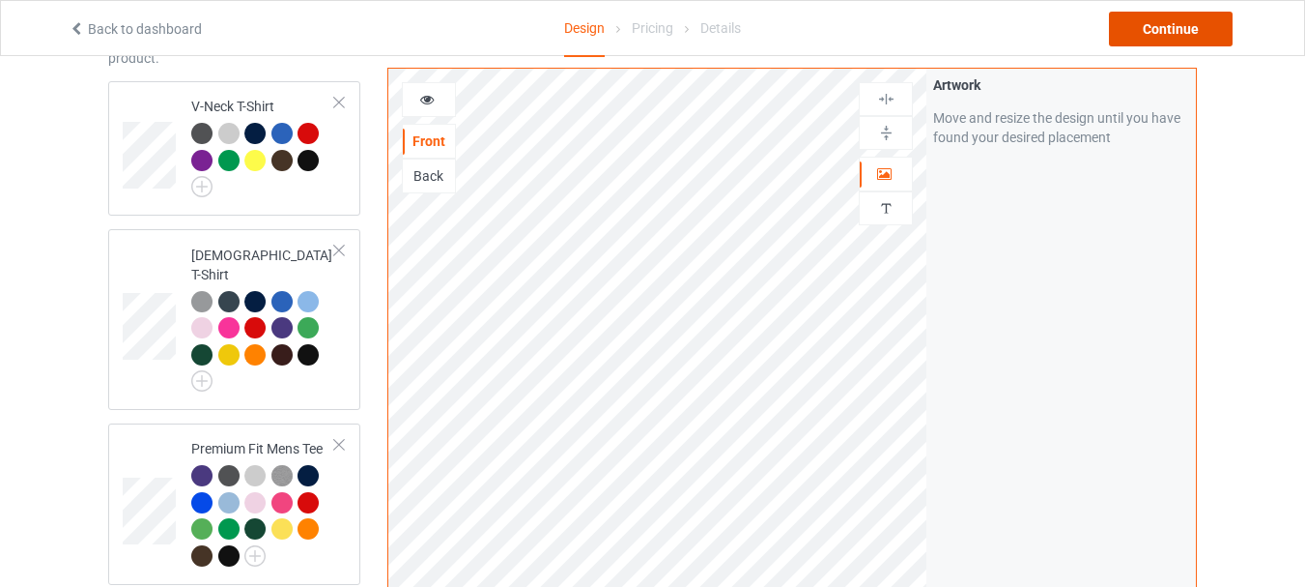
click at [1223, 20] on div "Continue" at bounding box center [1171, 29] width 124 height 35
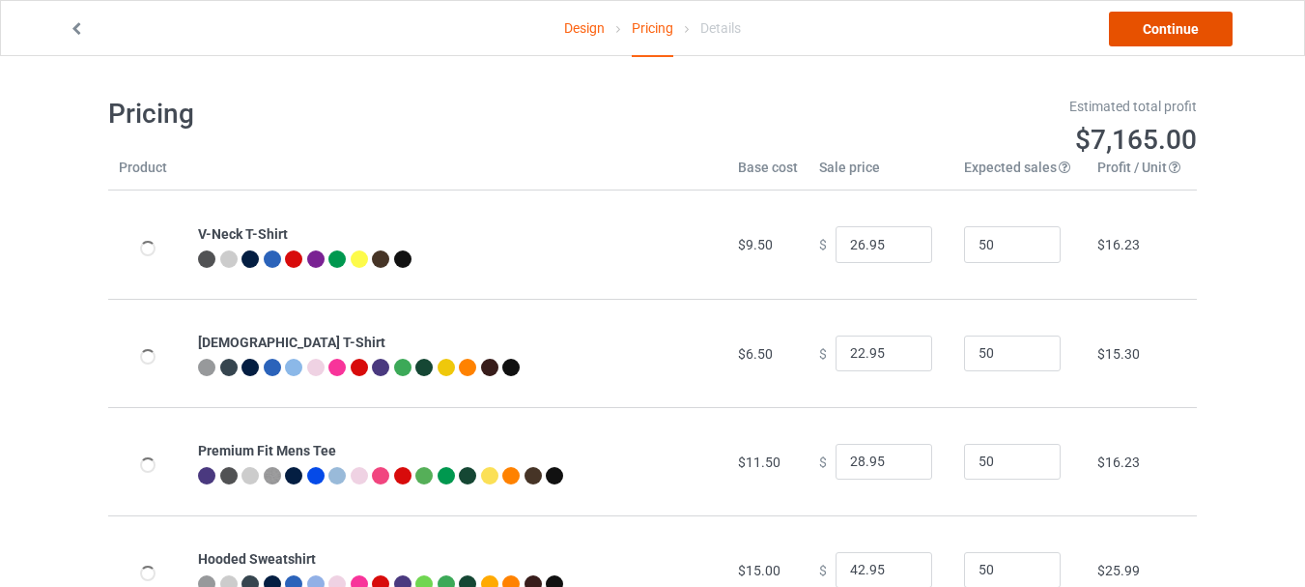
click at [1150, 31] on link "Continue" at bounding box center [1171, 29] width 124 height 35
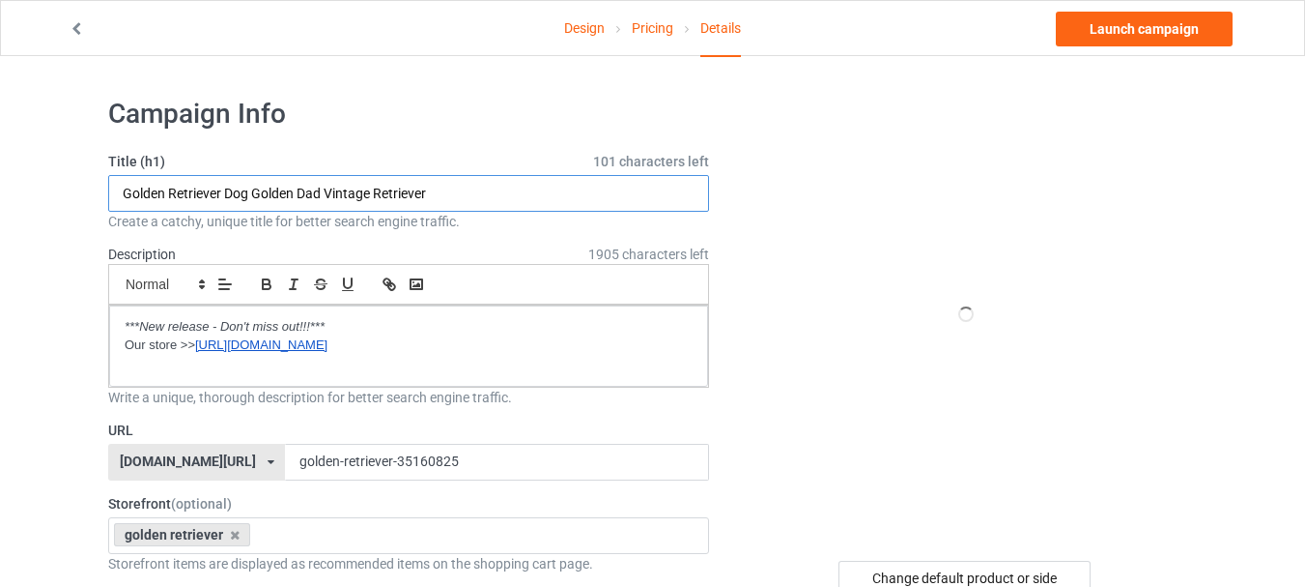
click at [304, 199] on input "Golden Retriever Dog Golden Dad Vintage Retriever" at bounding box center [408, 193] width 601 height 37
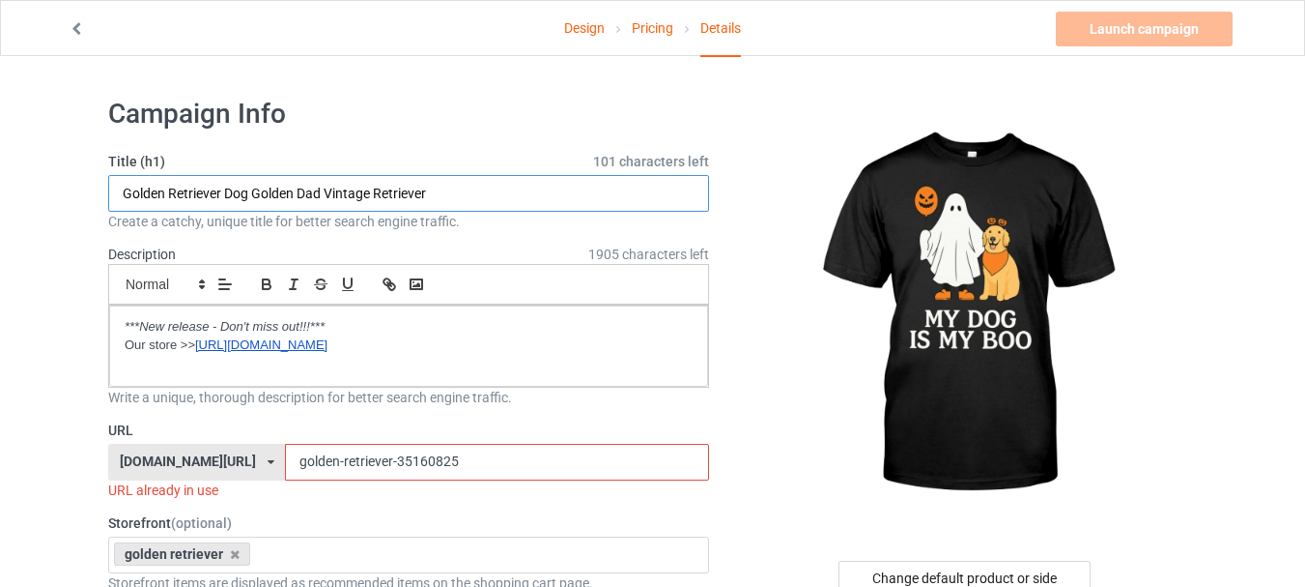
paste input "retriever [DATE] Ghost my dog is my boo funny"
type input "Golden retriever [DATE] Ghost my dog is my boo funny"
click at [358, 456] on input "golden-retriever-35160825" at bounding box center [496, 462] width 423 height 37
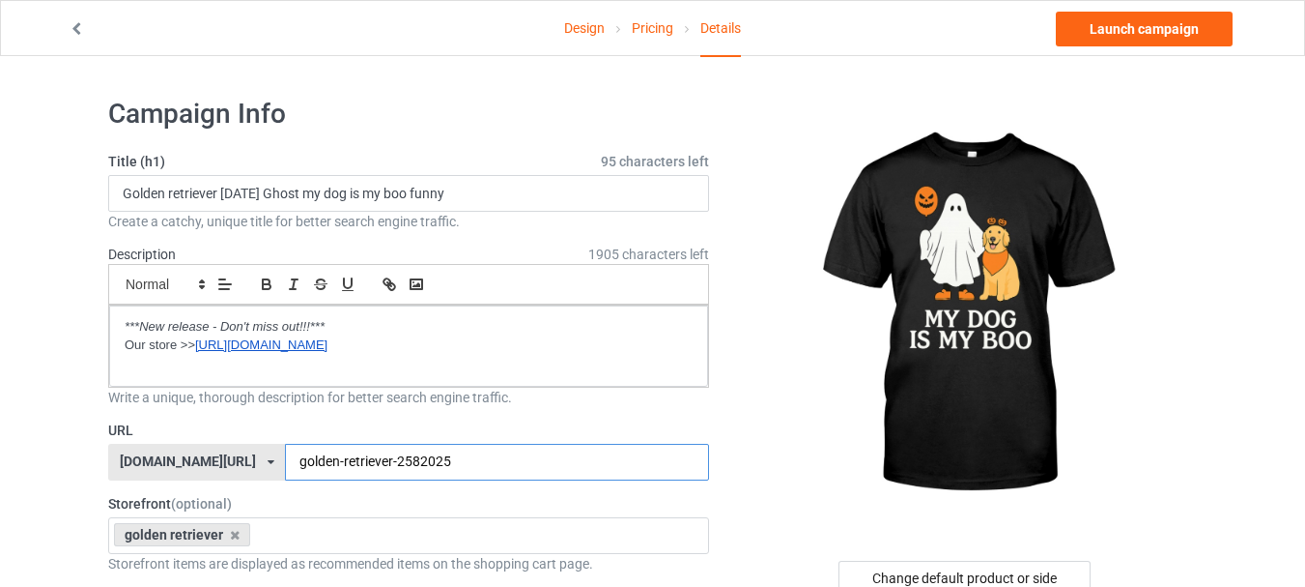
scroll to position [97, 0]
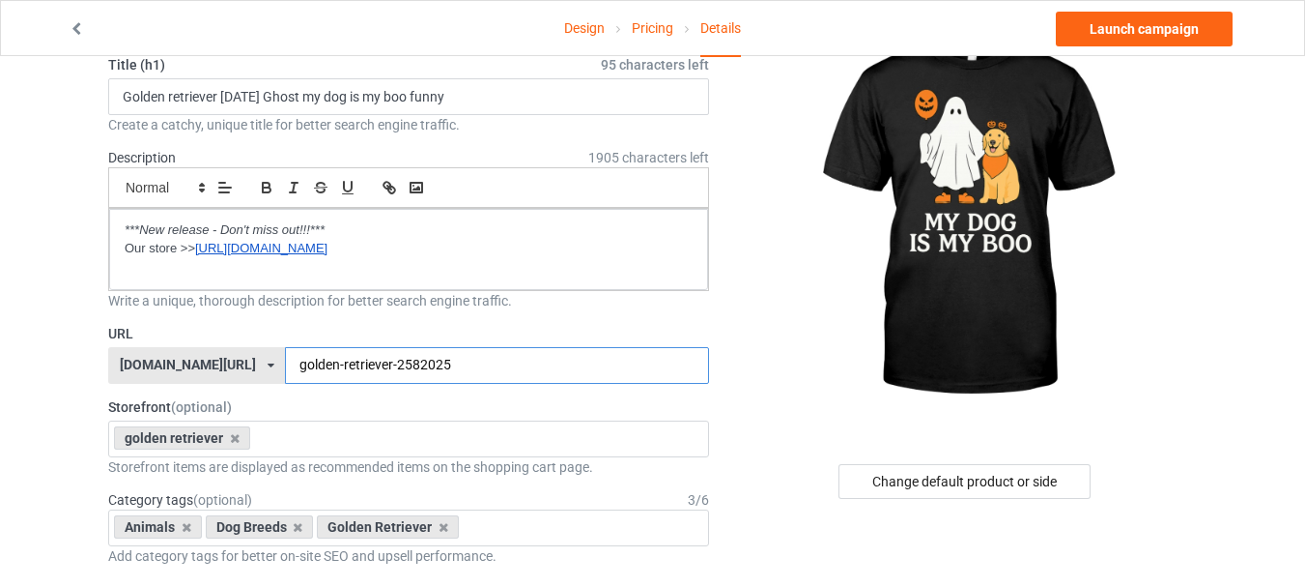
type input "golden-retriever-2582025"
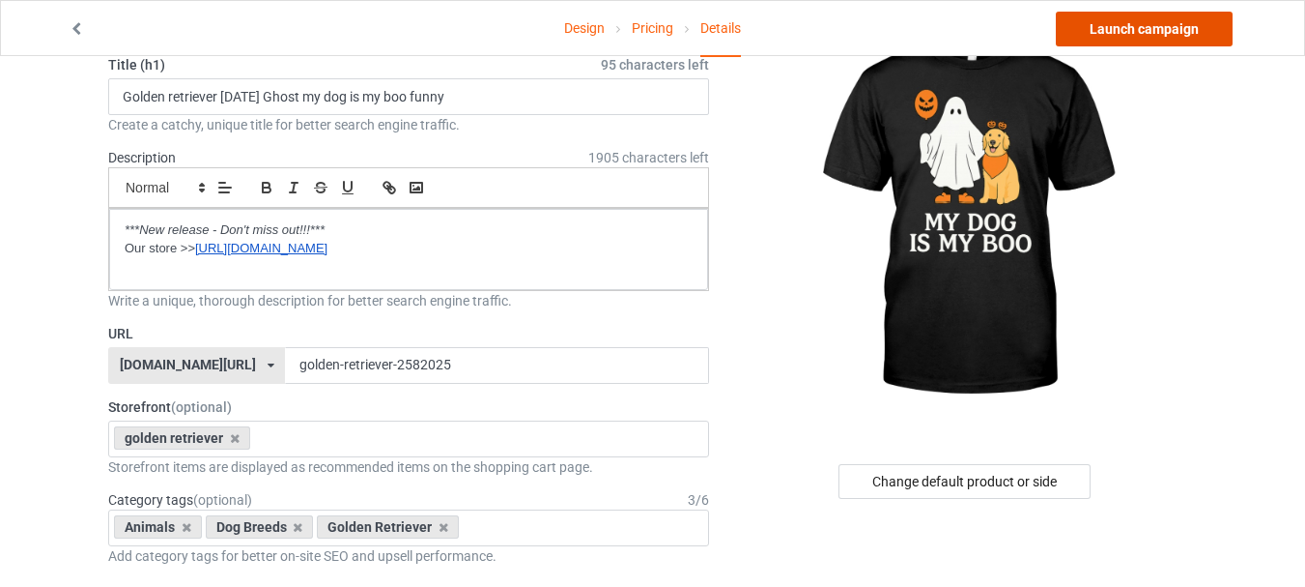
click at [1125, 28] on link "Launch campaign" at bounding box center [1144, 29] width 177 height 35
